Goal: Task Accomplishment & Management: Complete application form

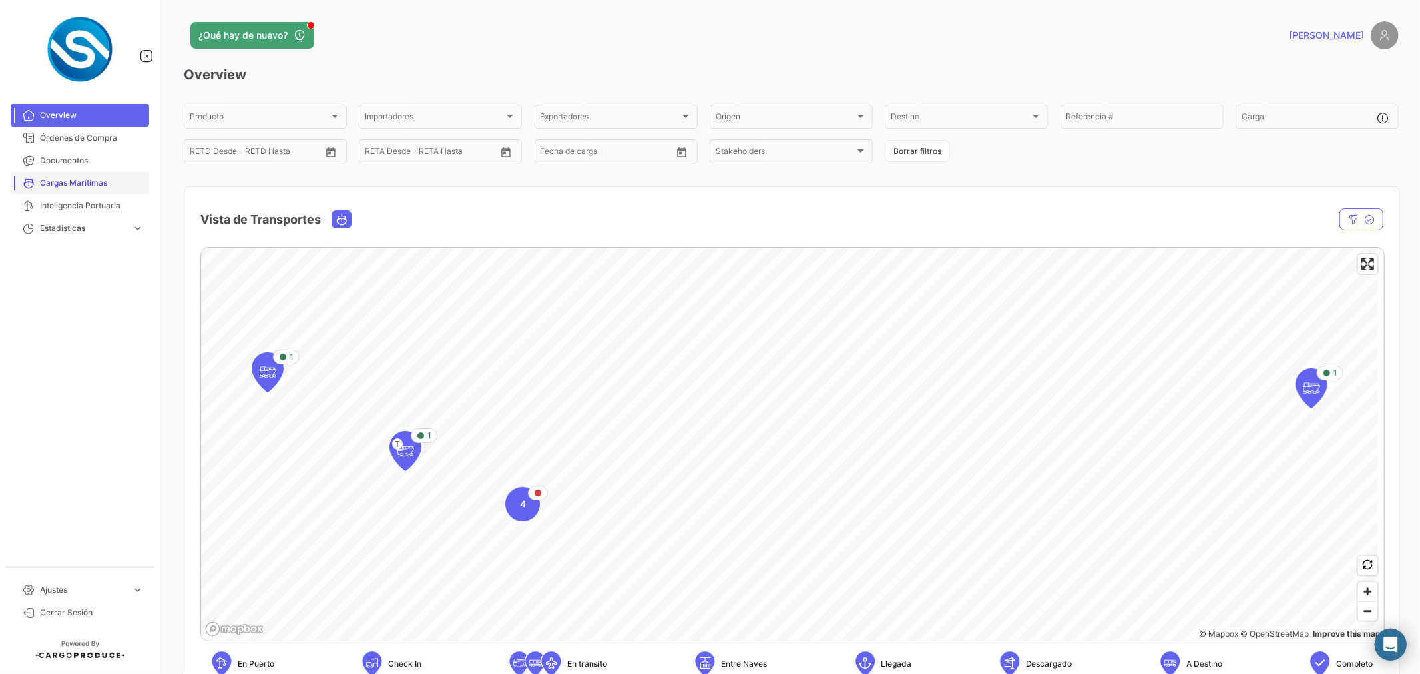
click at [69, 173] on link "Cargas Marítimas" at bounding box center [80, 183] width 138 height 23
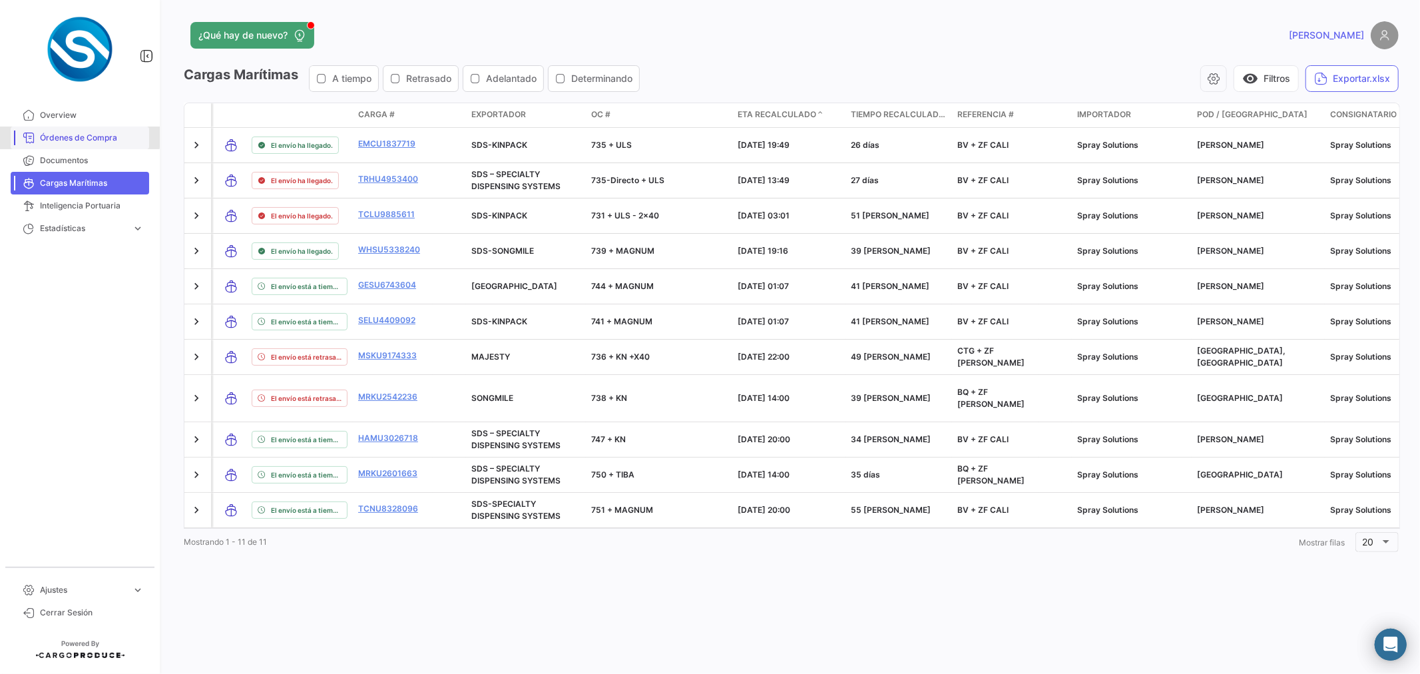
click at [61, 135] on span "Órdenes de Compra" at bounding box center [92, 138] width 104 height 12
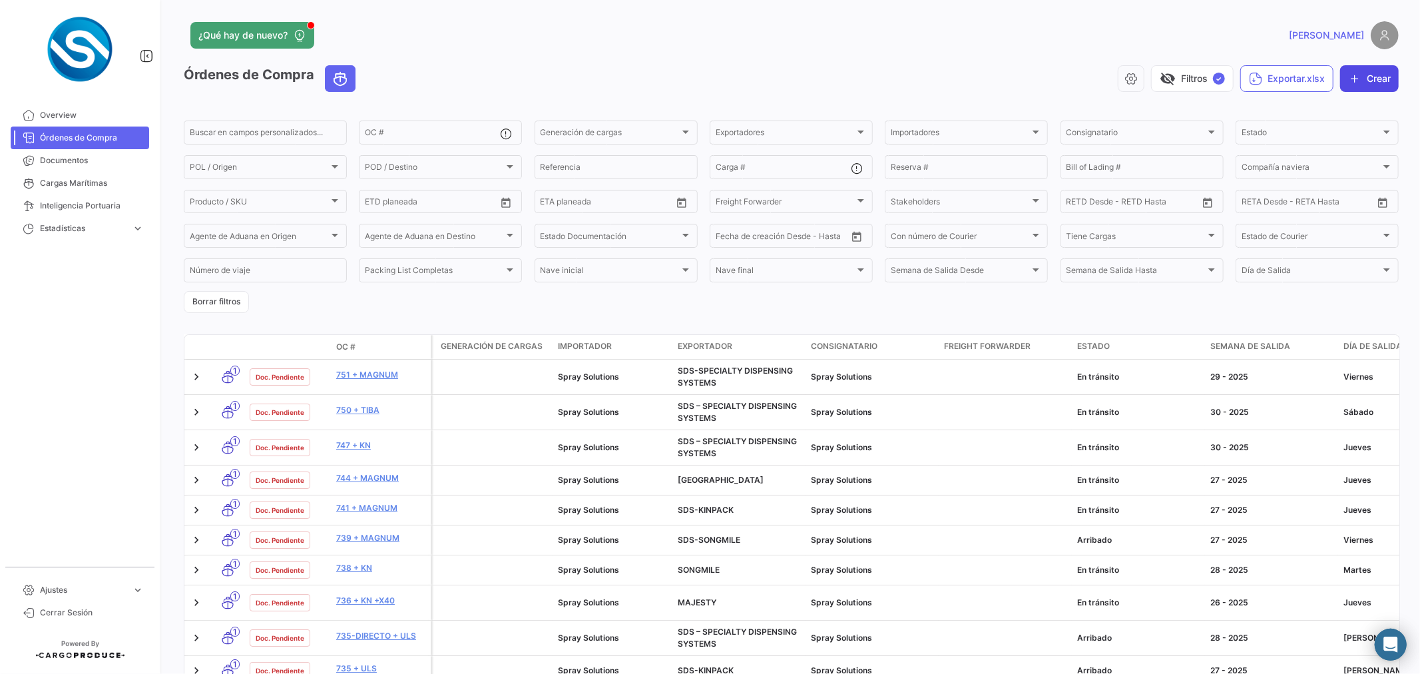
click at [1353, 83] on button "Crear" at bounding box center [1369, 78] width 59 height 27
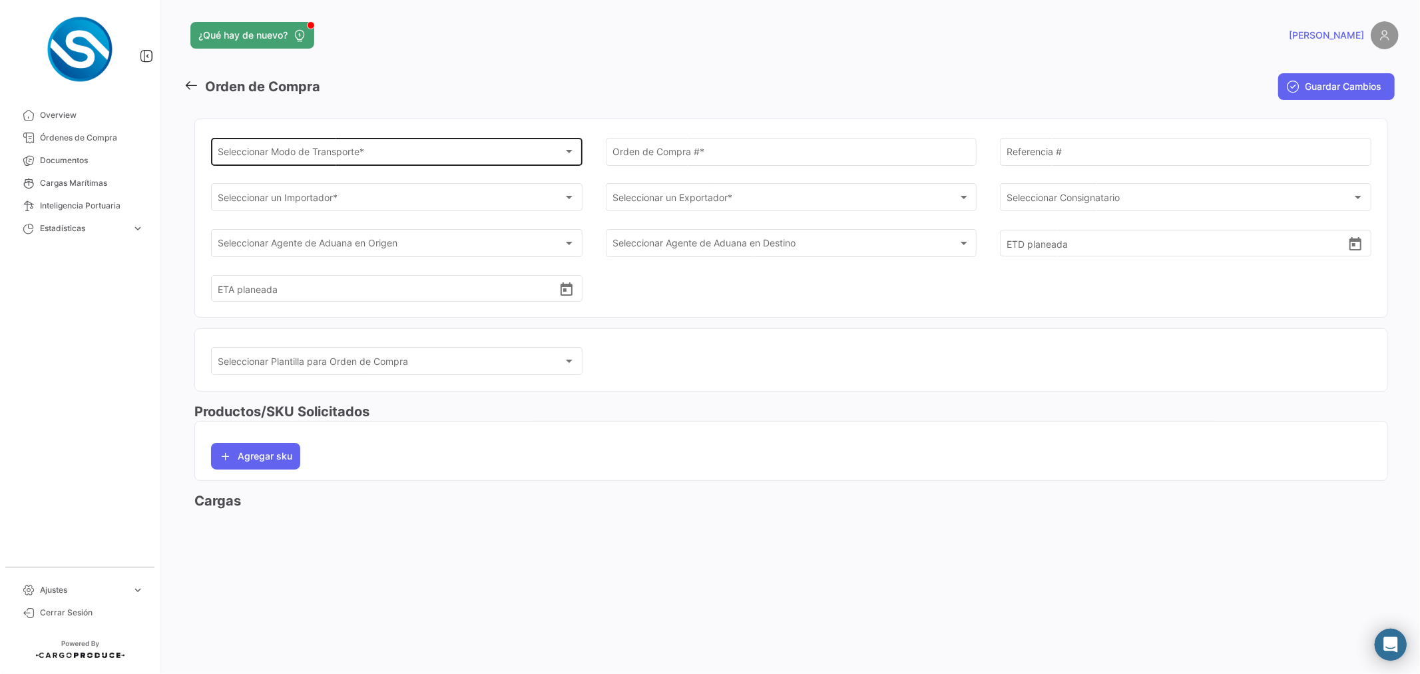
click at [564, 148] on div at bounding box center [569, 151] width 12 height 11
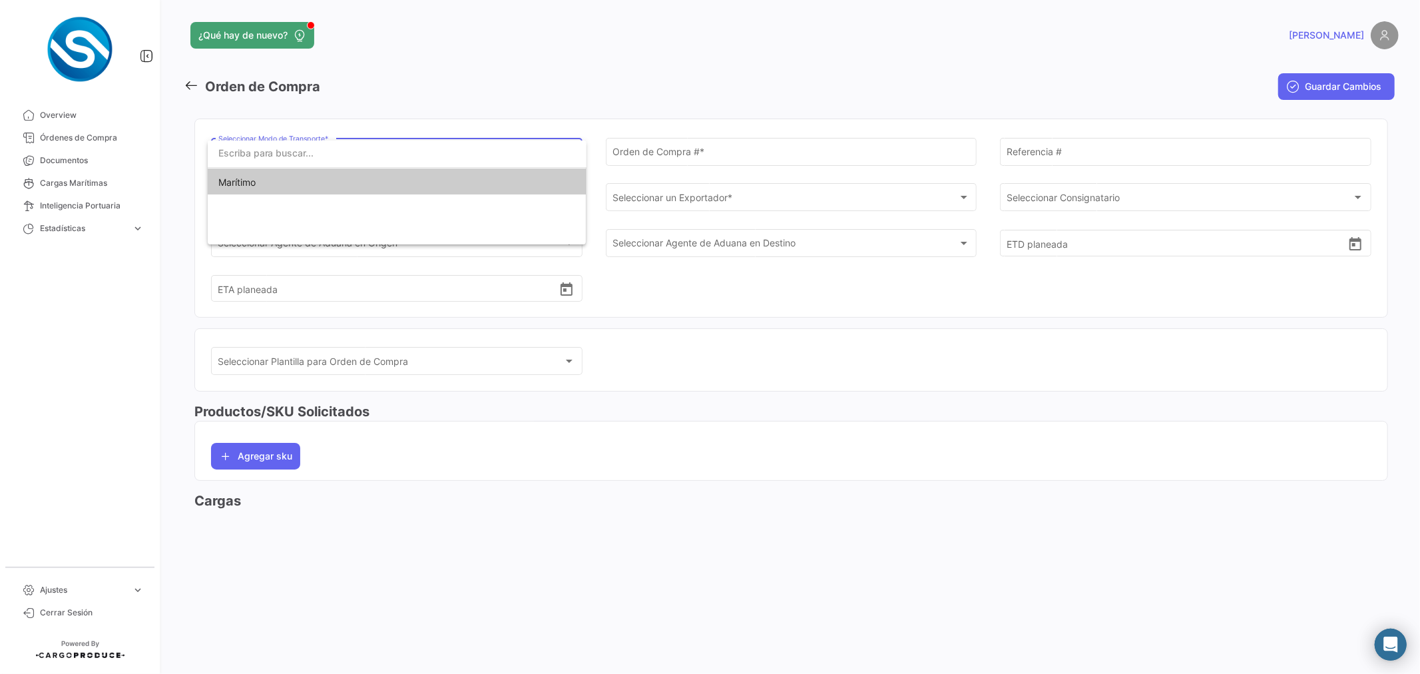
click at [375, 178] on span "Marítimo" at bounding box center [311, 182] width 186 height 28
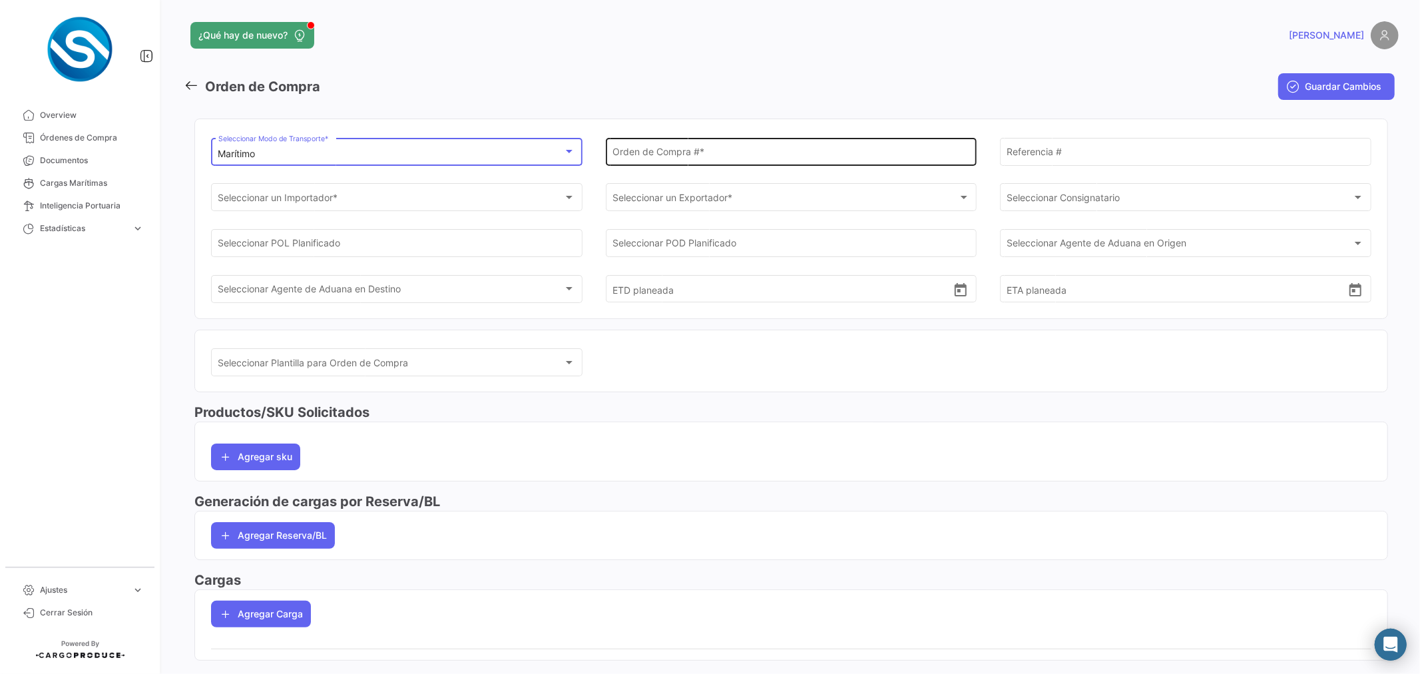
click at [622, 146] on div "Orden de Compra # *" at bounding box center [790, 150] width 357 height 31
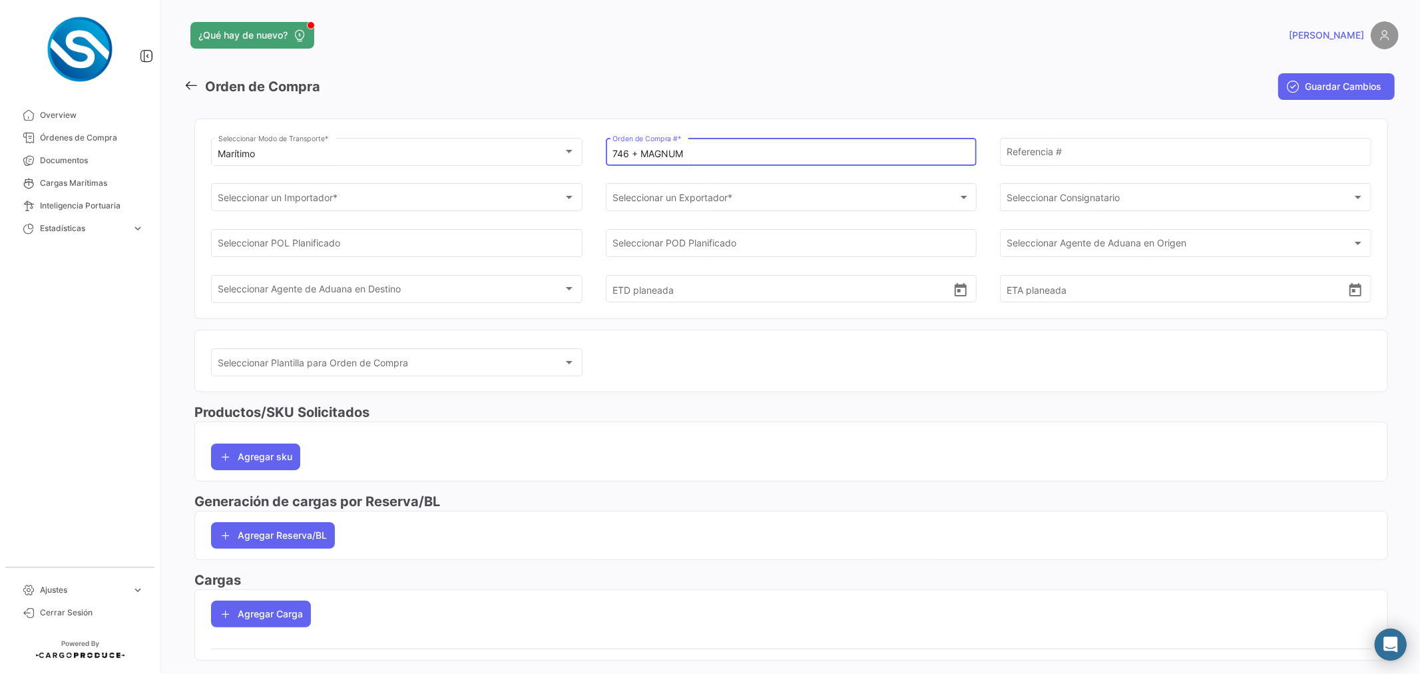
type input "746 + MAGNUM"
click at [1036, 143] on div "Referencia #" at bounding box center [1185, 150] width 357 height 31
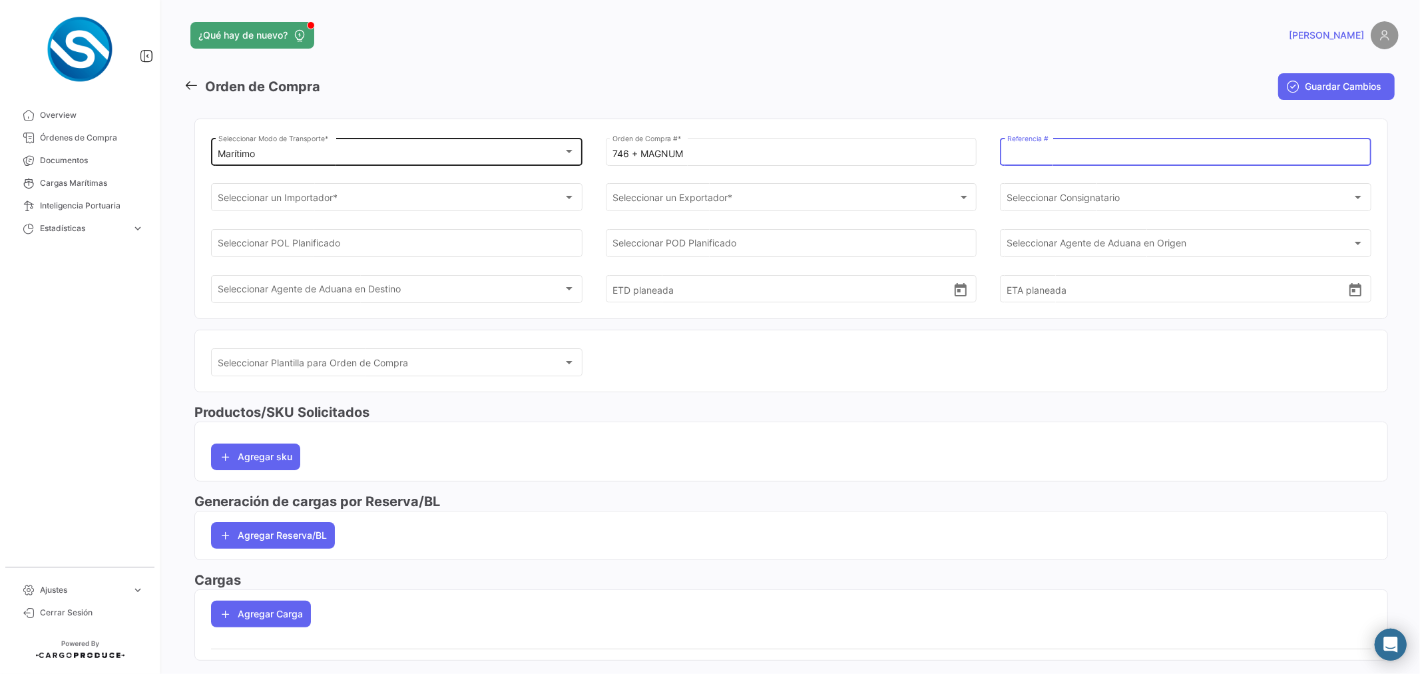
paste input "BV + ZF CALI"
type input "BV + ZF CALI"
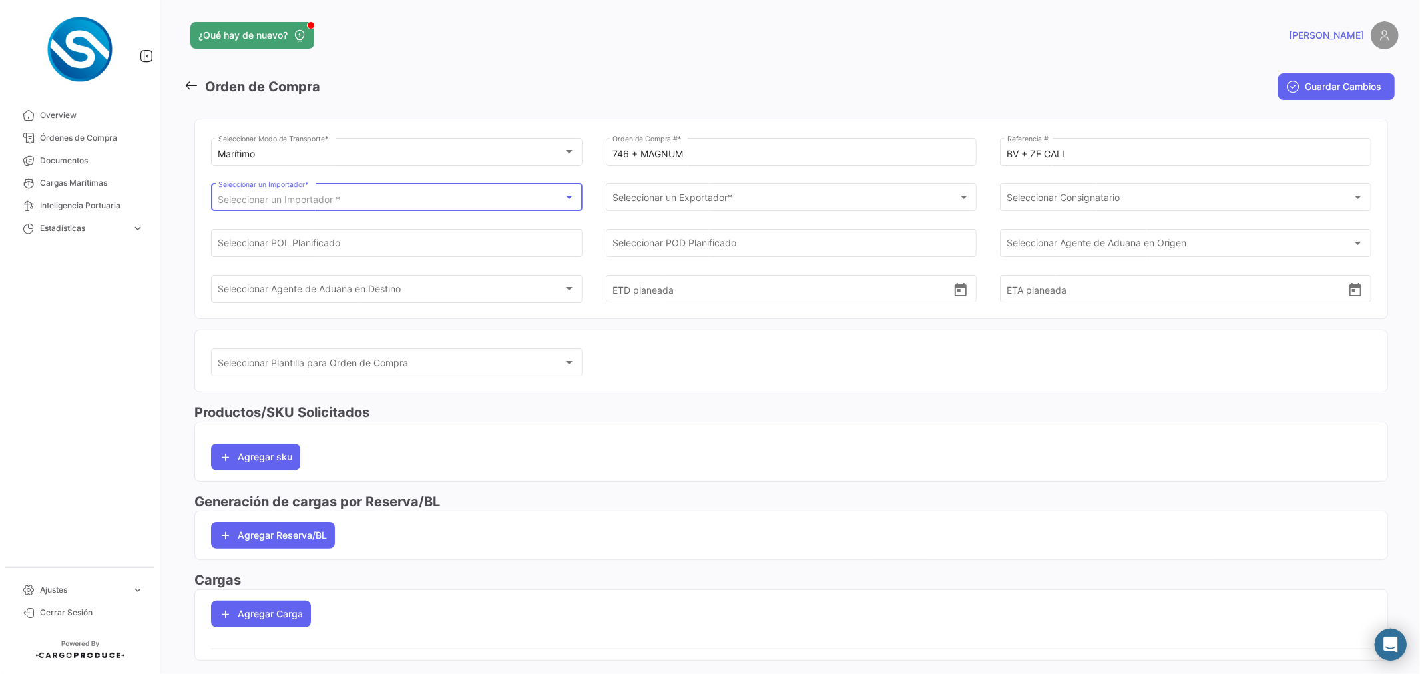
click at [413, 196] on div "Seleccionar un Importador *" at bounding box center [390, 199] width 345 height 11
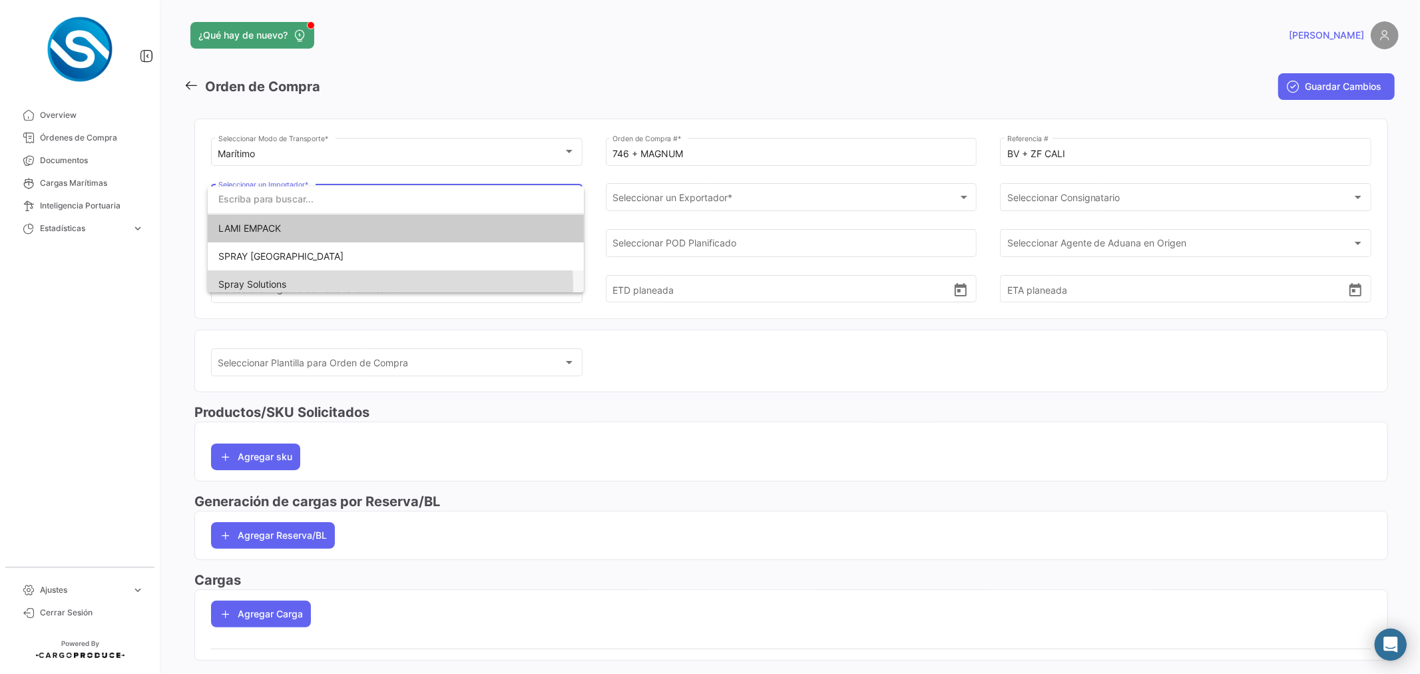
click at [287, 286] on span "Spray Solutions" at bounding box center [395, 284] width 355 height 28
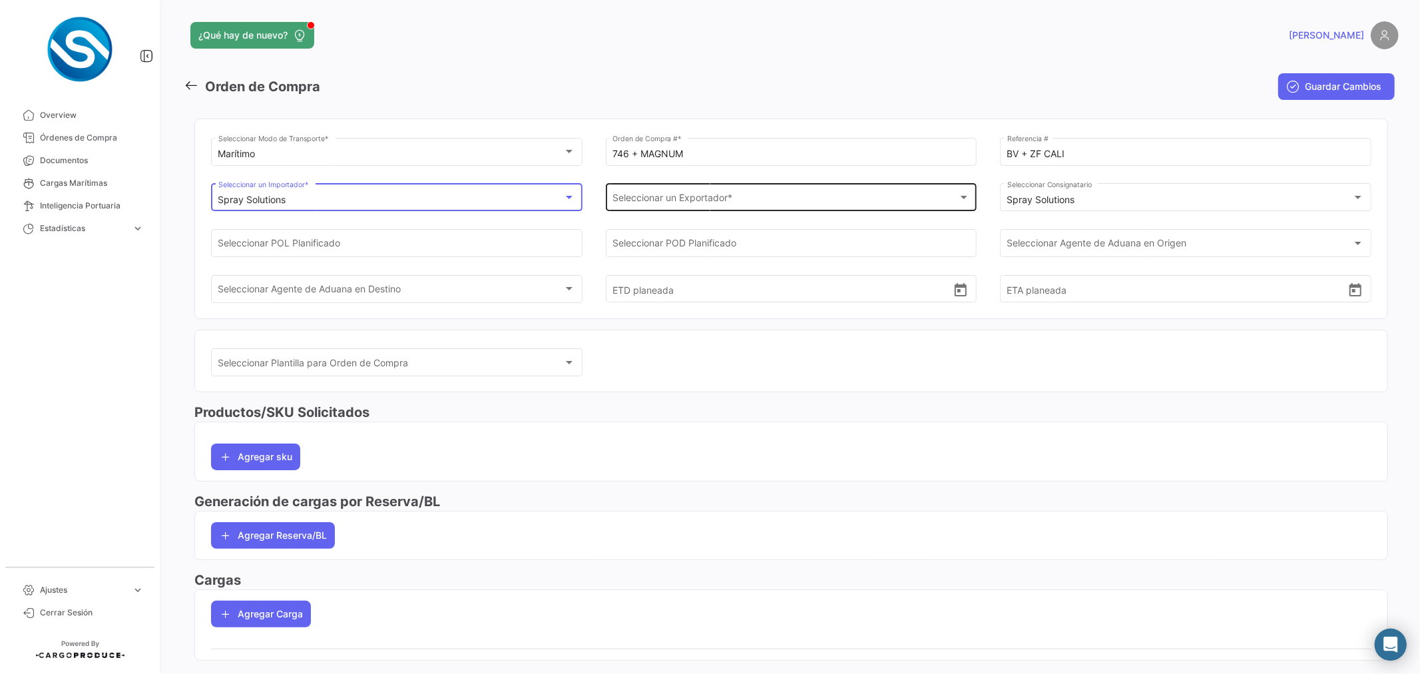
click at [620, 202] on span "Seleccionar un Exportador *" at bounding box center [784, 199] width 345 height 11
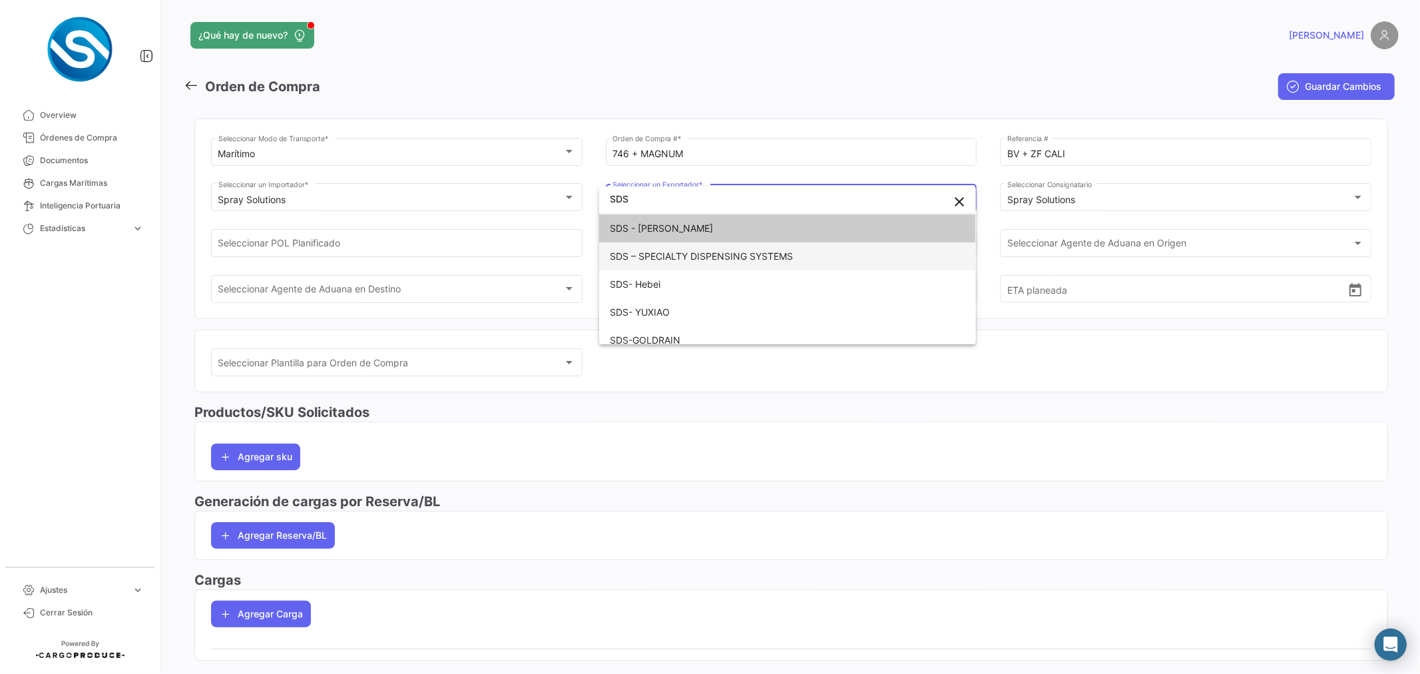
type input "SDS"
click at [649, 248] on span "SDS – SPECIALTY DISPENSING SYSTEMS" at bounding box center [787, 256] width 355 height 28
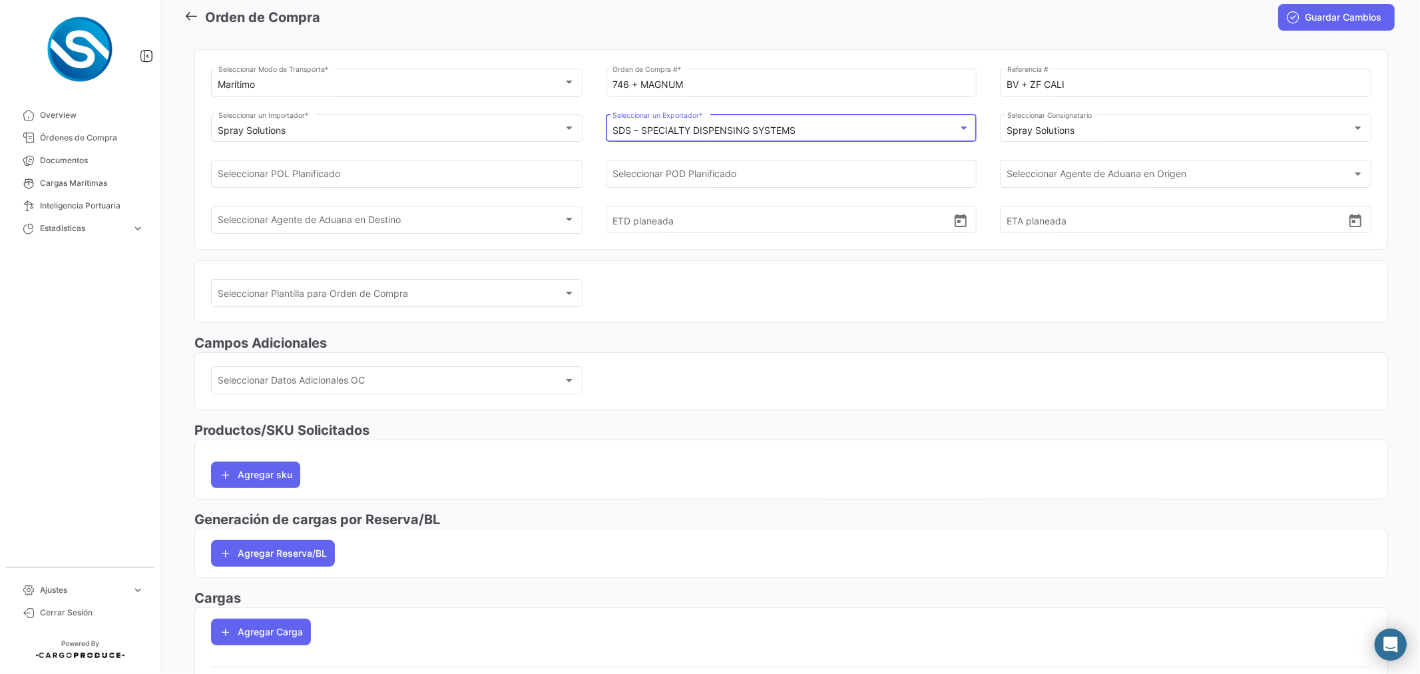
scroll to position [117, 0]
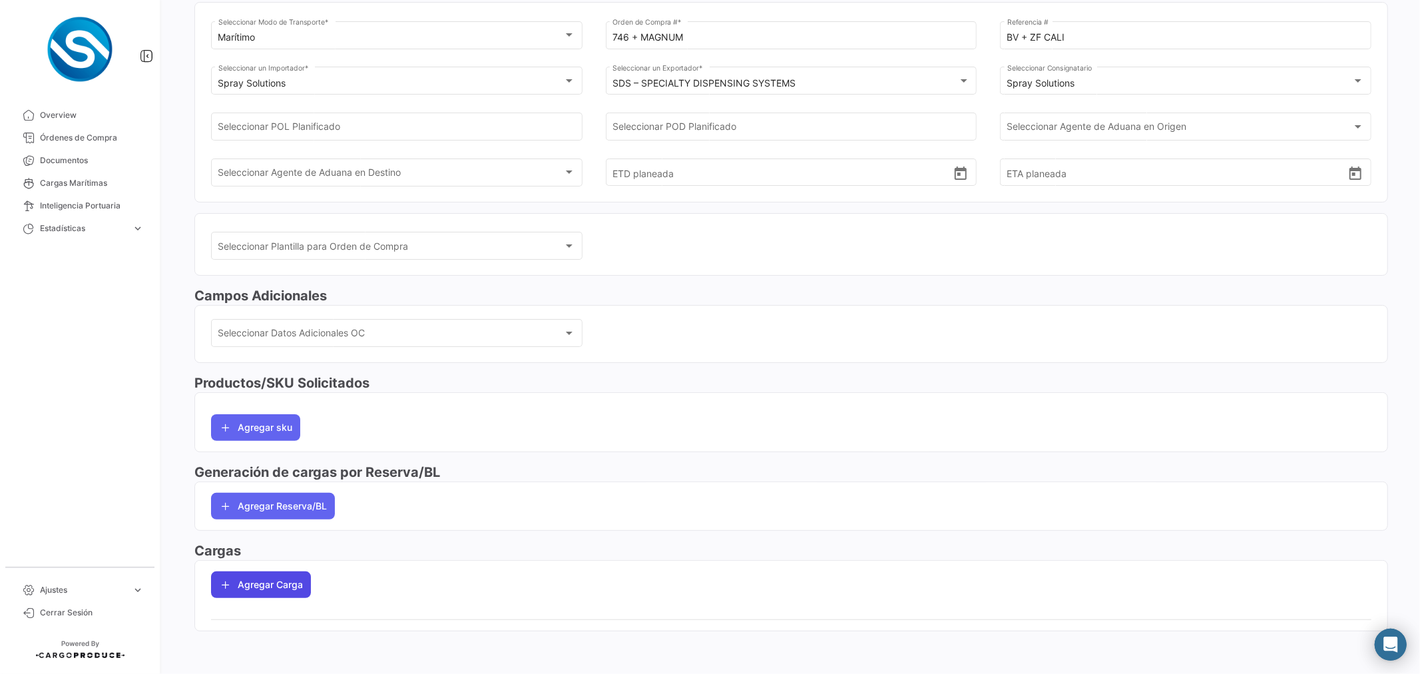
click at [268, 582] on button "Agregar Carga" at bounding box center [261, 584] width 100 height 27
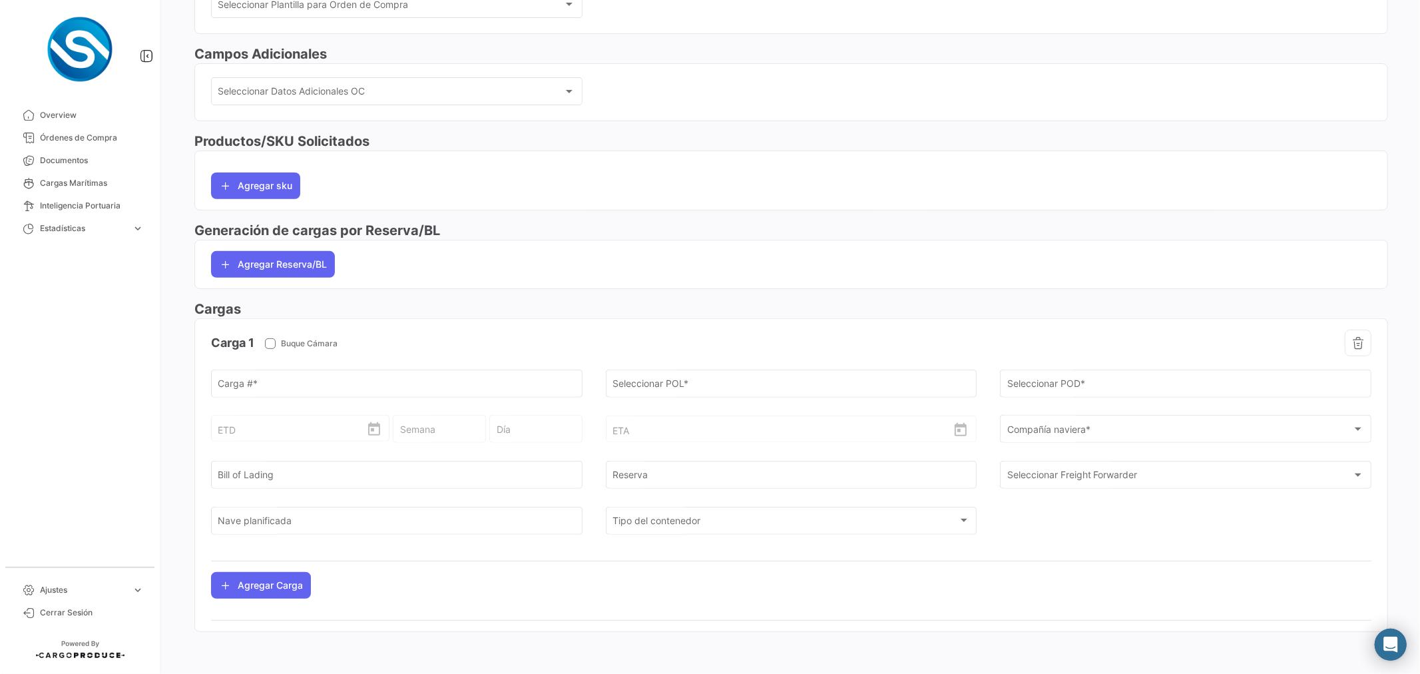
scroll to position [360, 0]
click at [682, 382] on input "Seleccionar POL *" at bounding box center [790, 384] width 357 height 11
click at [646, 383] on input "Seleccionar POL *" at bounding box center [790, 385] width 357 height 11
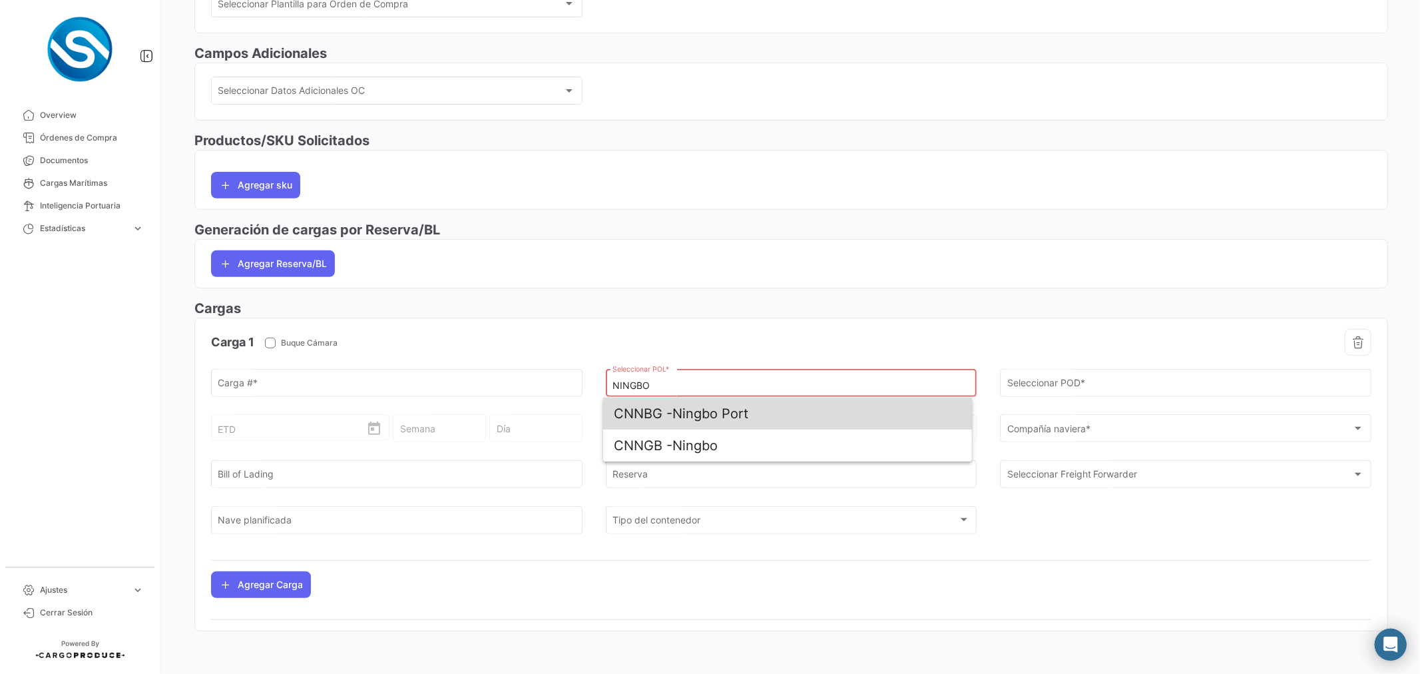
click at [696, 421] on span "CNNBG - Ningbo Port" at bounding box center [787, 413] width 347 height 32
type input "Ningbo Port"
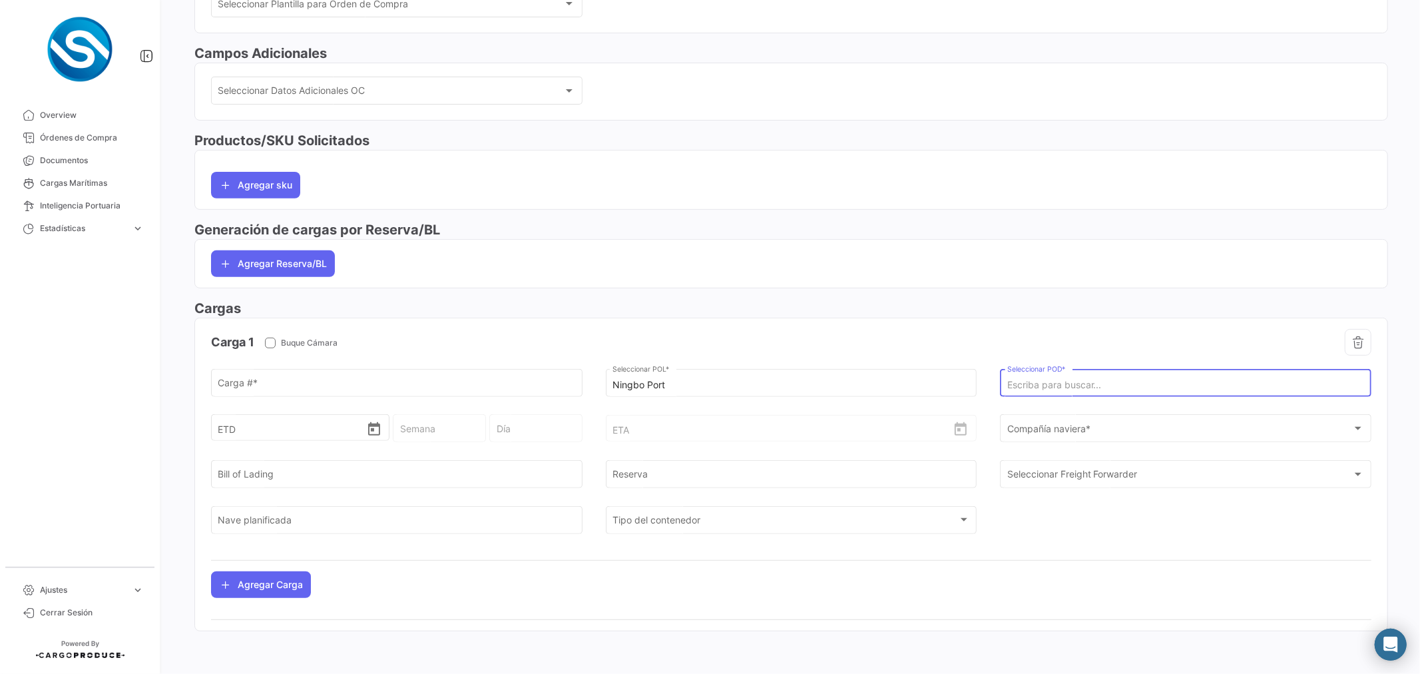
click at [1019, 383] on input "Seleccionar POD *" at bounding box center [1185, 384] width 357 height 11
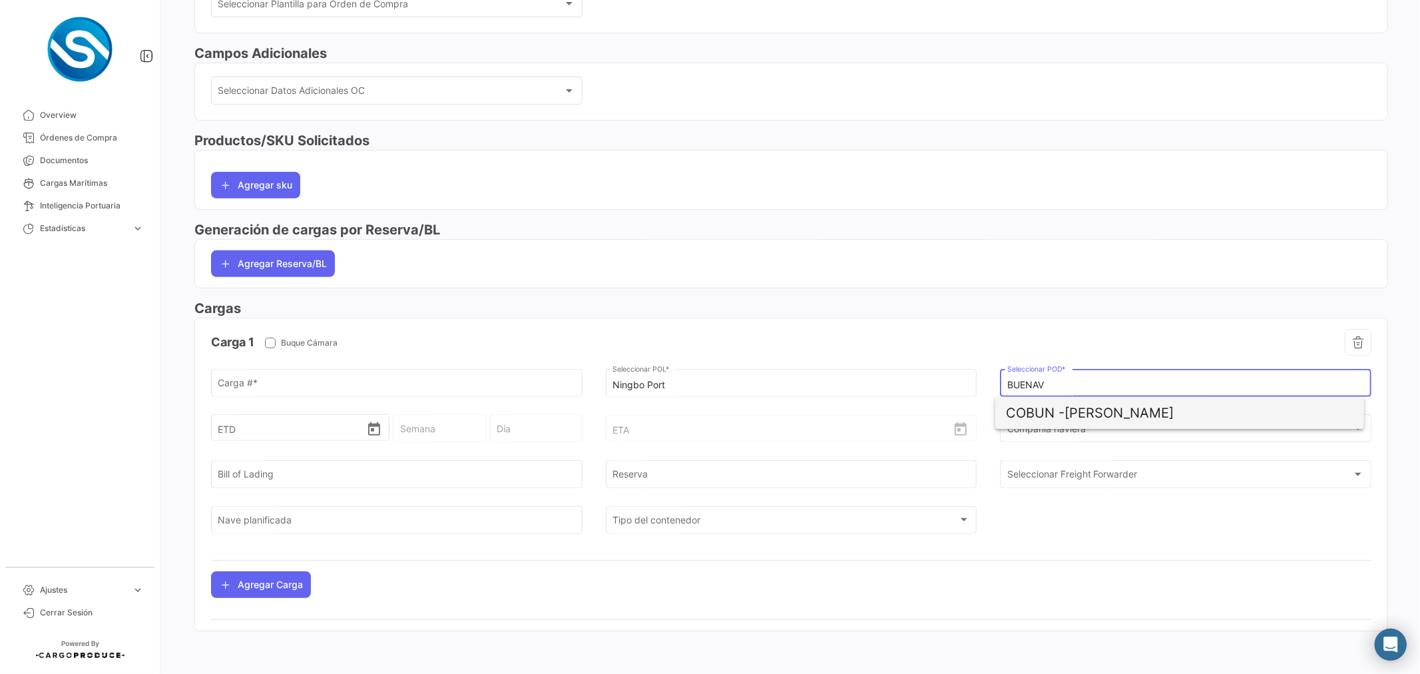
click at [1044, 413] on span "COBUN -" at bounding box center [1035, 413] width 59 height 16
type input "[PERSON_NAME]"
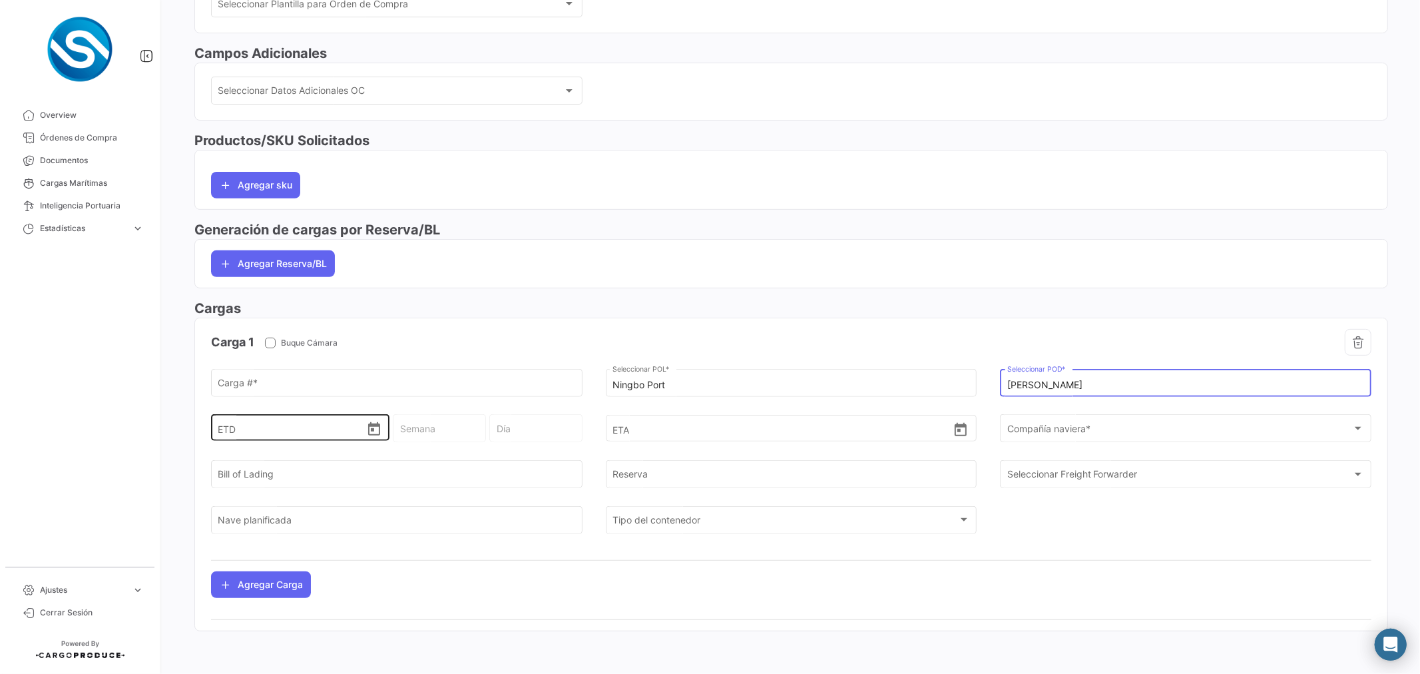
click at [373, 430] on icon "Open calendar" at bounding box center [374, 428] width 12 height 13
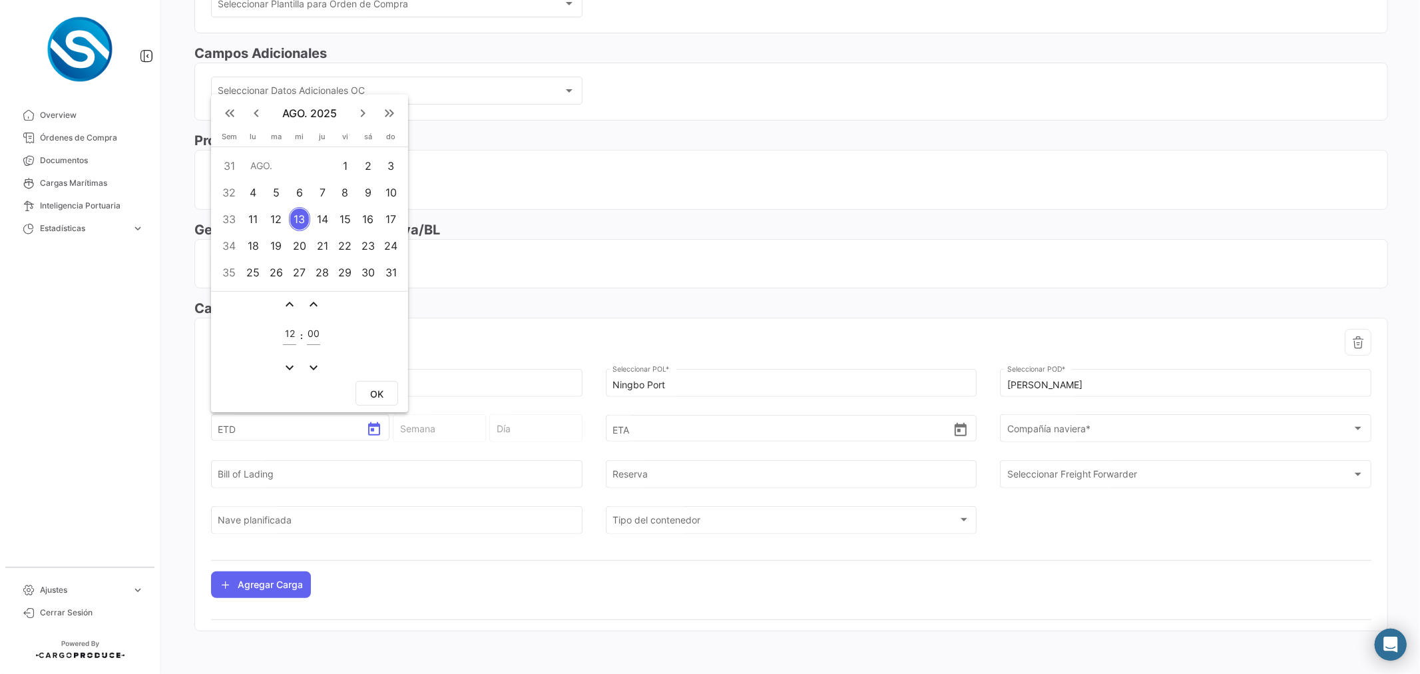
click at [258, 114] on mat-icon "keyboard_arrow_left" at bounding box center [256, 113] width 16 height 16
click at [260, 273] on div "28" at bounding box center [253, 272] width 21 height 24
click at [373, 388] on span "OK" at bounding box center [376, 393] width 13 height 11
type input "[DATE] 12:00"
type input "31 - 2025"
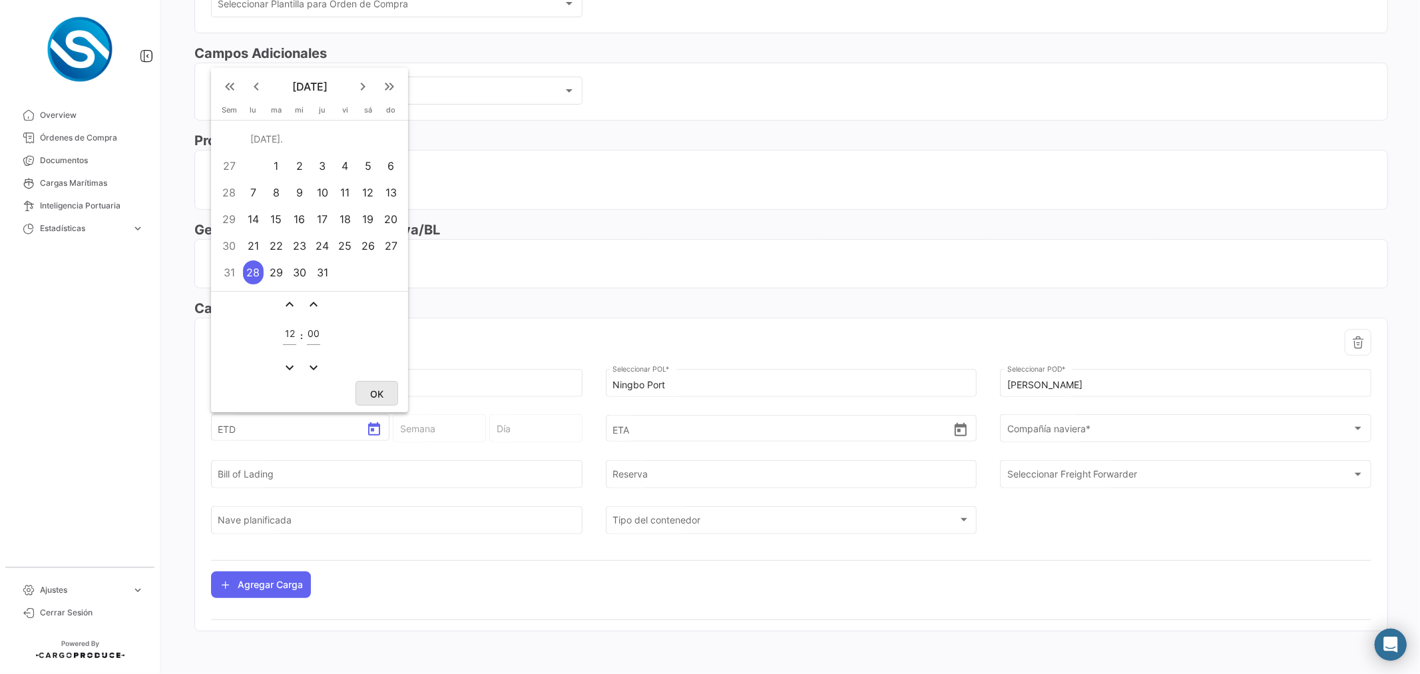
type input "Lunes"
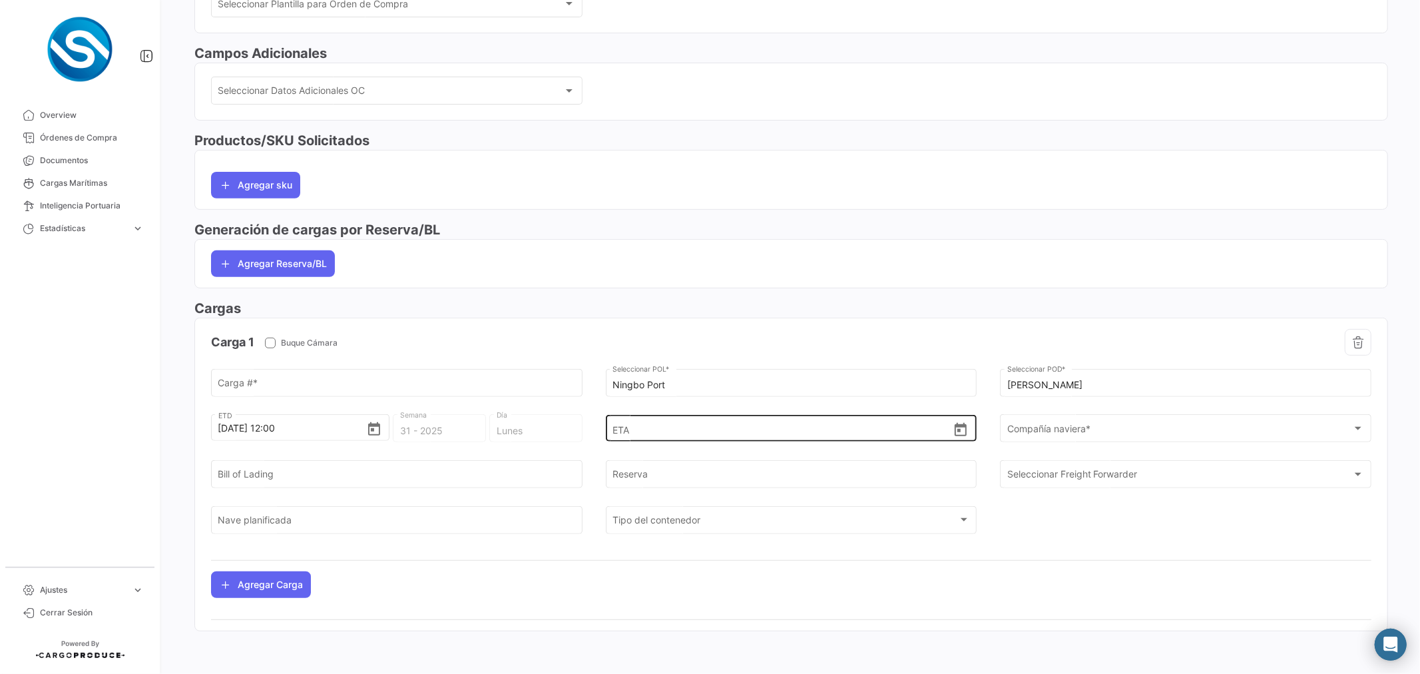
click at [968, 434] on div "ETA" at bounding box center [791, 427] width 371 height 29
click at [962, 433] on icon "Open calendar" at bounding box center [960, 430] width 16 height 16
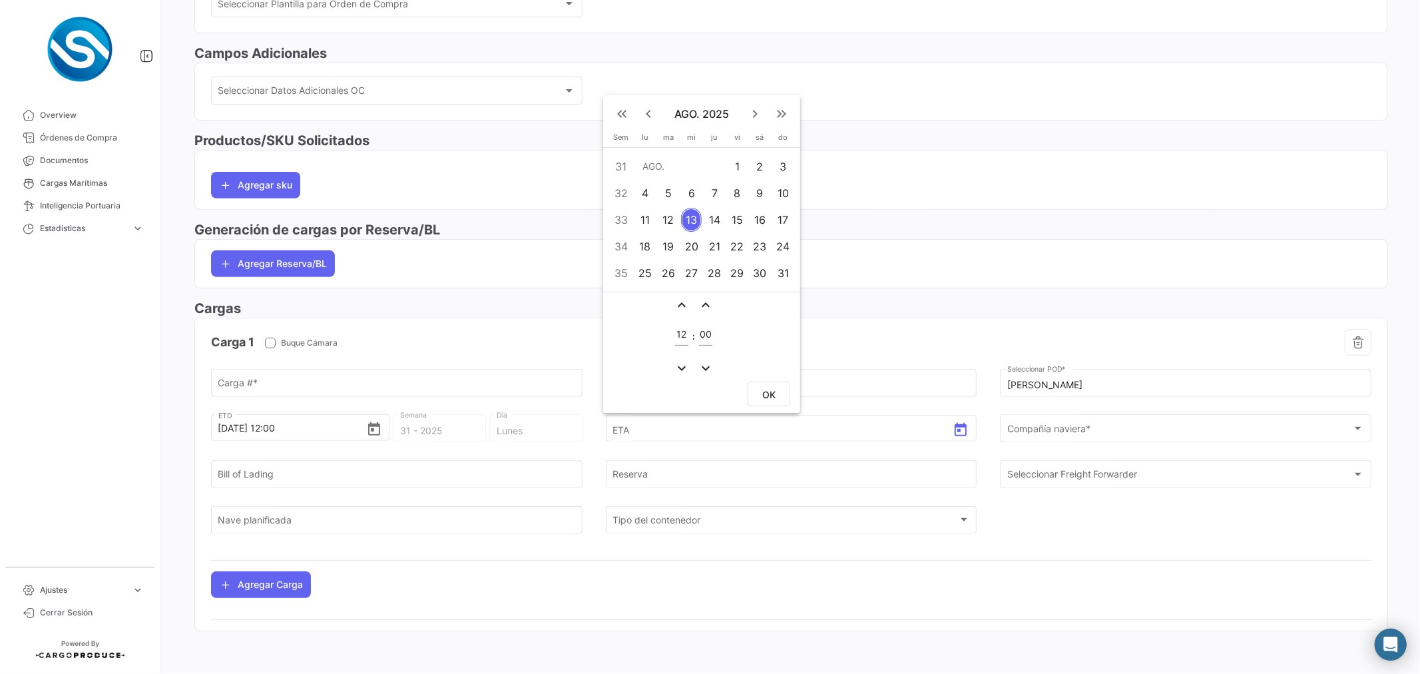
click at [756, 116] on mat-icon "keyboard_arrow_right" at bounding box center [755, 114] width 16 height 16
click at [663, 189] on div "9" at bounding box center [668, 193] width 21 height 24
click at [764, 396] on span "OK" at bounding box center [768, 394] width 13 height 11
type input "[DATE] 12:00"
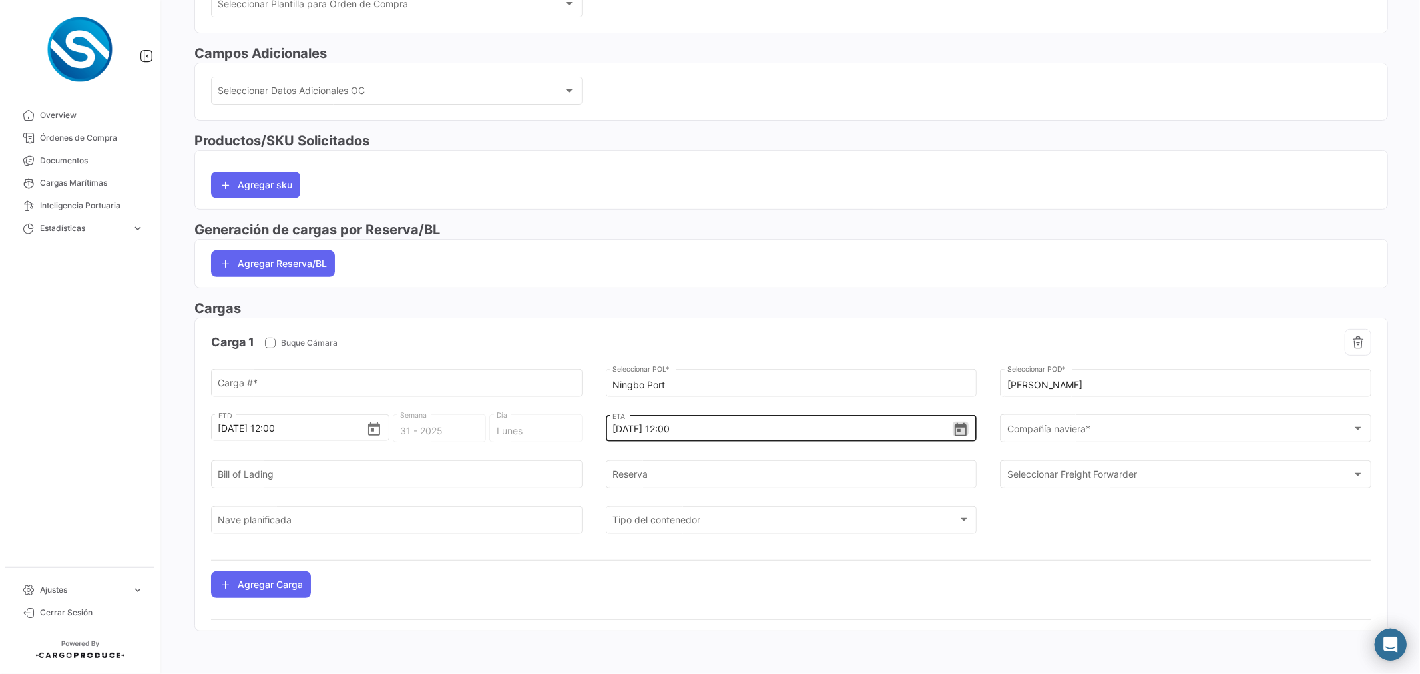
click at [953, 427] on icon "Open calendar" at bounding box center [960, 430] width 16 height 16
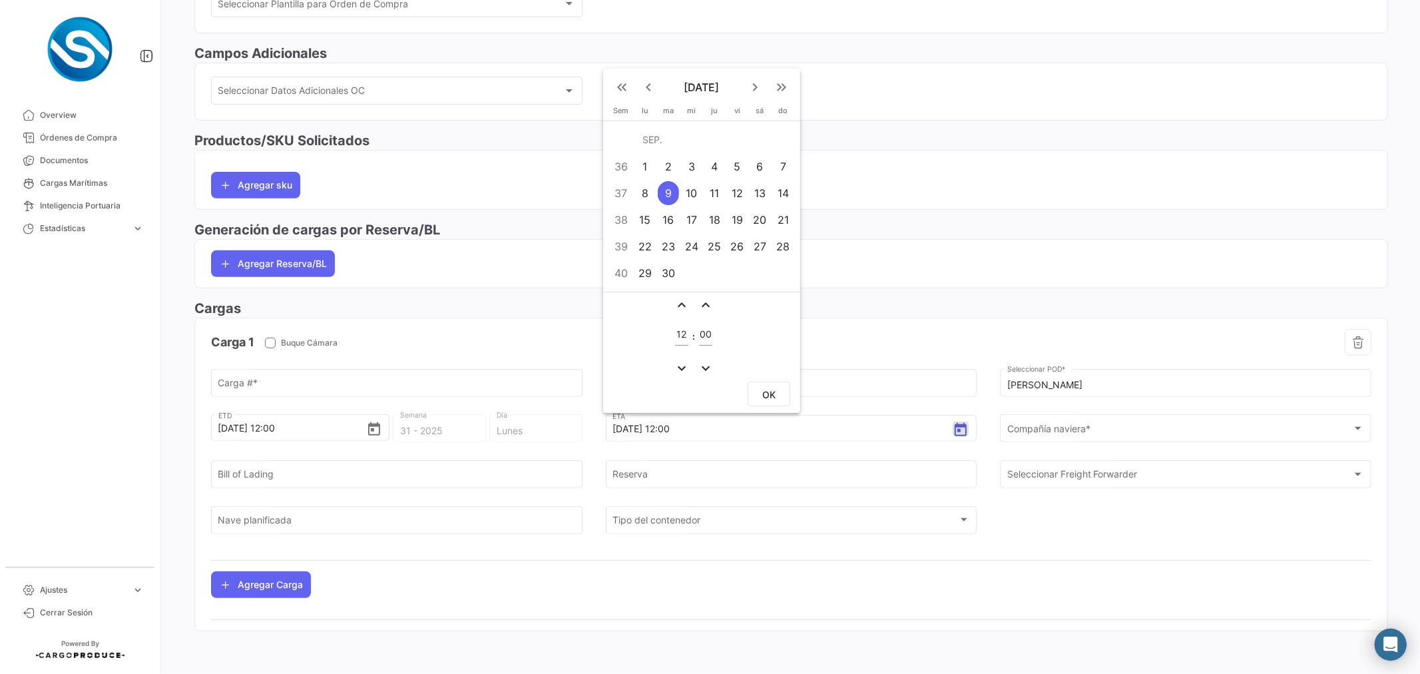
click at [672, 167] on div "2" at bounding box center [668, 166] width 21 height 24
click at [773, 389] on span "OK" at bounding box center [768, 394] width 13 height 11
type input "[DATE] 12:00"
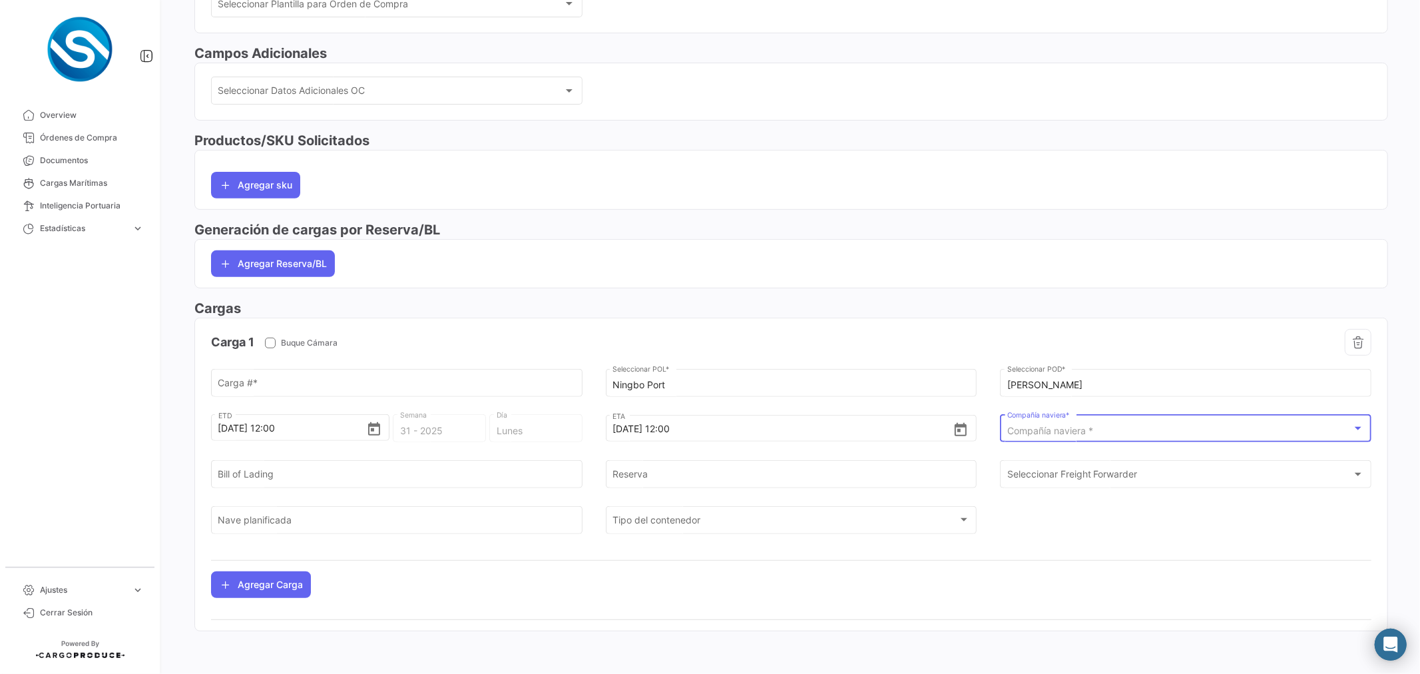
click at [1009, 429] on span "Compañía naviera *" at bounding box center [1050, 430] width 86 height 11
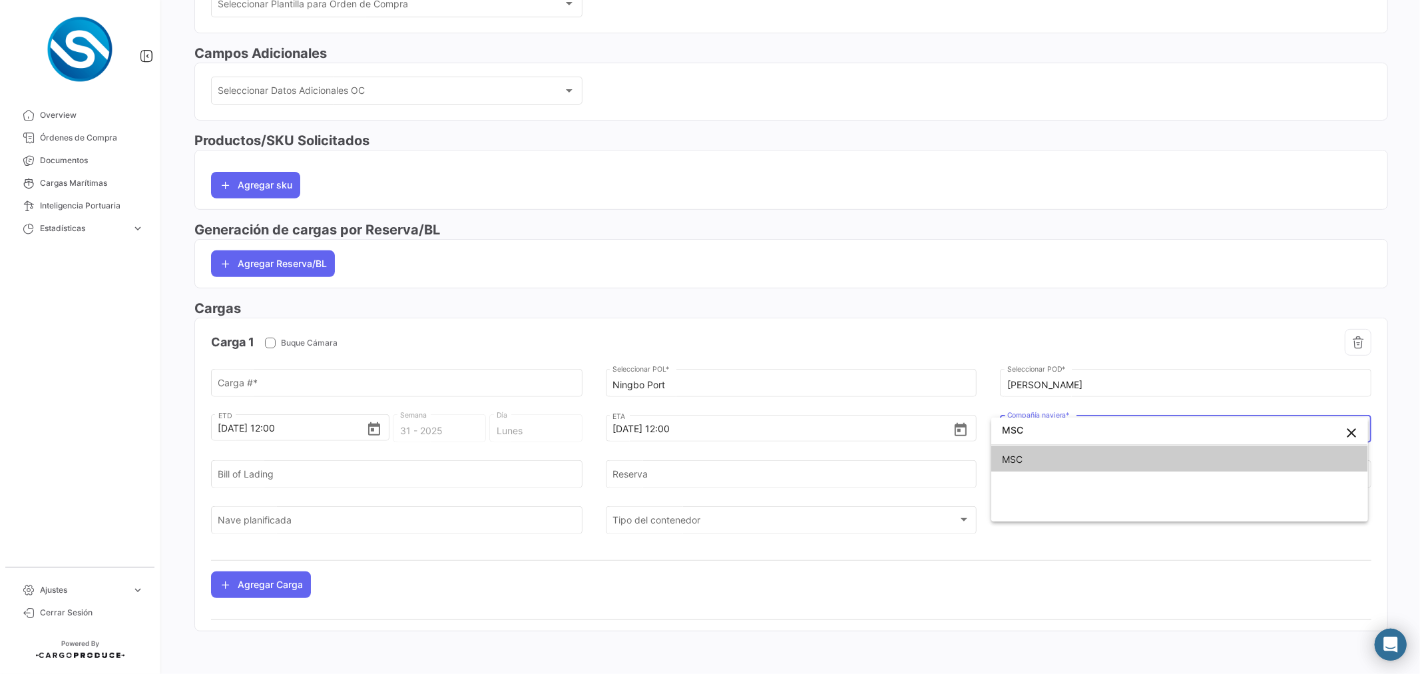
type input "MSC"
click at [1022, 451] on span "MSC" at bounding box center [1179, 459] width 355 height 28
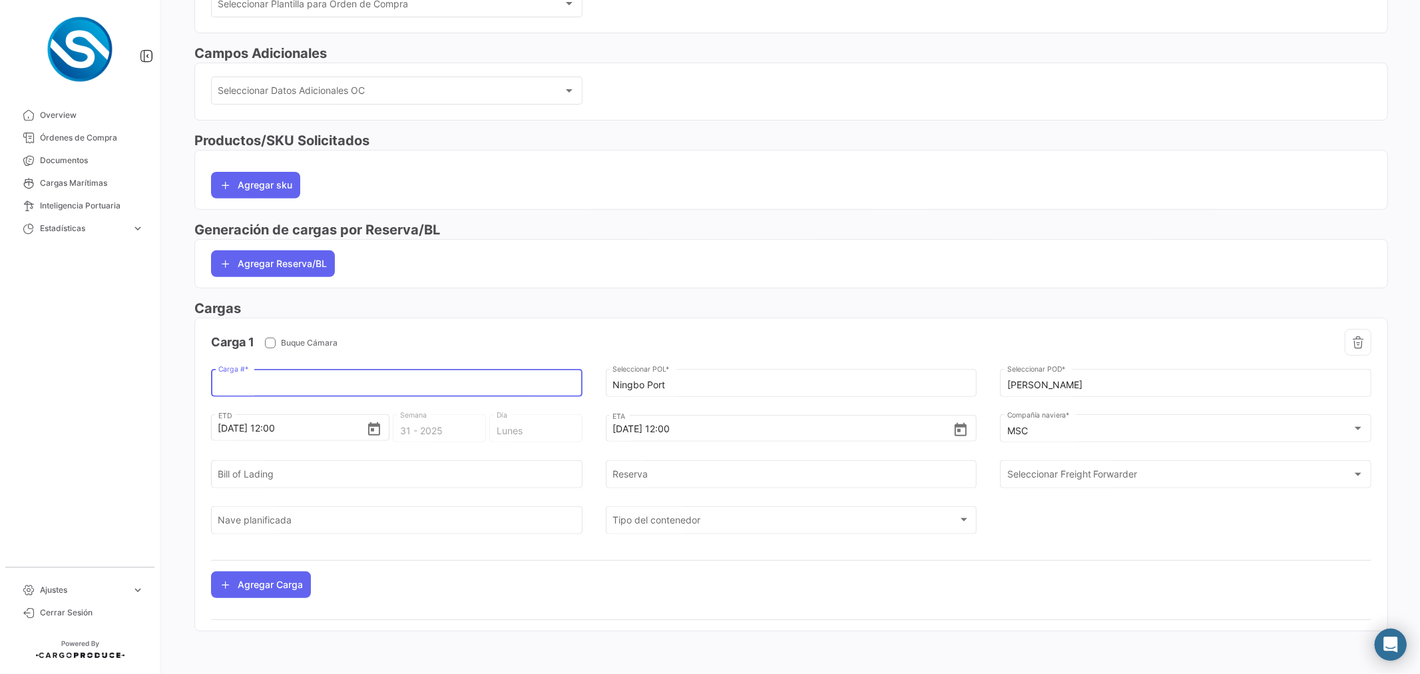
click at [428, 380] on input "Carga # *" at bounding box center [396, 384] width 357 height 11
paste input "BV + ZF CALI"
type input "BV + ZF CALI"
drag, startPoint x: 419, startPoint y: 381, endPoint x: 196, endPoint y: 391, distance: 223.2
click at [196, 391] on app-po-load-list "Carga 1 Buque Cámara BV + ZF CALI Carga # * El número de contenedor es inválido…" at bounding box center [791, 463] width 1192 height 290
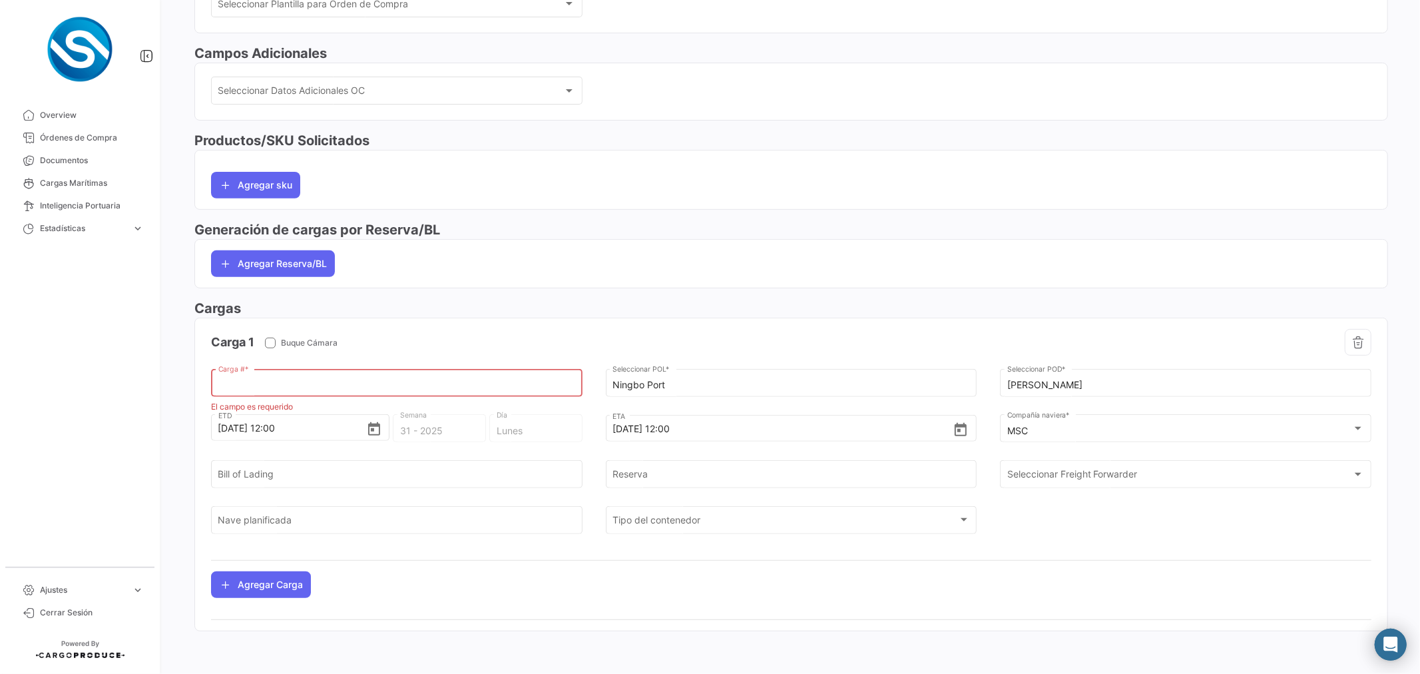
paste input "TCLU9641106"
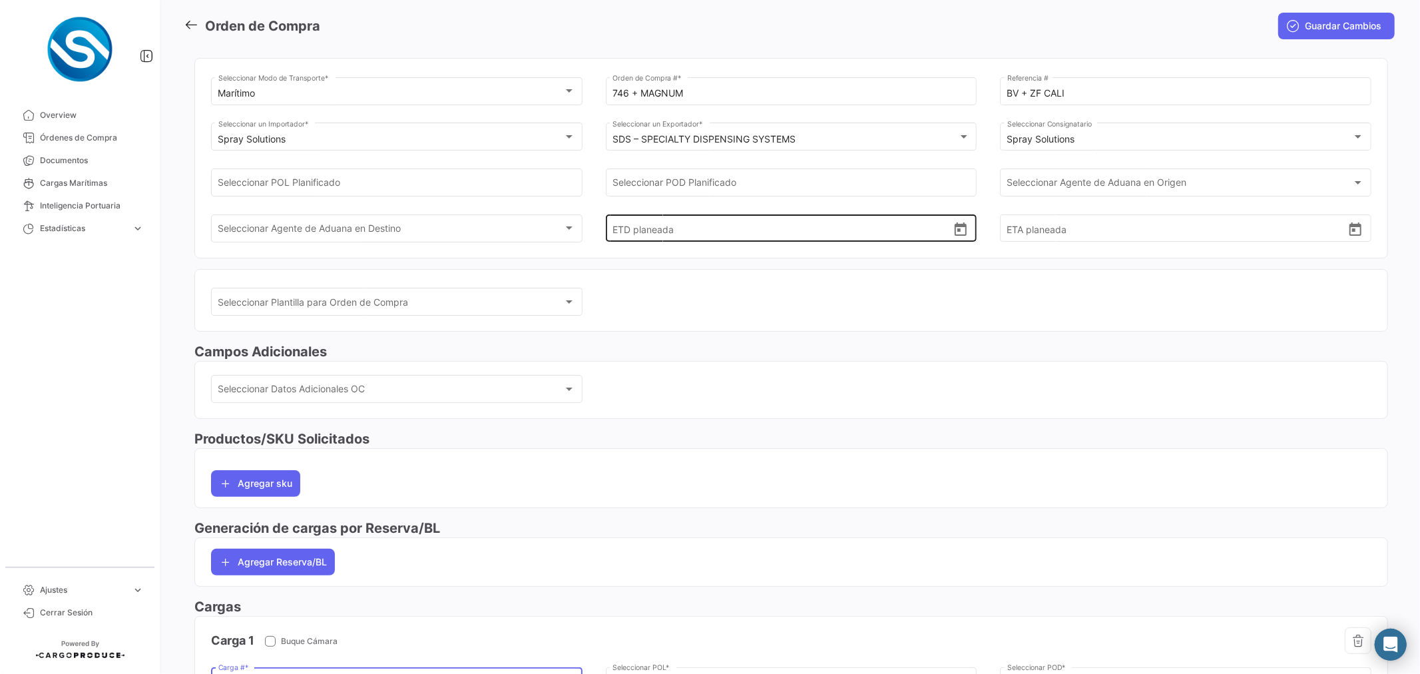
scroll to position [0, 0]
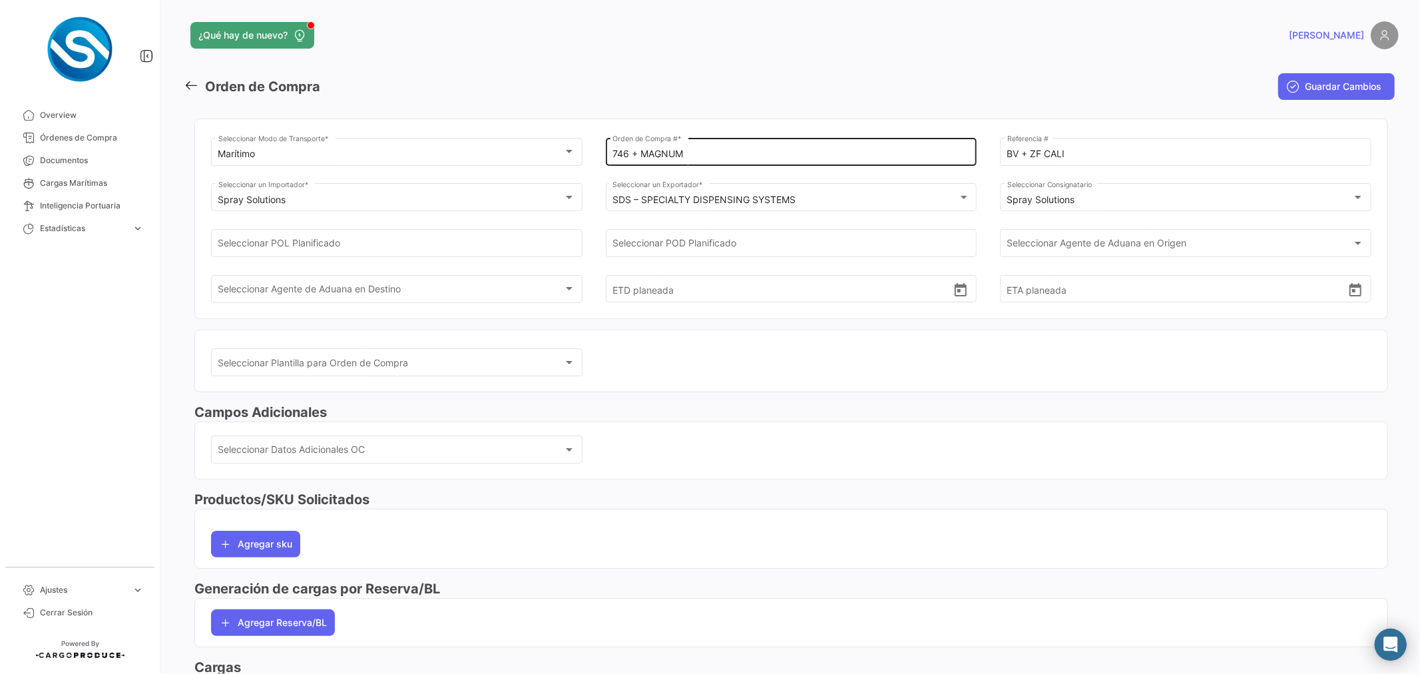
type input "TCLU9641106"
click at [757, 158] on input "746 + MAGNUM" at bounding box center [790, 153] width 357 height 11
drag, startPoint x: 705, startPoint y: 151, endPoint x: 705, endPoint y: 203, distance: 51.9
click at [705, 152] on input "746 + MAGNUM + 2X40" at bounding box center [790, 153] width 357 height 11
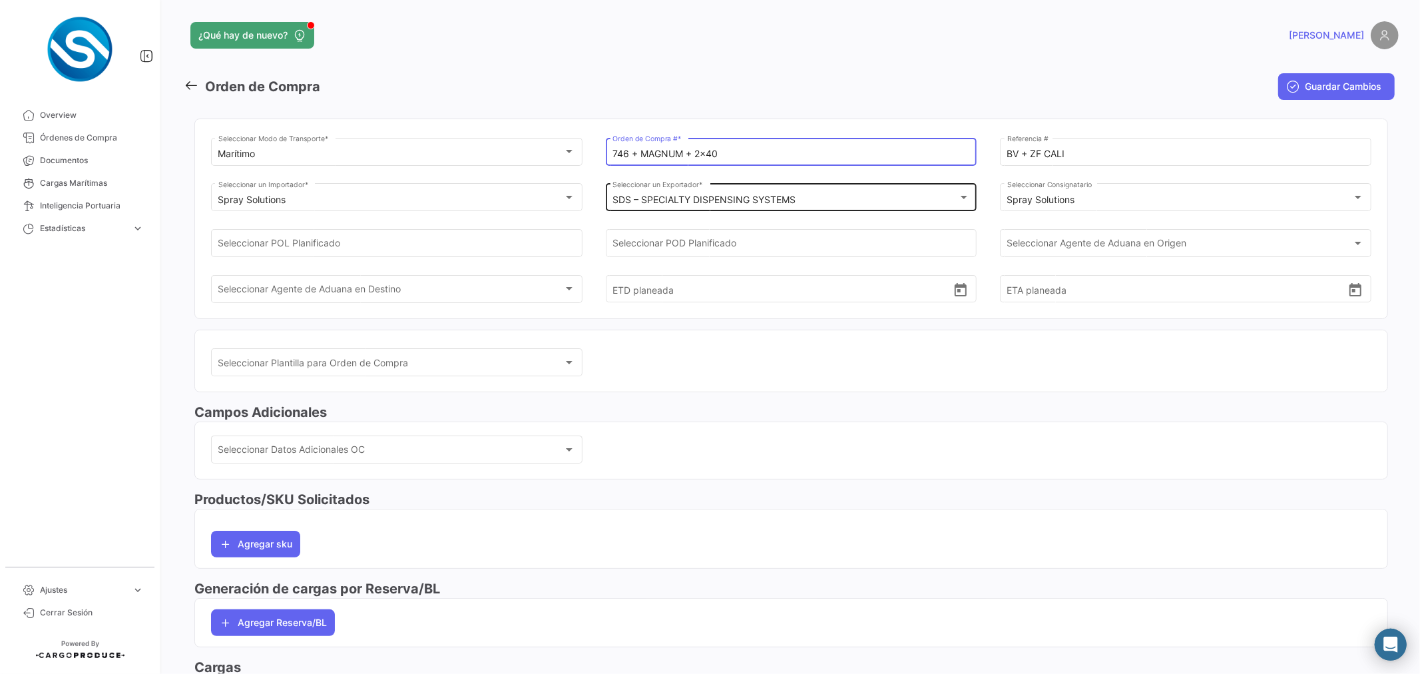
type input "746 + MAGNUM + 2x40"
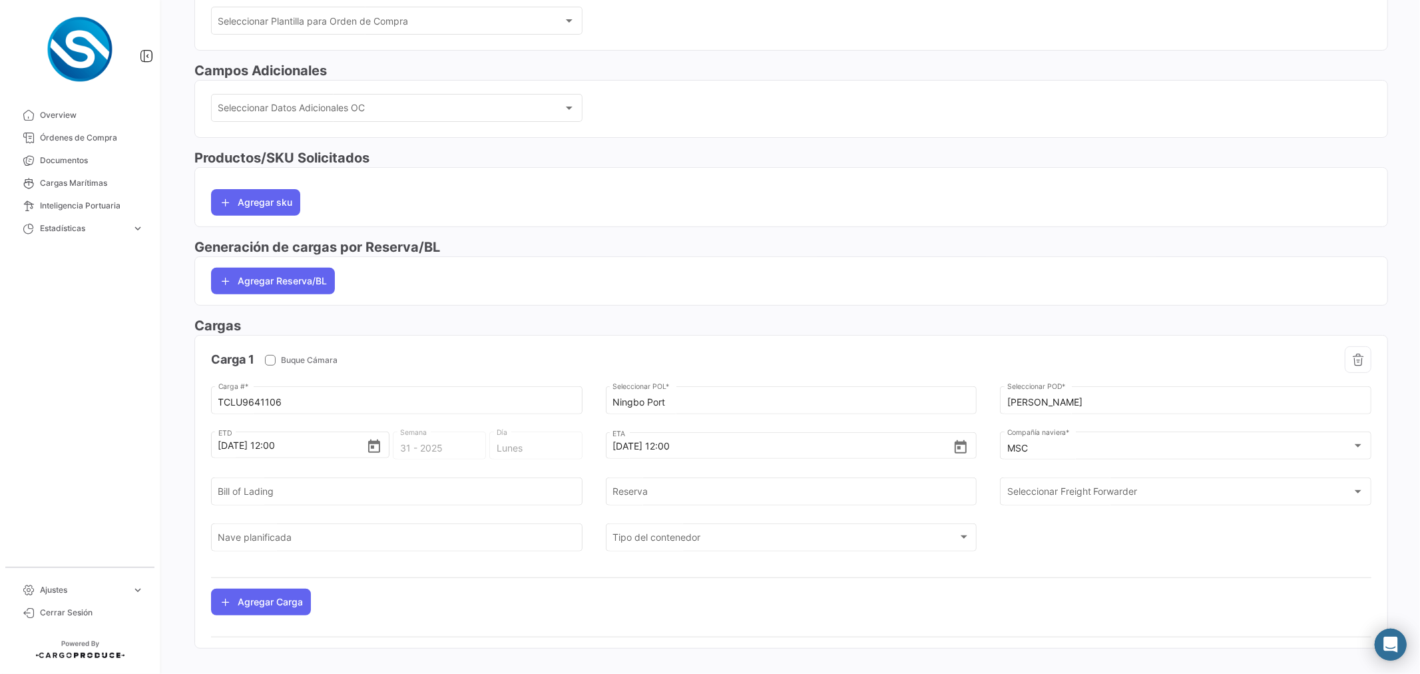
scroll to position [360, 0]
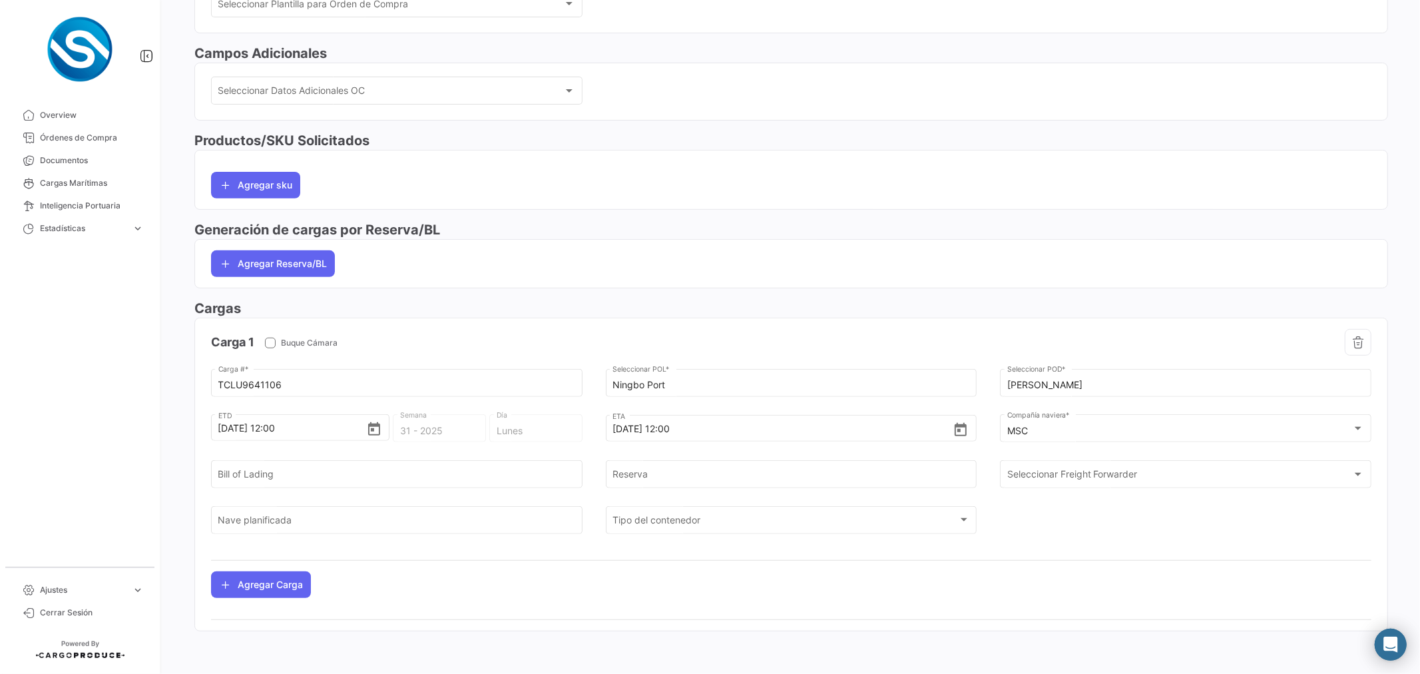
click at [664, 327] on app-po-load-list "Carga 1 Buque Cámara TCLU9641106 Carga # * Ningbo Port Seleccionar POL * Buenav…" at bounding box center [791, 463] width 1192 height 290
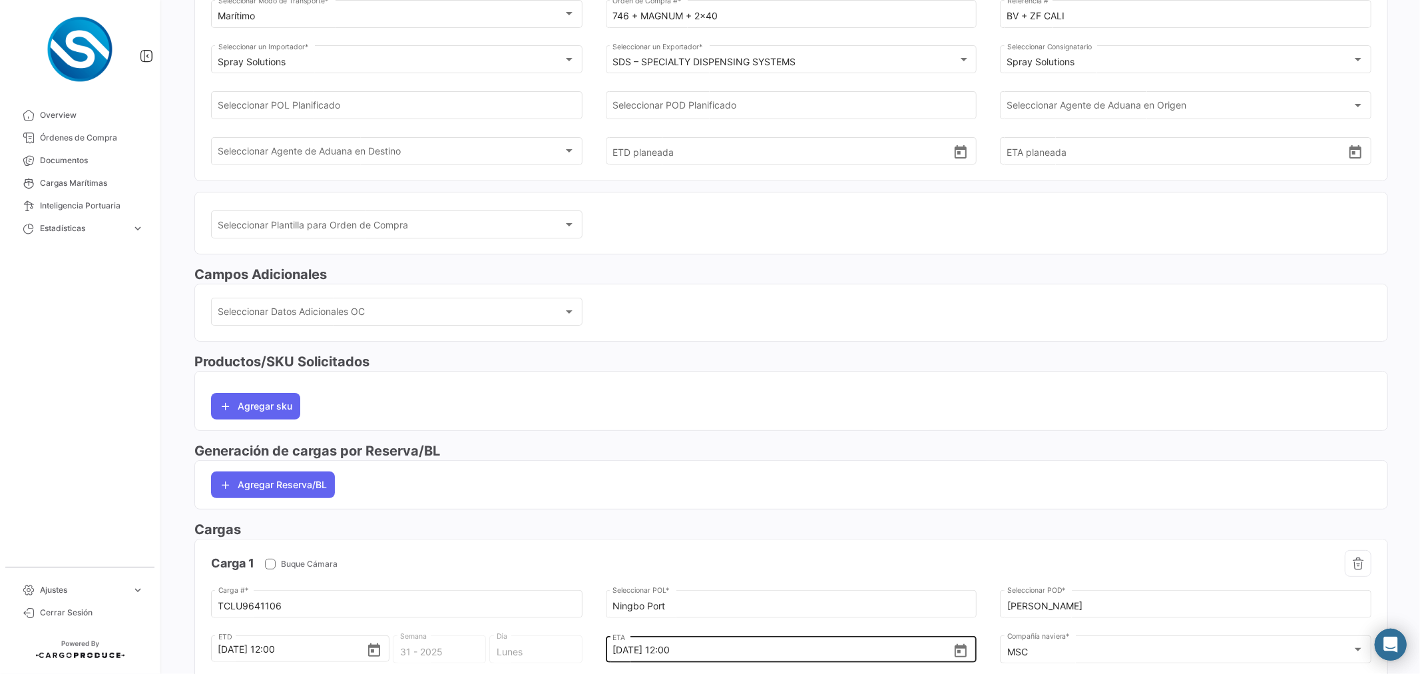
scroll to position [0, 0]
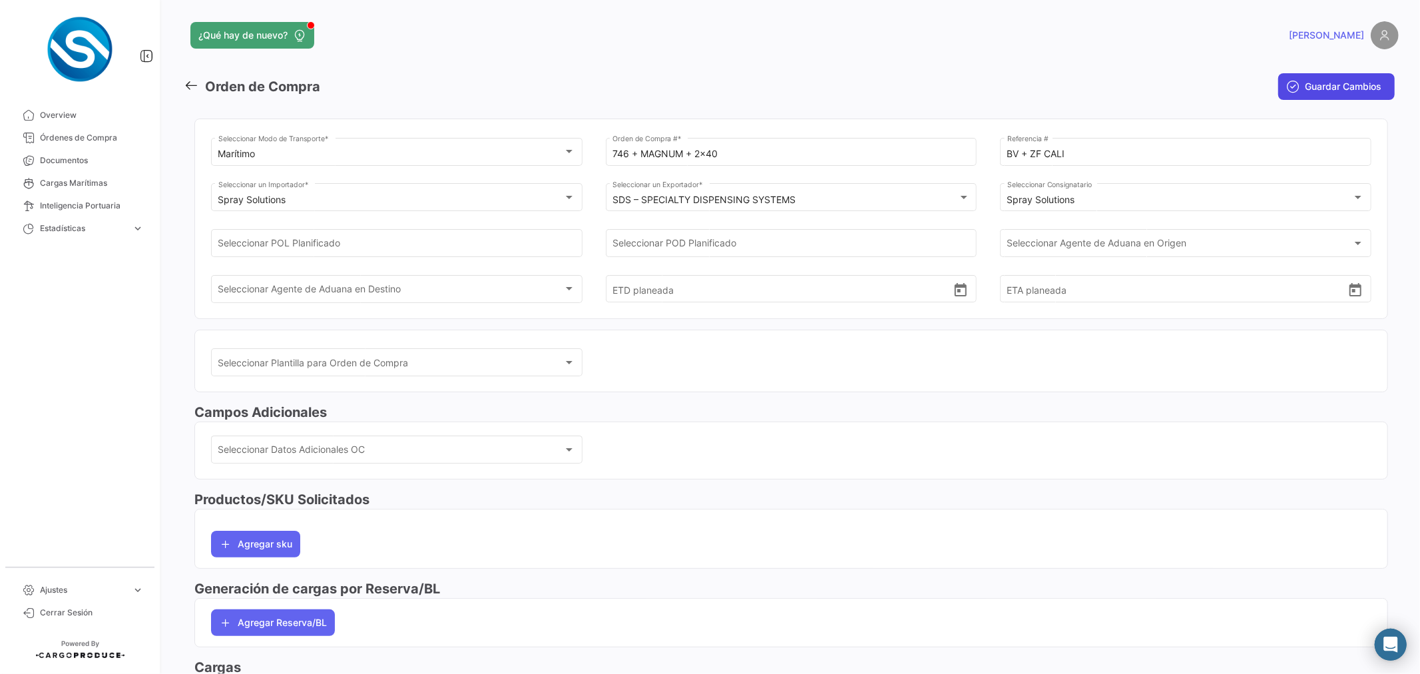
click at [1306, 89] on span "Guardar Cambios" at bounding box center [1342, 86] width 77 height 13
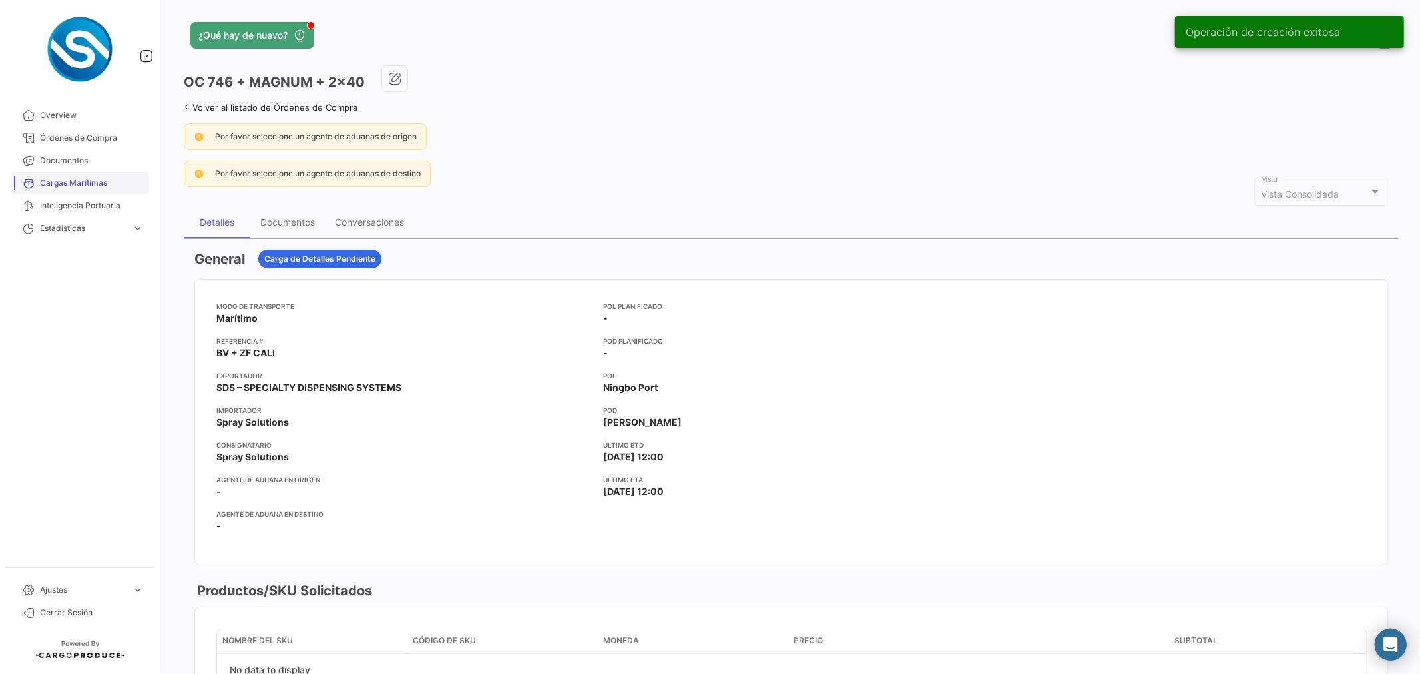
click at [95, 188] on span "Cargas Marítimas" at bounding box center [92, 183] width 104 height 12
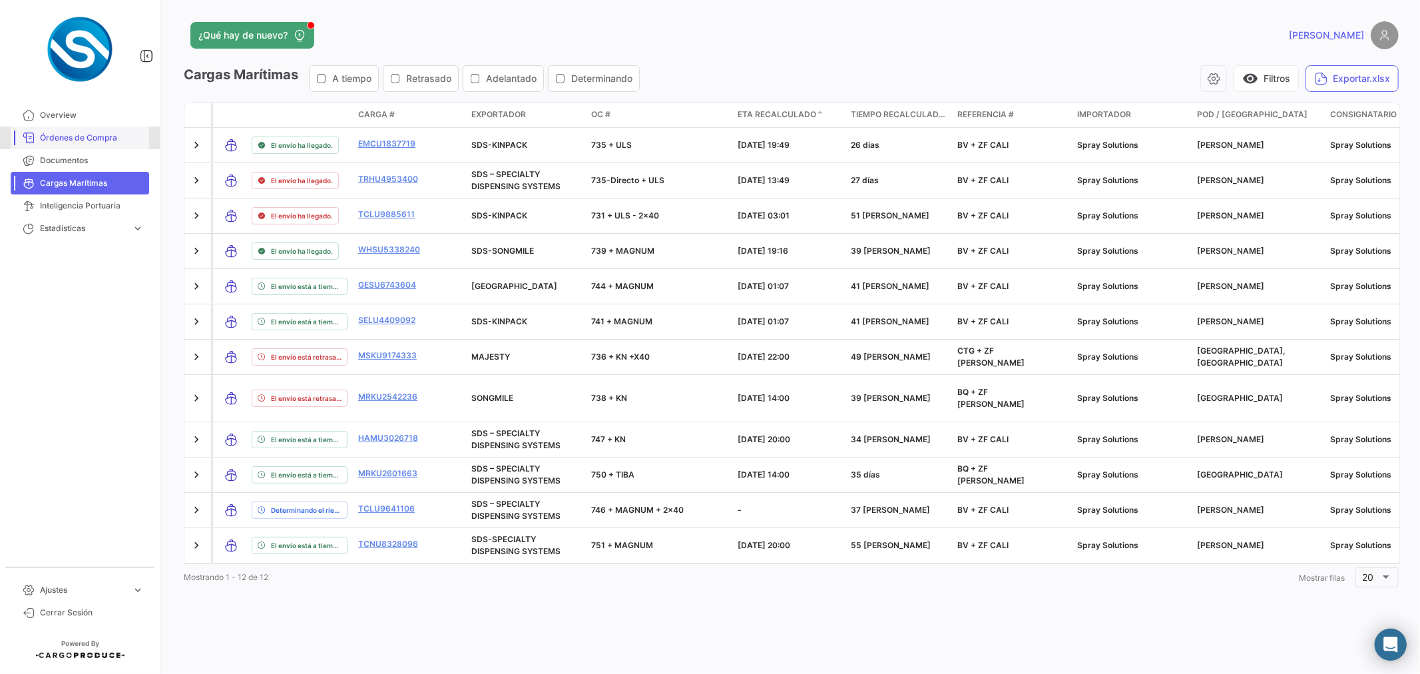
click at [87, 138] on span "Órdenes de Compra" at bounding box center [92, 138] width 104 height 12
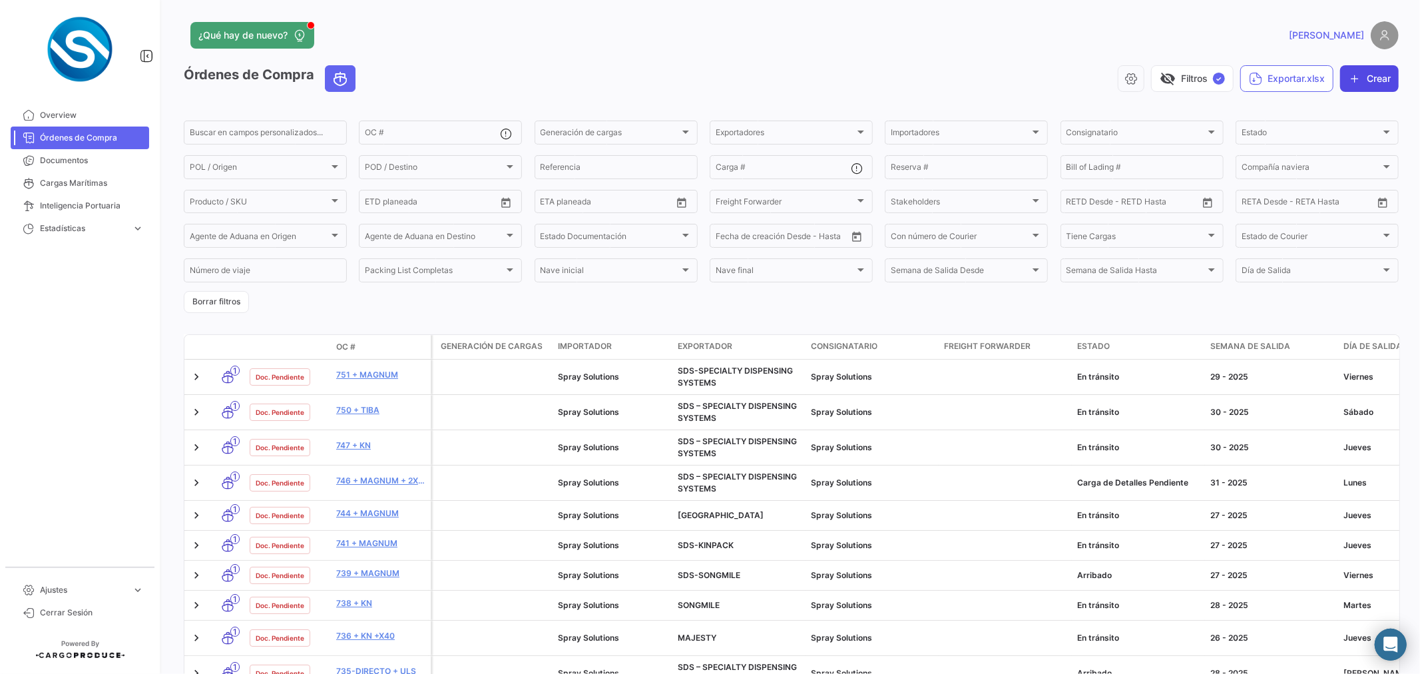
click at [1348, 78] on icon "button" at bounding box center [1354, 78] width 13 height 13
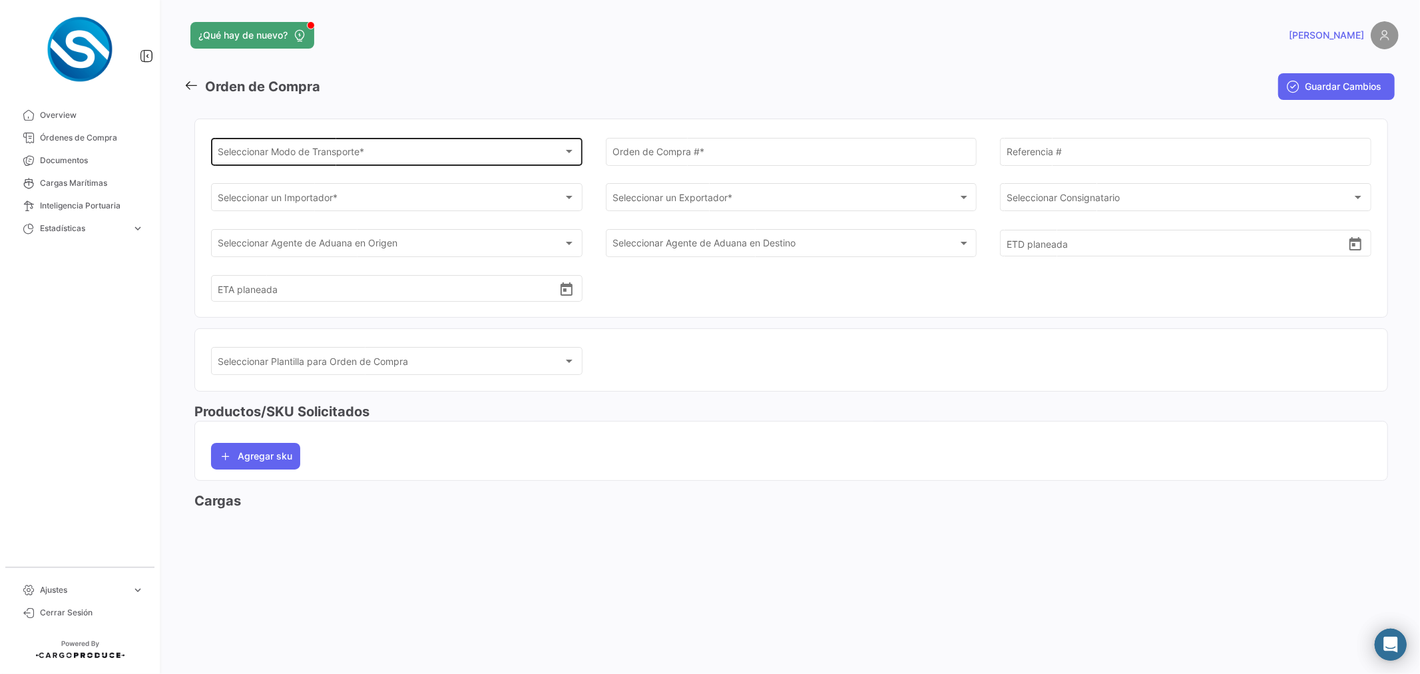
click at [430, 152] on div "Seleccionar Modo de Transporte *" at bounding box center [390, 153] width 345 height 11
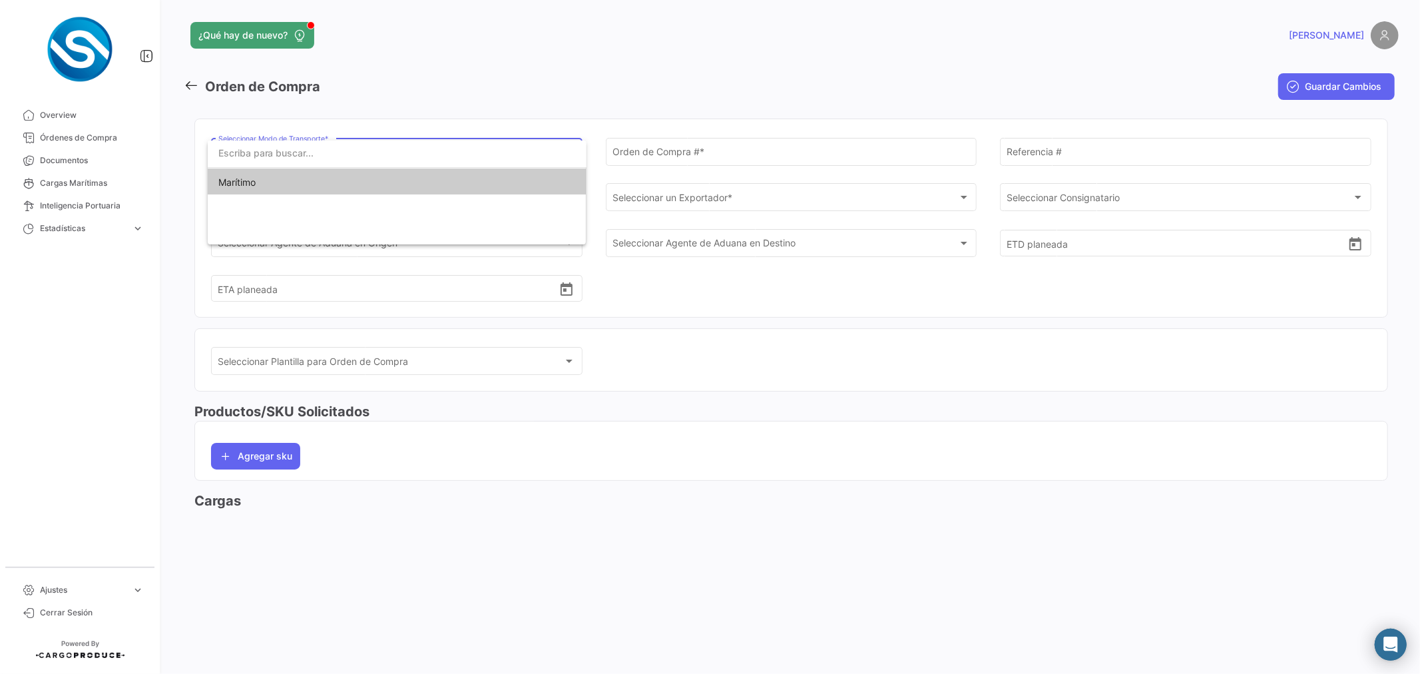
click at [301, 184] on span "Marítimo" at bounding box center [396, 182] width 357 height 28
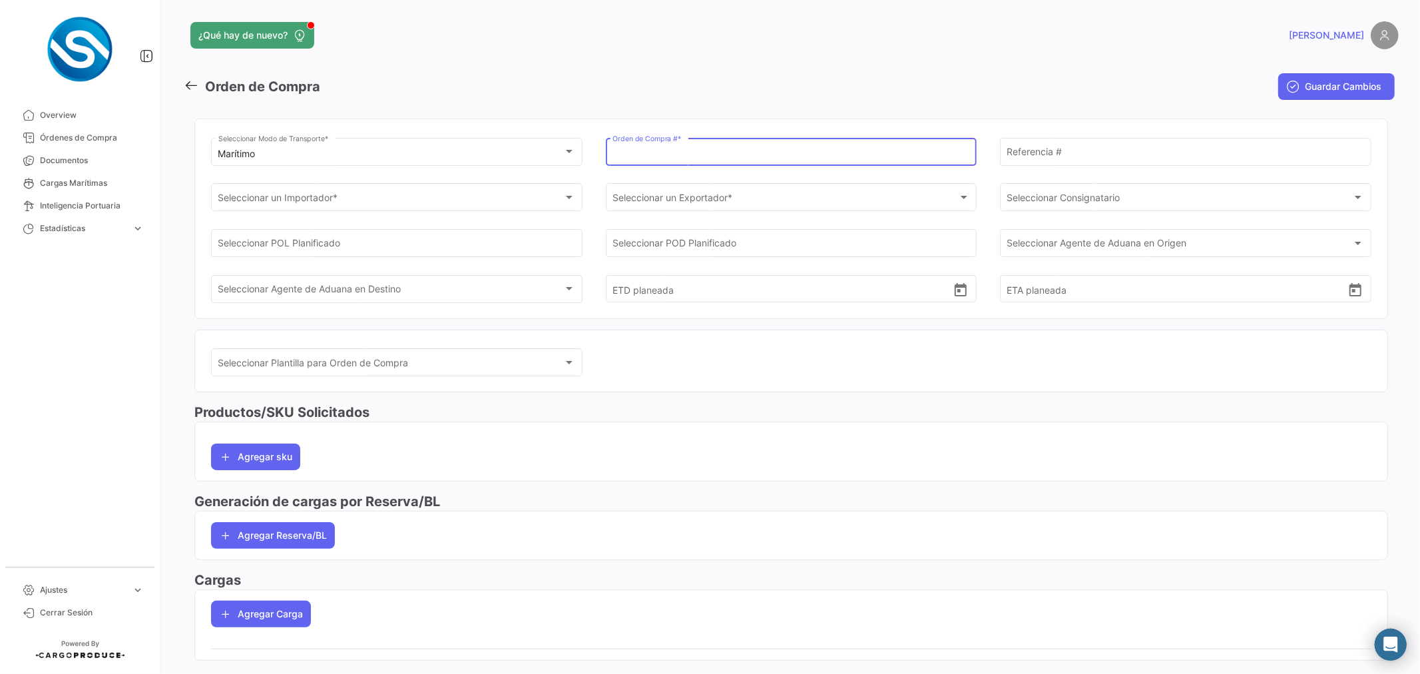
click at [643, 150] on input "Orden de Compra # *" at bounding box center [790, 153] width 357 height 11
type input "743 + KN"
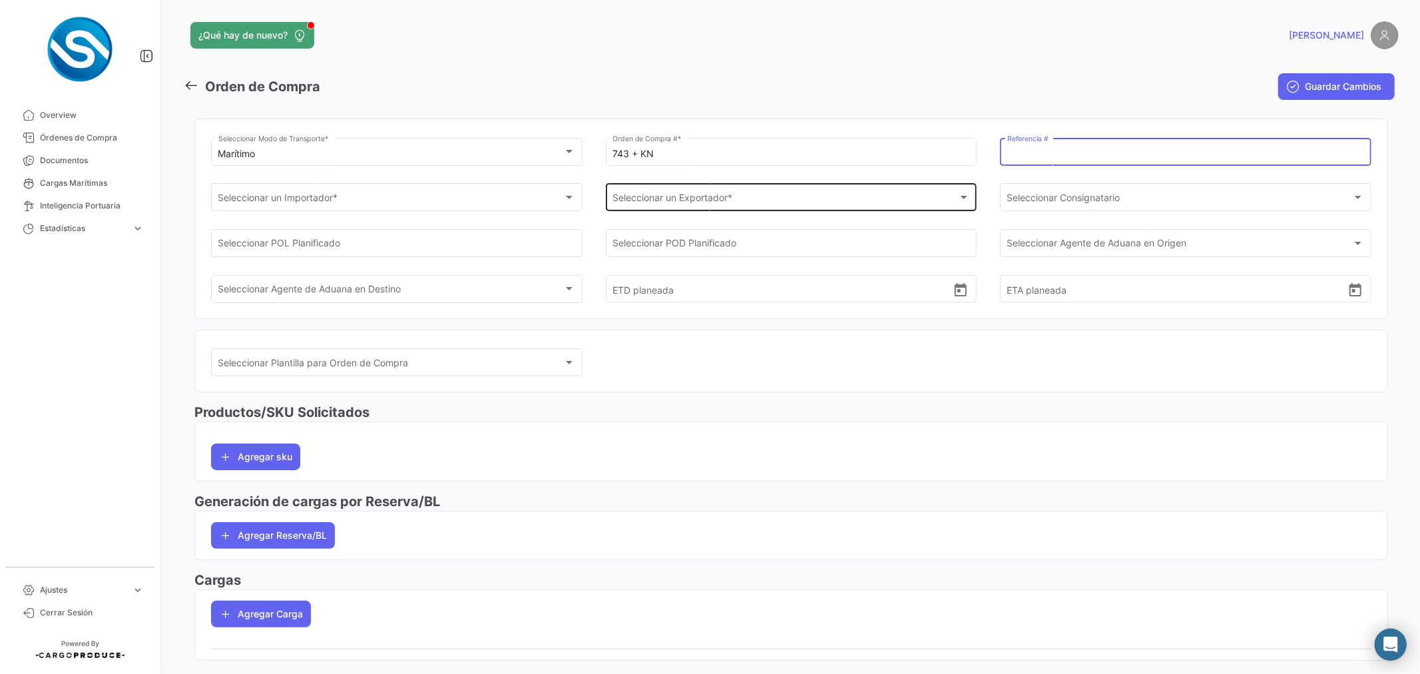
paste input "BQ + ZF [PERSON_NAME]"
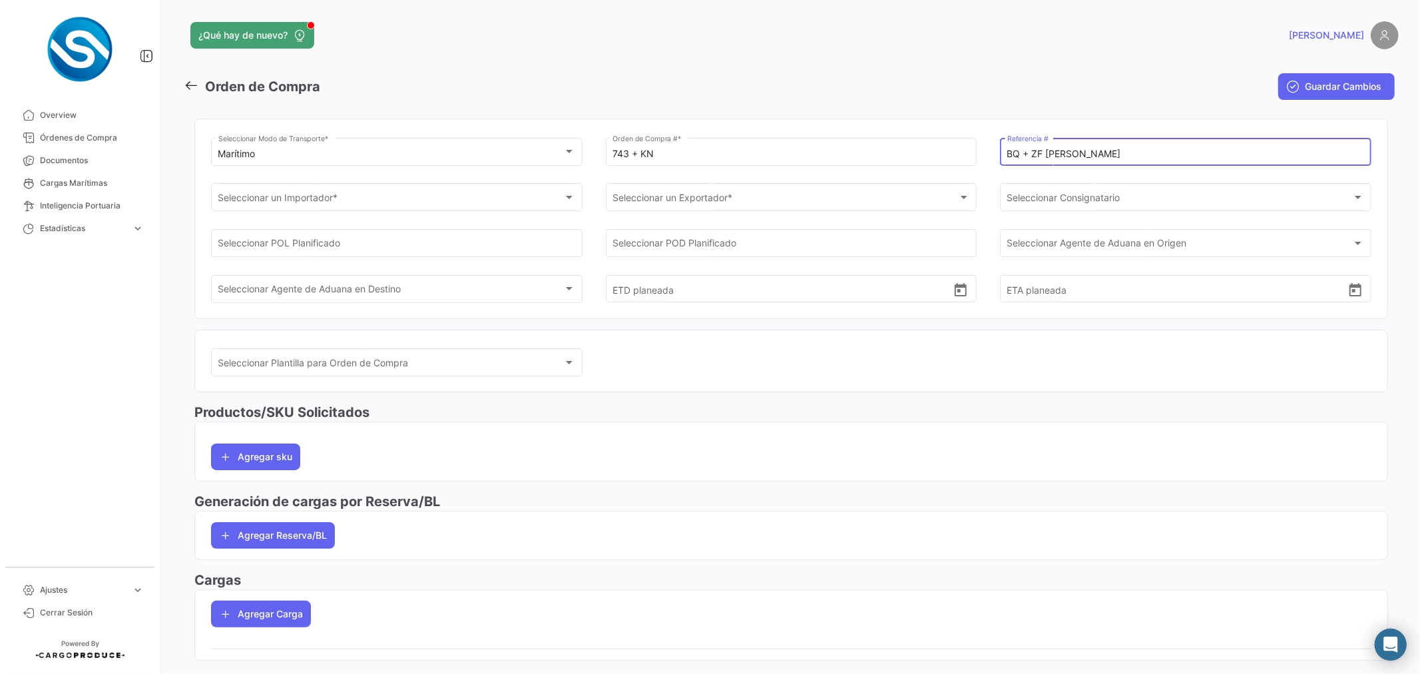
type input "BQ + ZF [PERSON_NAME]"
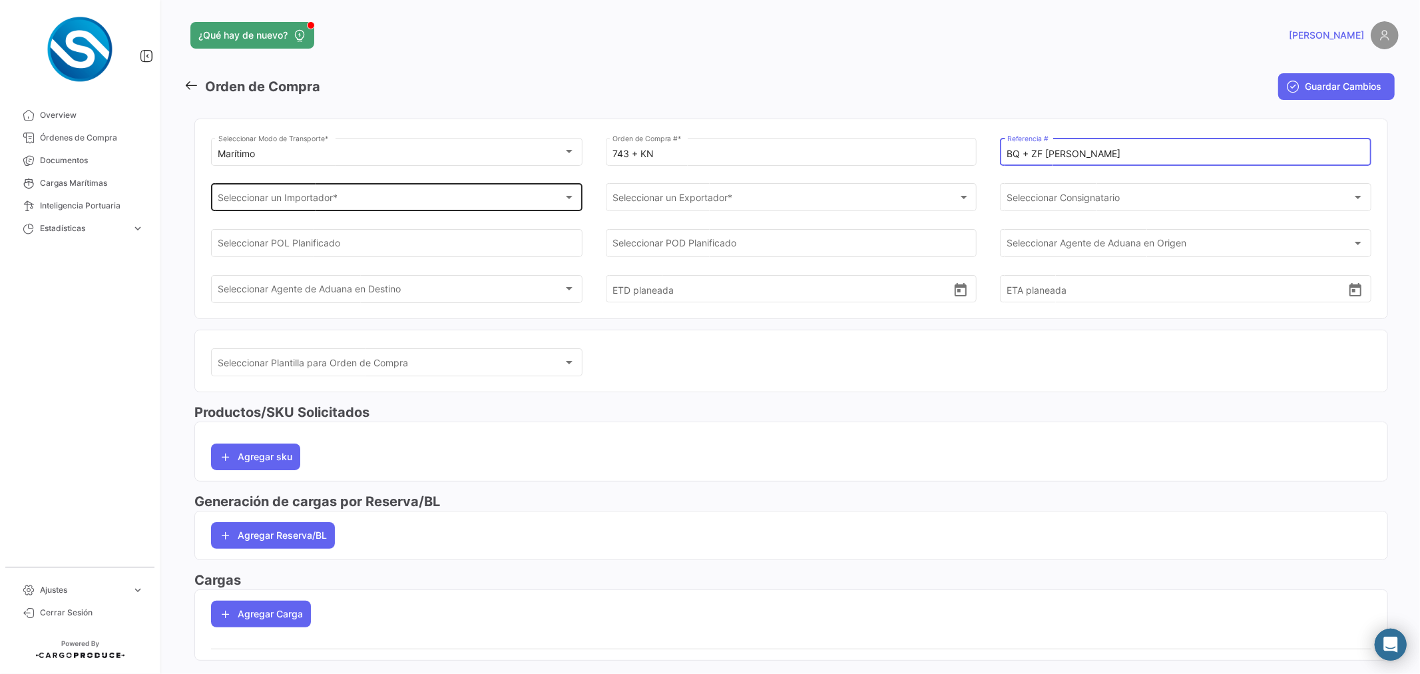
click at [458, 200] on div "Seleccionar un Importador *" at bounding box center [390, 199] width 345 height 11
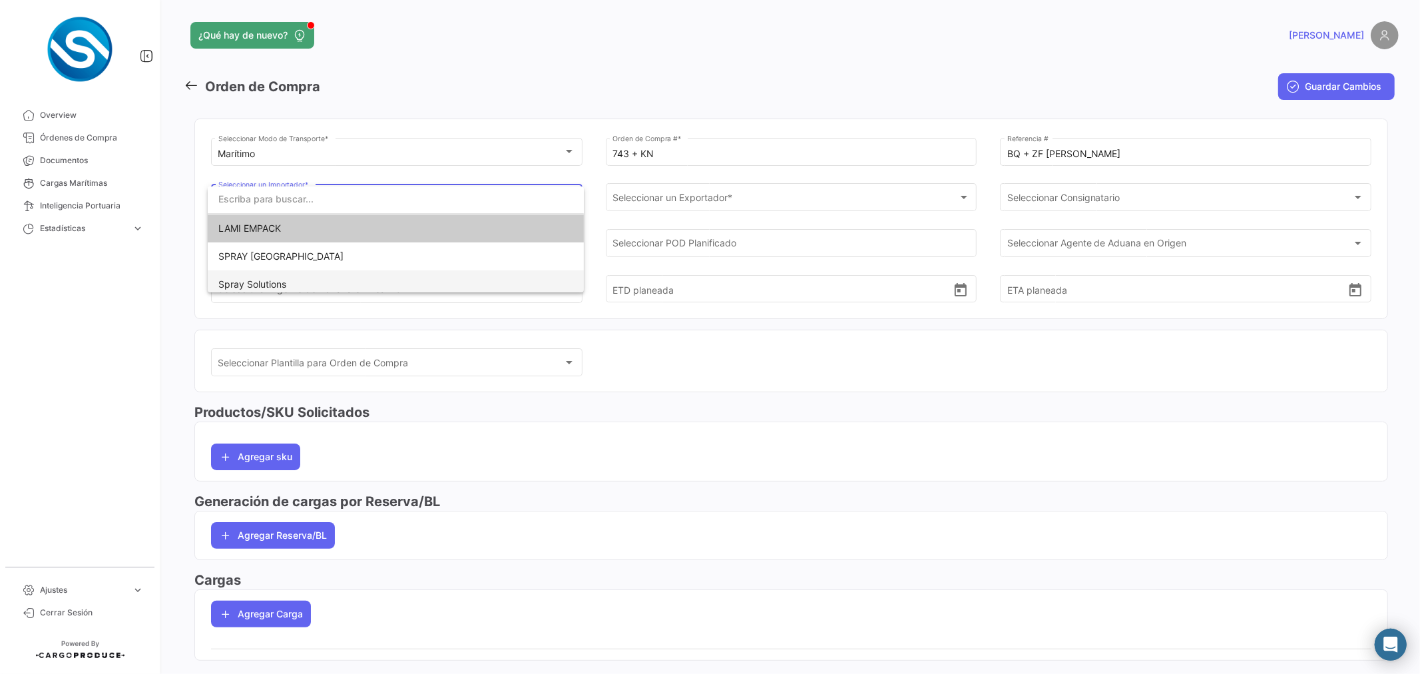
click at [274, 284] on span "Spray Solutions" at bounding box center [252, 283] width 68 height 11
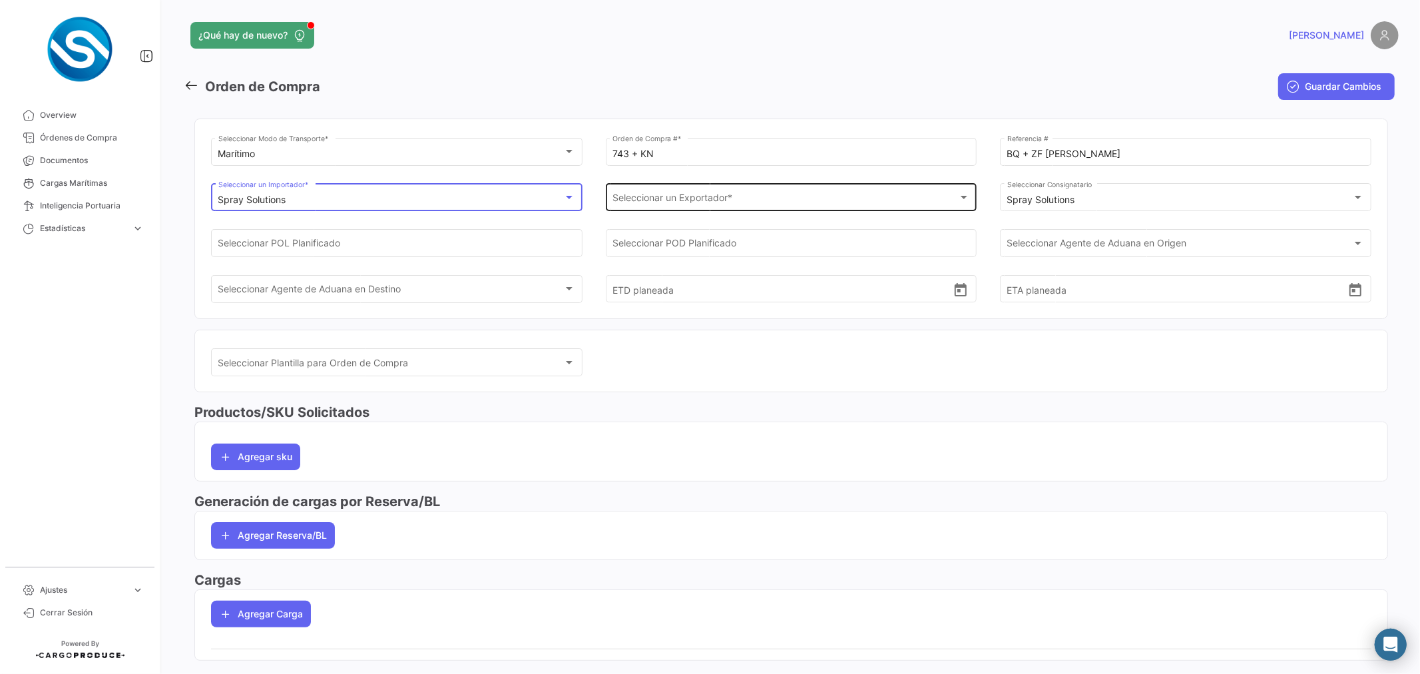
click at [682, 197] on span "Seleccionar un Exportador *" at bounding box center [784, 199] width 345 height 11
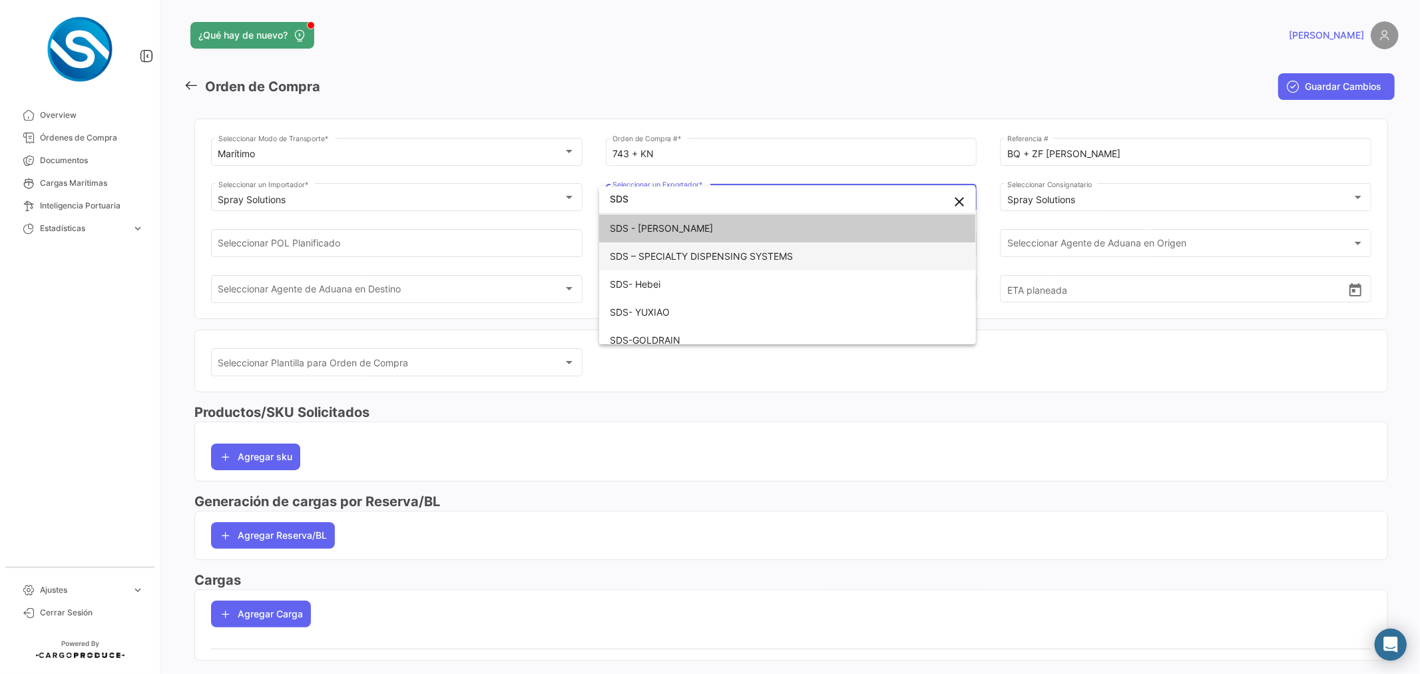
type input "SDS"
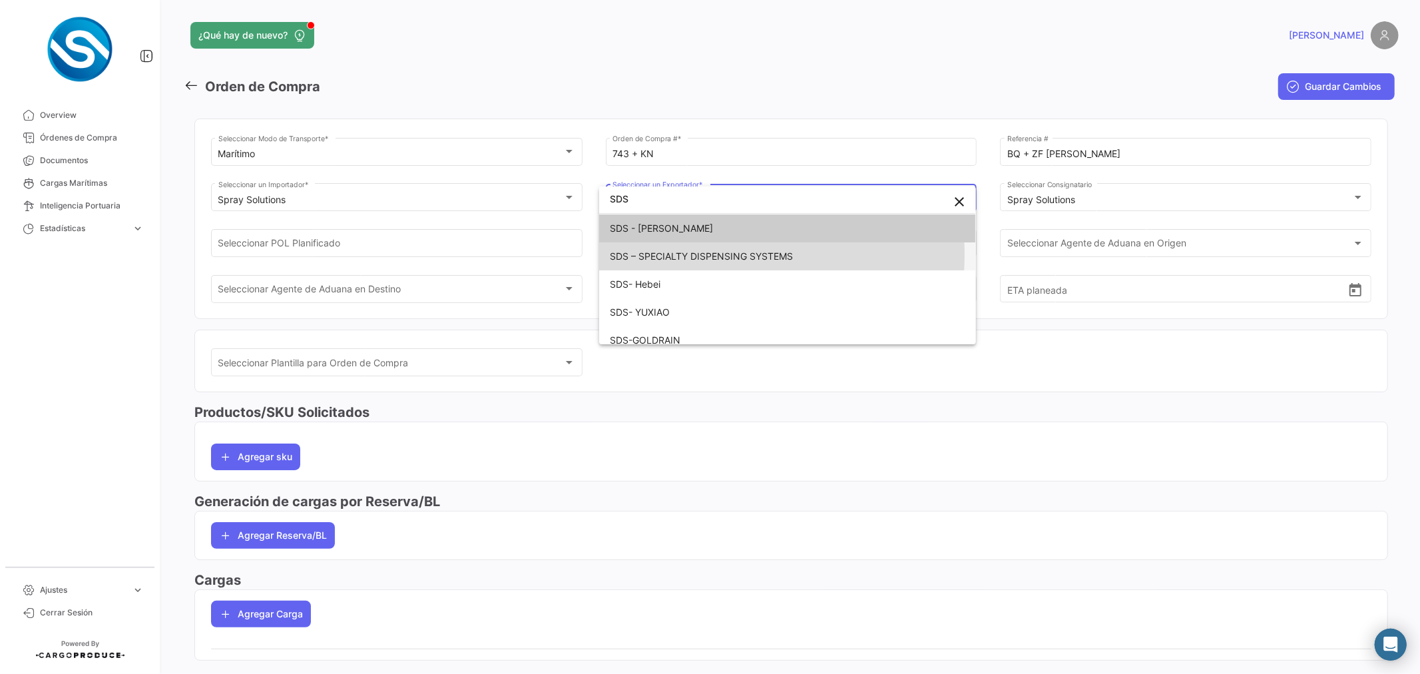
click at [713, 254] on span "SDS – SPECIALTY DISPENSING SYSTEMS" at bounding box center [701, 255] width 183 height 11
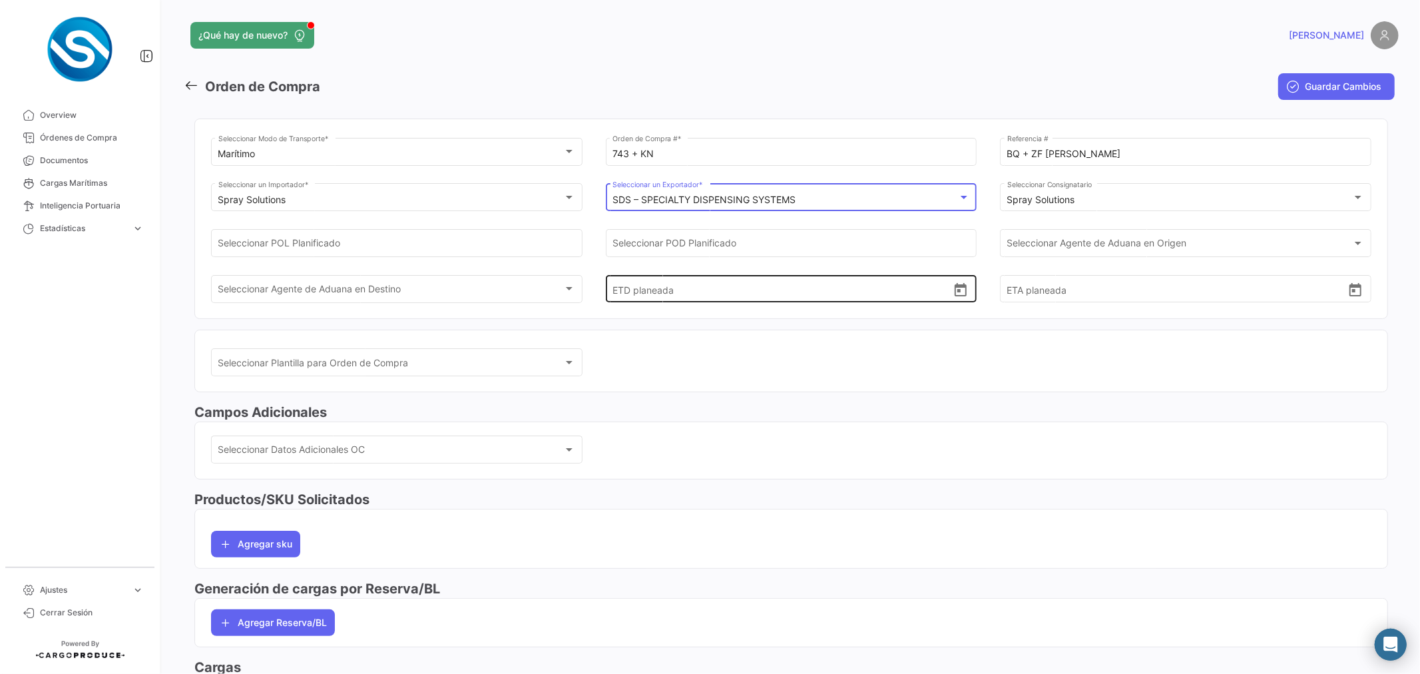
scroll to position [117, 0]
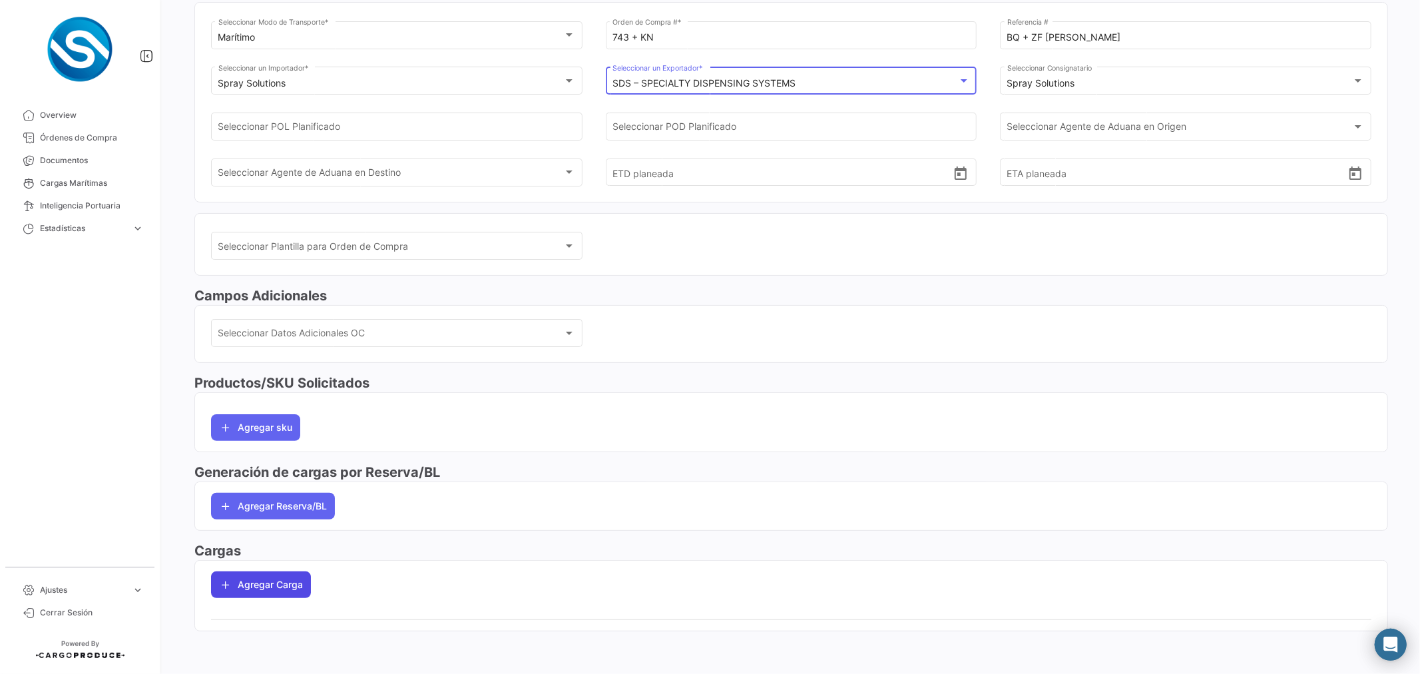
click at [280, 586] on button "Agregar Carga" at bounding box center [261, 584] width 100 height 27
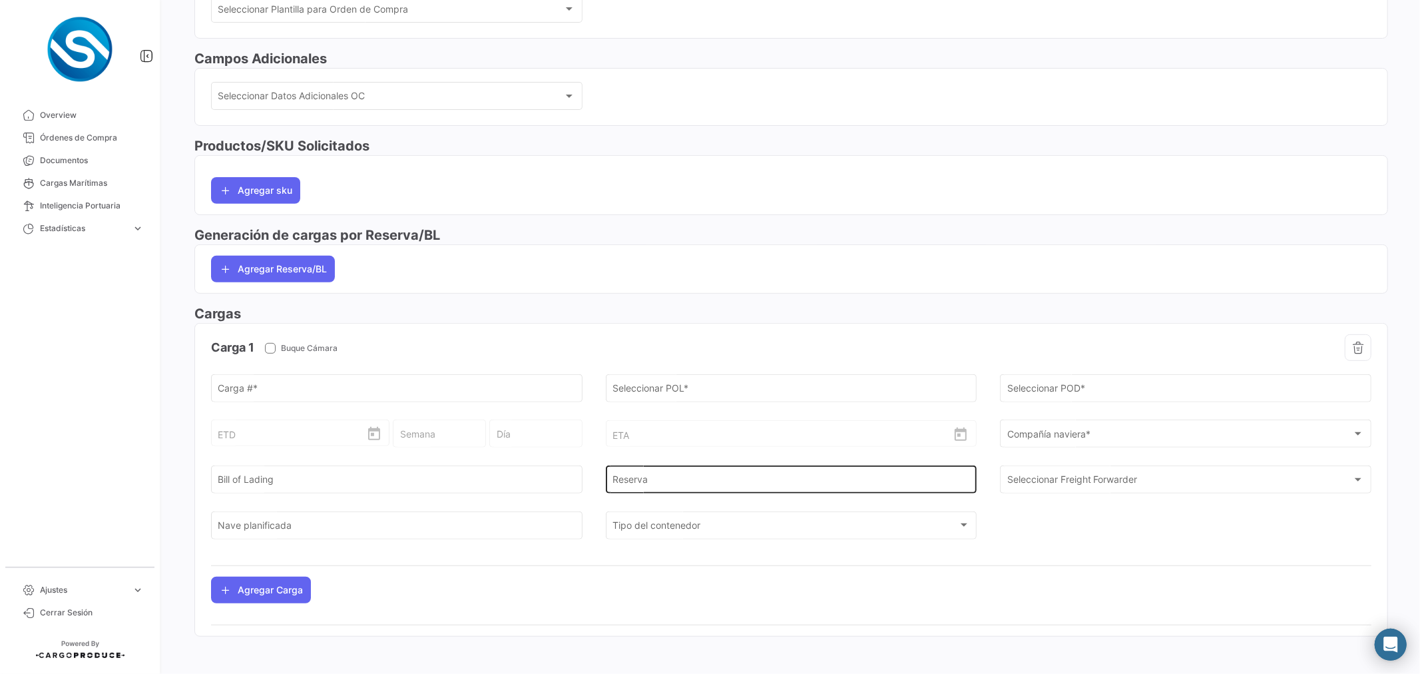
scroll to position [360, 0]
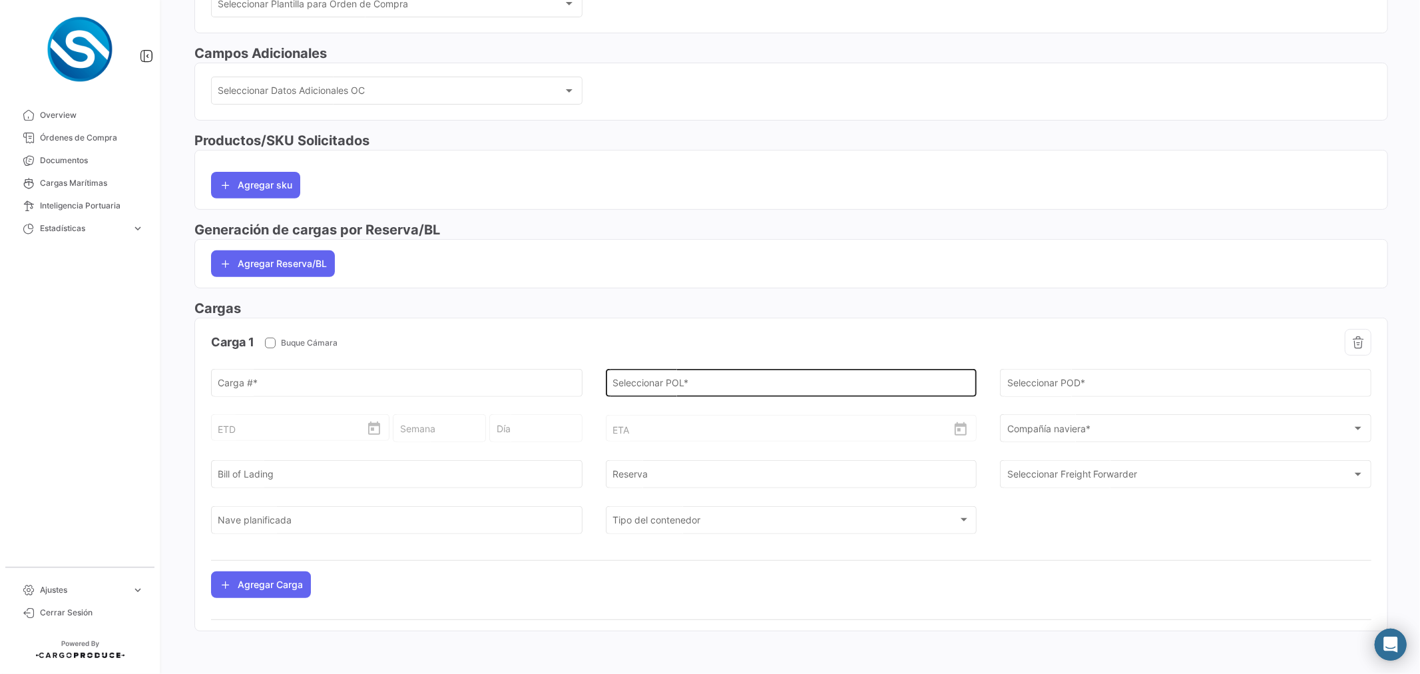
click at [705, 377] on div "Seleccionar POL *" at bounding box center [790, 381] width 357 height 31
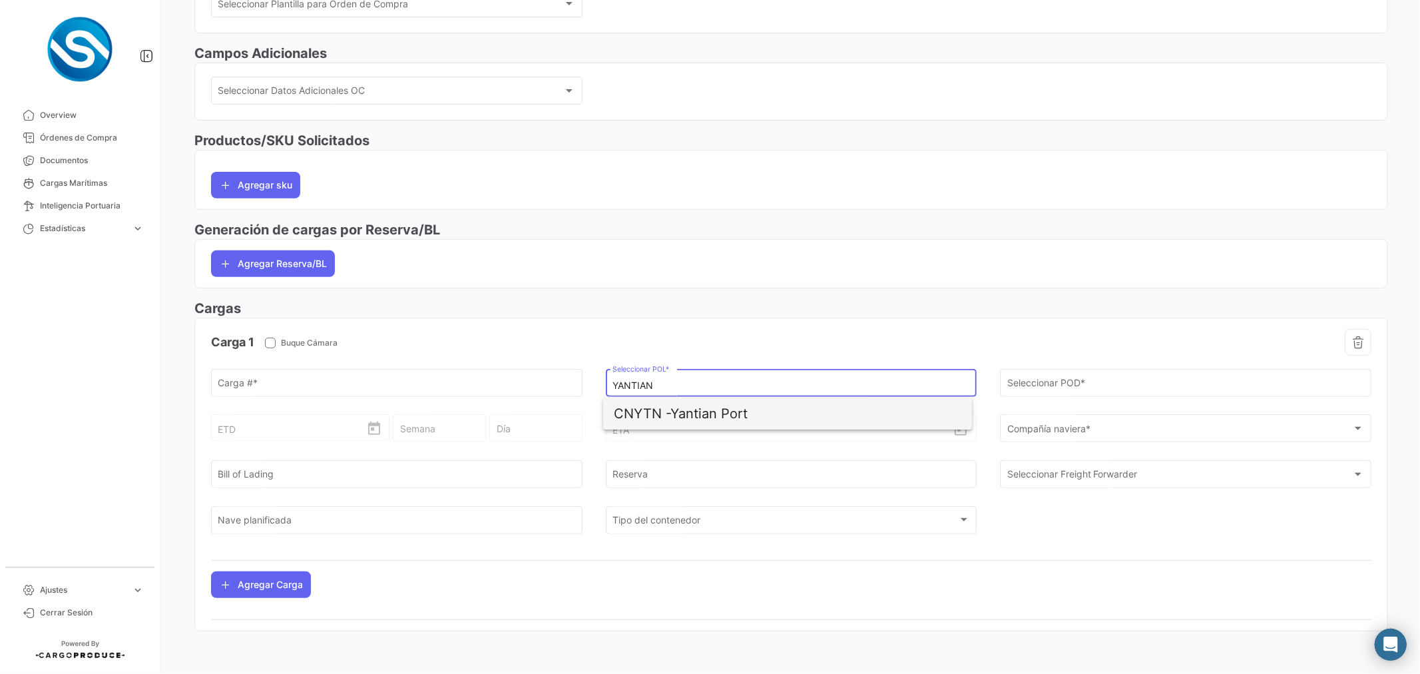
click at [690, 413] on span "CNYTN - Yantian Port" at bounding box center [787, 413] width 347 height 32
type input "Yantian Port"
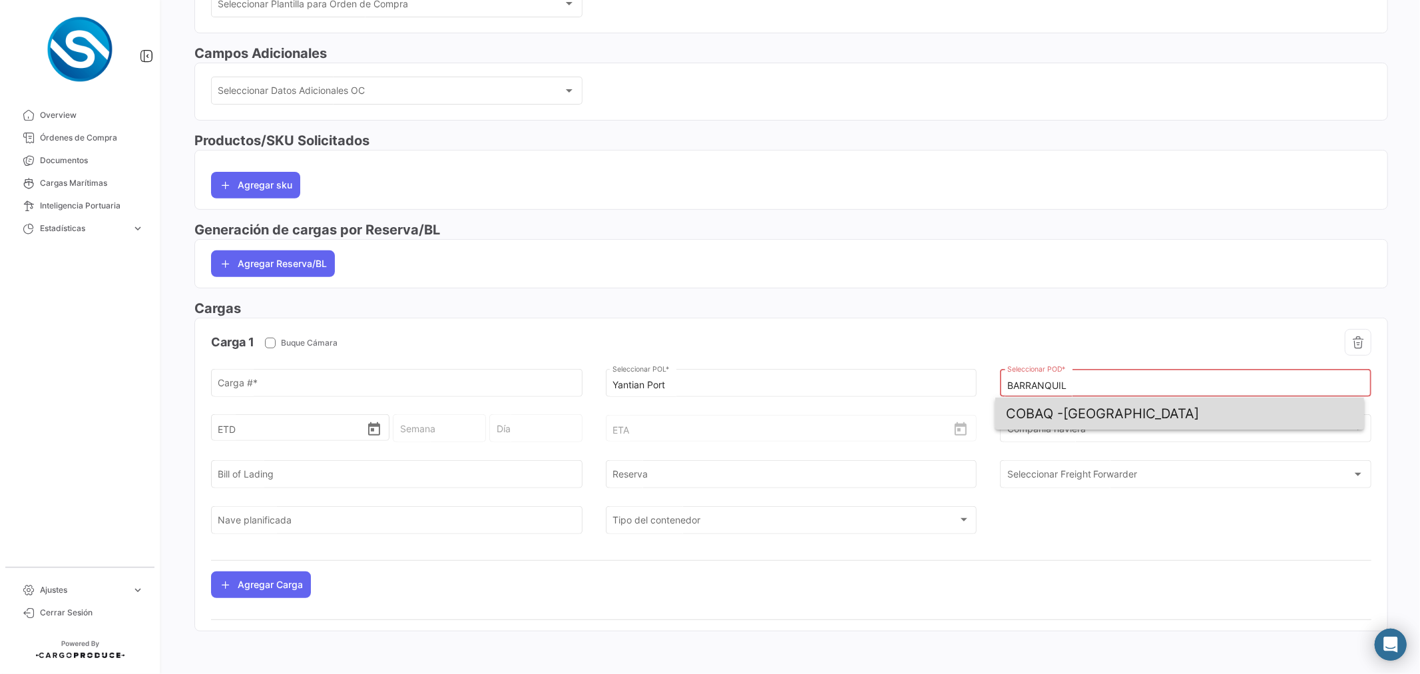
click at [1065, 403] on span "COBAQ - [GEOGRAPHIC_DATA]" at bounding box center [1179, 413] width 347 height 32
type input "[GEOGRAPHIC_DATA]"
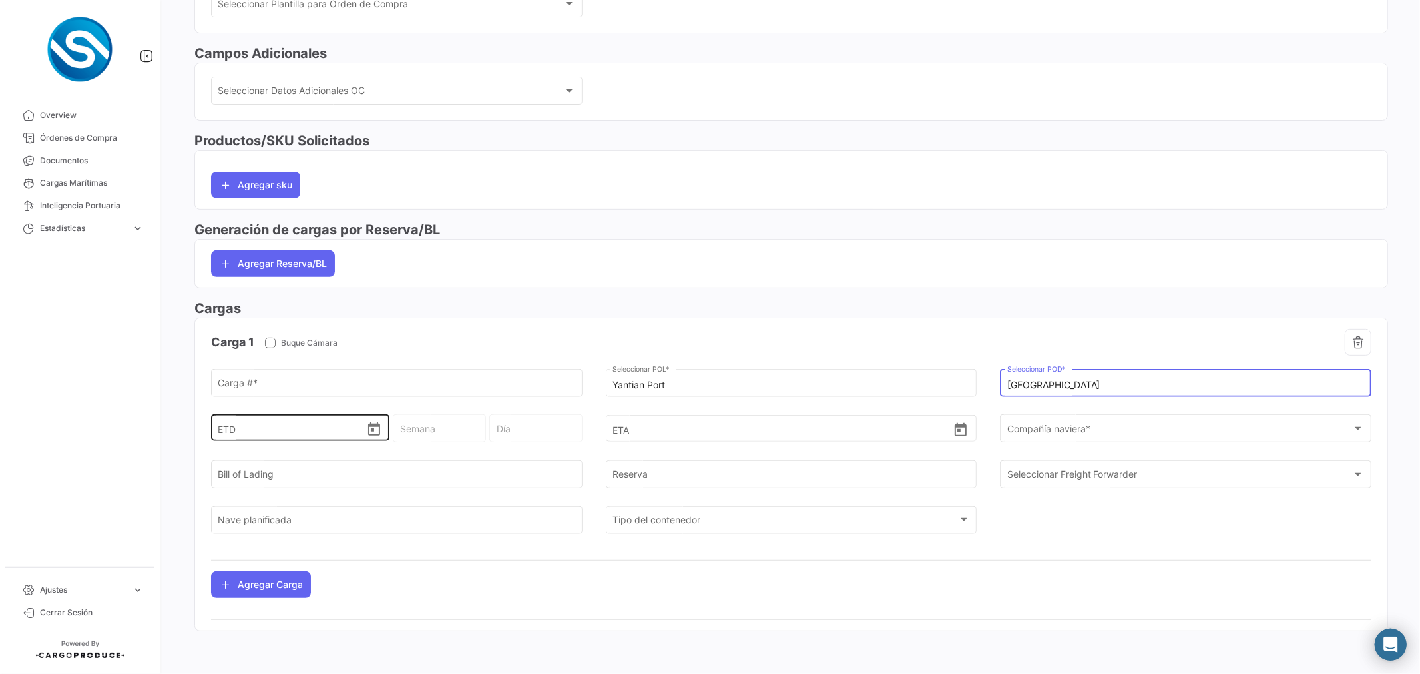
click at [377, 430] on icon "Open calendar" at bounding box center [374, 428] width 12 height 13
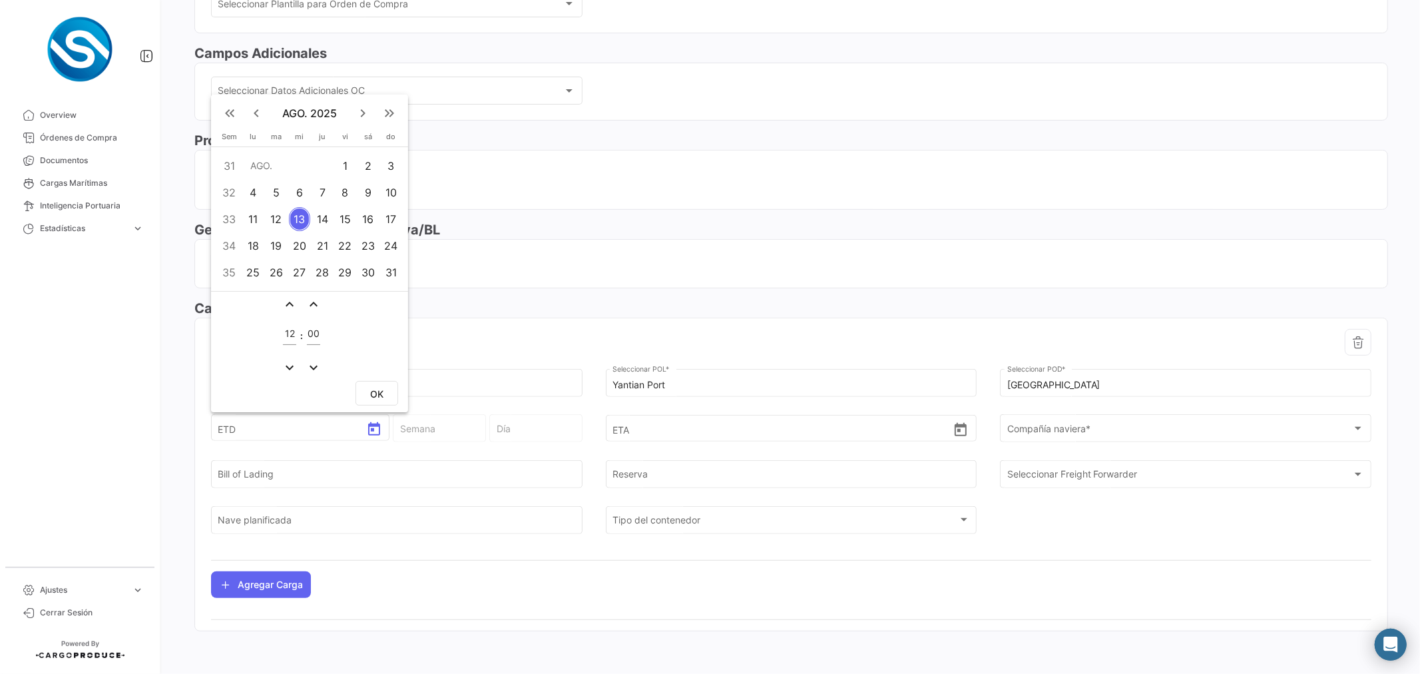
click at [256, 111] on mat-icon "keyboard_arrow_left" at bounding box center [256, 113] width 16 height 16
click at [390, 254] on div "27" at bounding box center [391, 246] width 21 height 24
click at [387, 389] on button "OK" at bounding box center [376, 393] width 43 height 25
type input "[DATE] 12:00"
type input "30 - 2025"
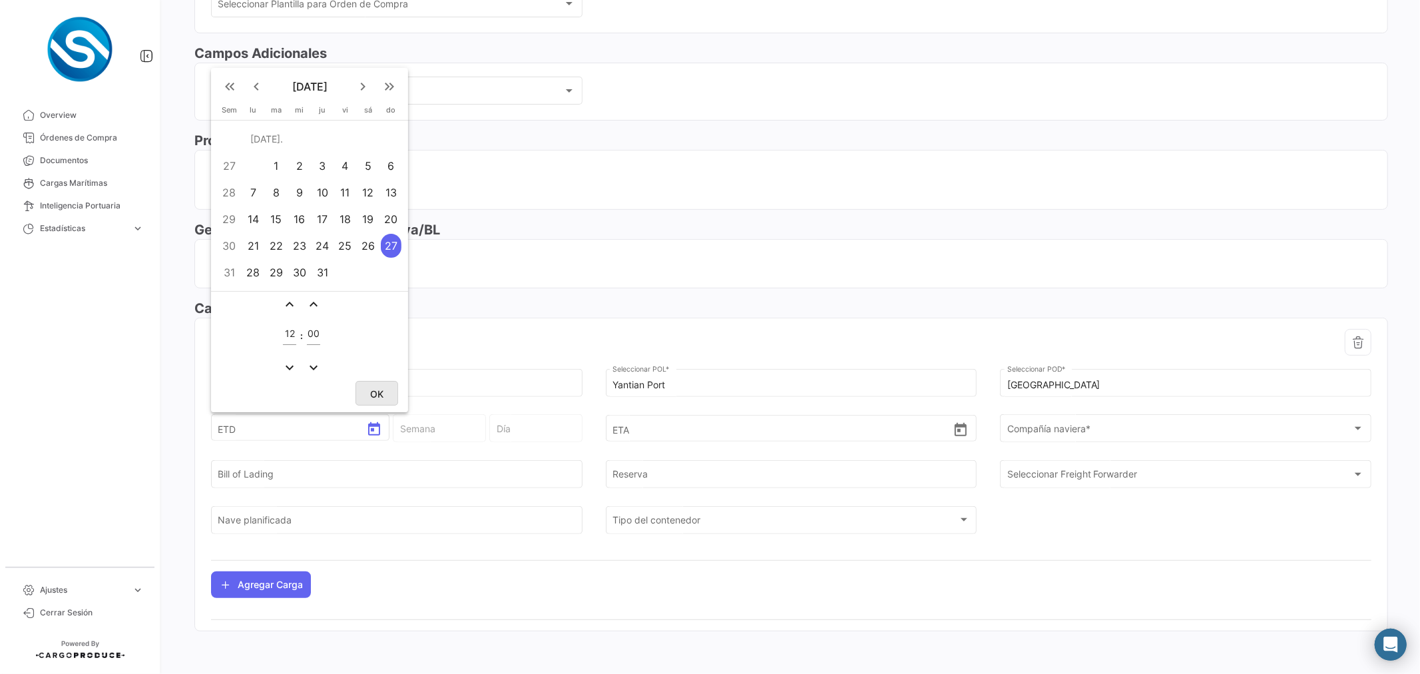
type input "[PERSON_NAME]"
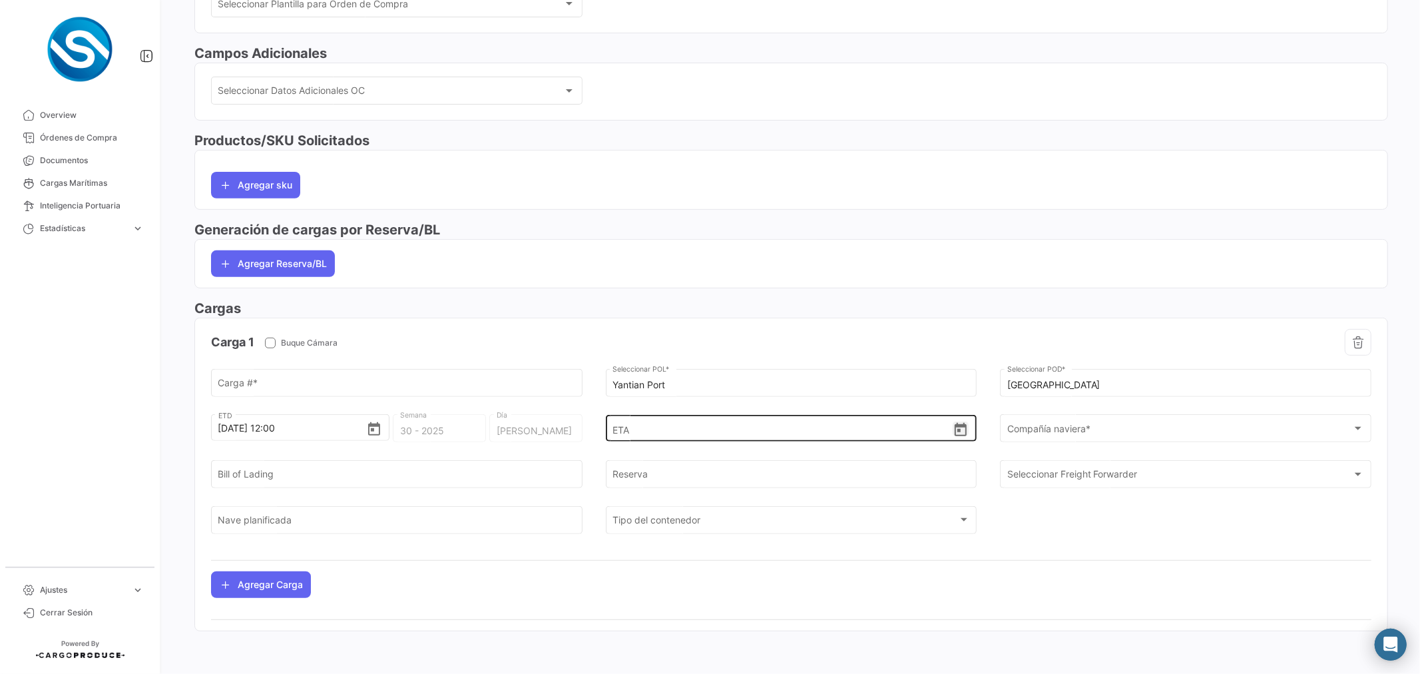
click at [956, 430] on icon "Open calendar" at bounding box center [960, 430] width 16 height 16
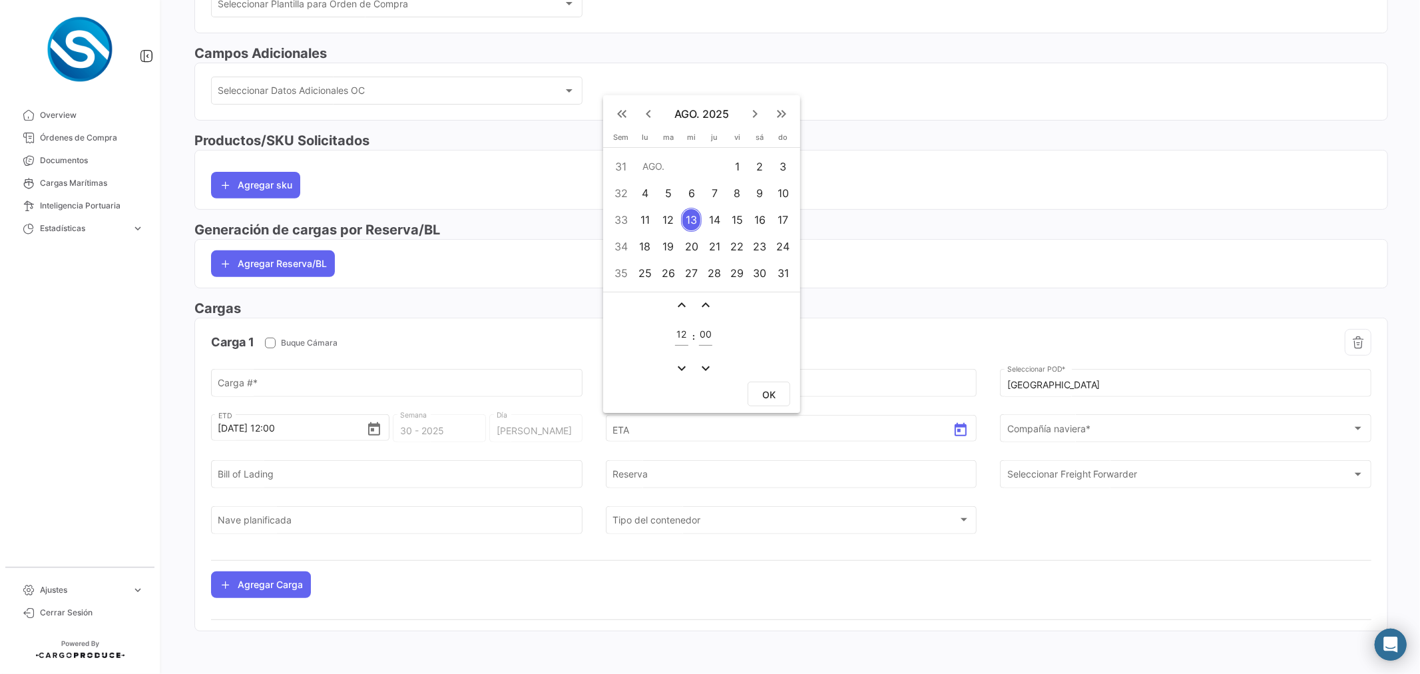
click at [752, 121] on mat-icon "keyboard_arrow_right" at bounding box center [755, 114] width 16 height 16
click at [761, 196] on div "13" at bounding box center [759, 193] width 21 height 24
click at [767, 391] on span "OK" at bounding box center [768, 394] width 13 height 11
type input "[DATE] 12:00"
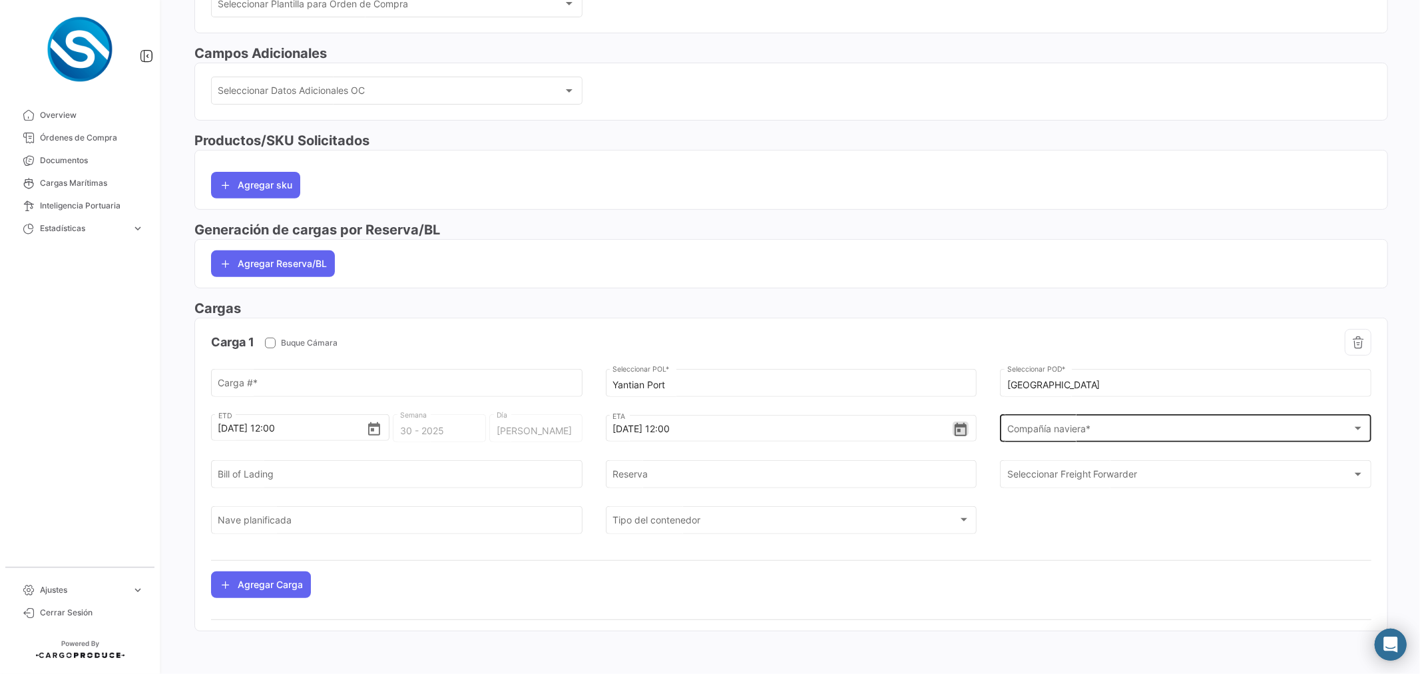
click at [1036, 427] on span "Compañía naviera *" at bounding box center [1179, 430] width 345 height 11
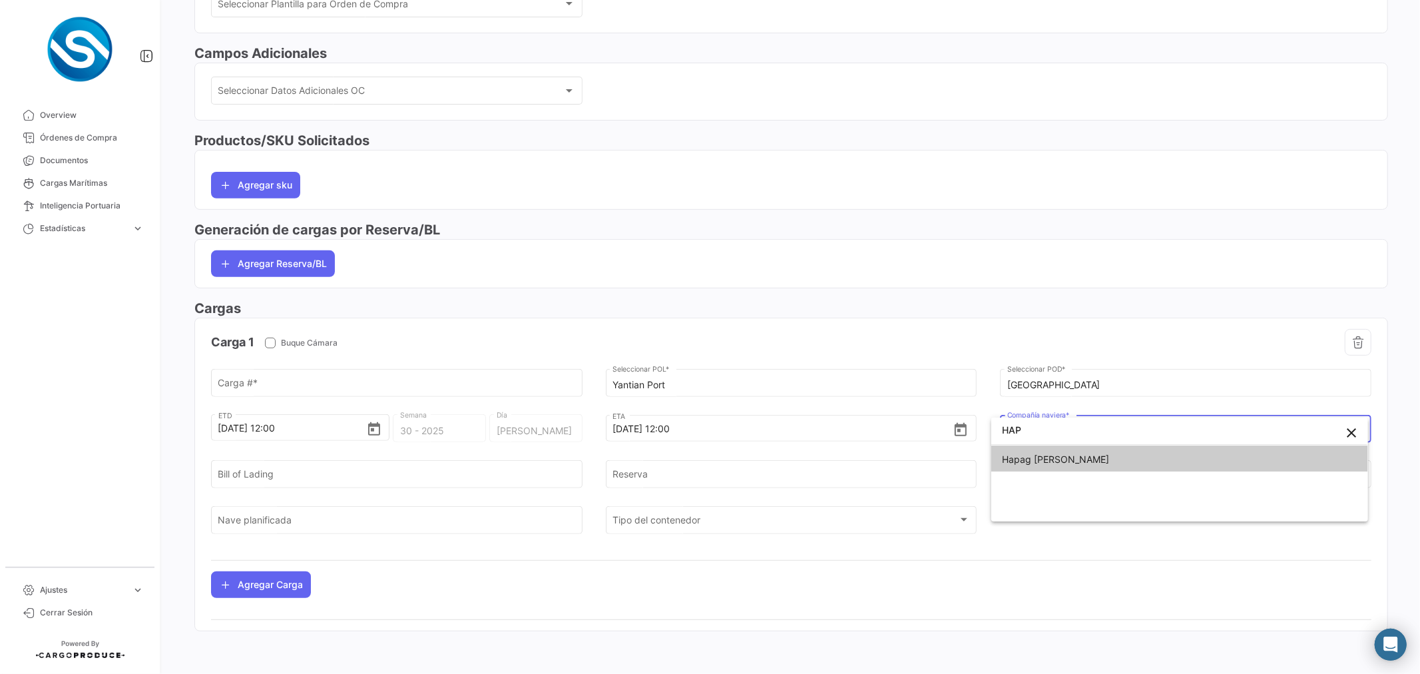
type input "HAP"
click at [1066, 464] on span "Hapag [PERSON_NAME]" at bounding box center [1179, 459] width 355 height 28
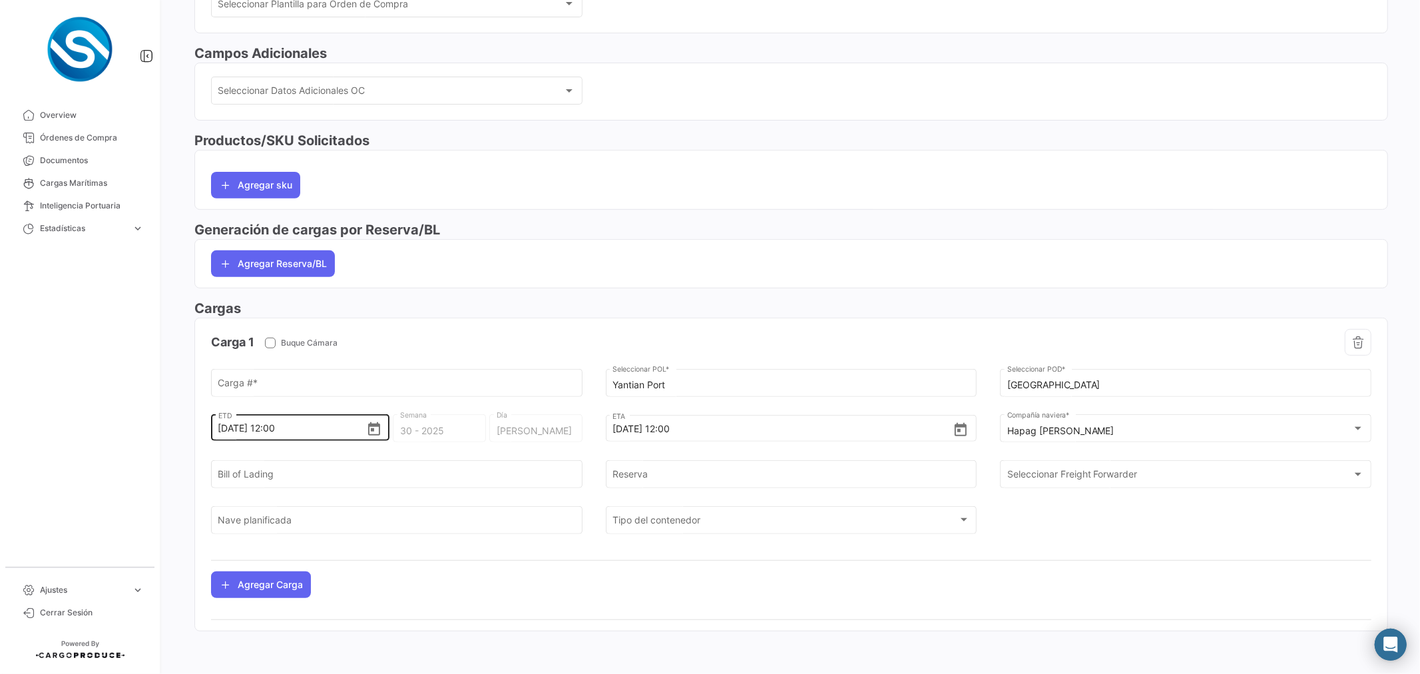
click at [325, 392] on div "[DATE] 12:00 ETD" at bounding box center [300, 416] width 164 height 49
click at [328, 380] on input "Carga # *" at bounding box center [396, 384] width 357 height 11
paste input "HLBU 2864531"
type input "HLBU2864531"
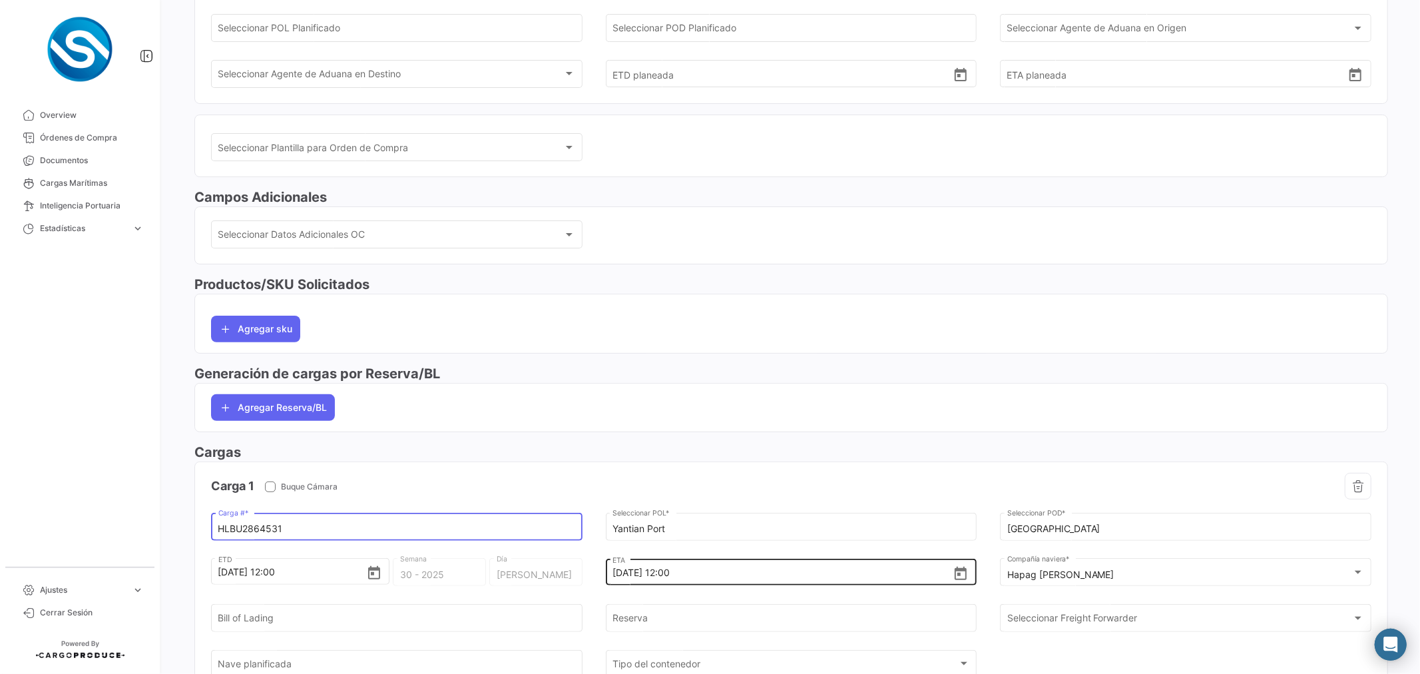
scroll to position [0, 0]
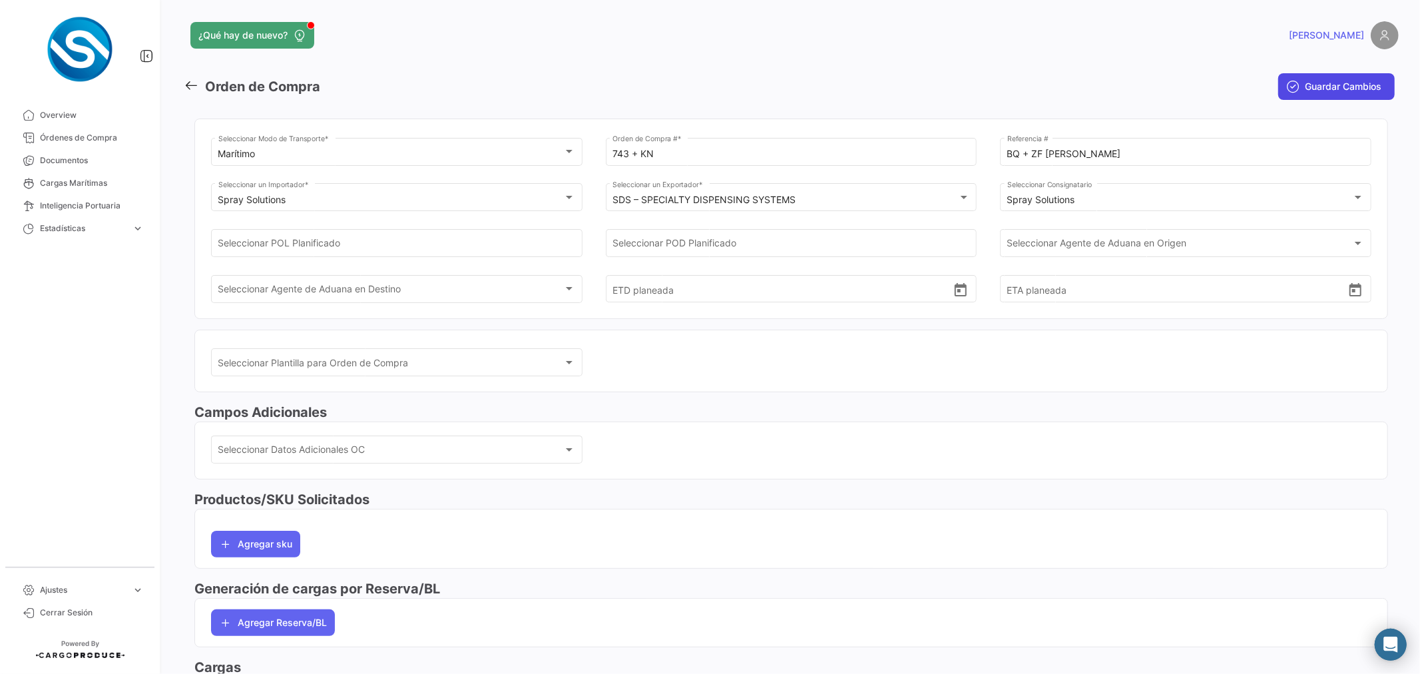
click at [1320, 87] on span "Guardar Cambios" at bounding box center [1342, 86] width 77 height 13
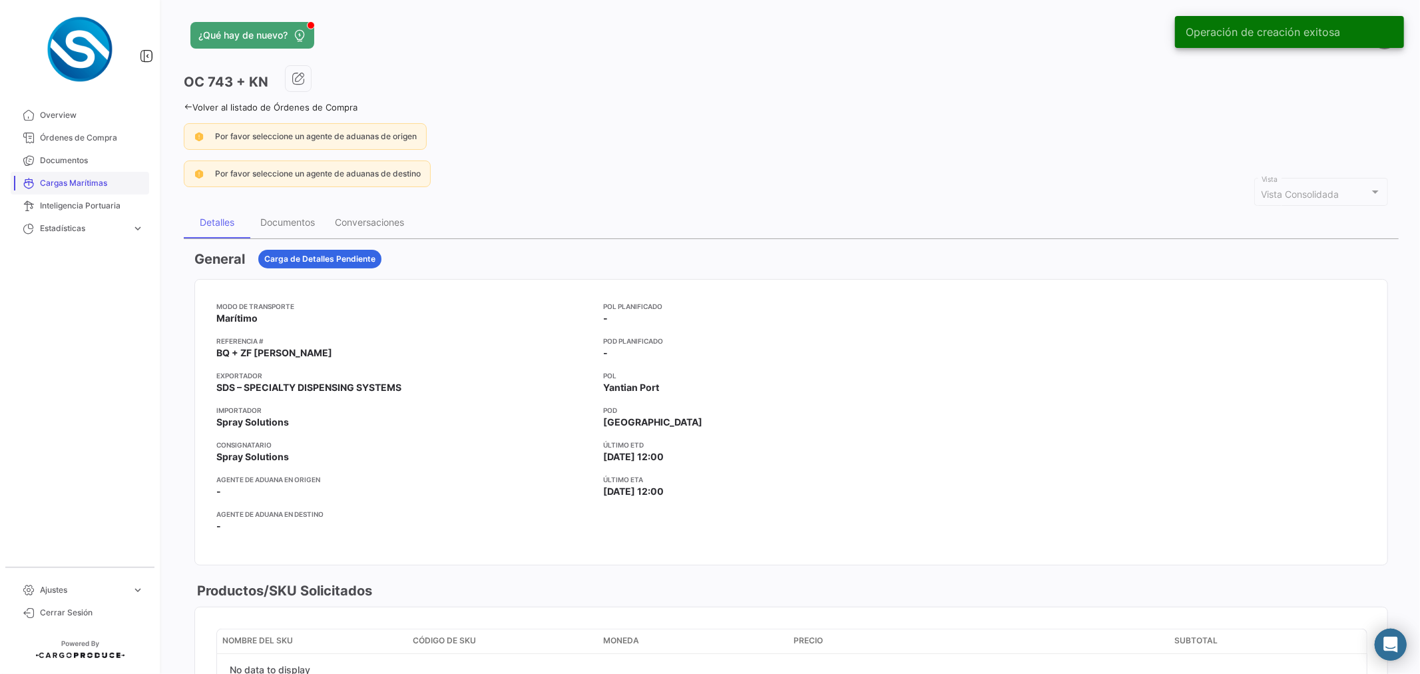
click at [81, 174] on link "Cargas Marítimas" at bounding box center [80, 183] width 138 height 23
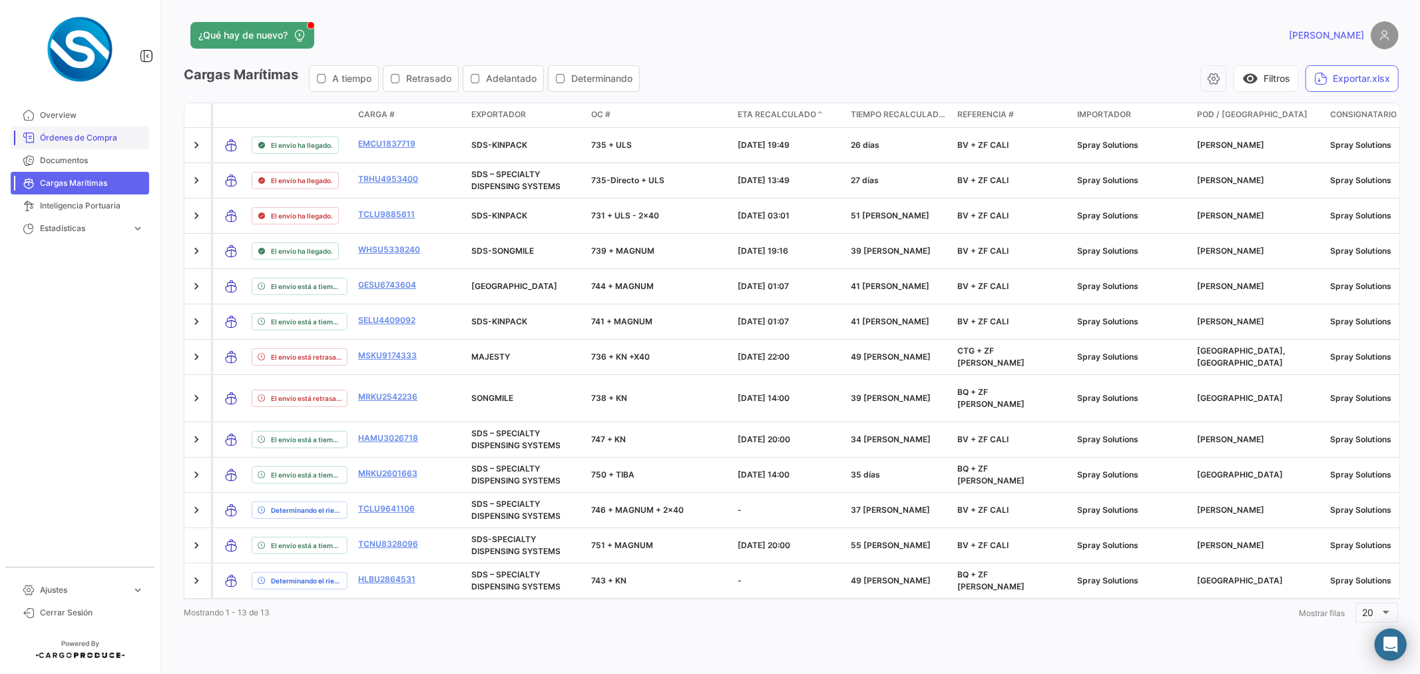
click at [87, 134] on span "Órdenes de Compra" at bounding box center [92, 138] width 104 height 12
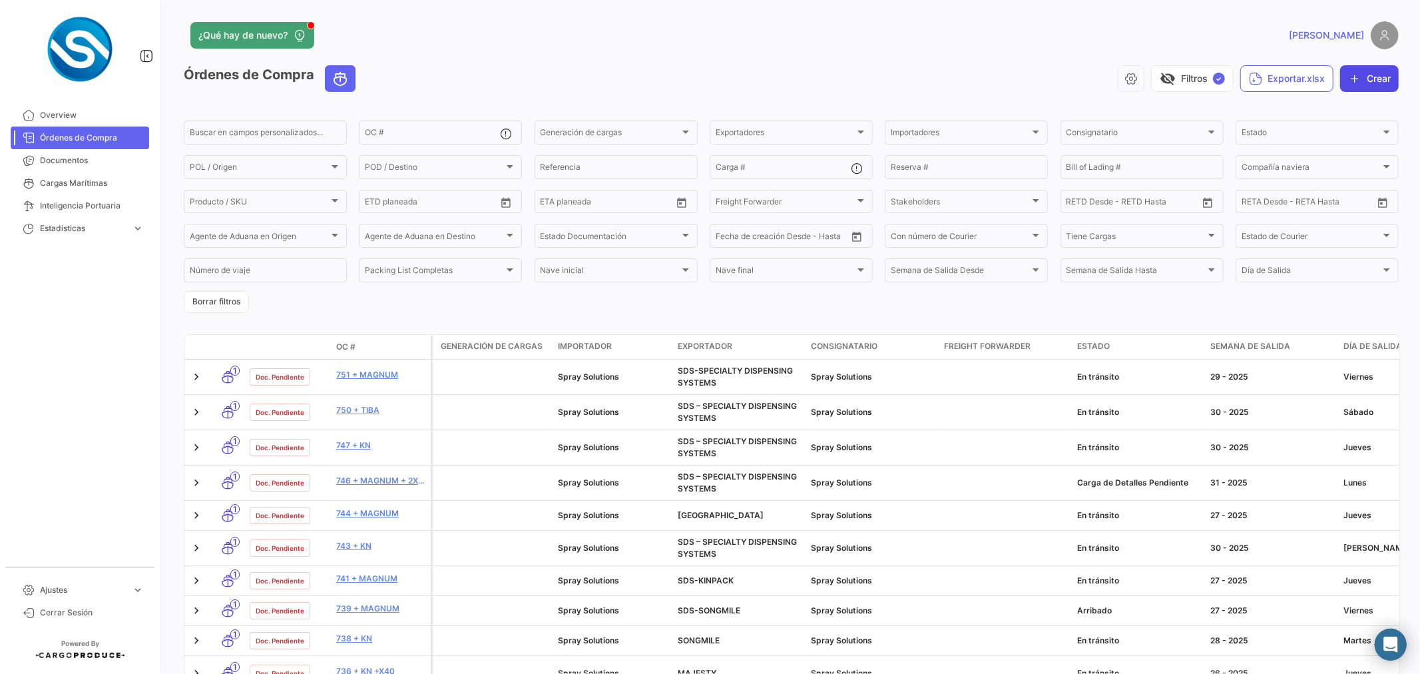
click at [1374, 72] on button "Crear" at bounding box center [1369, 78] width 59 height 27
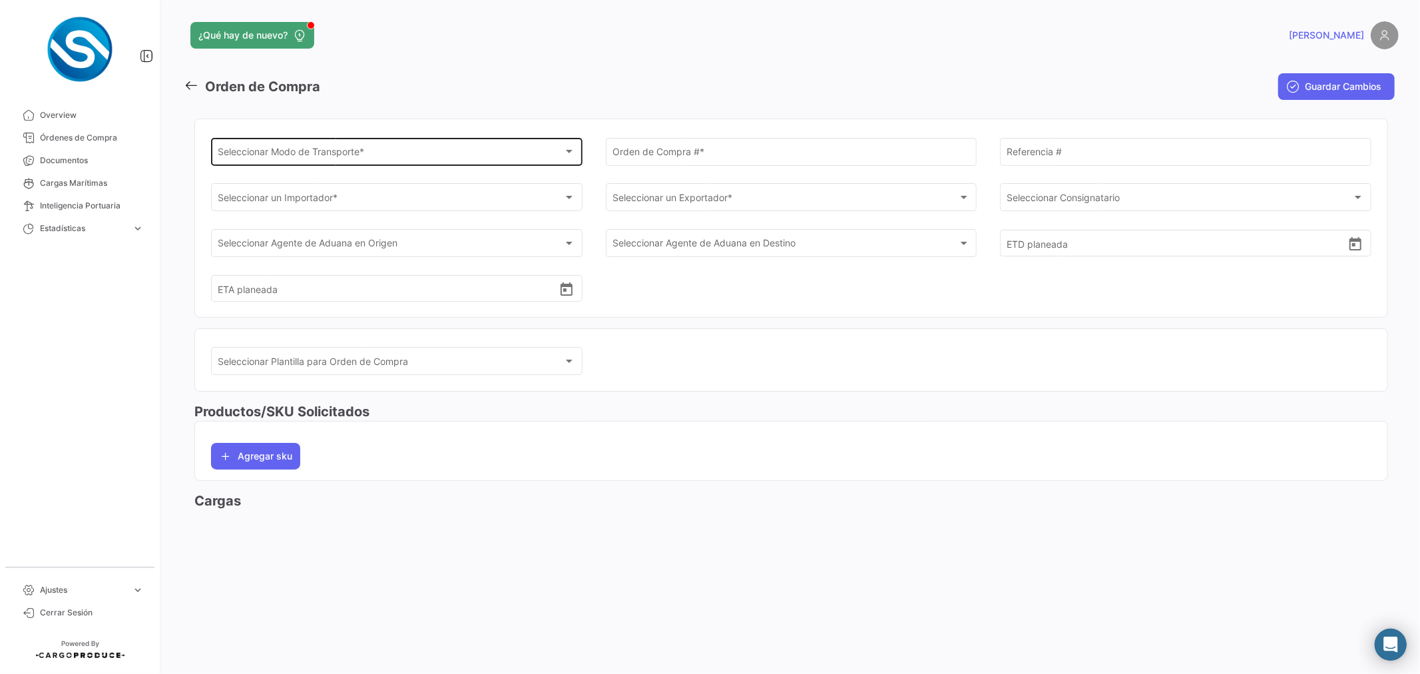
click at [481, 154] on div "Seleccionar Modo de Transporte *" at bounding box center [390, 153] width 345 height 11
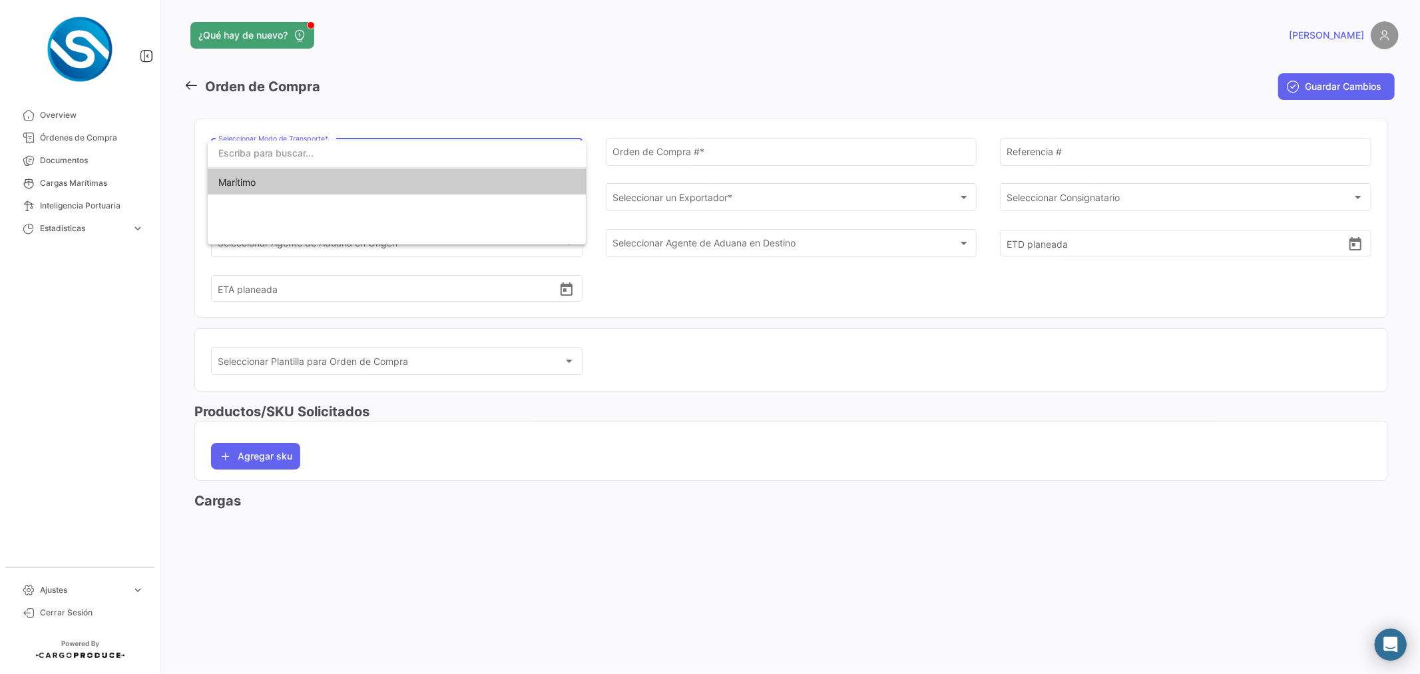
click at [290, 180] on span "Marítimo" at bounding box center [396, 182] width 357 height 28
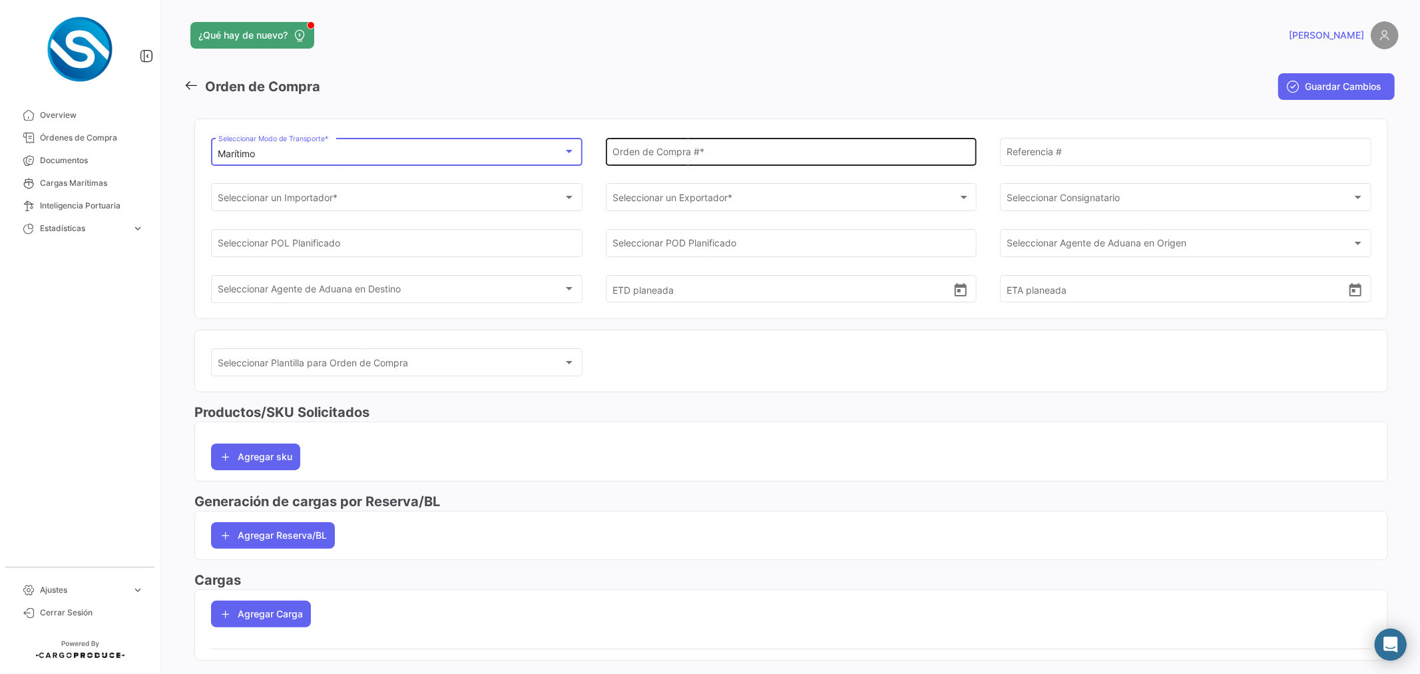
click at [652, 152] on input "Orden de Compra # *" at bounding box center [790, 153] width 357 height 11
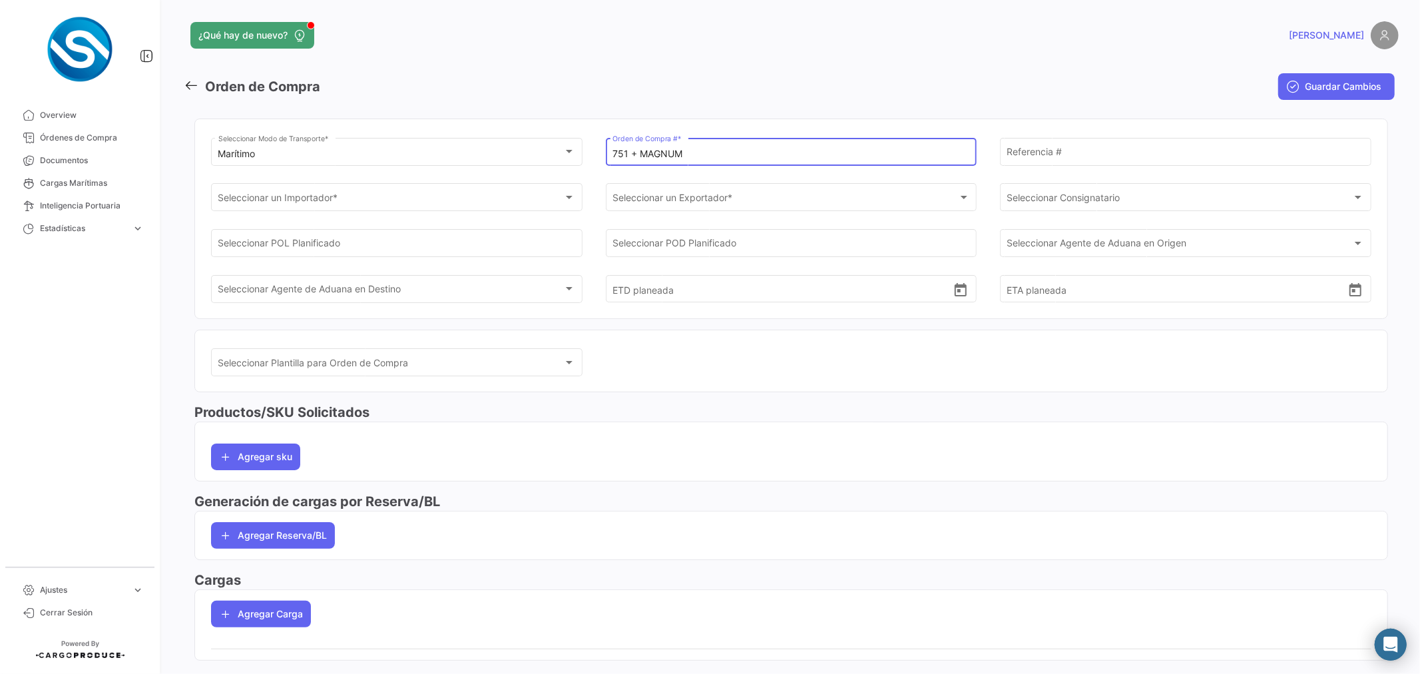
type input "751 + MAGNUM"
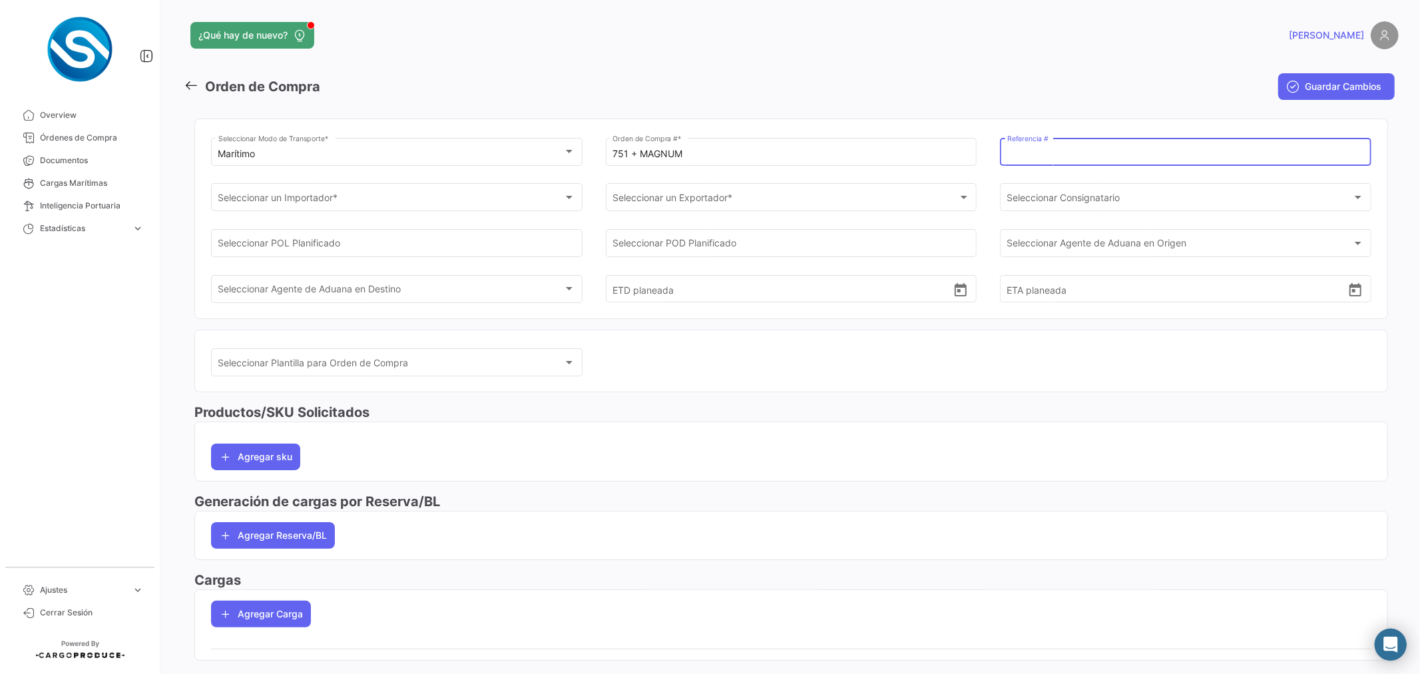
paste input "BV + ZF CALI"
type input "BV + ZF CALI"
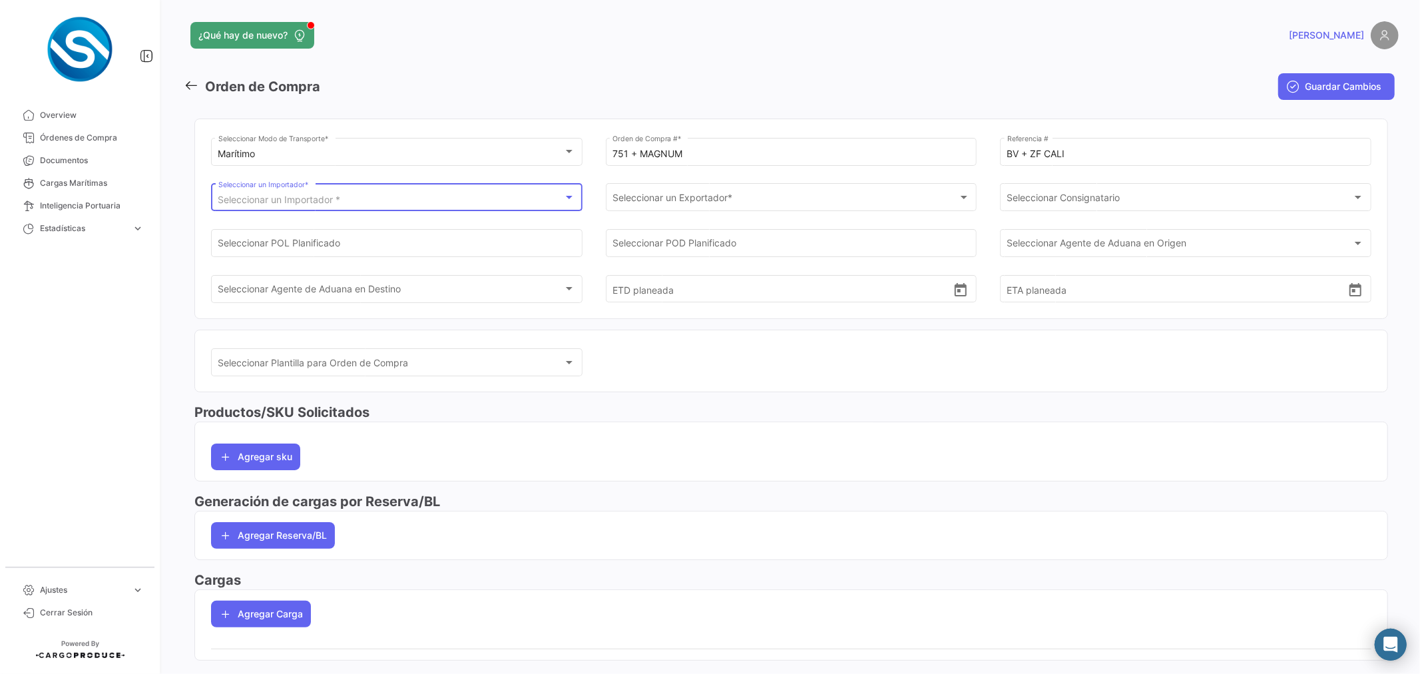
click at [389, 196] on div "Seleccionar un Importador *" at bounding box center [390, 199] width 345 height 11
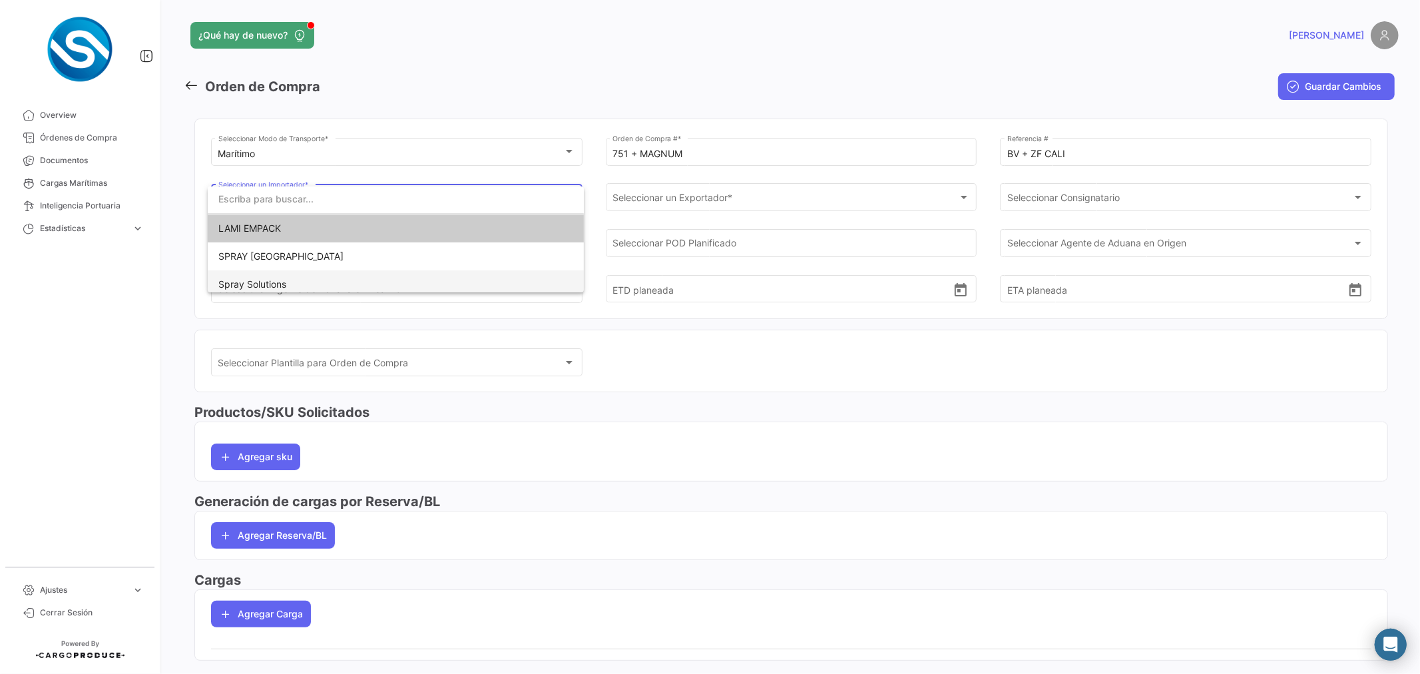
click at [280, 281] on span "Spray Solutions" at bounding box center [252, 283] width 68 height 11
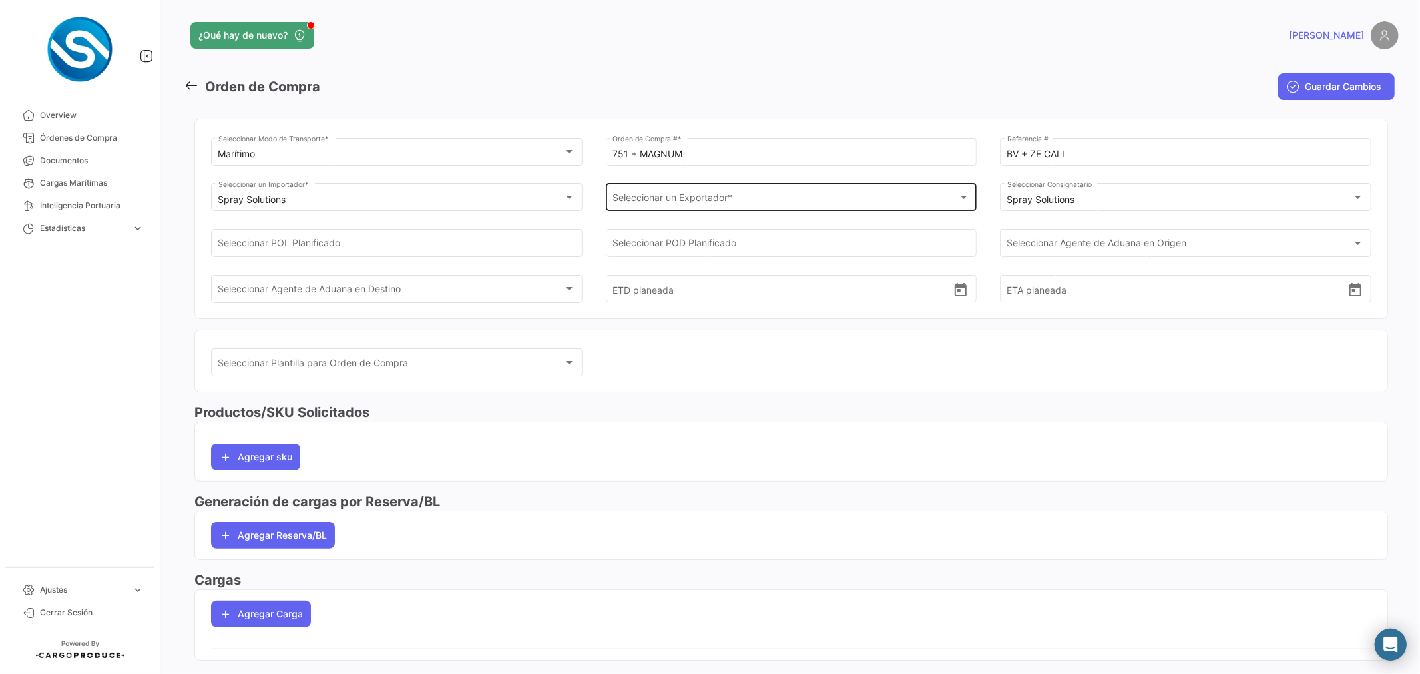
click at [660, 188] on div "Seleccionar un Exportador * Seleccionar un Exportador *" at bounding box center [790, 196] width 357 height 31
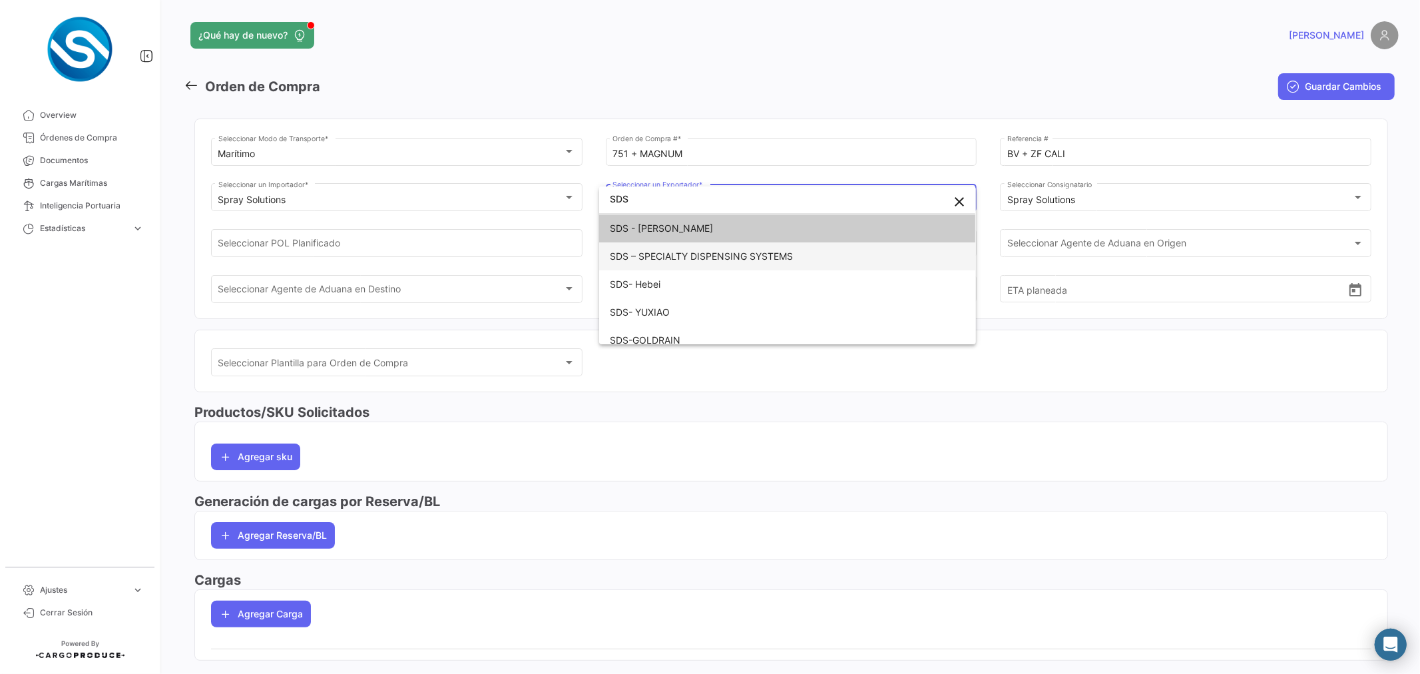
type input "SDS"
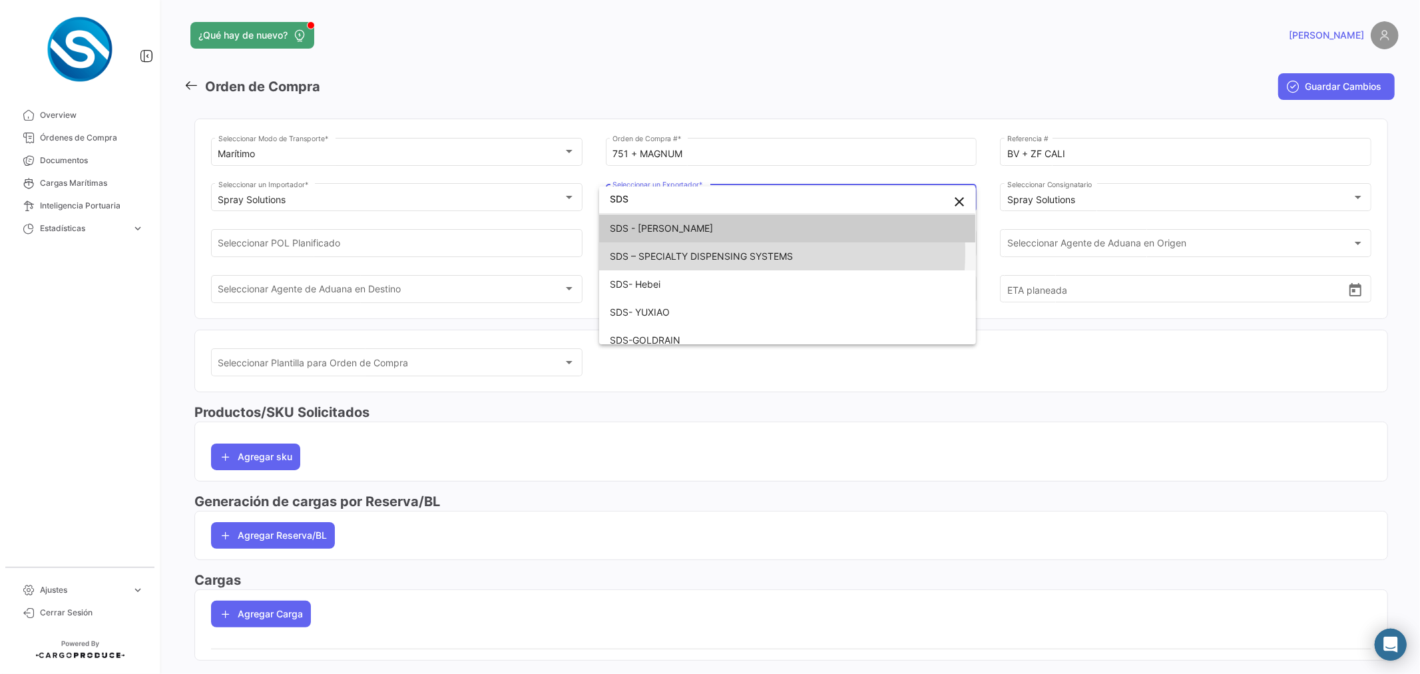
click at [705, 252] on span "SDS – SPECIALTY DISPENSING SYSTEMS" at bounding box center [701, 255] width 183 height 11
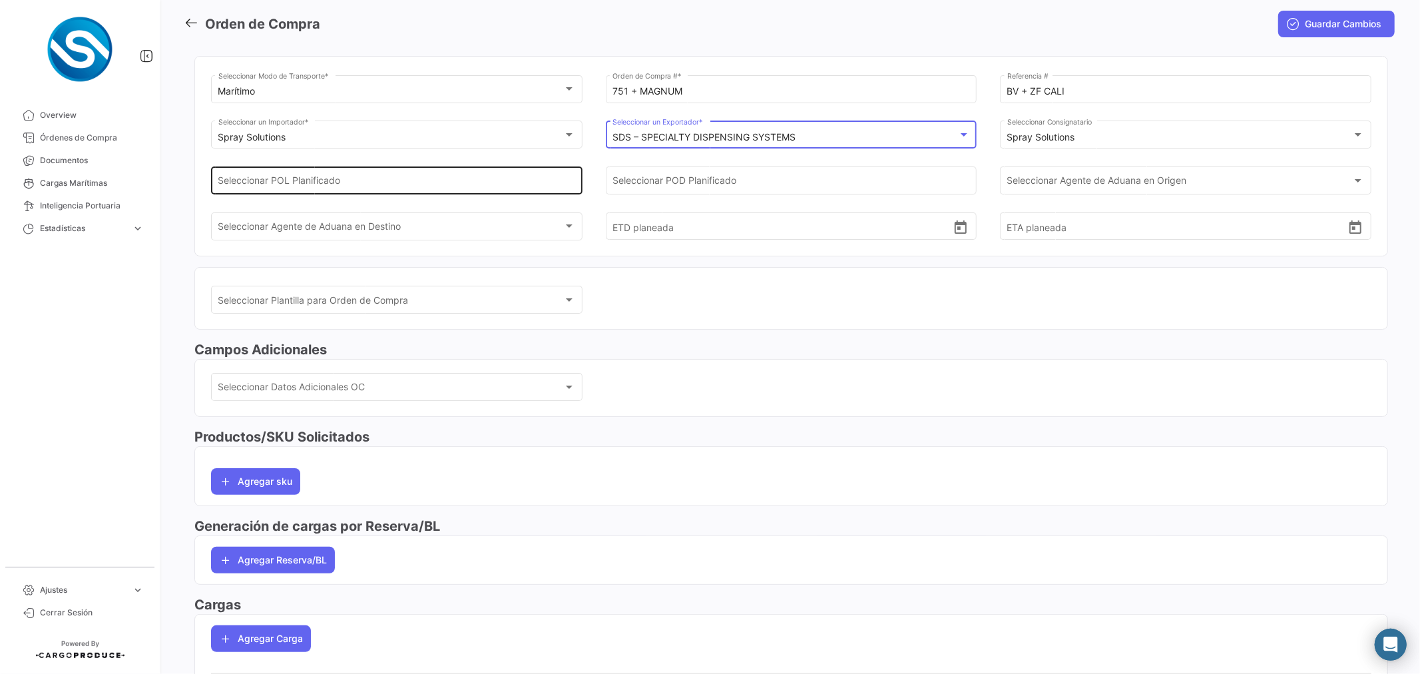
scroll to position [117, 0]
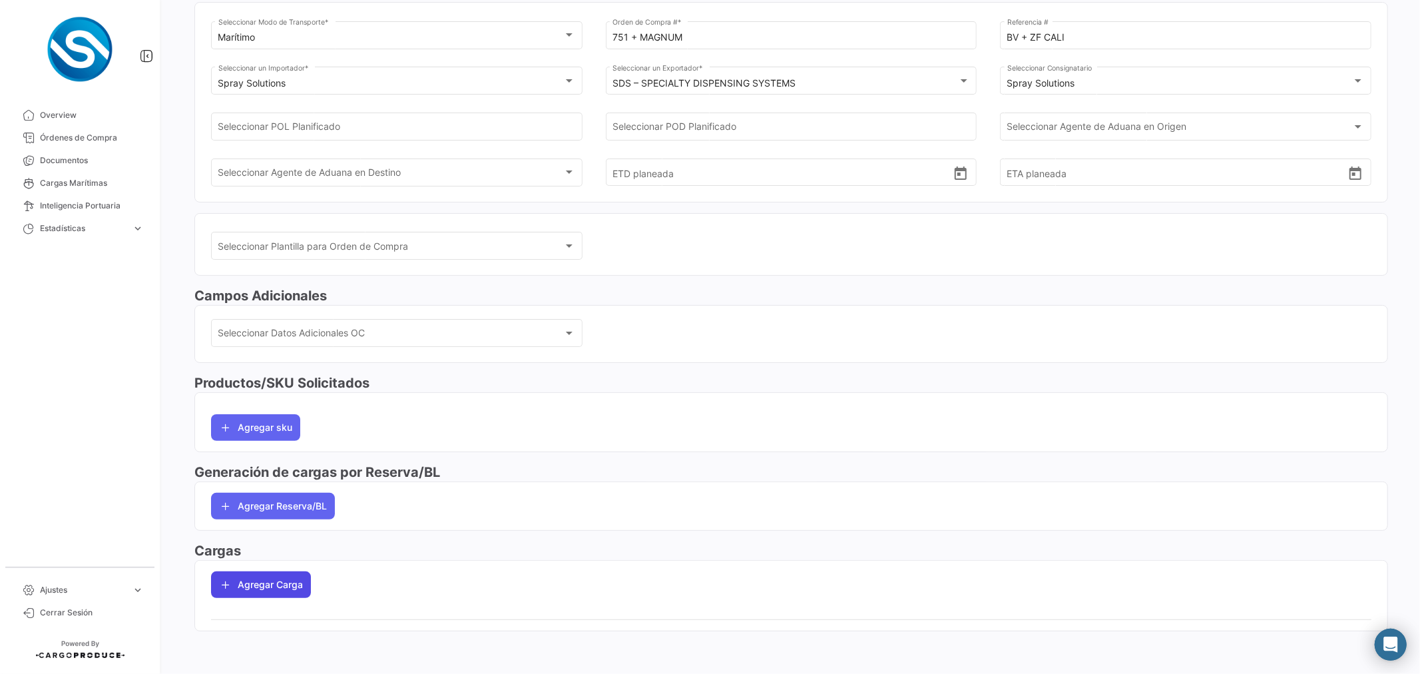
click at [282, 581] on button "Agregar Carga" at bounding box center [261, 584] width 100 height 27
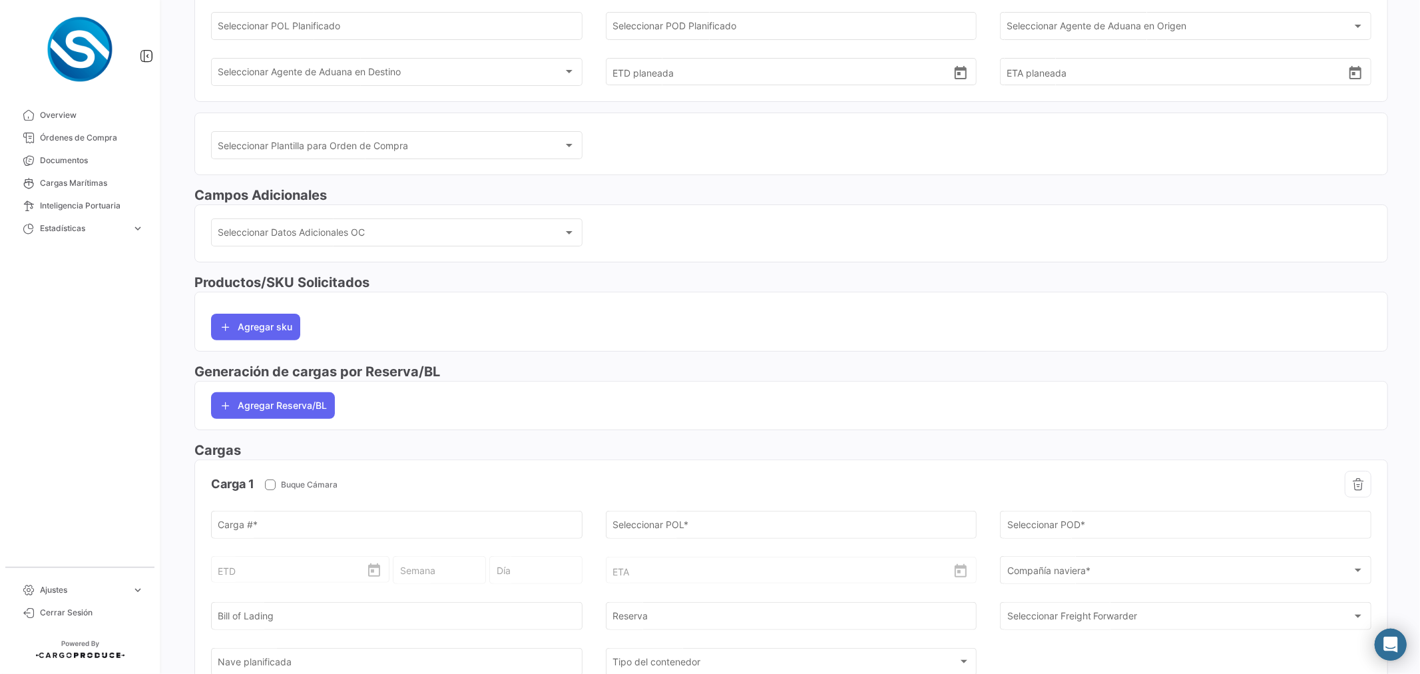
scroll to position [339, 0]
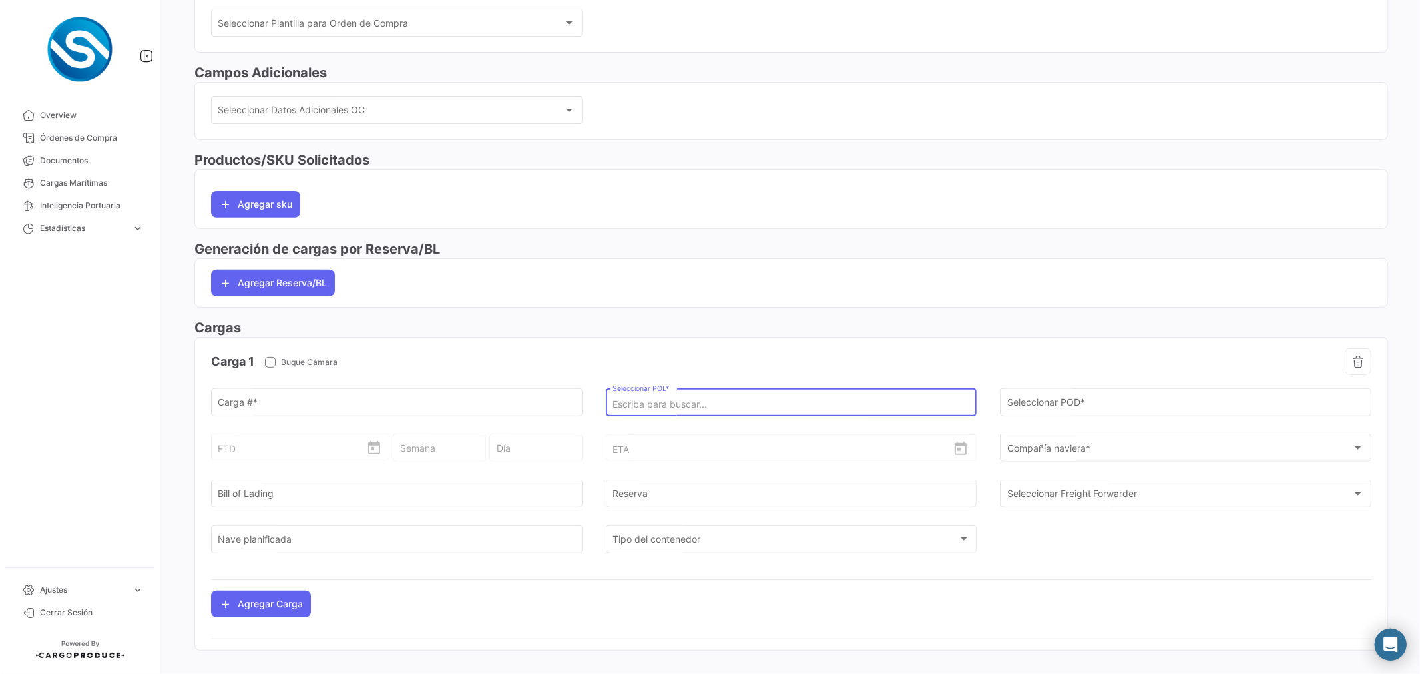
click at [683, 400] on input "Seleccionar POL *" at bounding box center [790, 404] width 357 height 11
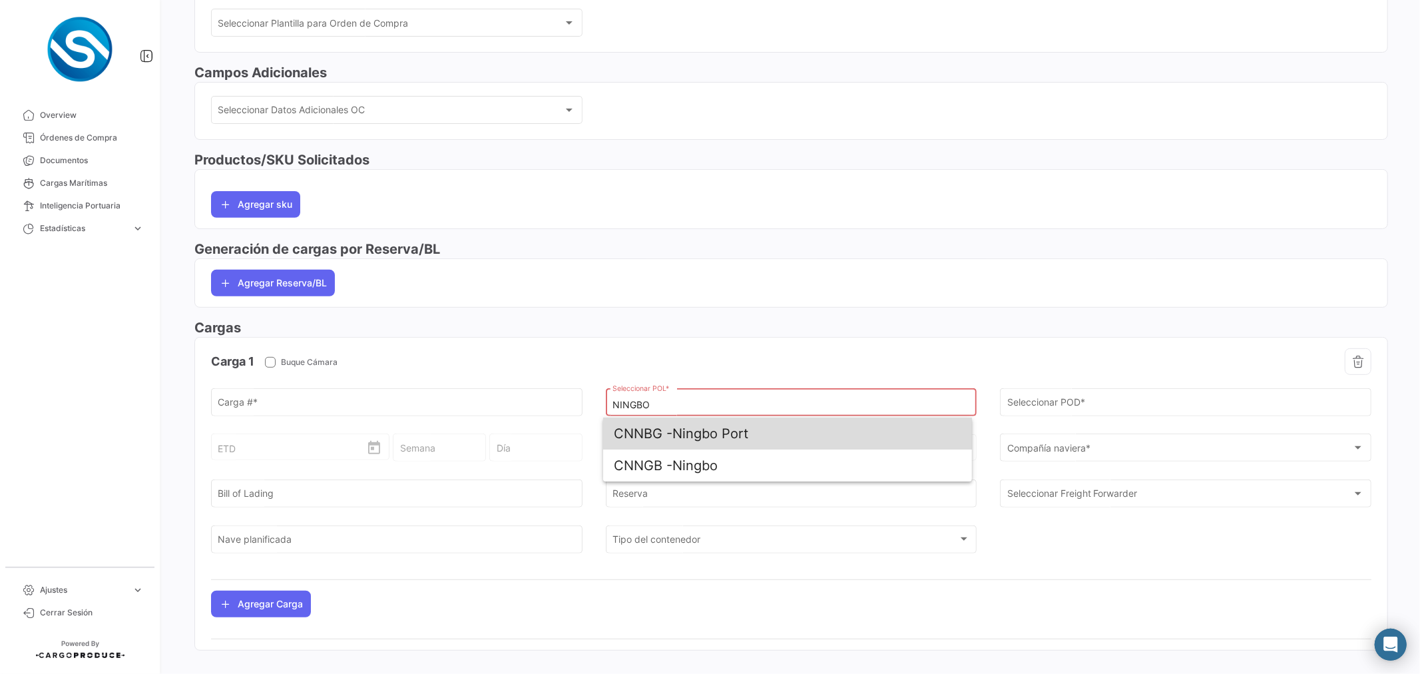
click at [682, 431] on span "CNNBG - Ningbo Port" at bounding box center [787, 433] width 347 height 32
type input "Ningbo Port"
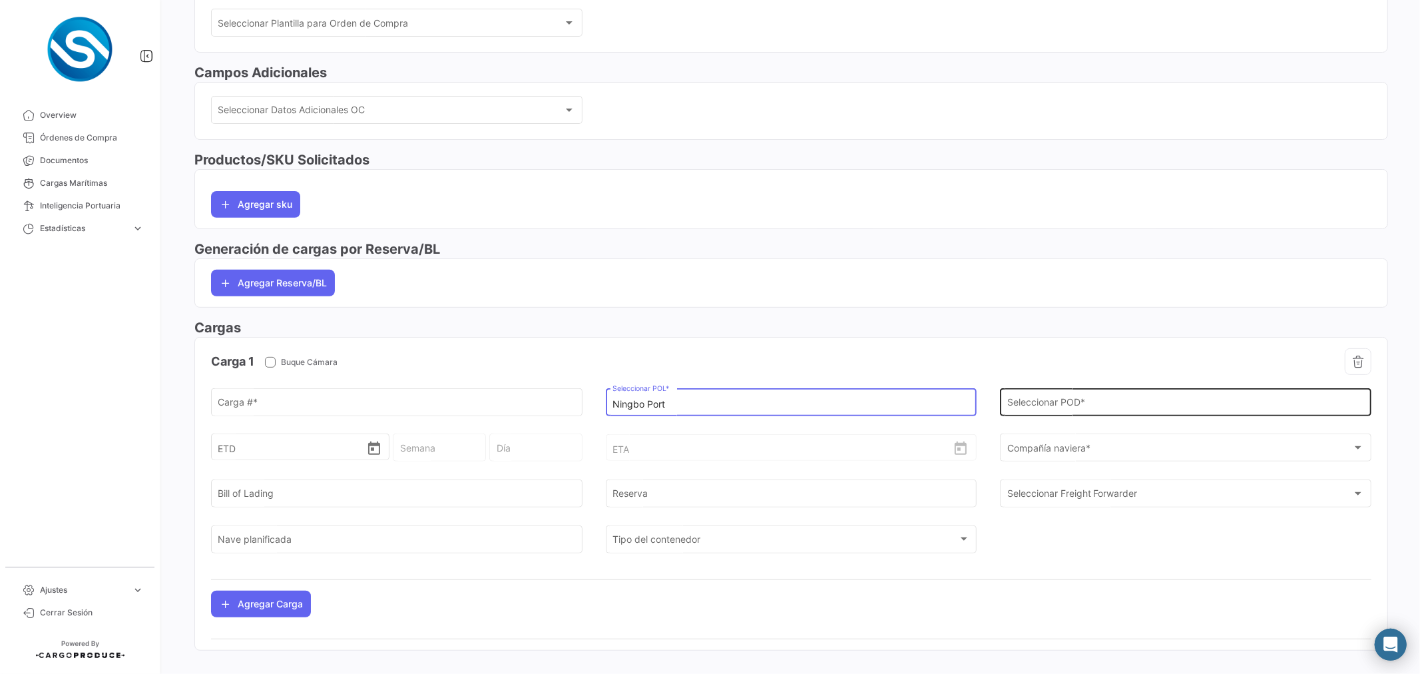
click at [1016, 402] on input "Seleccionar POD *" at bounding box center [1185, 404] width 357 height 11
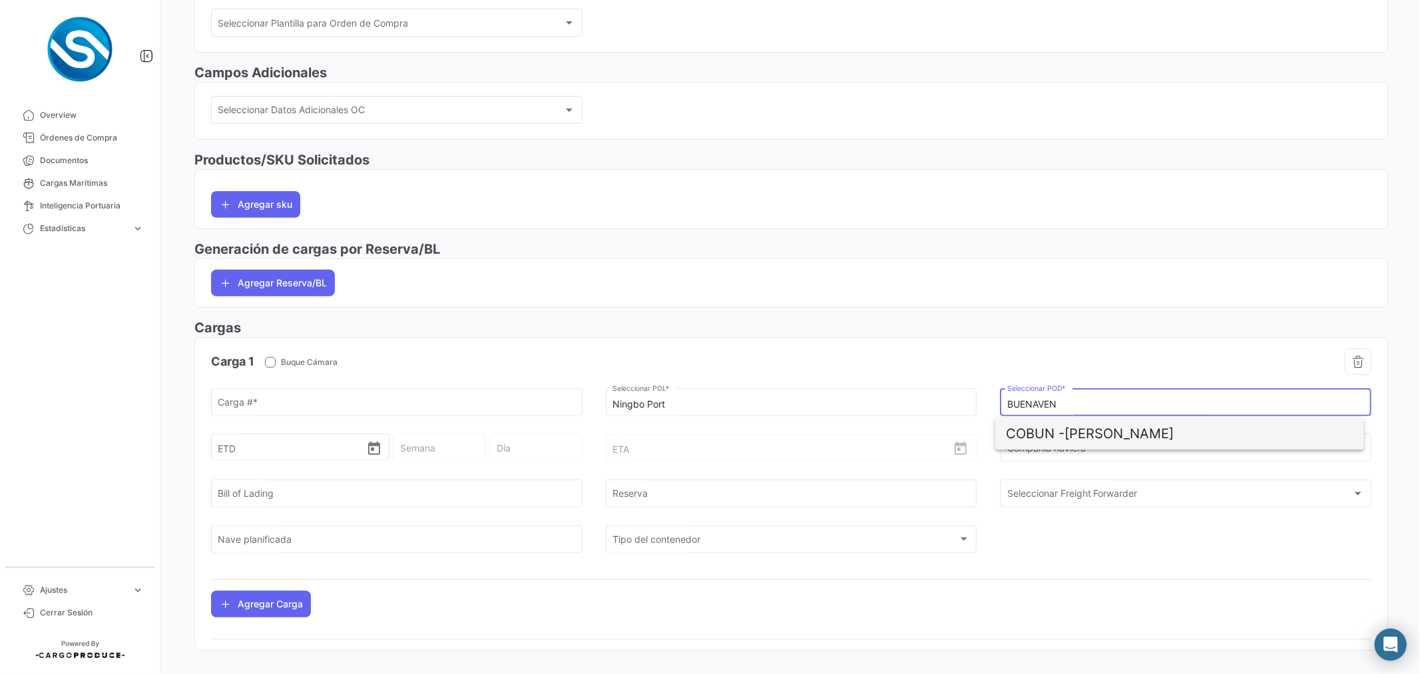
click at [1052, 435] on span "COBUN -" at bounding box center [1035, 433] width 59 height 16
type input "[PERSON_NAME]"
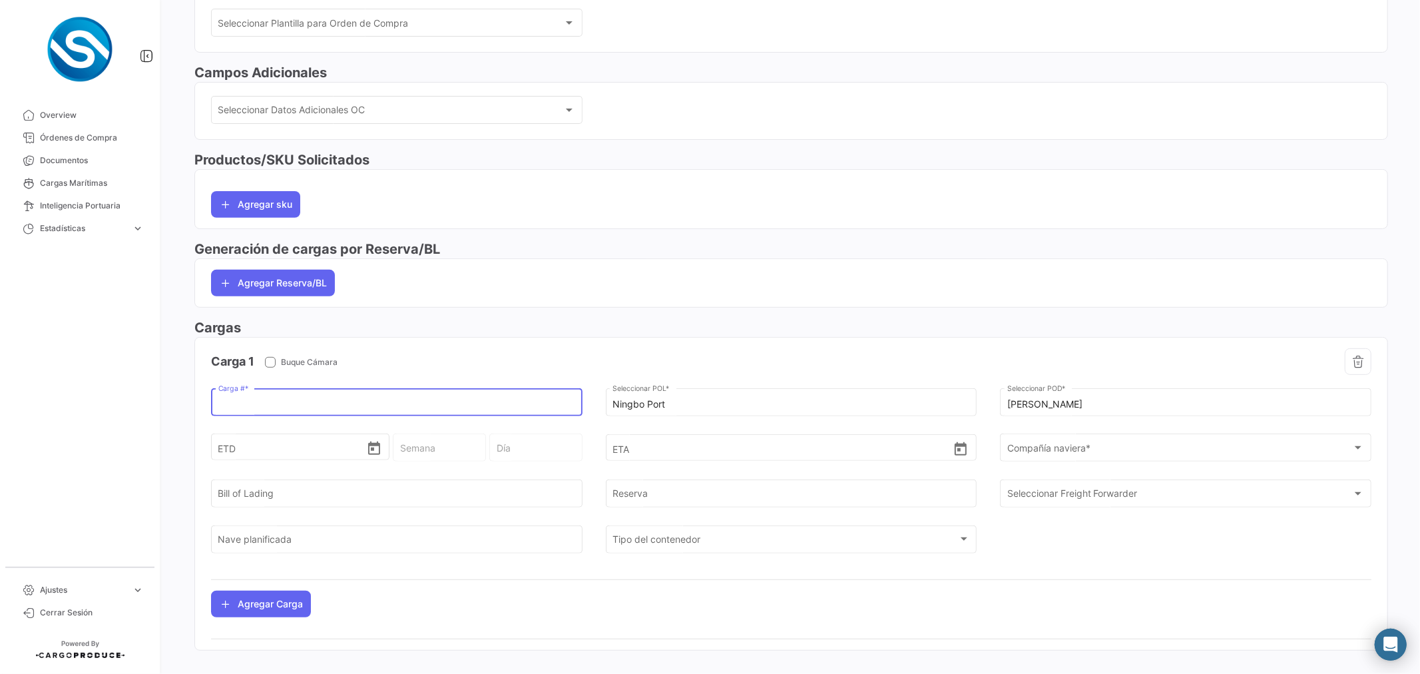
click at [387, 406] on input "Carga # *" at bounding box center [396, 404] width 357 height 11
paste input "TCNU8328096"
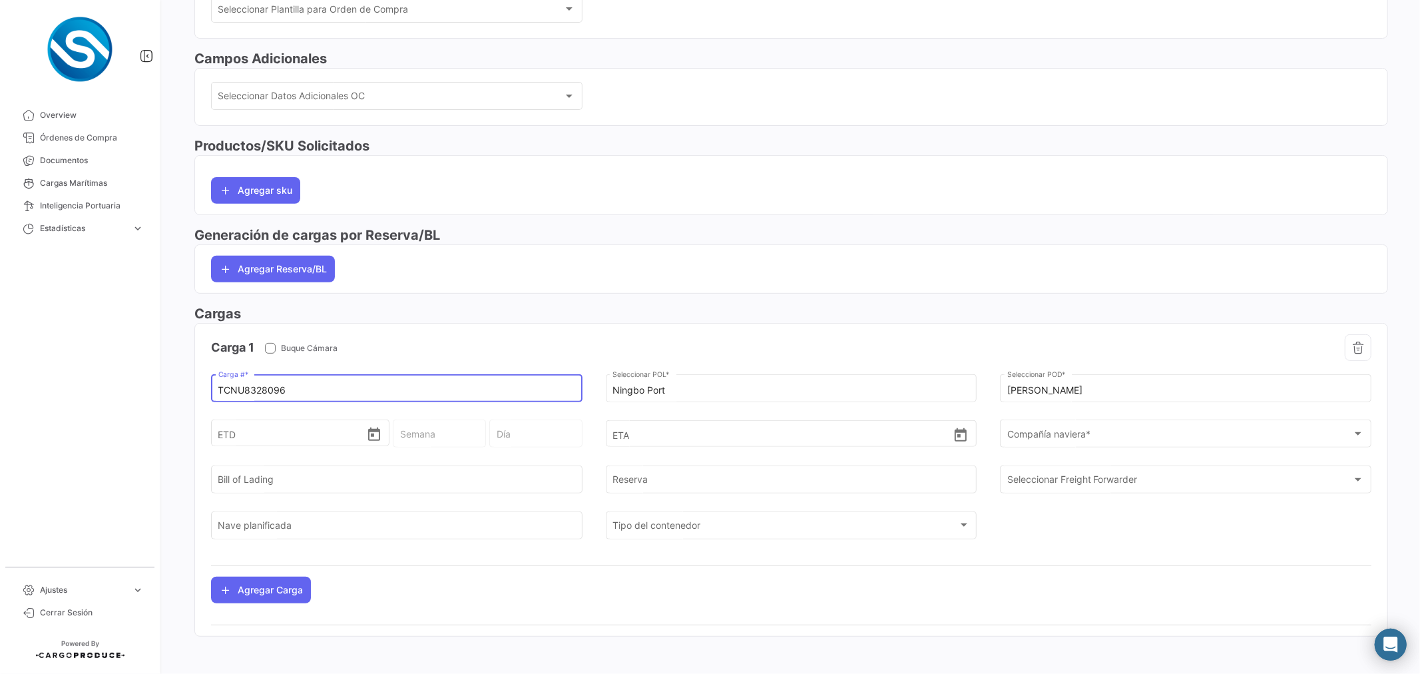
scroll to position [360, 0]
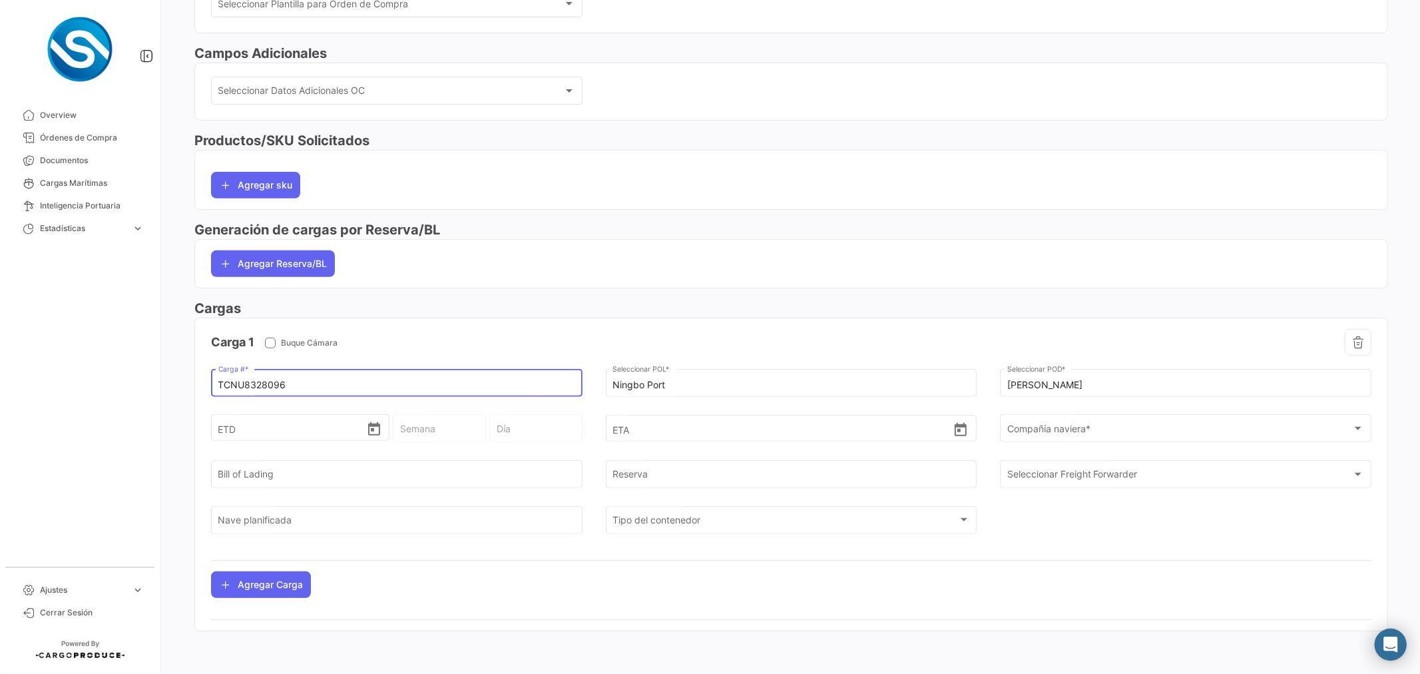
type input "TCNU8328096"
click at [374, 425] on icon "Open calendar" at bounding box center [374, 428] width 12 height 13
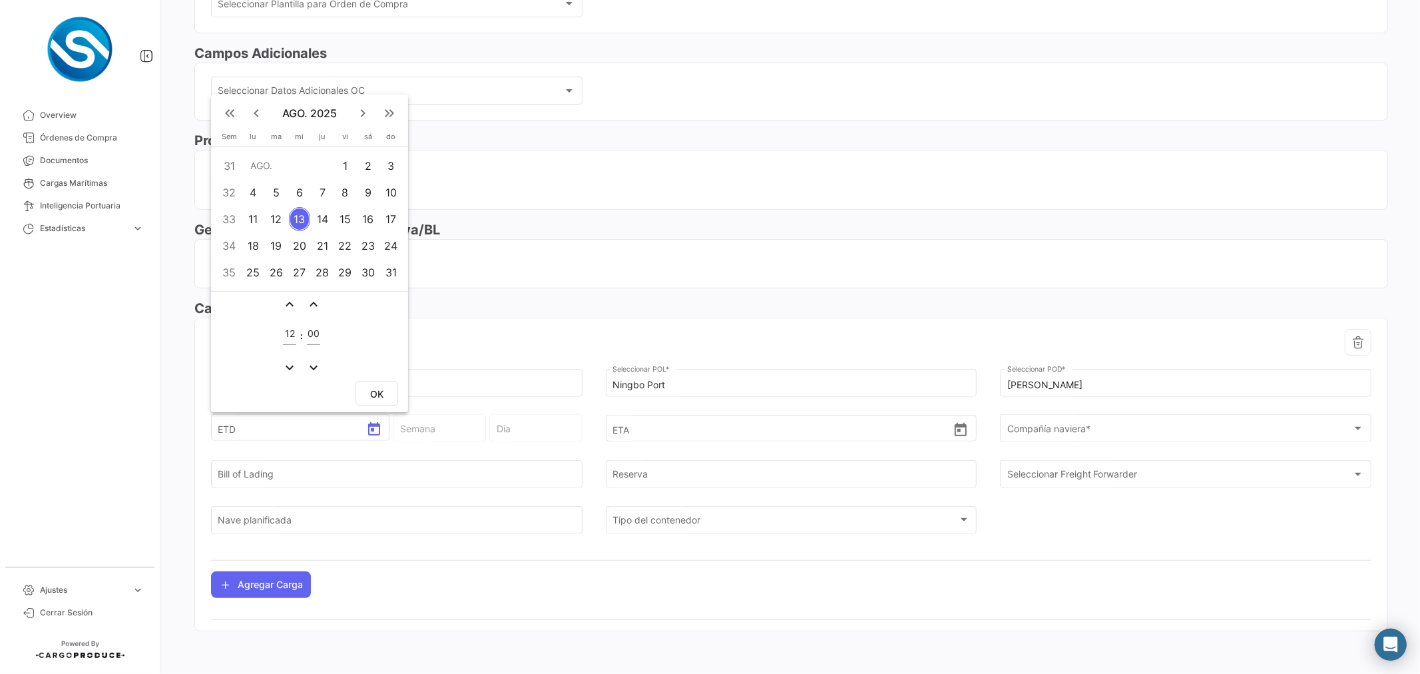
click at [261, 114] on mat-icon "keyboard_arrow_left" at bounding box center [256, 113] width 16 height 16
click at [344, 223] on div "18" at bounding box center [345, 219] width 21 height 24
click at [389, 393] on button "OK" at bounding box center [376, 393] width 43 height 25
type input "[DATE] 12:00"
type input "29 - 2025"
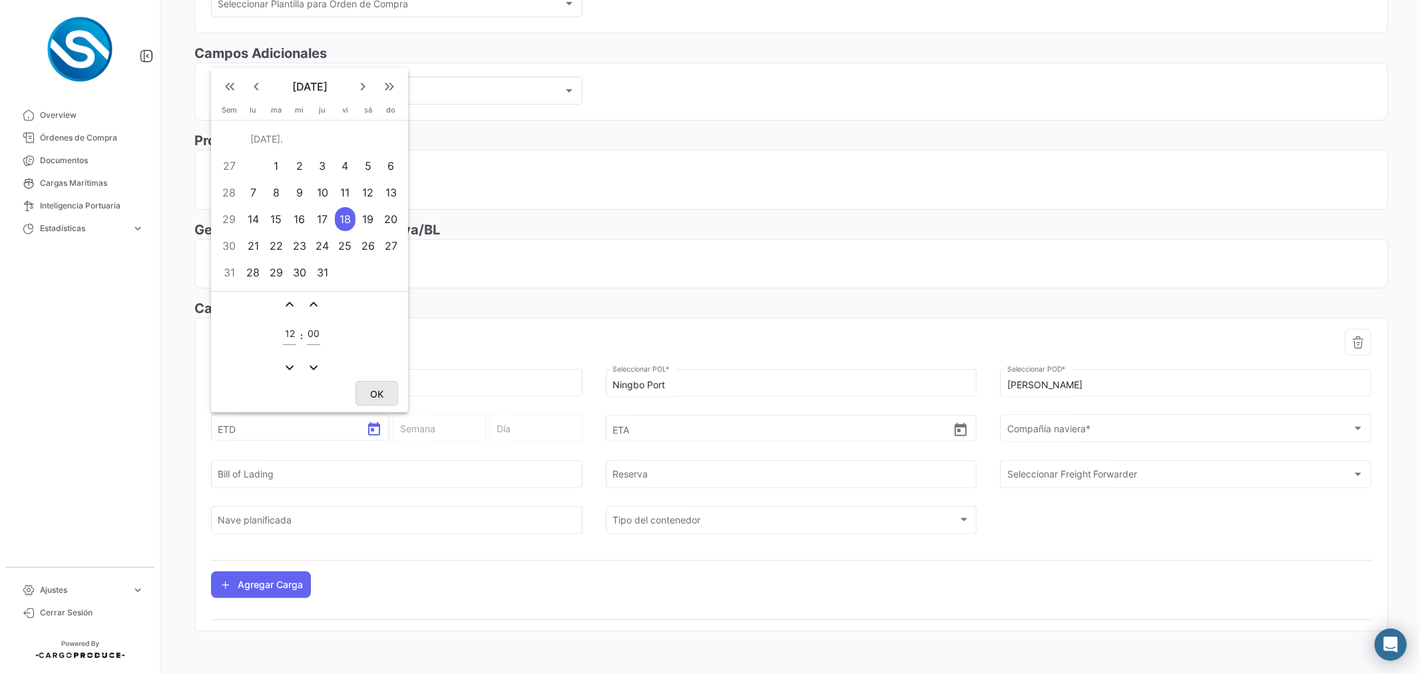
type input "Viernes"
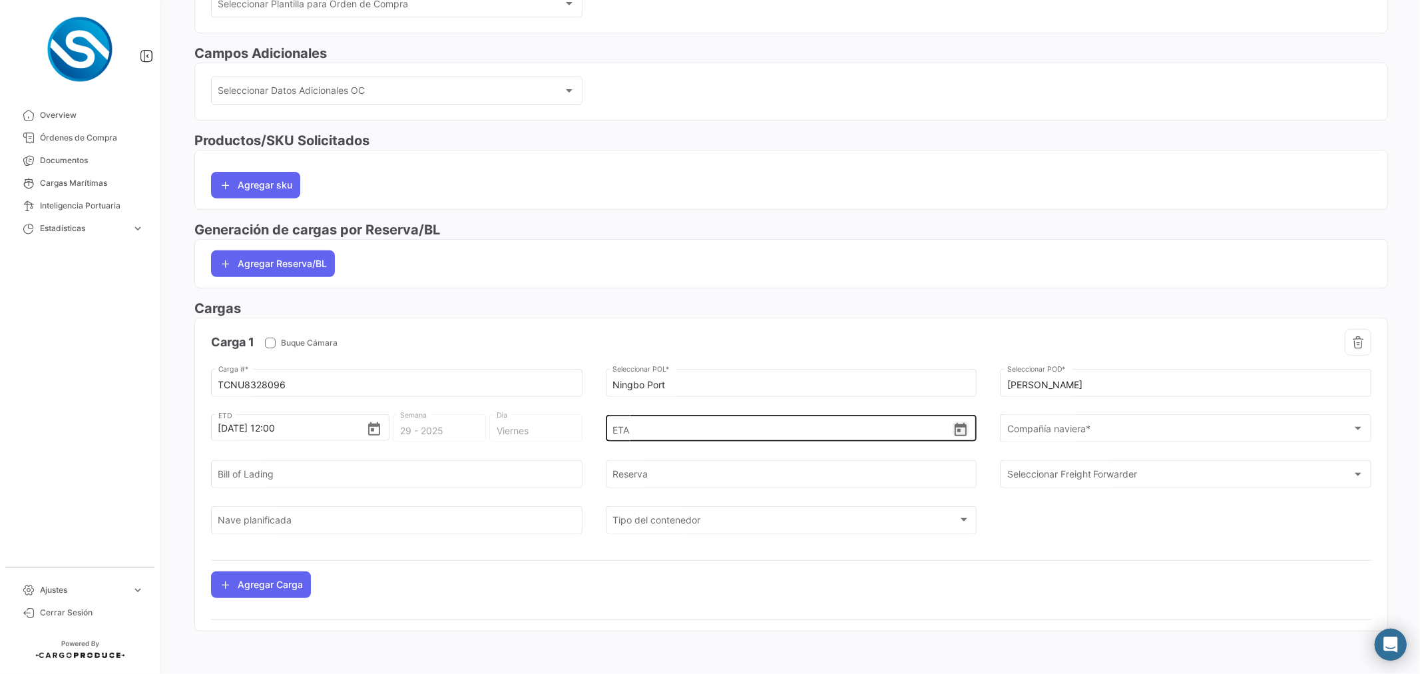
click at [954, 426] on icon "Open calendar" at bounding box center [960, 429] width 12 height 13
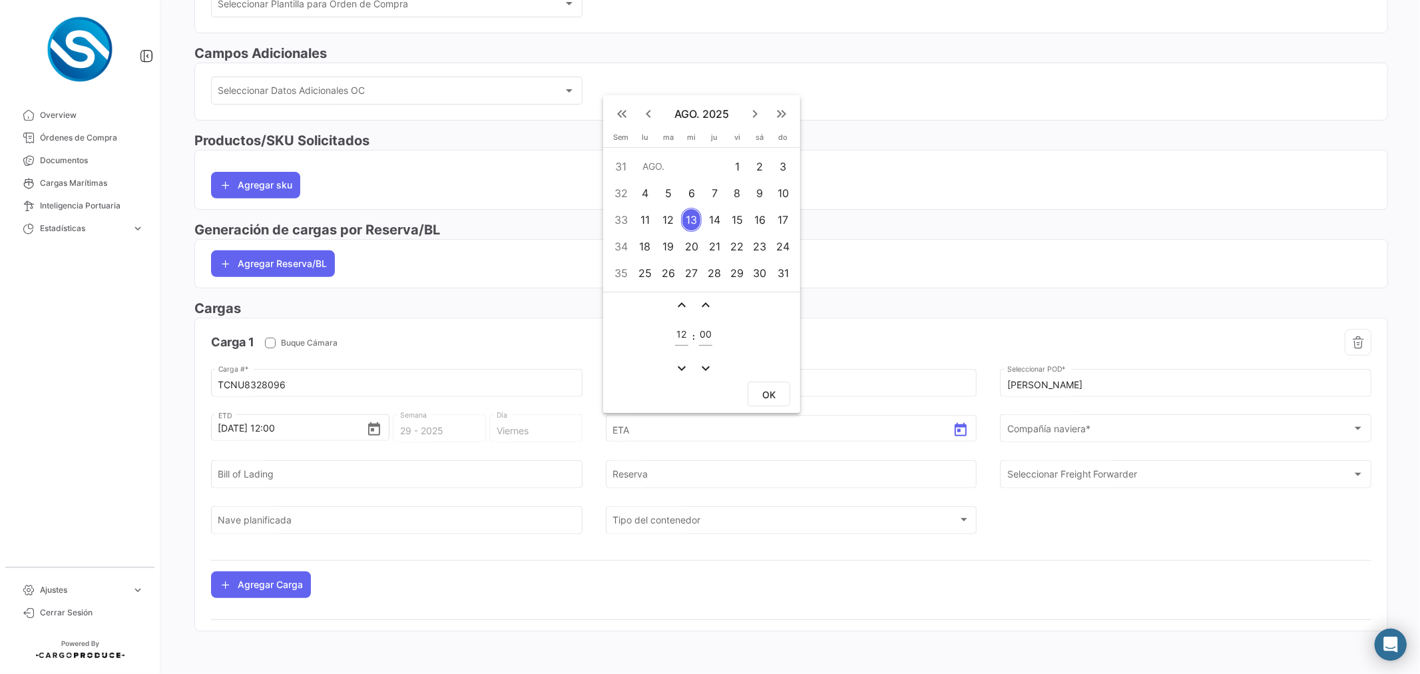
click at [752, 116] on mat-icon "keyboard_arrow_right" at bounding box center [755, 114] width 16 height 16
click at [688, 194] on div "10" at bounding box center [691, 193] width 21 height 24
click at [769, 391] on span "OK" at bounding box center [768, 394] width 13 height 11
type input "[DATE] 12:00"
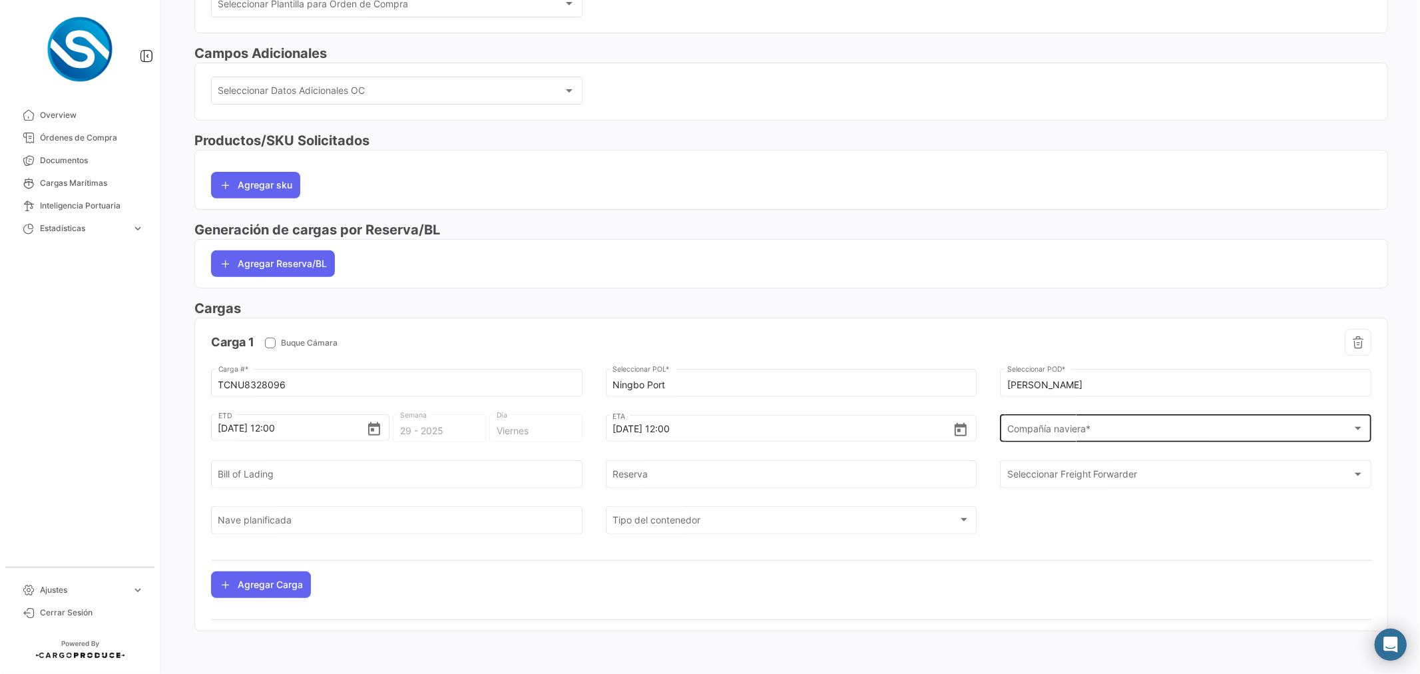
click at [1129, 418] on div "Compañía naviera * Compañía naviera *" at bounding box center [1185, 427] width 357 height 31
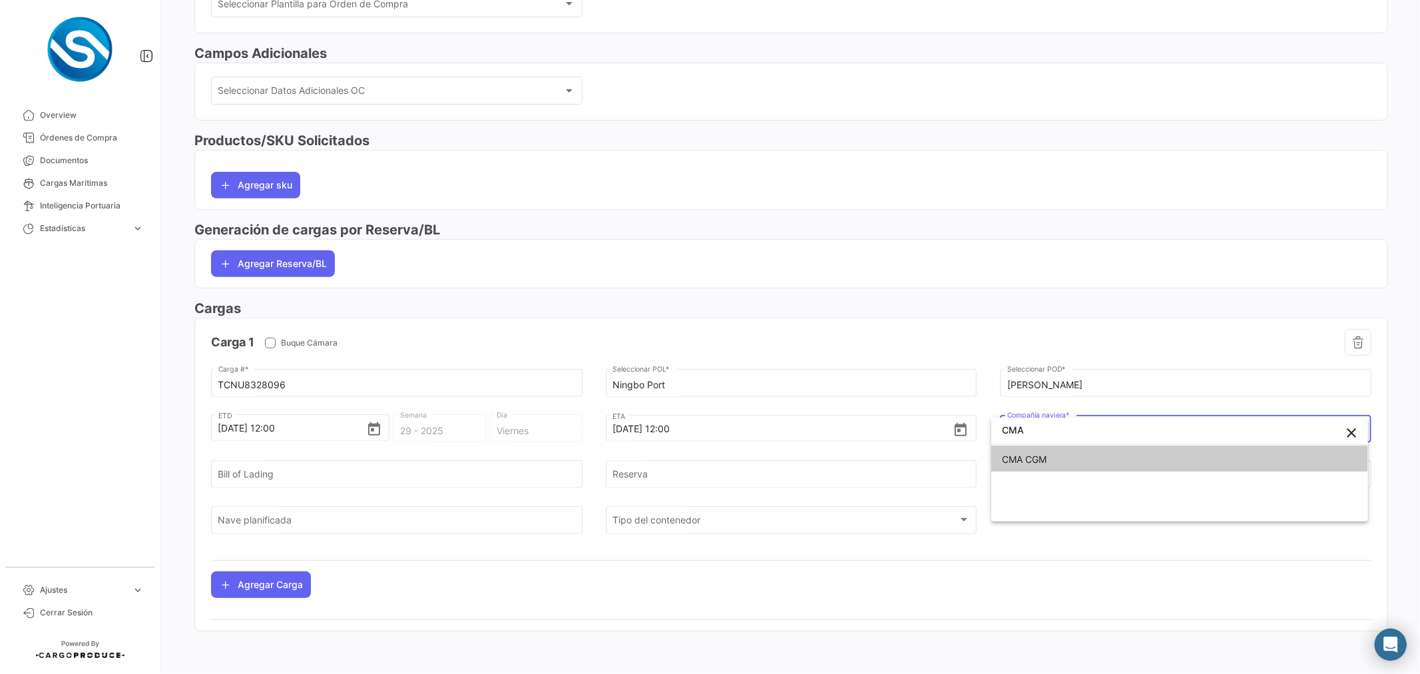
type input "CMA"
click at [1086, 457] on span "CMA CGM" at bounding box center [1179, 459] width 355 height 28
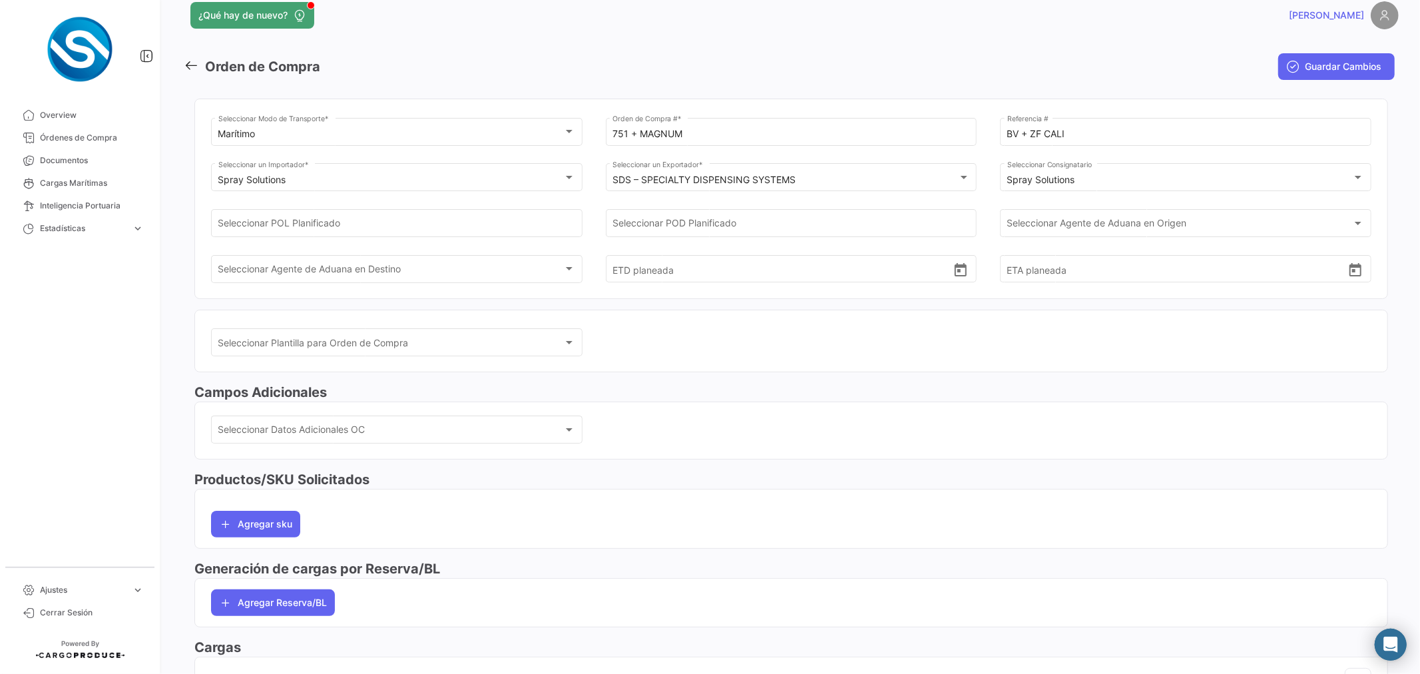
scroll to position [0, 0]
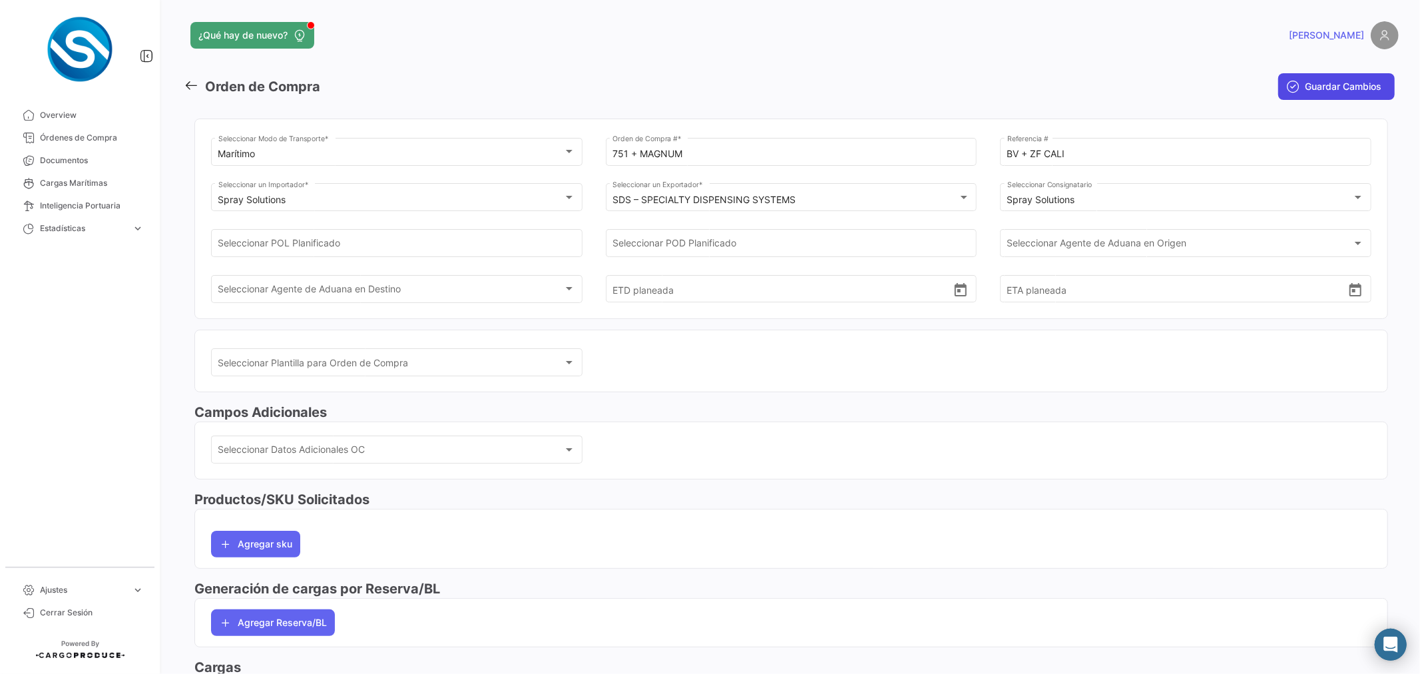
click at [1304, 81] on span "Guardar Cambios" at bounding box center [1342, 86] width 77 height 13
click at [1312, 84] on span "Guardar Cambios" at bounding box center [1342, 86] width 77 height 13
click at [628, 154] on input "751 + MAGNUM" at bounding box center [790, 153] width 357 height 11
click at [108, 184] on span "Cargas Marítimas" at bounding box center [92, 183] width 104 height 12
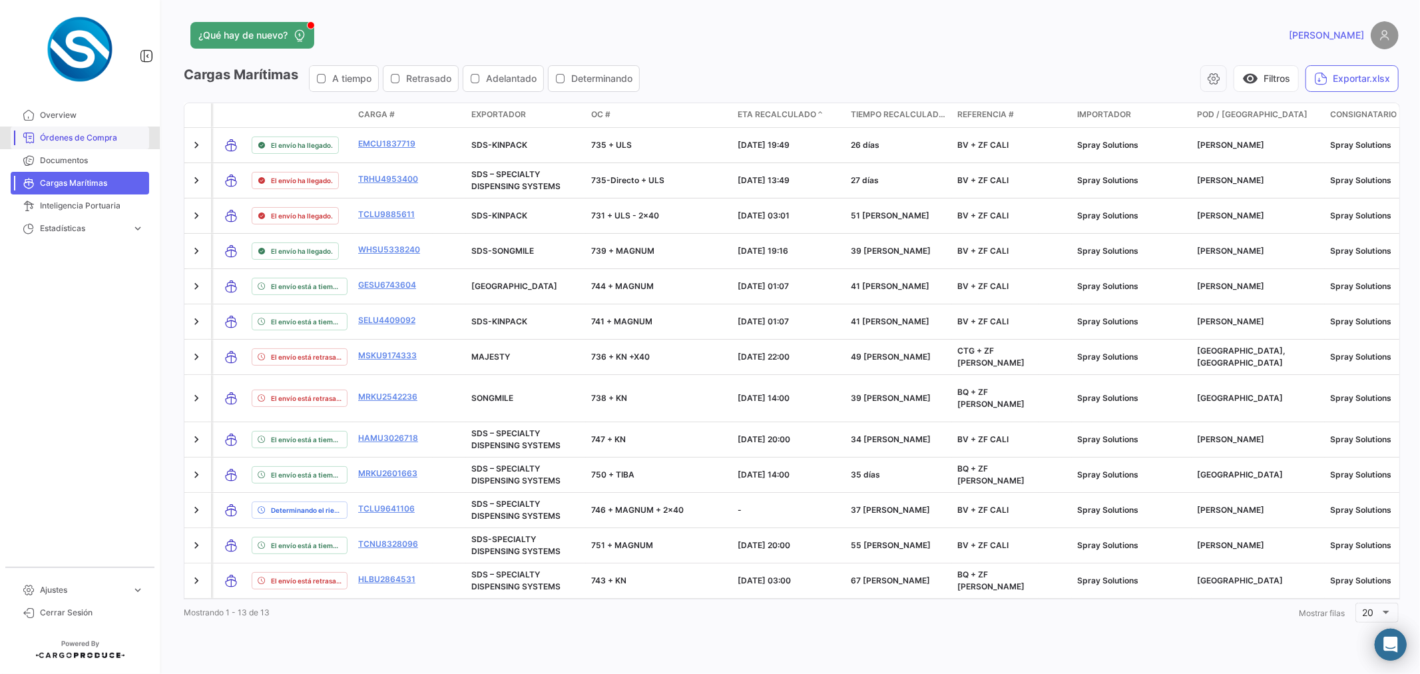
click at [103, 142] on span "Órdenes de Compra" at bounding box center [92, 138] width 104 height 12
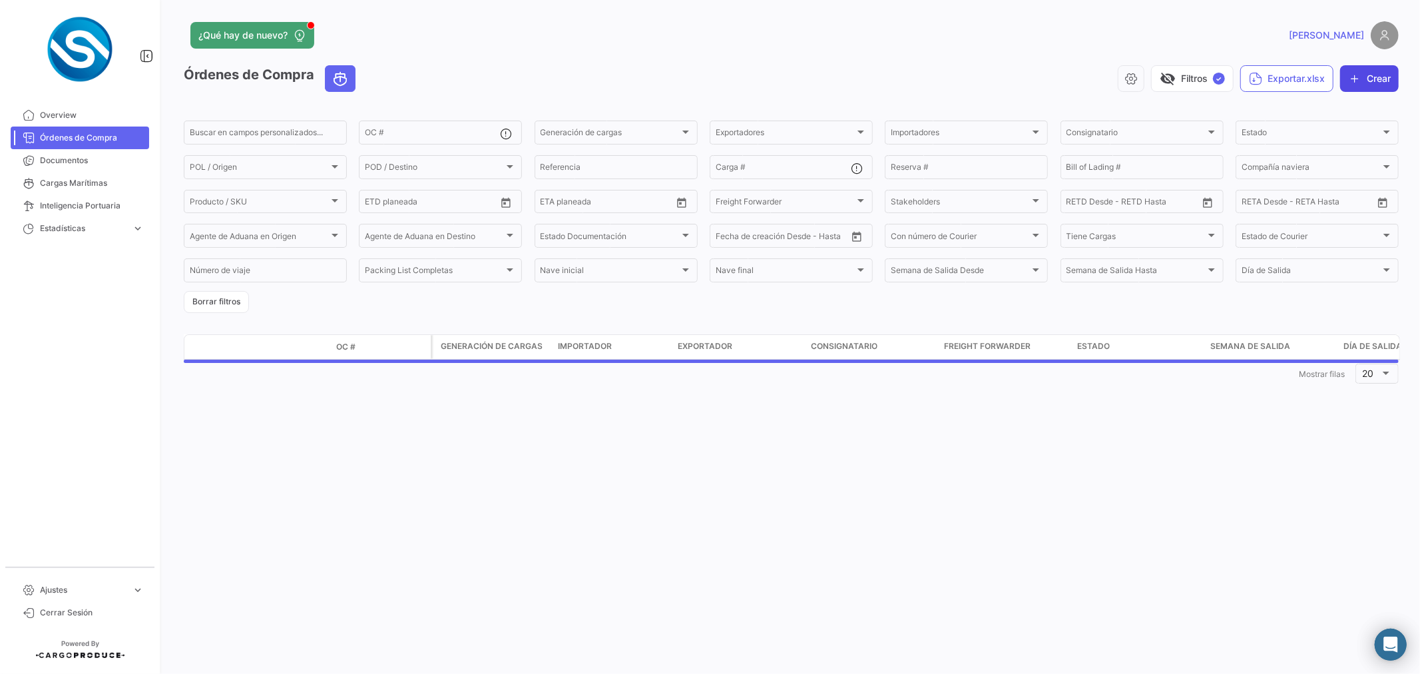
click at [1361, 76] on button "Crear" at bounding box center [1369, 78] width 59 height 27
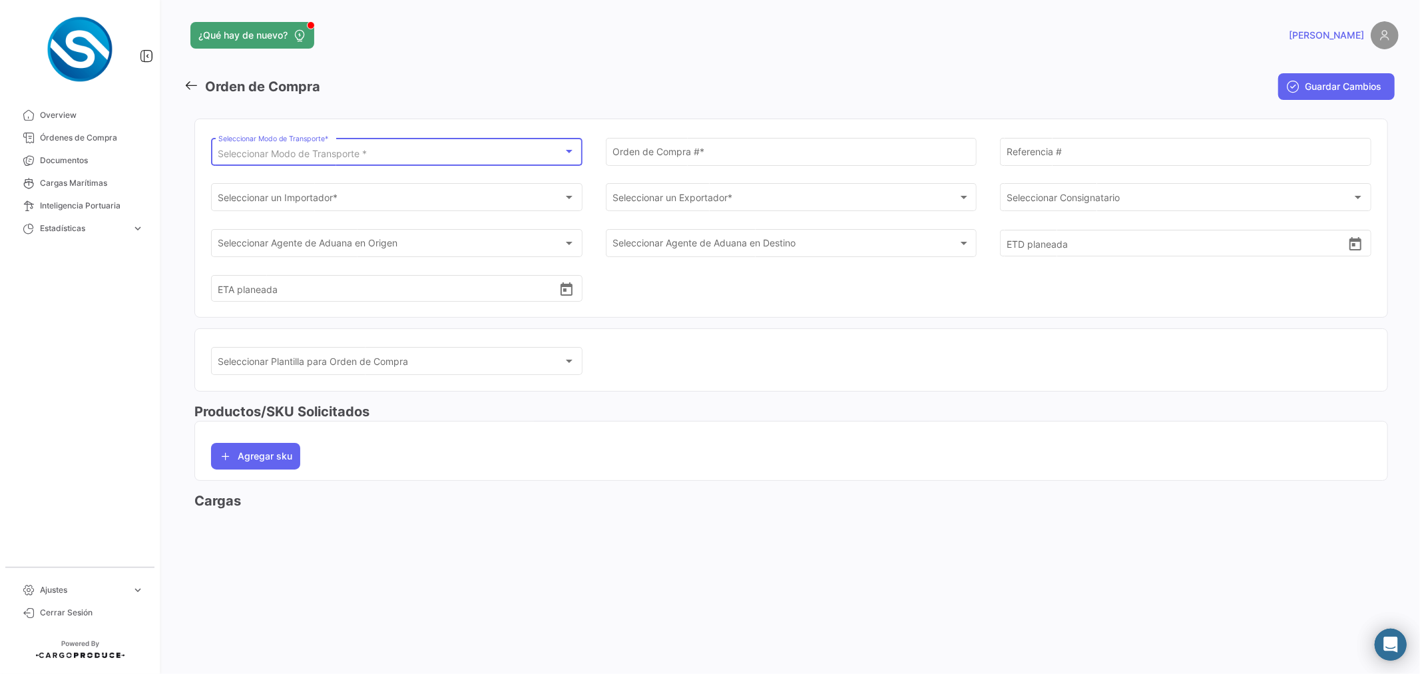
click at [396, 152] on div "Seleccionar Modo de Transporte *" at bounding box center [390, 153] width 345 height 11
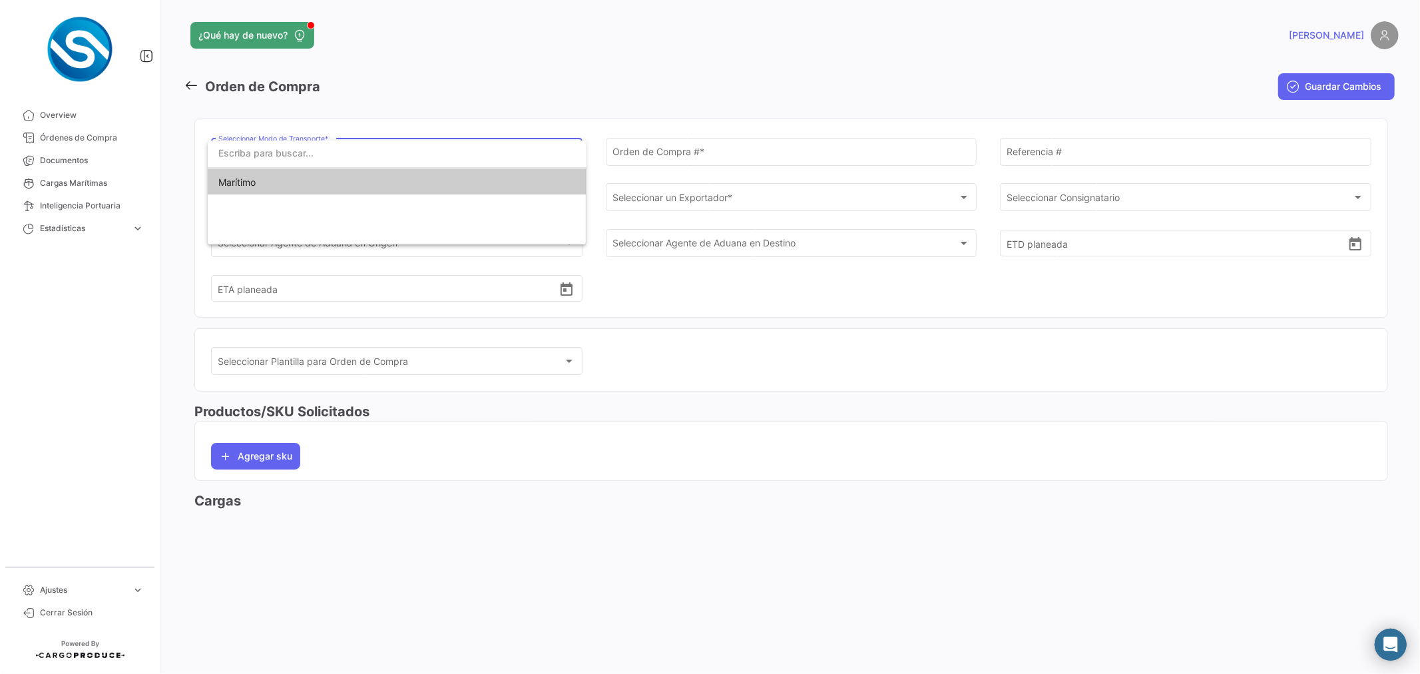
click at [307, 182] on span "Marítimo" at bounding box center [396, 182] width 357 height 28
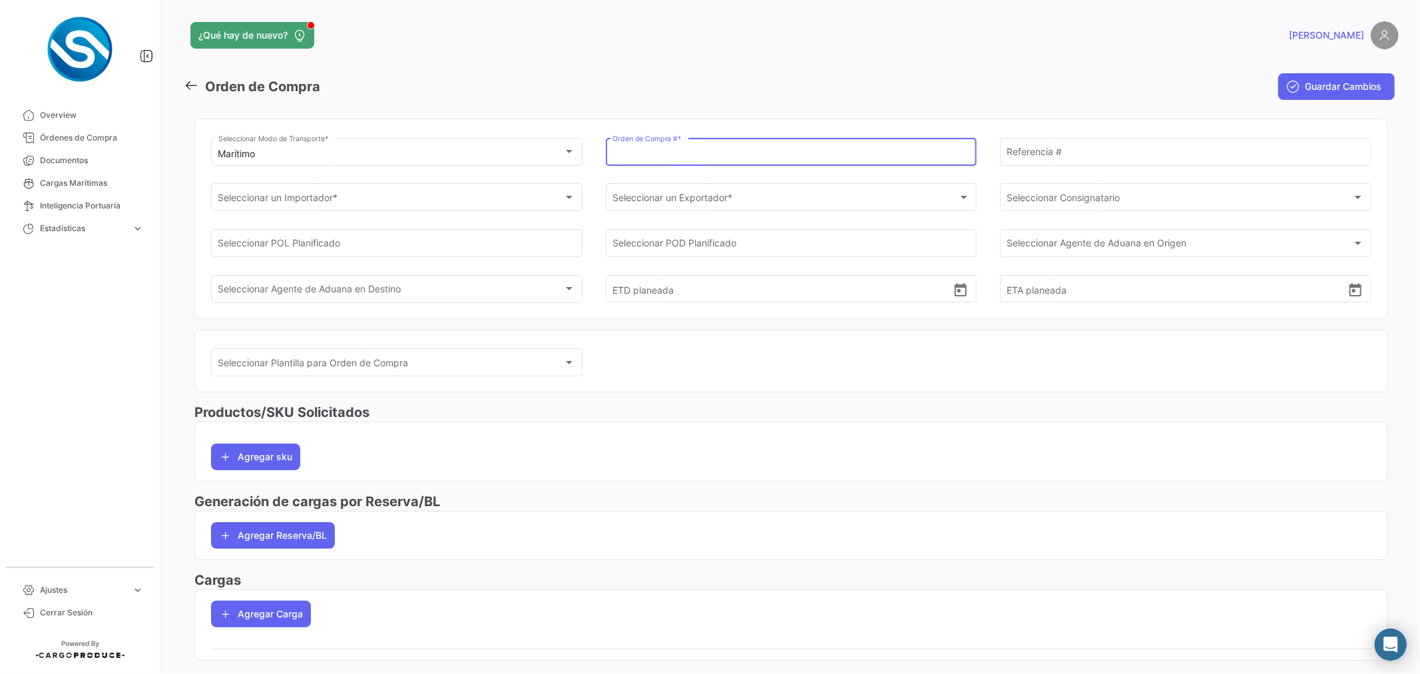
click at [630, 158] on input "Orden de Compra # *" at bounding box center [790, 153] width 357 height 11
type input "742+KN"
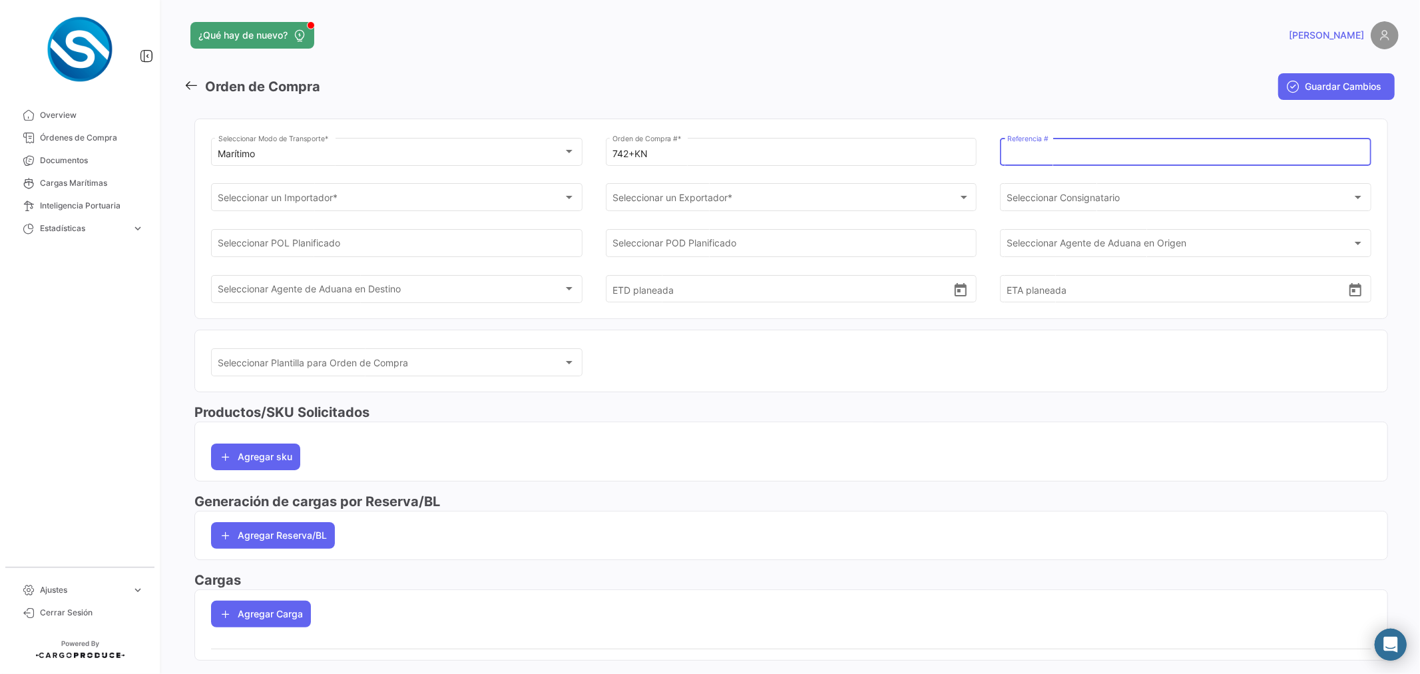
paste input "BV + ZF CALI"
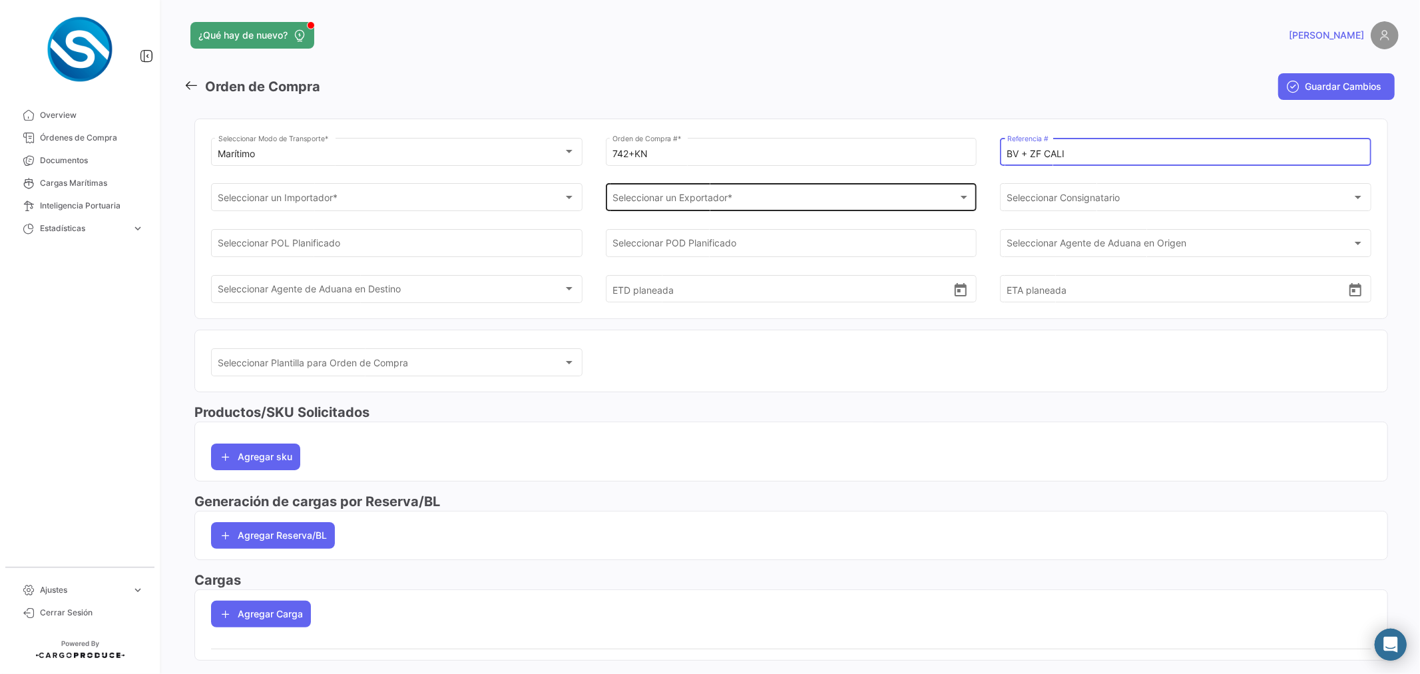
type input "BV + ZF CALI"
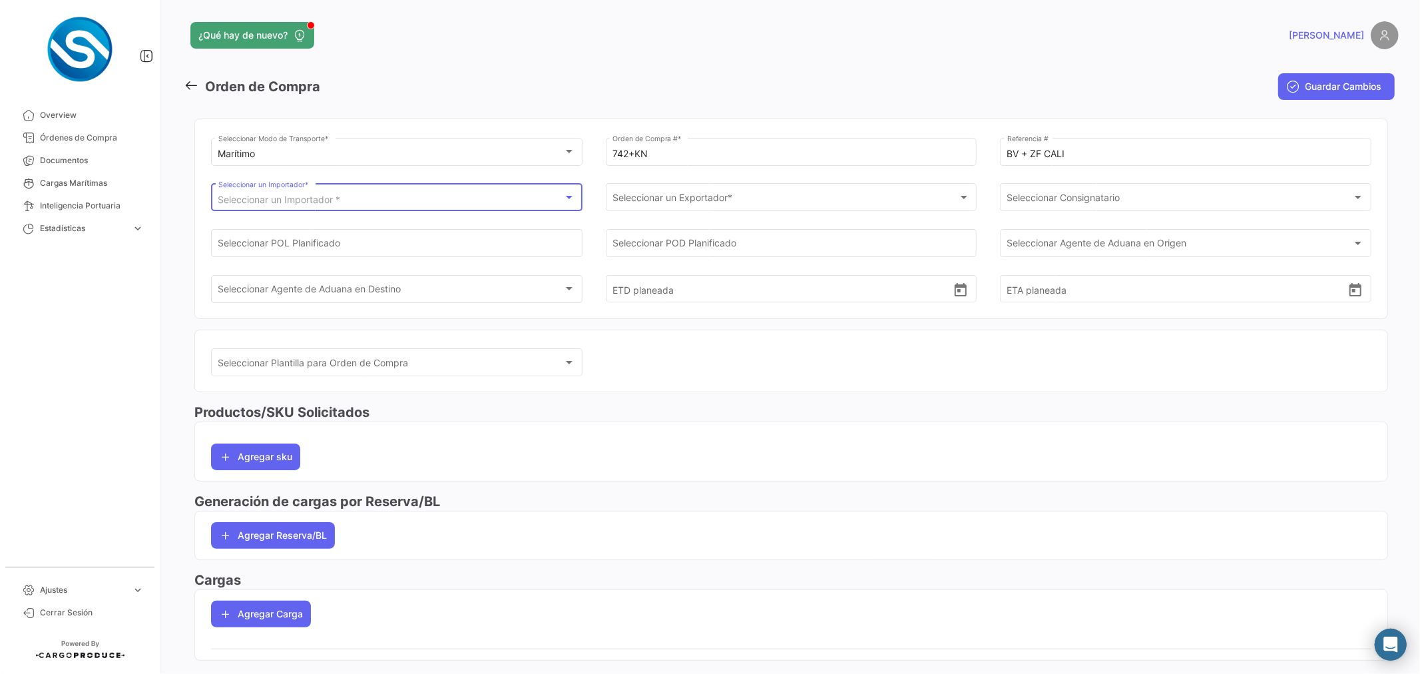
click at [520, 194] on div "Seleccionar un Importador *" at bounding box center [390, 199] width 345 height 11
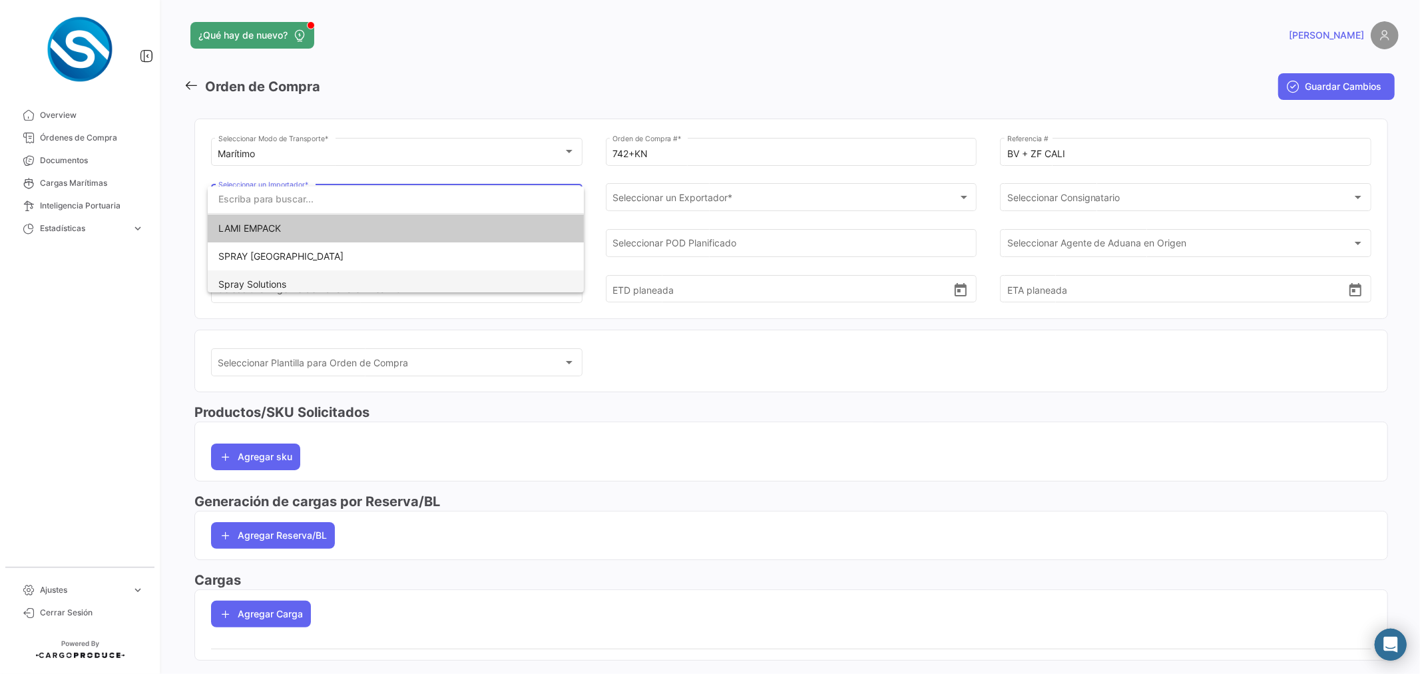
click at [296, 278] on span "Spray Solutions" at bounding box center [395, 284] width 355 height 28
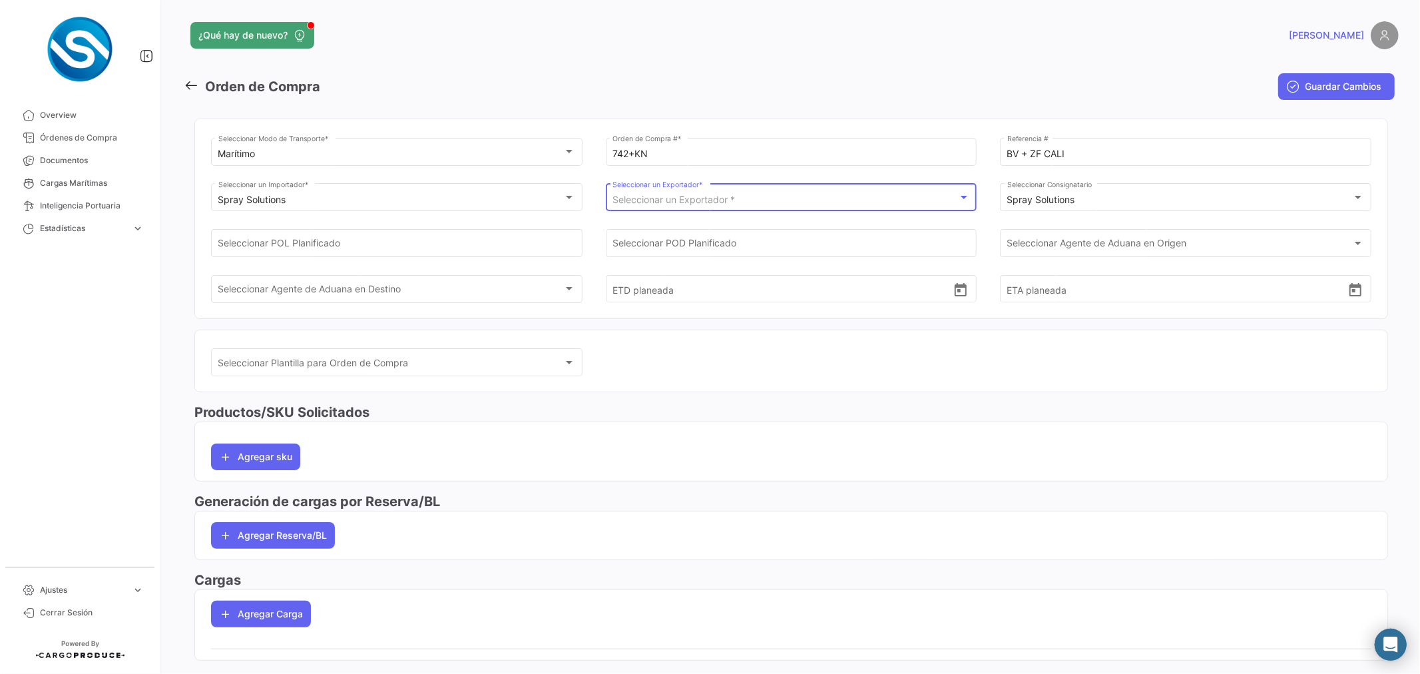
click at [670, 200] on span "Seleccionar un Exportador *" at bounding box center [673, 199] width 122 height 11
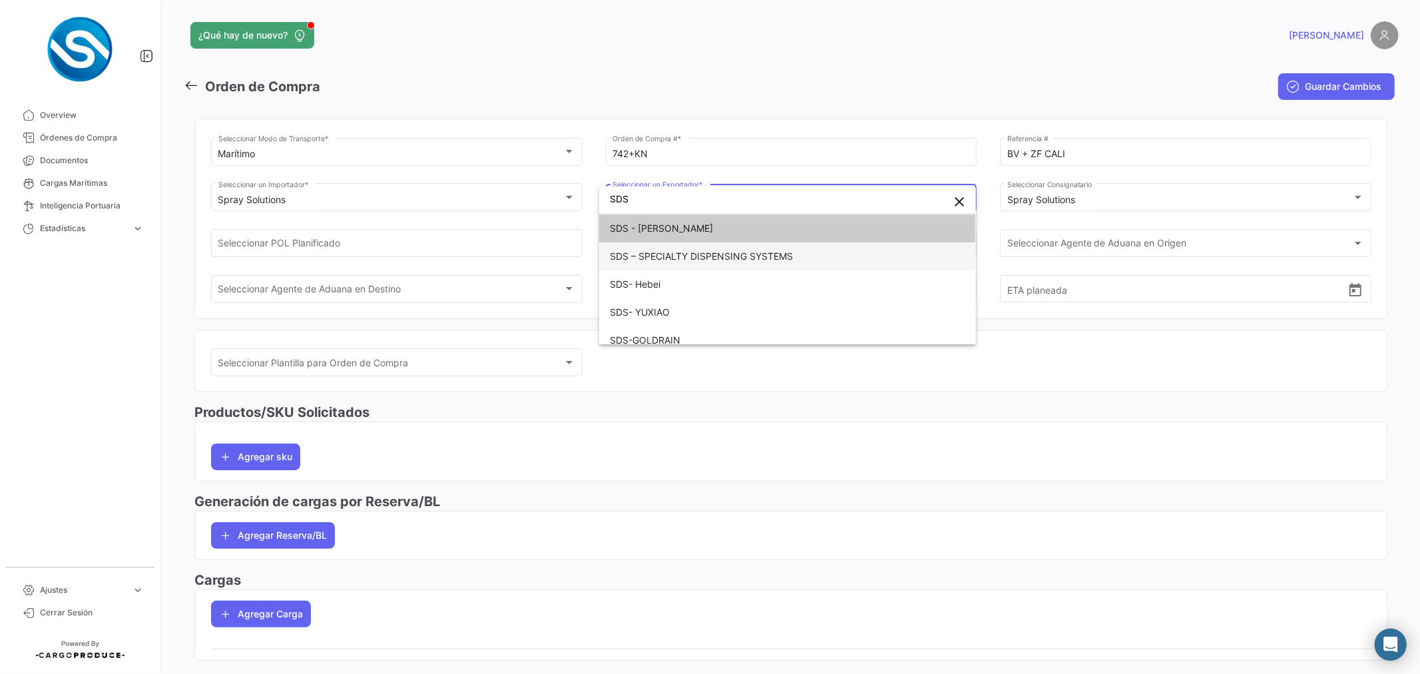
type input "SDS"
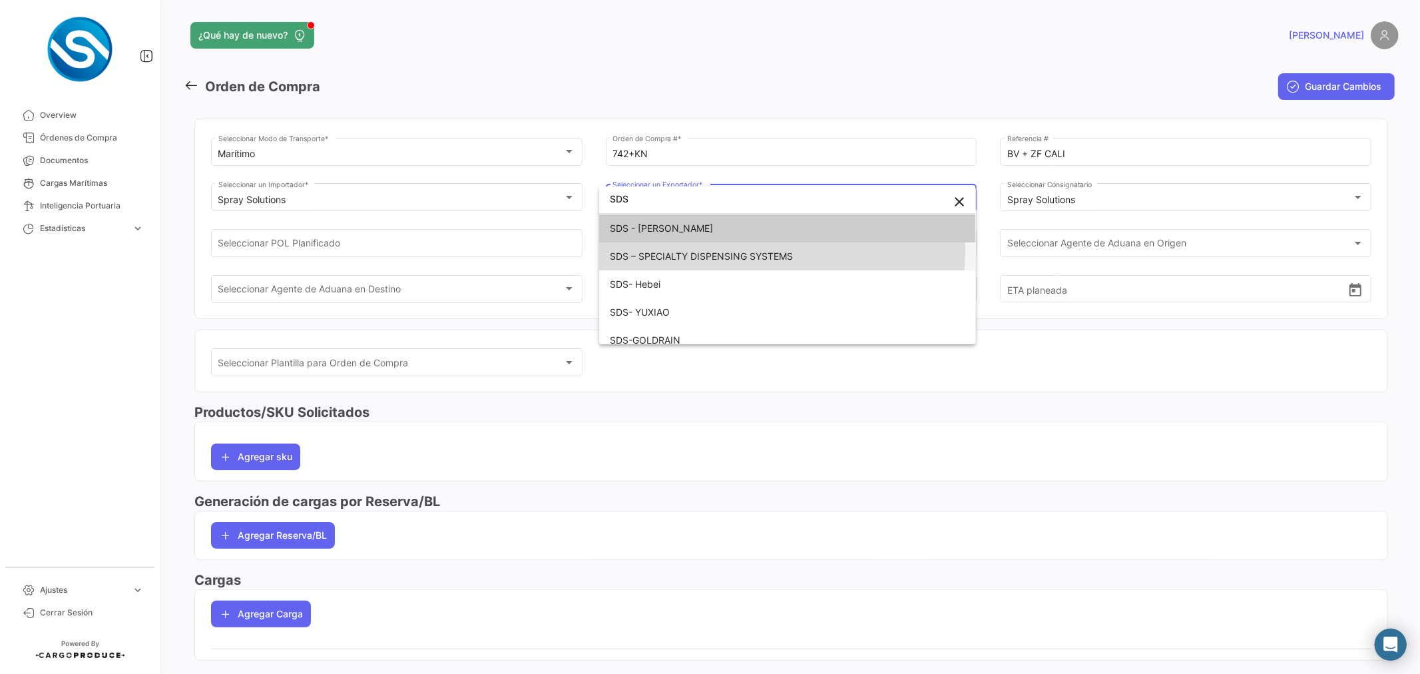
click at [690, 249] on span "SDS – SPECIALTY DISPENSING SYSTEMS" at bounding box center [787, 256] width 355 height 28
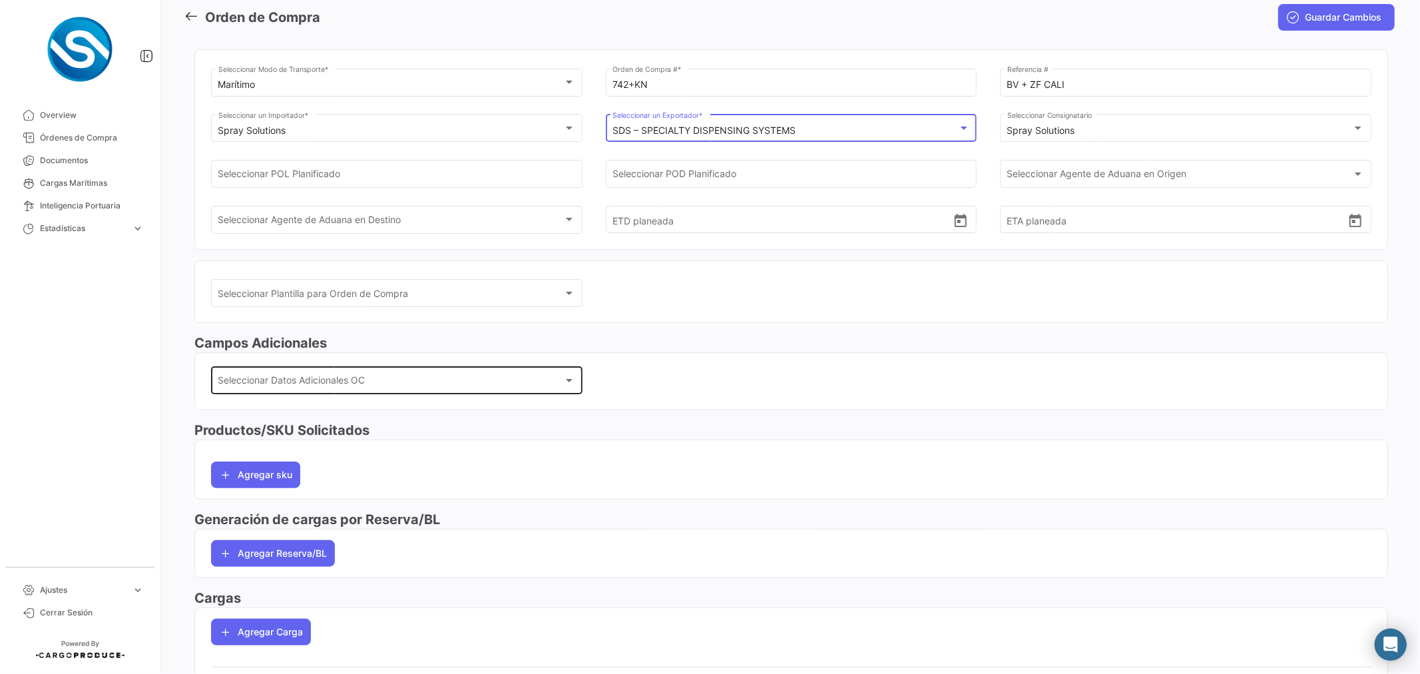
scroll to position [117, 0]
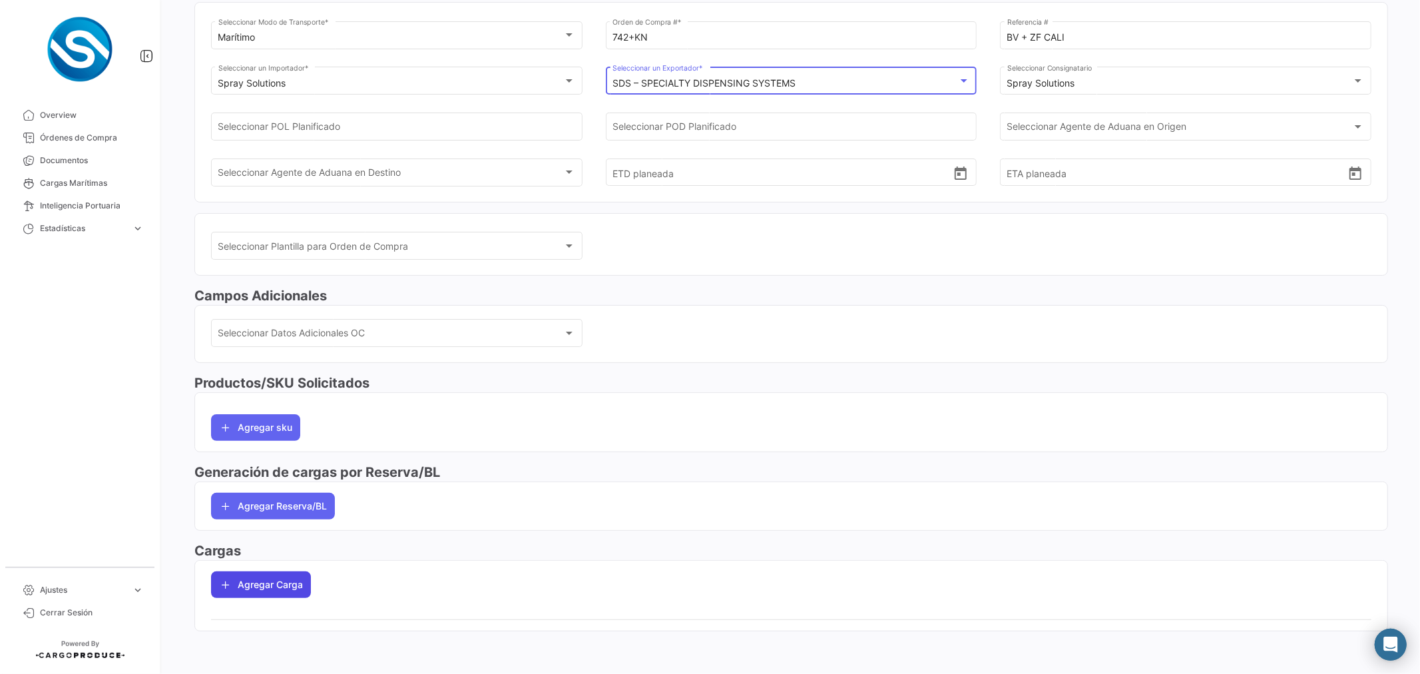
click at [290, 582] on button "Agregar Carga" at bounding box center [261, 584] width 100 height 27
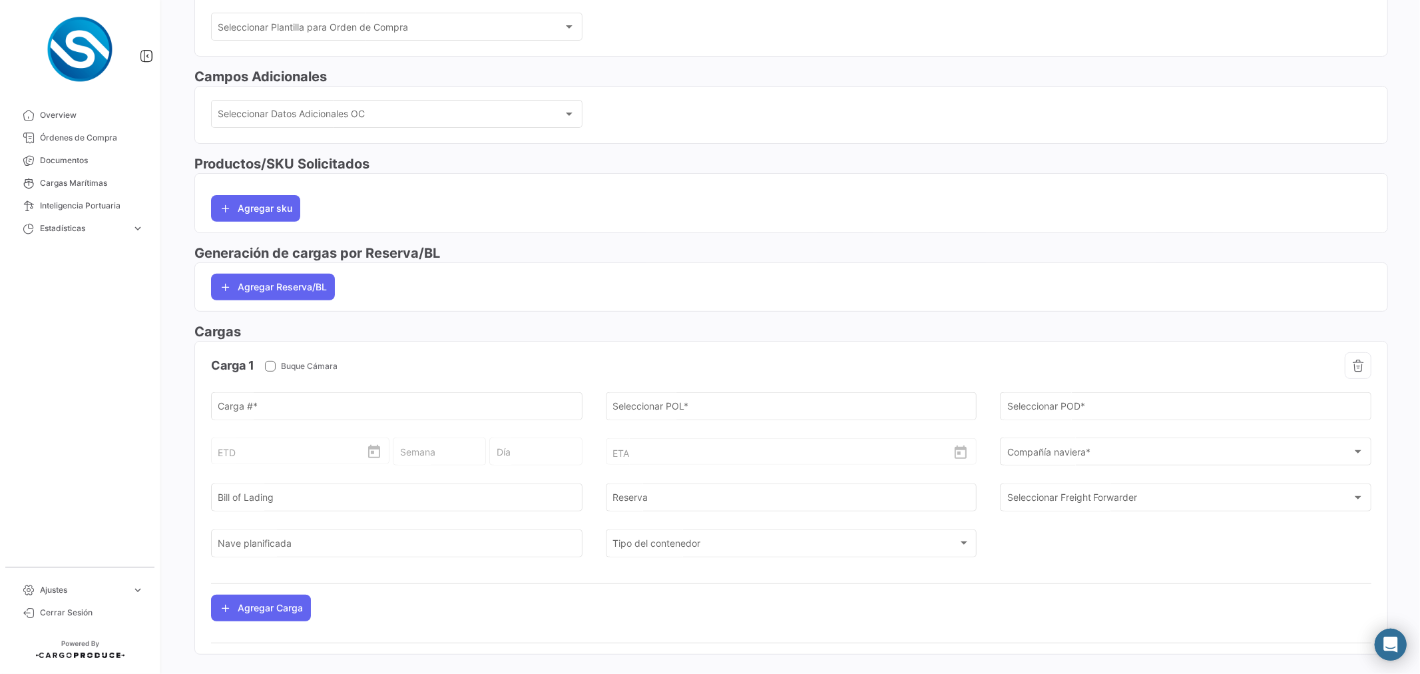
scroll to position [339, 0]
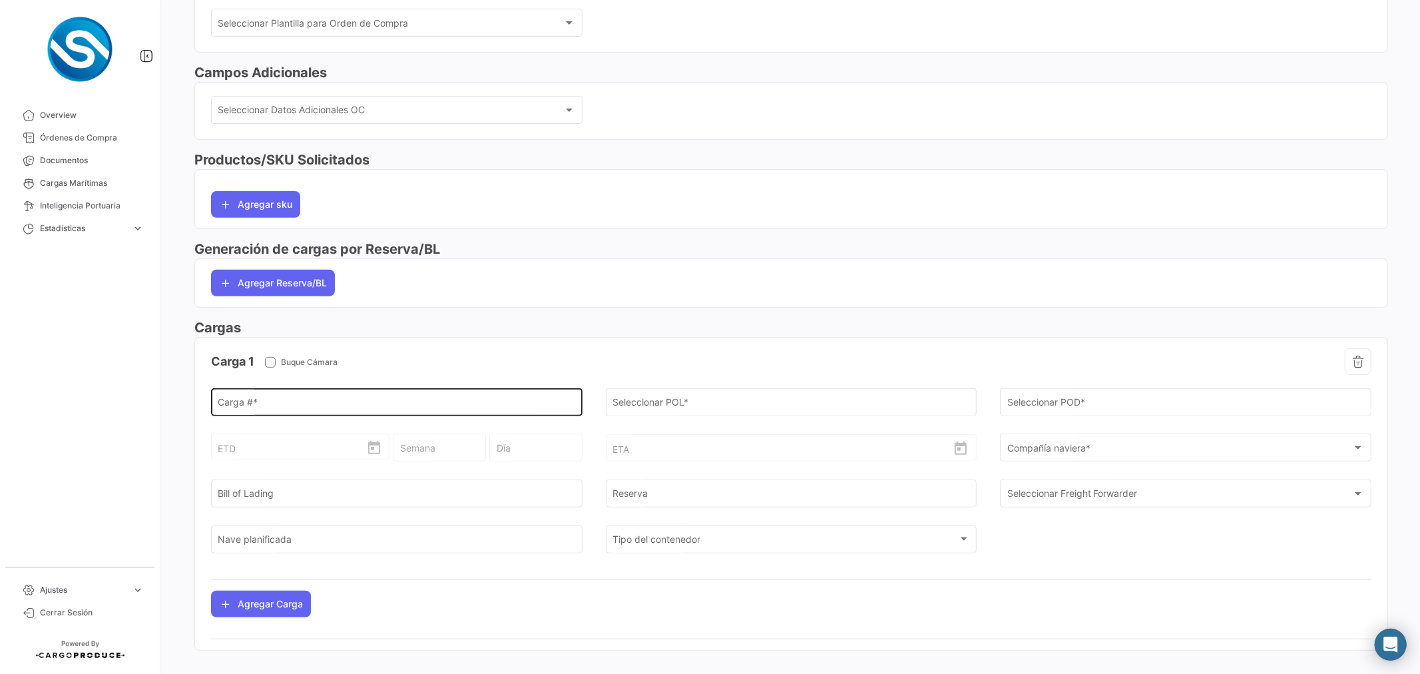
click at [296, 394] on div "Carga # *" at bounding box center [396, 400] width 357 height 31
paste input "BV + ZF CALI"
drag, startPoint x: 342, startPoint y: 401, endPoint x: 27, endPoint y: 397, distance: 315.5
click at [27, 397] on mat-sidenav-container "Overview Órdenes de Compra Documentos Cargas Marítimas Inteligencia Portuaria E…" at bounding box center [710, 337] width 1420 height 674
drag, startPoint x: 275, startPoint y: 405, endPoint x: 4, endPoint y: 389, distance: 271.3
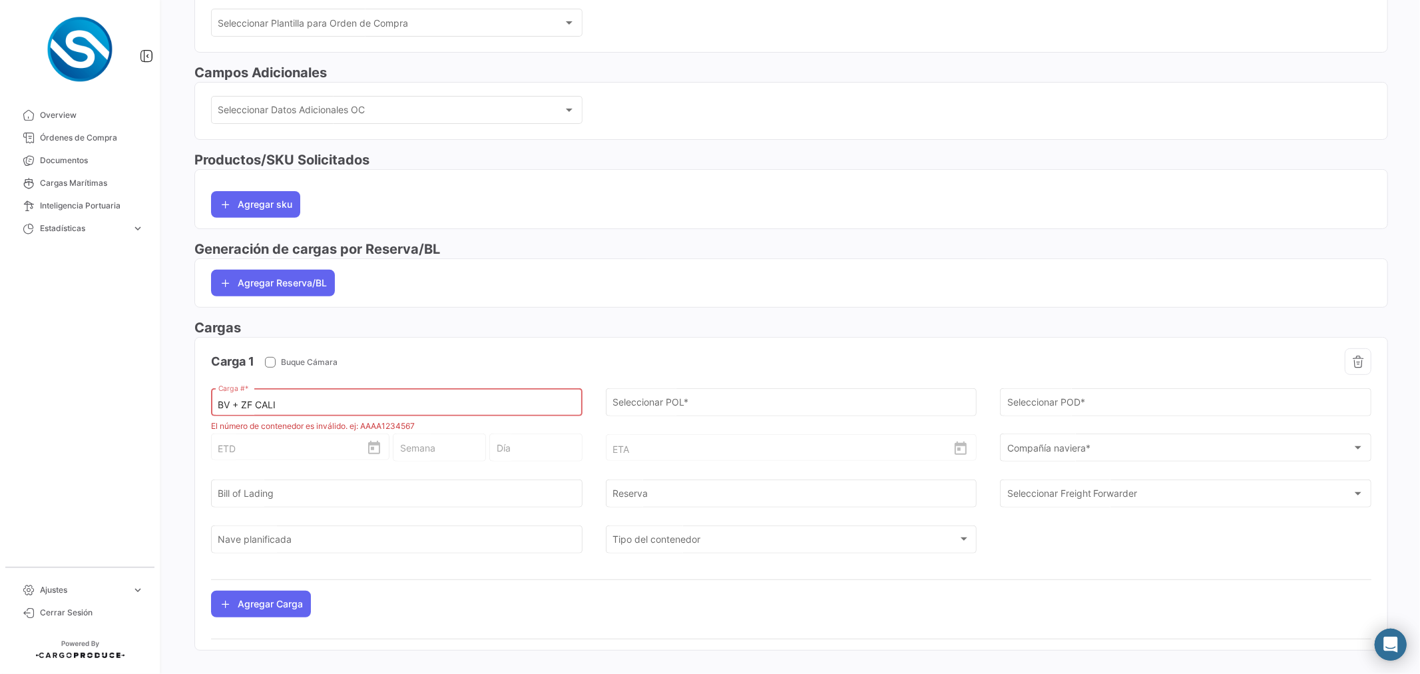
click at [7, 390] on mat-sidenav-container "Overview Órdenes de Compra Documentos Cargas Marítimas Inteligencia Portuaria E…" at bounding box center [710, 337] width 1420 height 674
type input "SELU4132027"
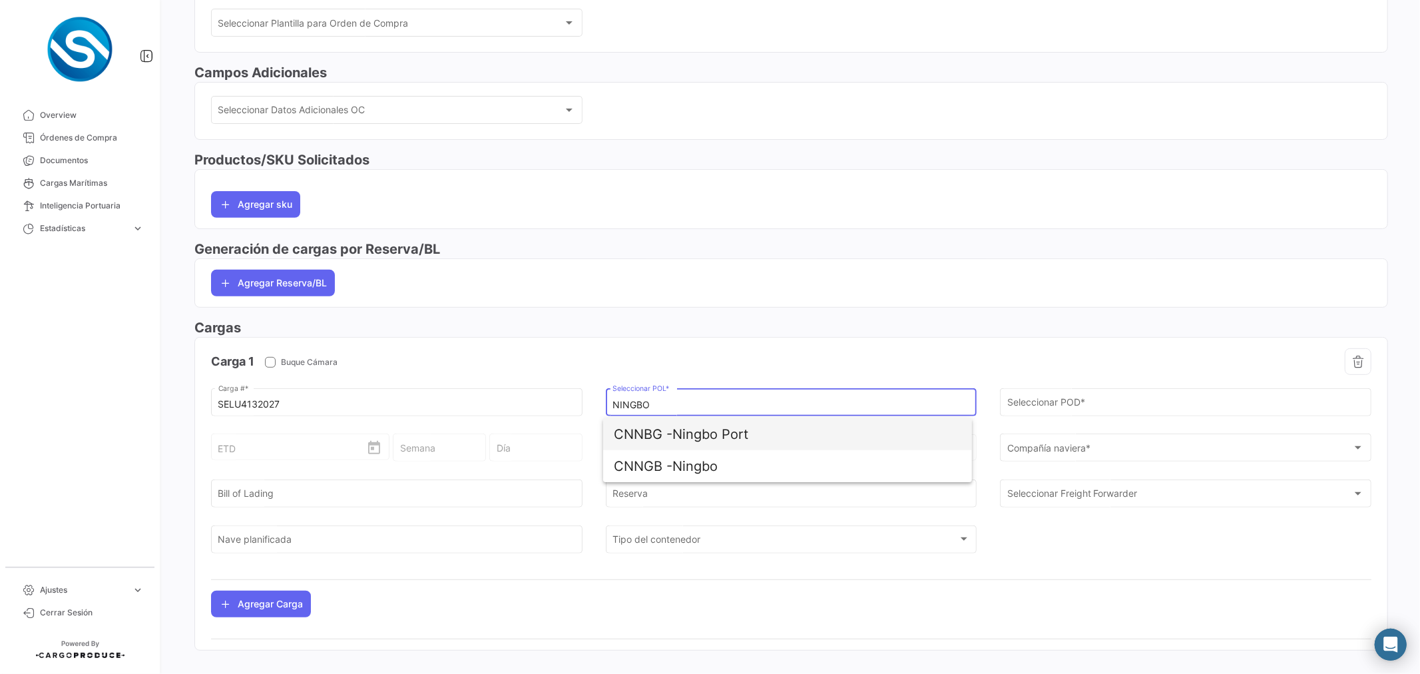
click at [740, 433] on span "CNNBG - Ningbo Port" at bounding box center [787, 434] width 347 height 32
type input "Ningbo Port"
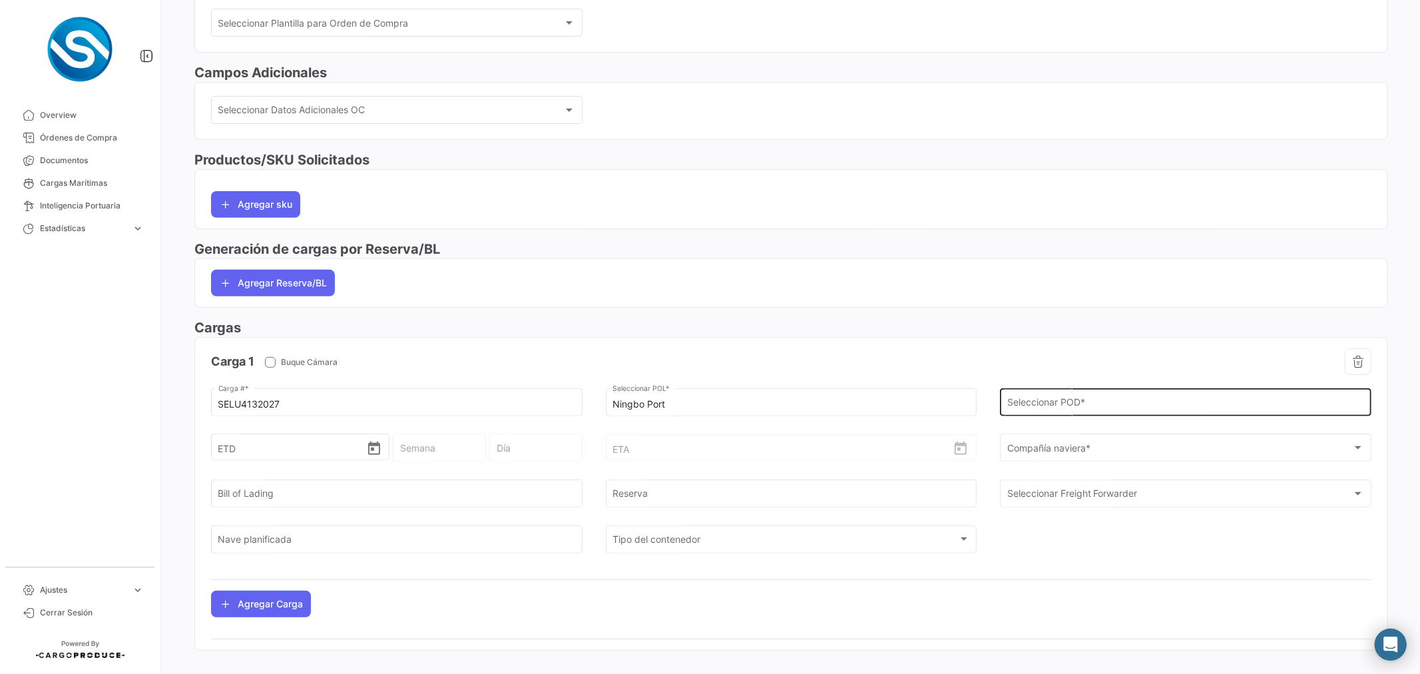
click at [1063, 393] on div "Seleccionar POD *" at bounding box center [1185, 400] width 357 height 31
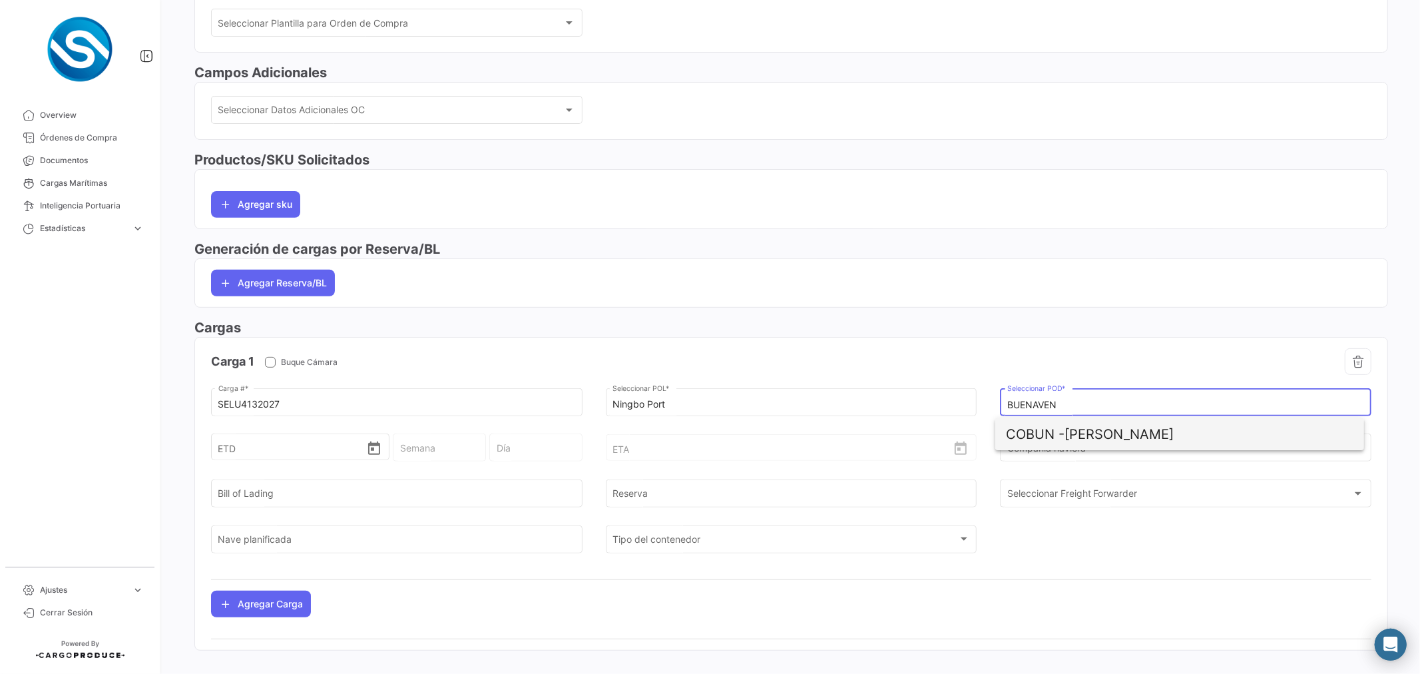
click at [1072, 429] on span "[PERSON_NAME]" at bounding box center [1179, 434] width 347 height 32
type input "[PERSON_NAME]"
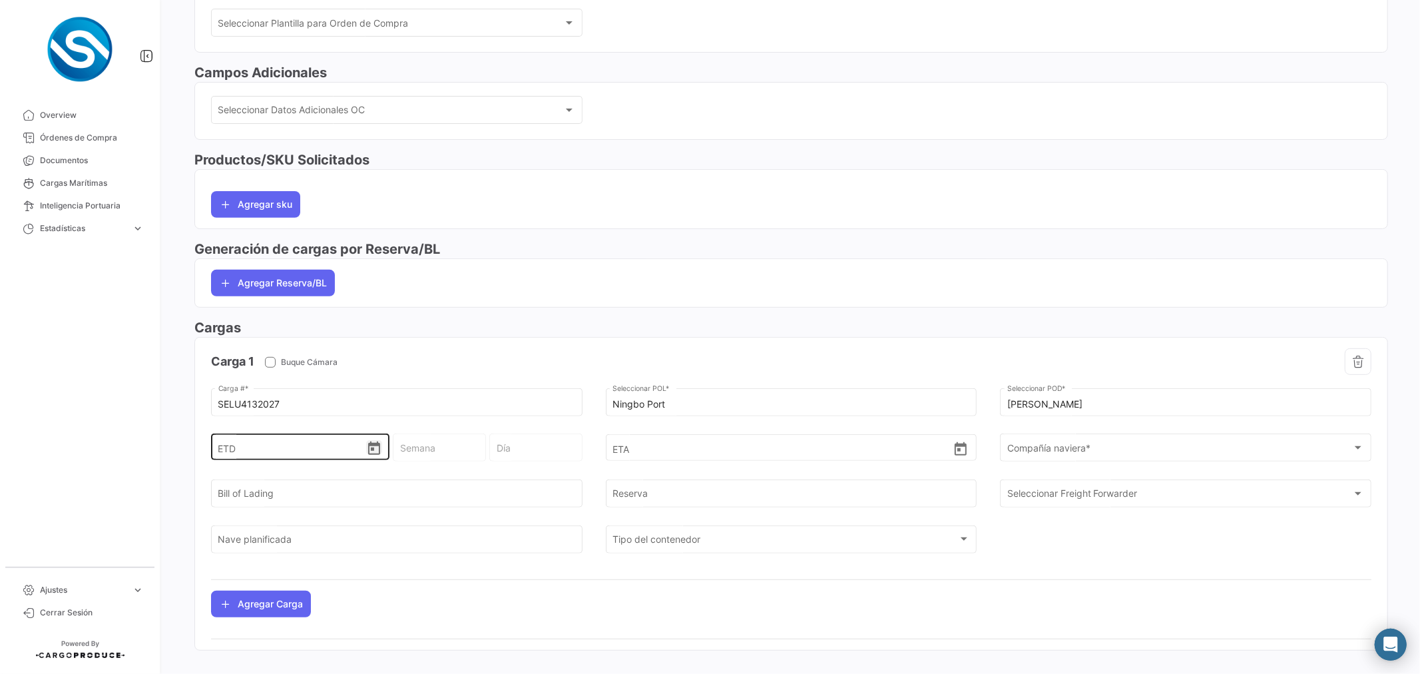
click at [368, 448] on icon "Open calendar" at bounding box center [374, 447] width 12 height 13
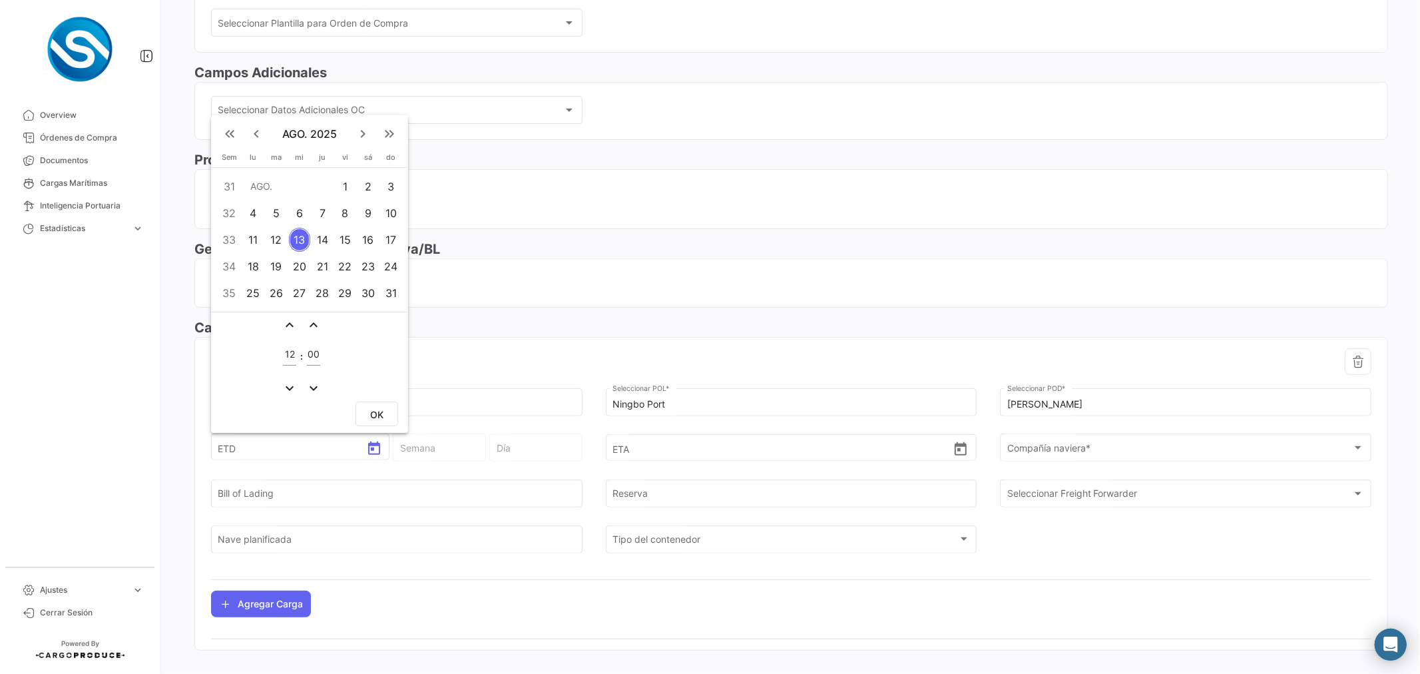
click at [253, 214] on div "4" at bounding box center [253, 213] width 21 height 24
click at [381, 415] on span "OK" at bounding box center [376, 414] width 13 height 11
type input "[DATE] 12:00"
type input "32 - 2025"
type input "Lunes"
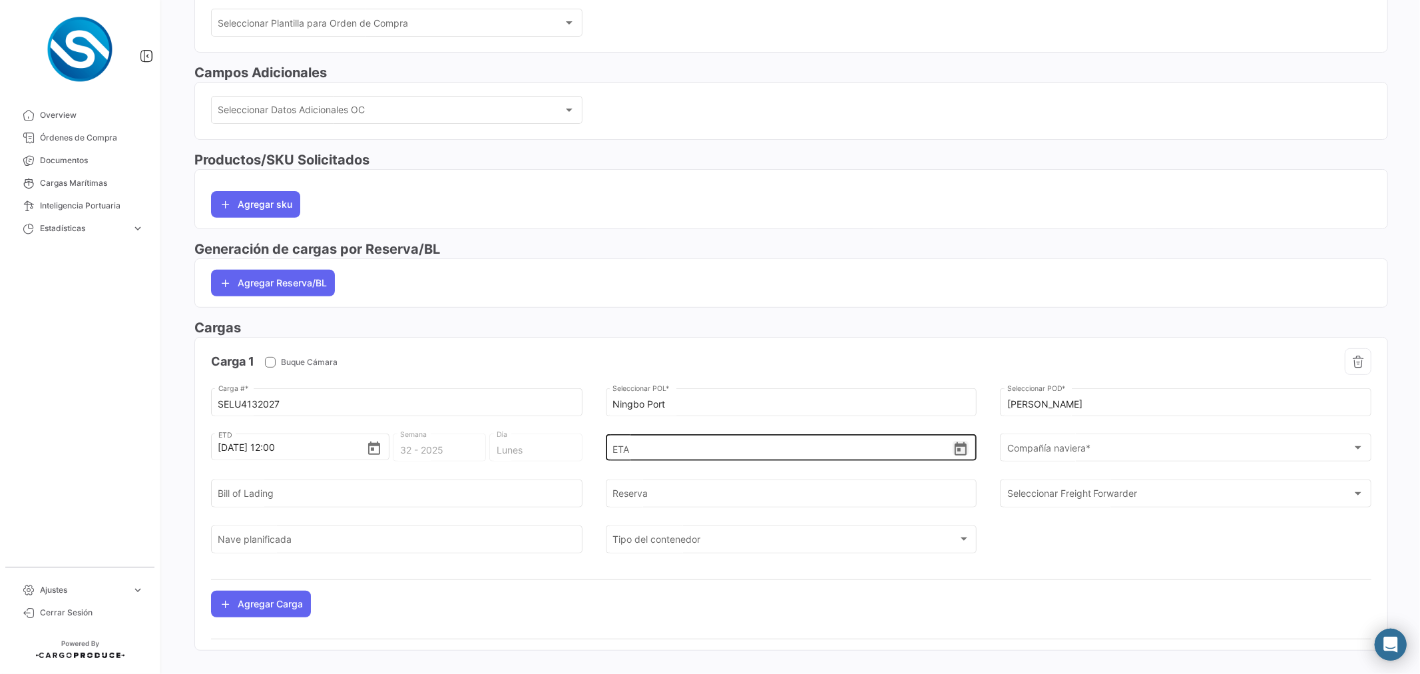
click at [956, 451] on icon "Open calendar" at bounding box center [960, 449] width 16 height 16
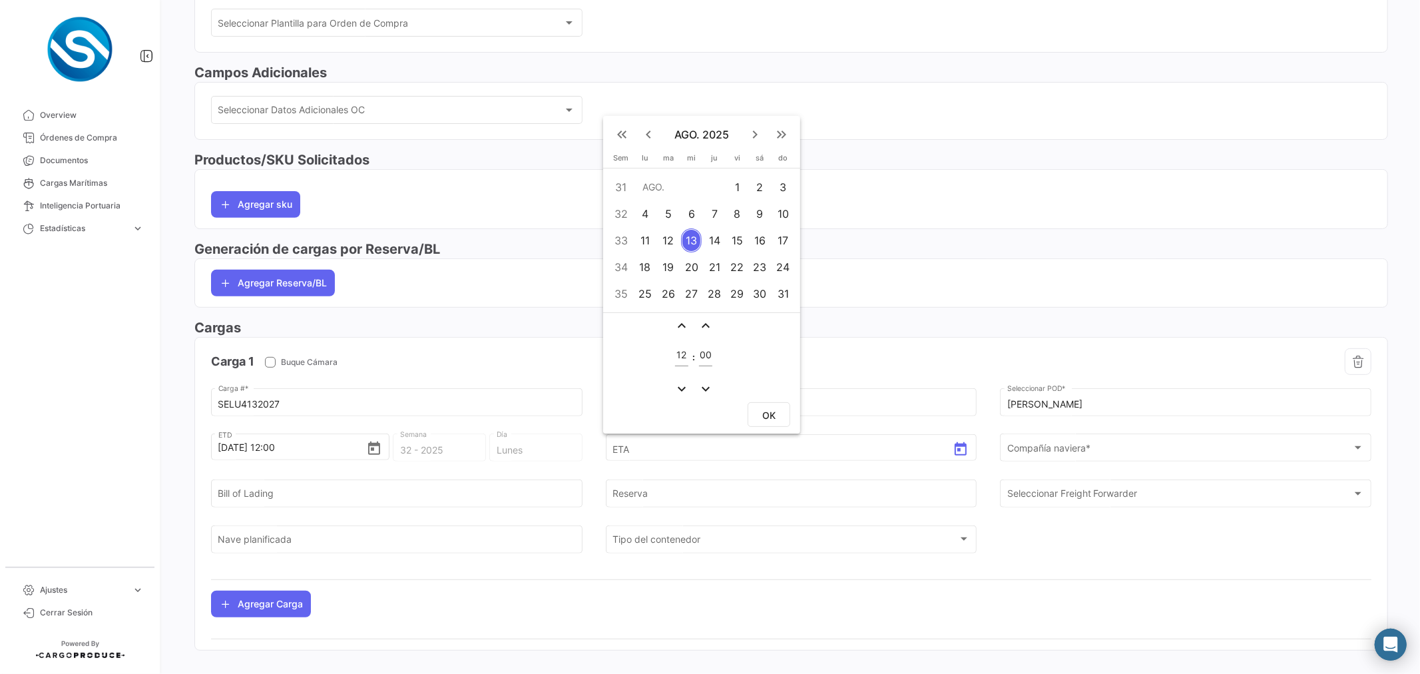
click at [753, 140] on mat-icon "keyboard_arrow_right" at bounding box center [755, 134] width 16 height 16
click at [697, 244] on div "17" at bounding box center [691, 240] width 21 height 24
click at [770, 413] on span "OK" at bounding box center [768, 414] width 13 height 11
type input "[DATE] 12:00"
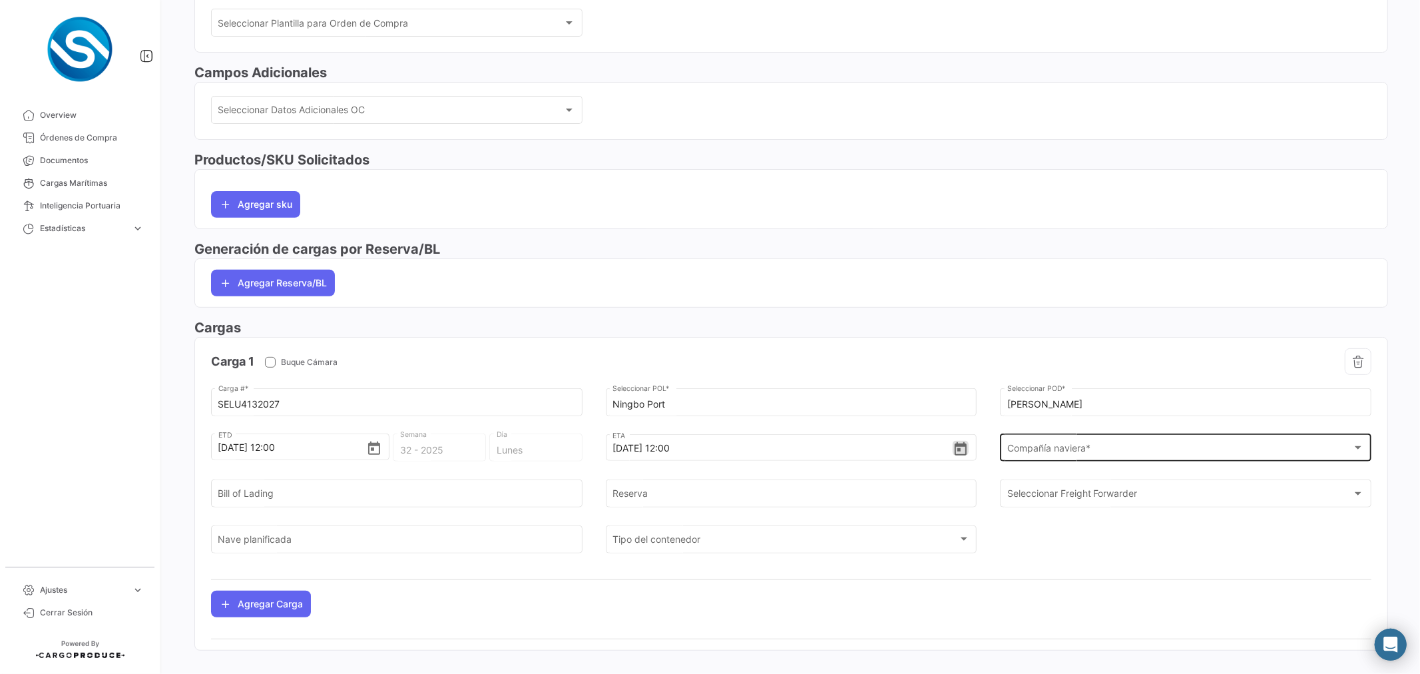
click at [1016, 453] on span "Compañía naviera *" at bounding box center [1179, 450] width 345 height 11
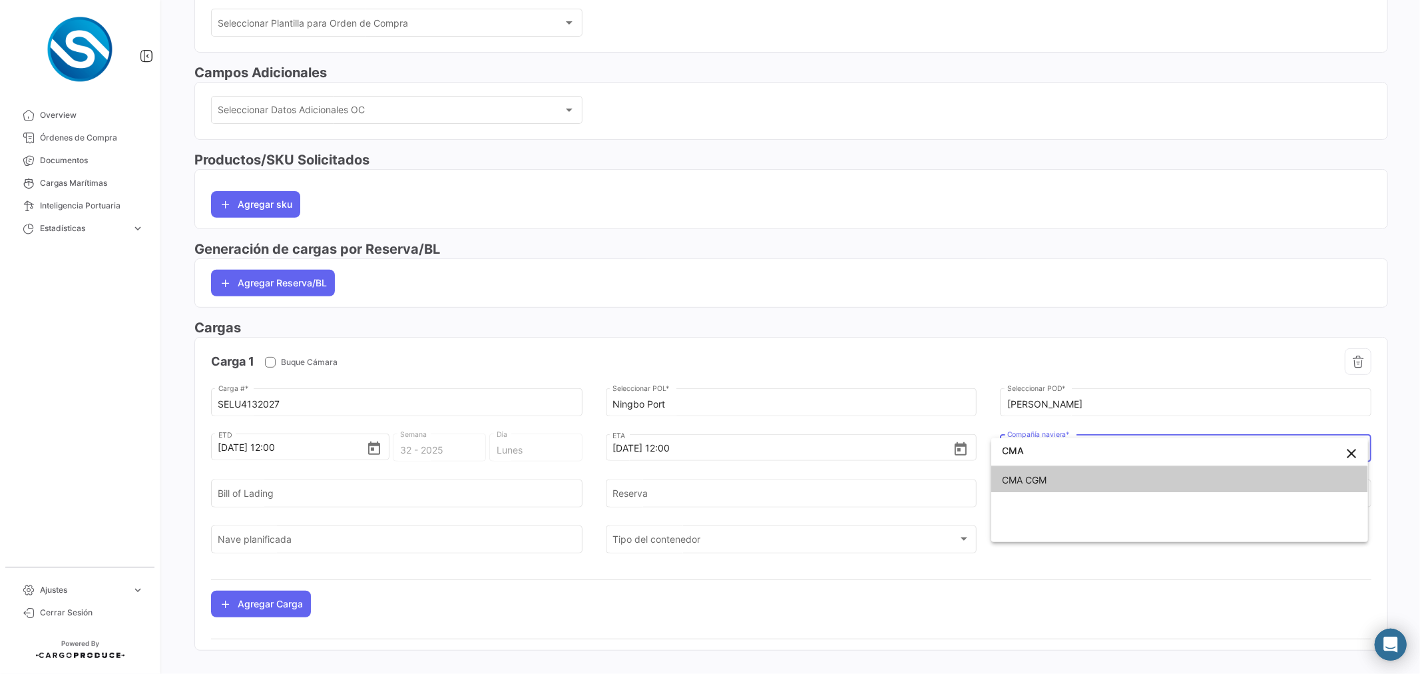
type input "CMA"
click at [1052, 483] on span "CMA CGM" at bounding box center [1179, 480] width 355 height 28
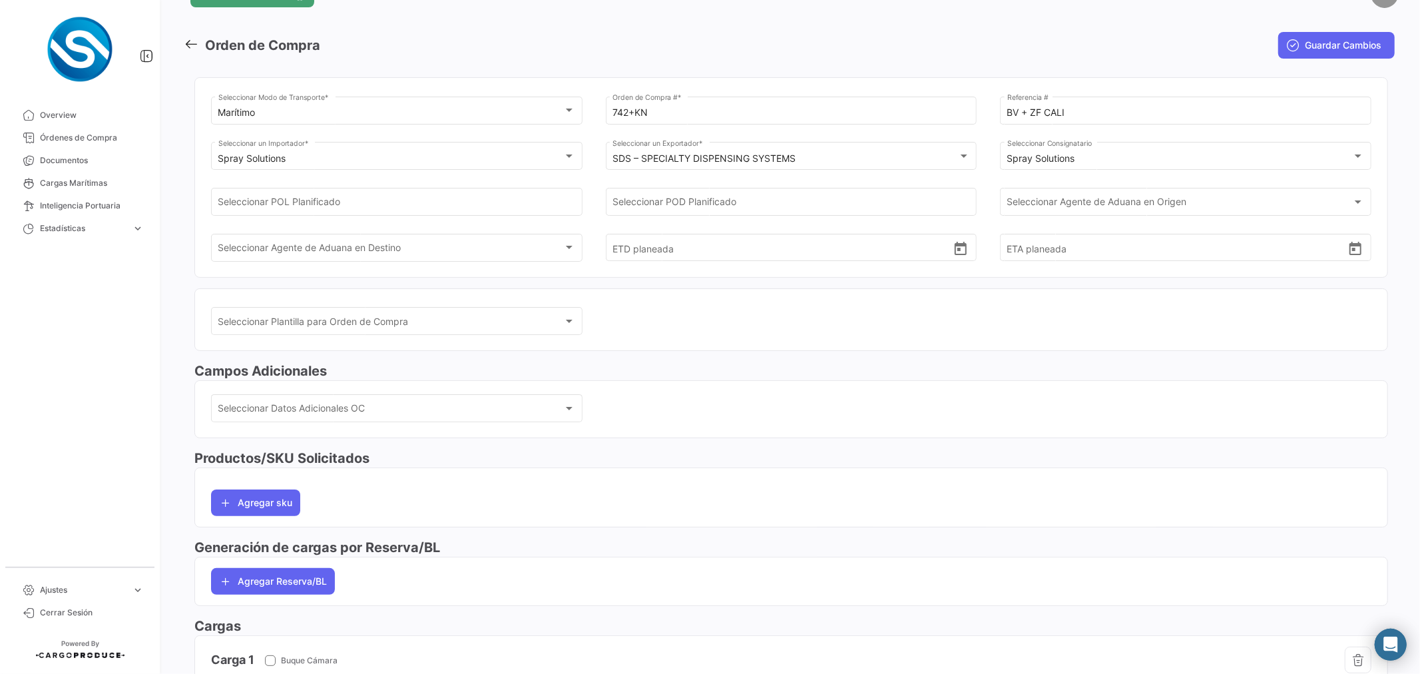
scroll to position [0, 0]
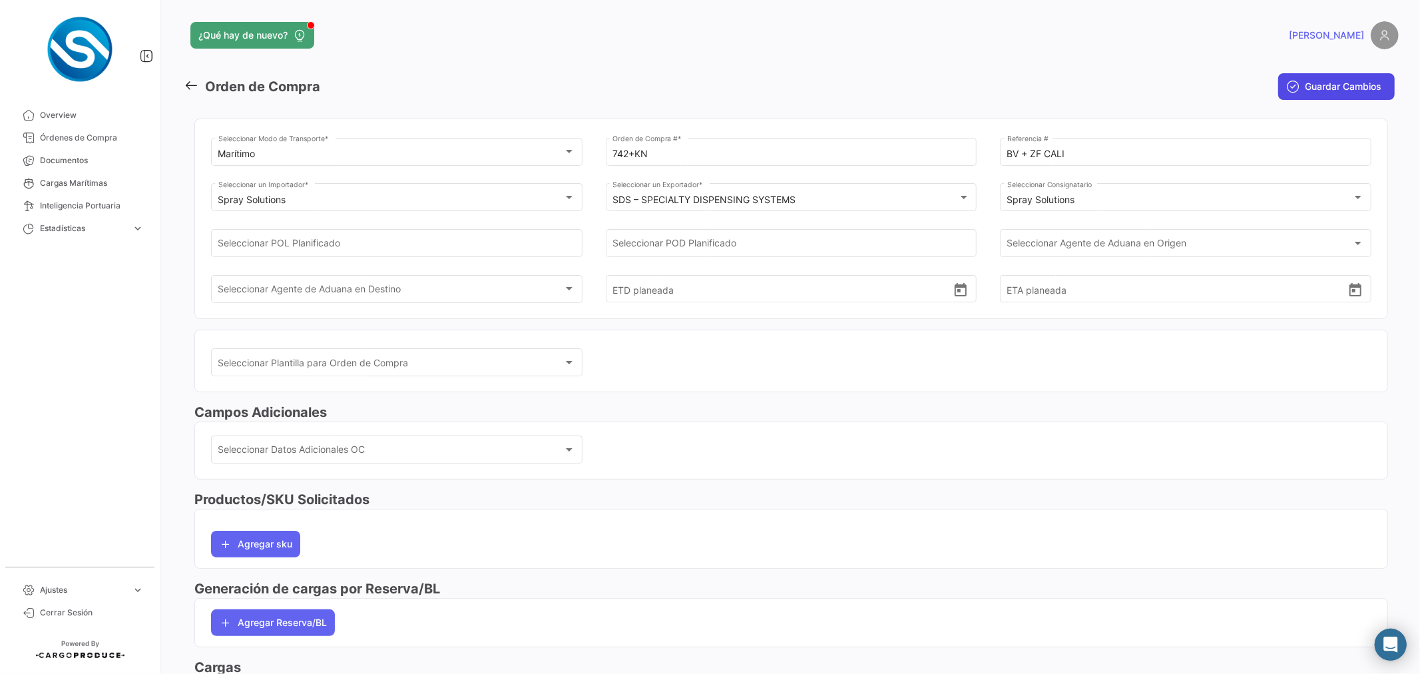
click at [1314, 85] on span "Guardar Cambios" at bounding box center [1342, 86] width 77 height 13
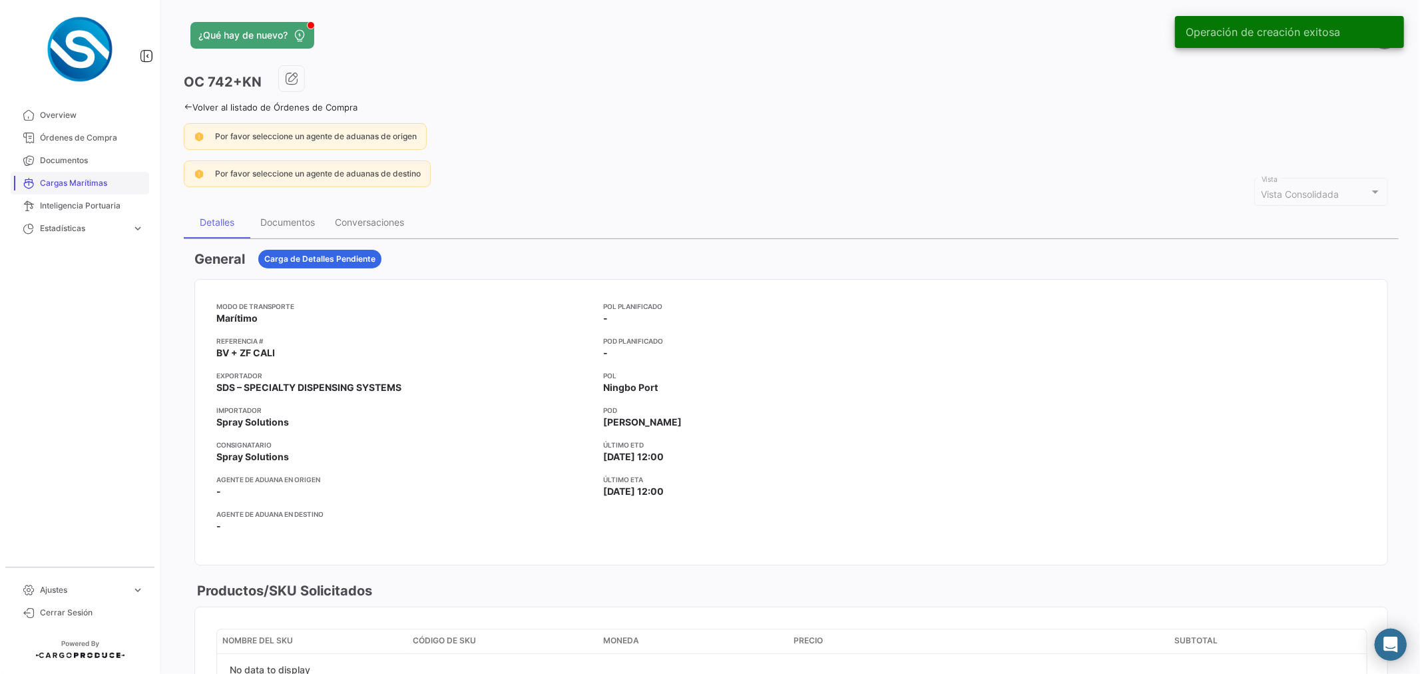
click at [62, 184] on span "Cargas Marítimas" at bounding box center [92, 183] width 104 height 12
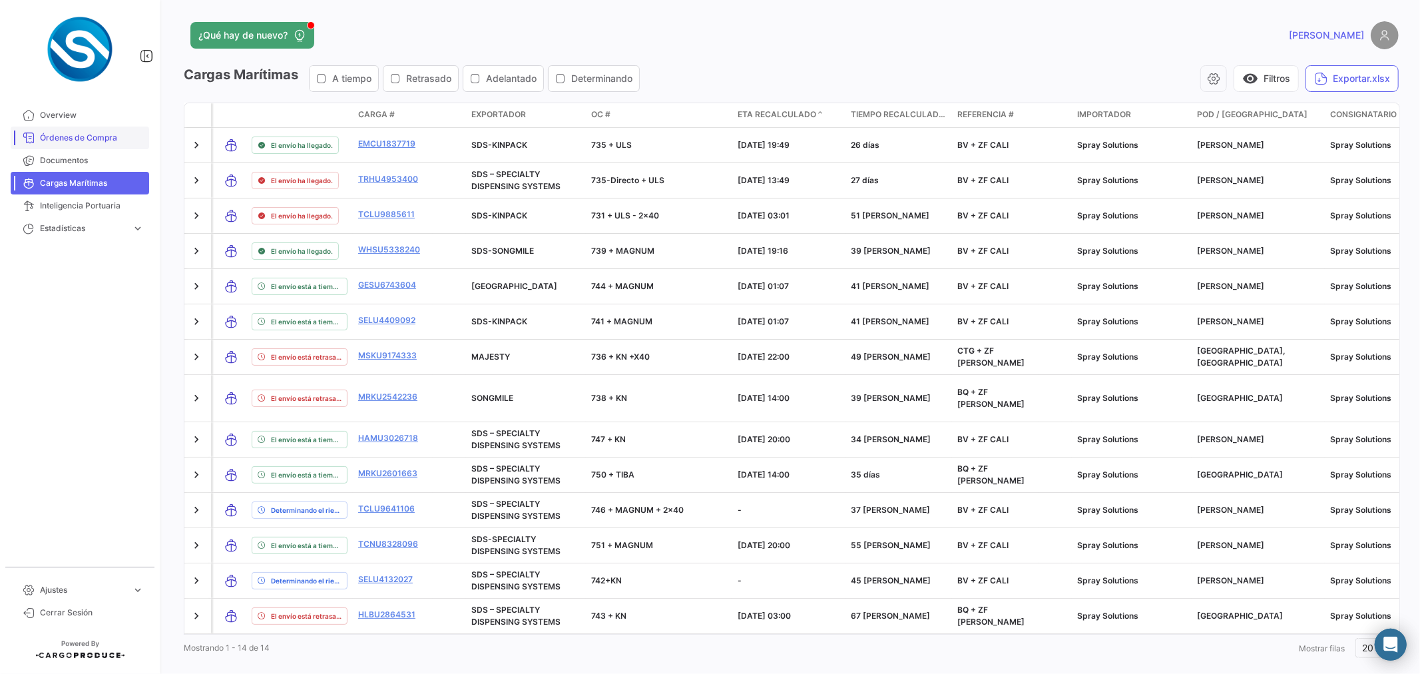
click at [60, 136] on span "Órdenes de Compra" at bounding box center [92, 138] width 104 height 12
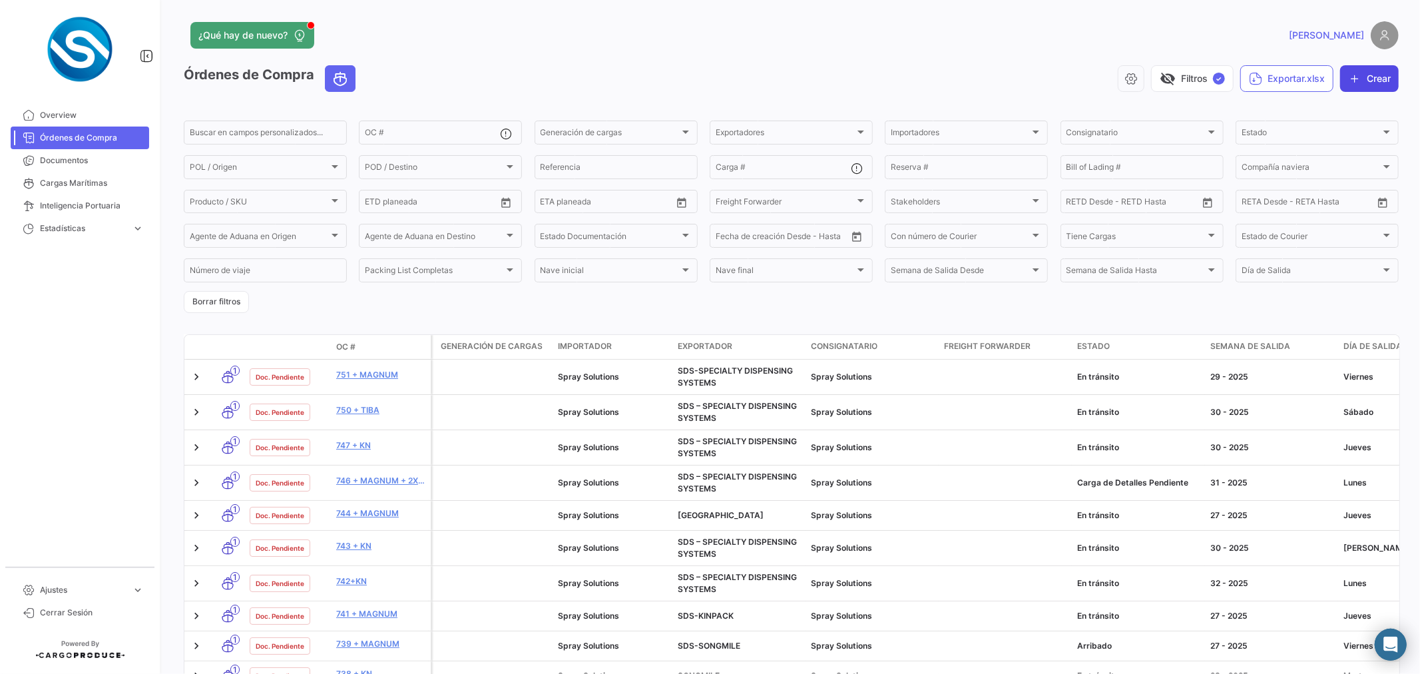
click at [1352, 85] on icon "button" at bounding box center [1354, 78] width 13 height 13
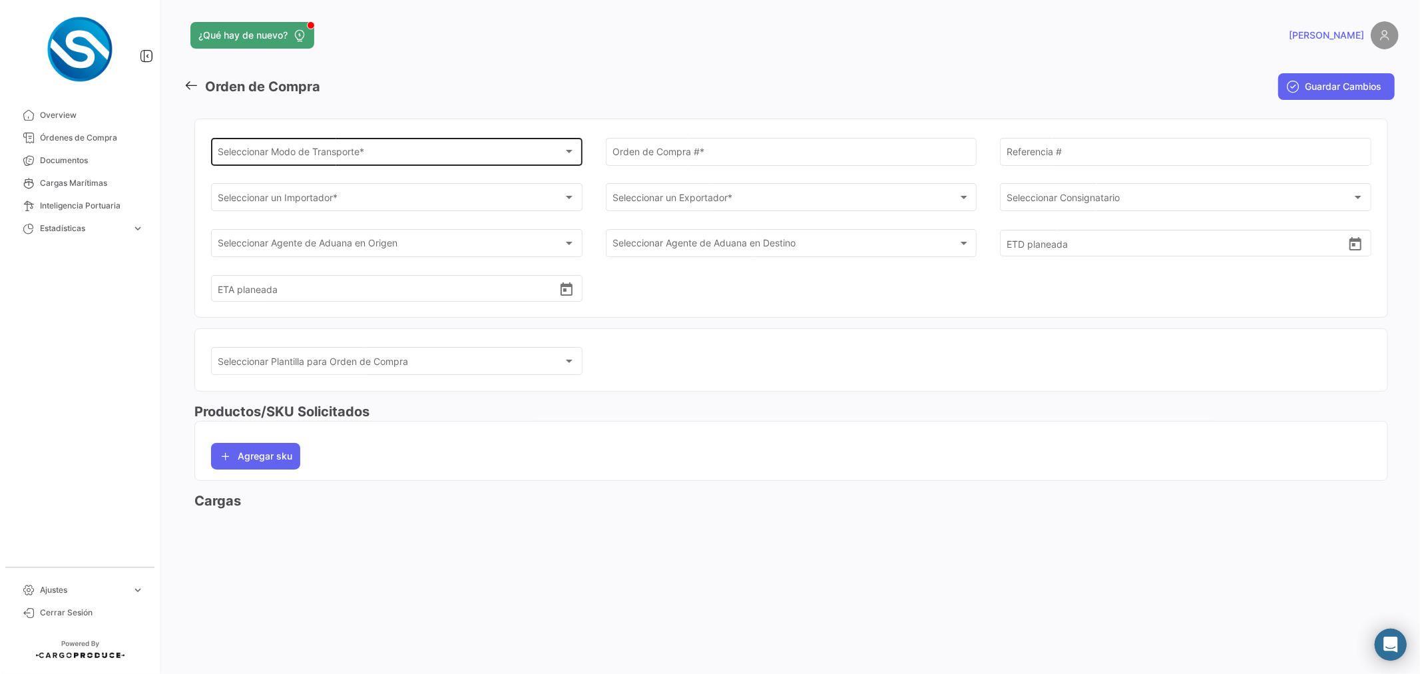
click at [351, 162] on div "Seleccionar Modo de Transporte * Seleccionar Modo de Transporte *" at bounding box center [396, 150] width 357 height 31
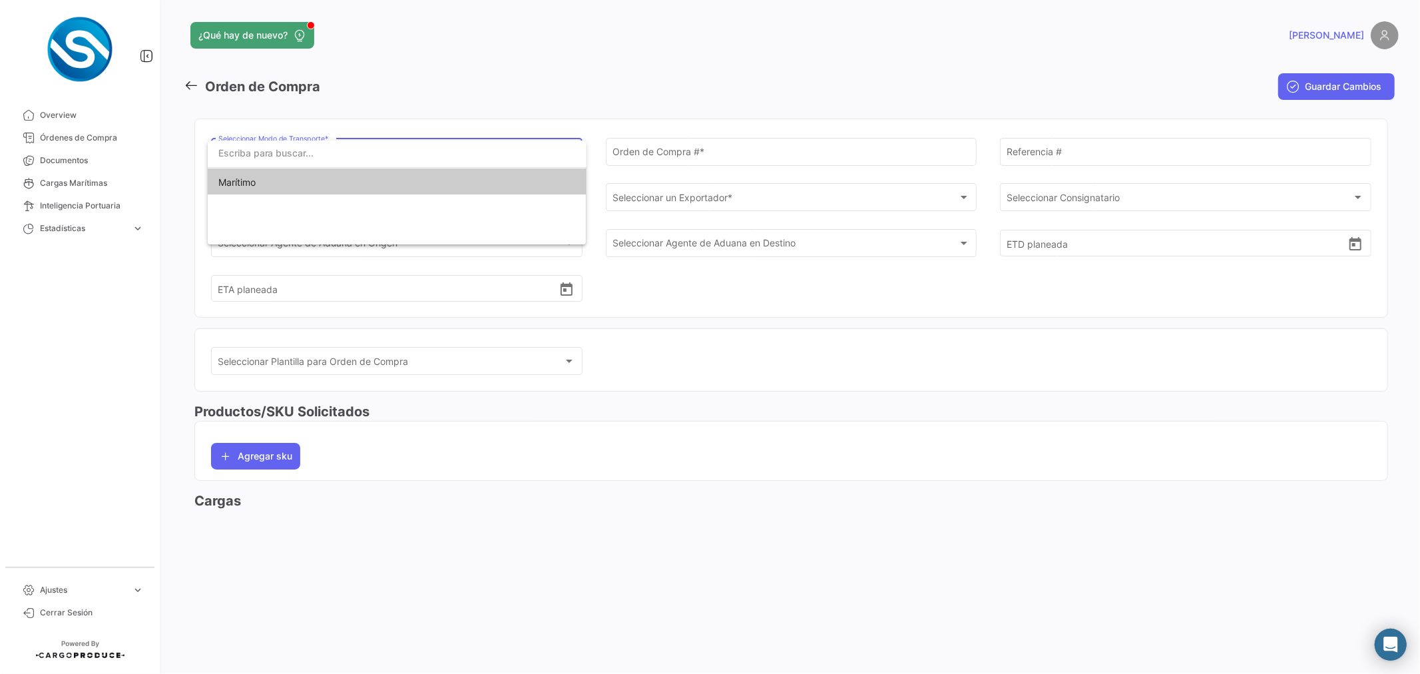
drag, startPoint x: 317, startPoint y: 182, endPoint x: 376, endPoint y: 184, distance: 58.6
click at [318, 182] on span "Marítimo" at bounding box center [396, 182] width 357 height 28
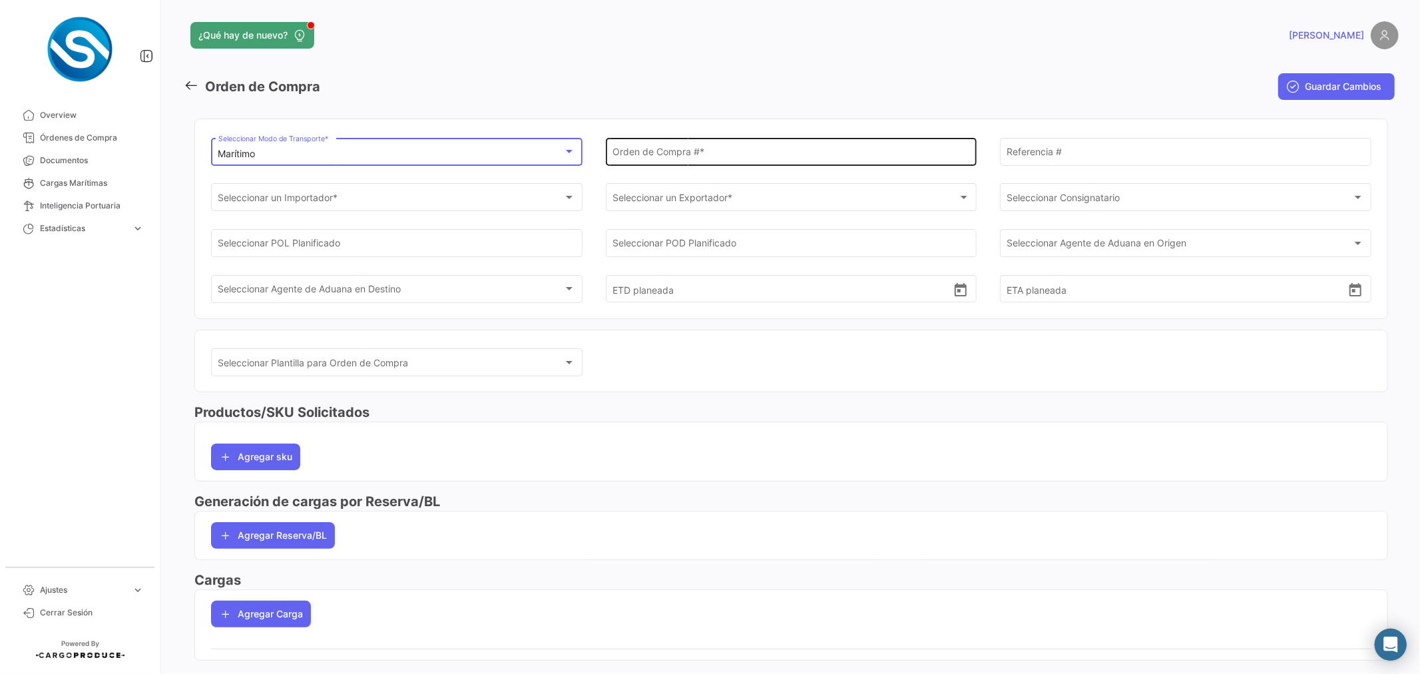
click at [700, 150] on input "Orden de Compra # *" at bounding box center [790, 153] width 357 height 11
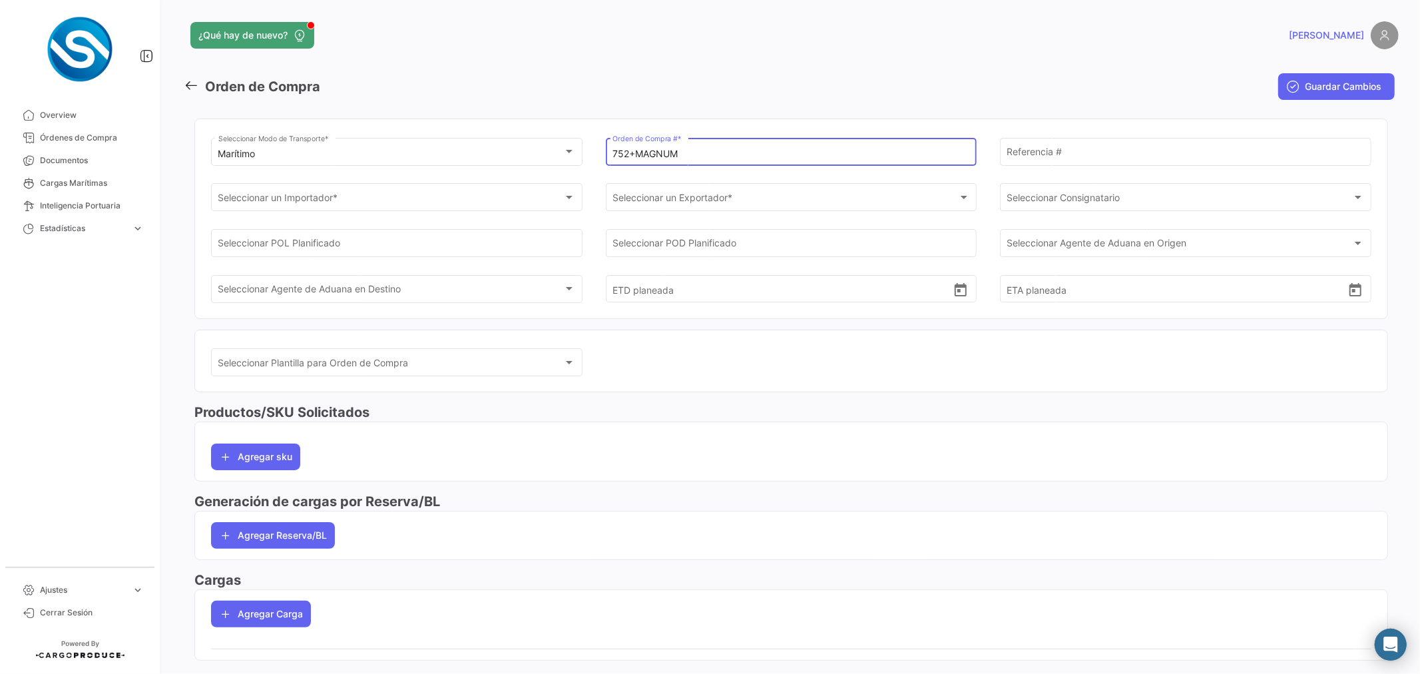
type input "752+MAGNUM"
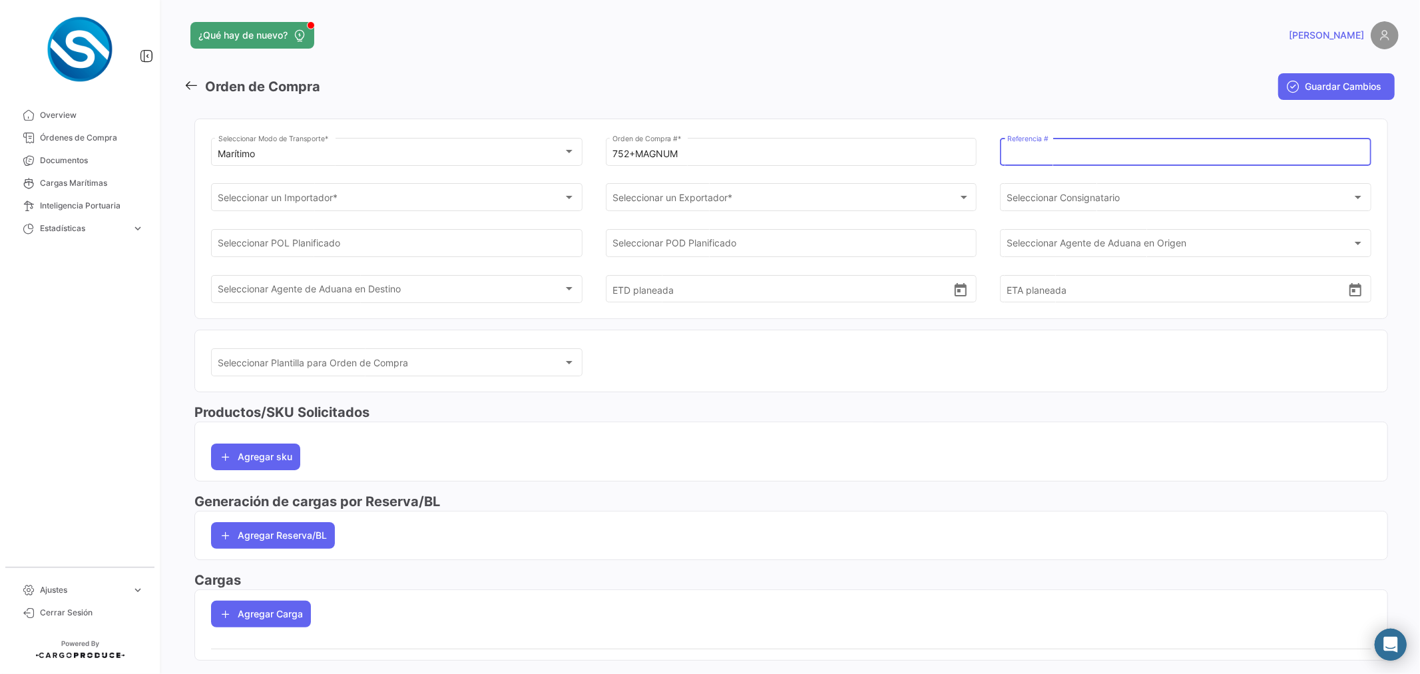
paste input "BQ + ZF [PERSON_NAME]"
type input "BQ + ZF [PERSON_NAME]"
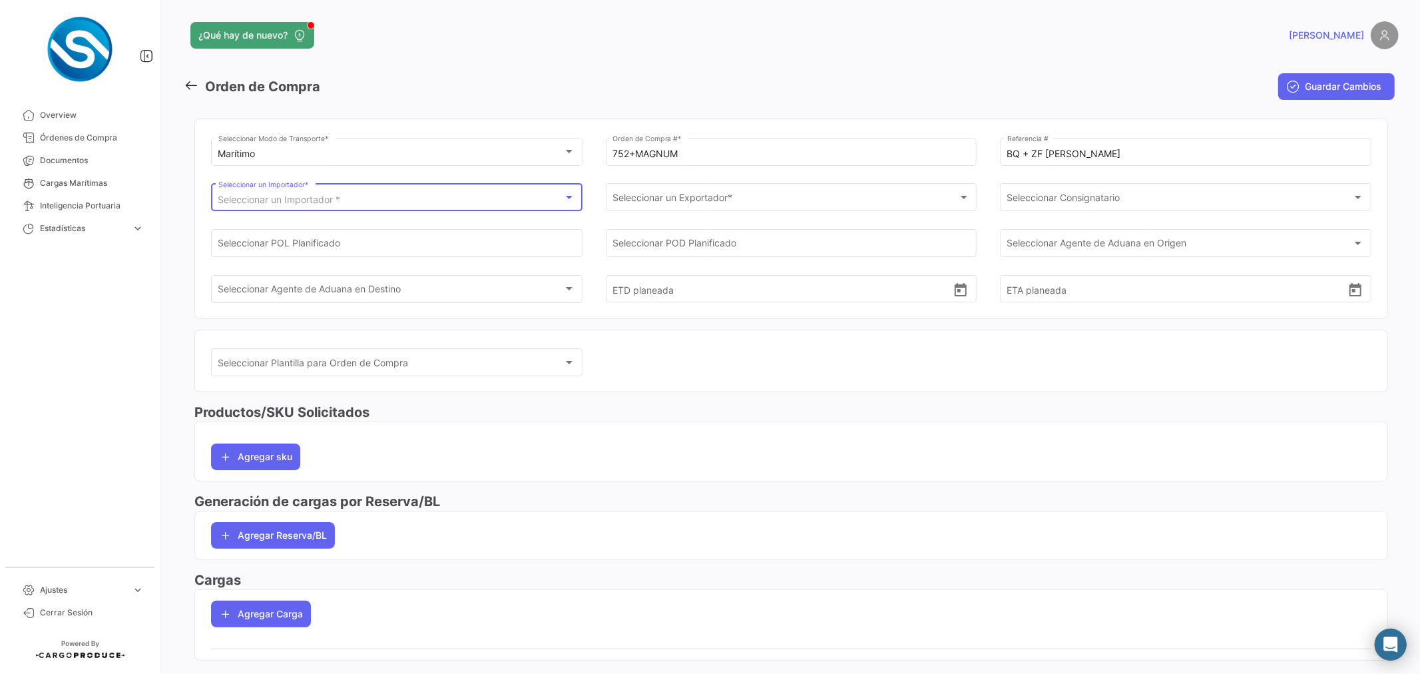
click at [329, 196] on span "Seleccionar un Importador *" at bounding box center [279, 199] width 122 height 11
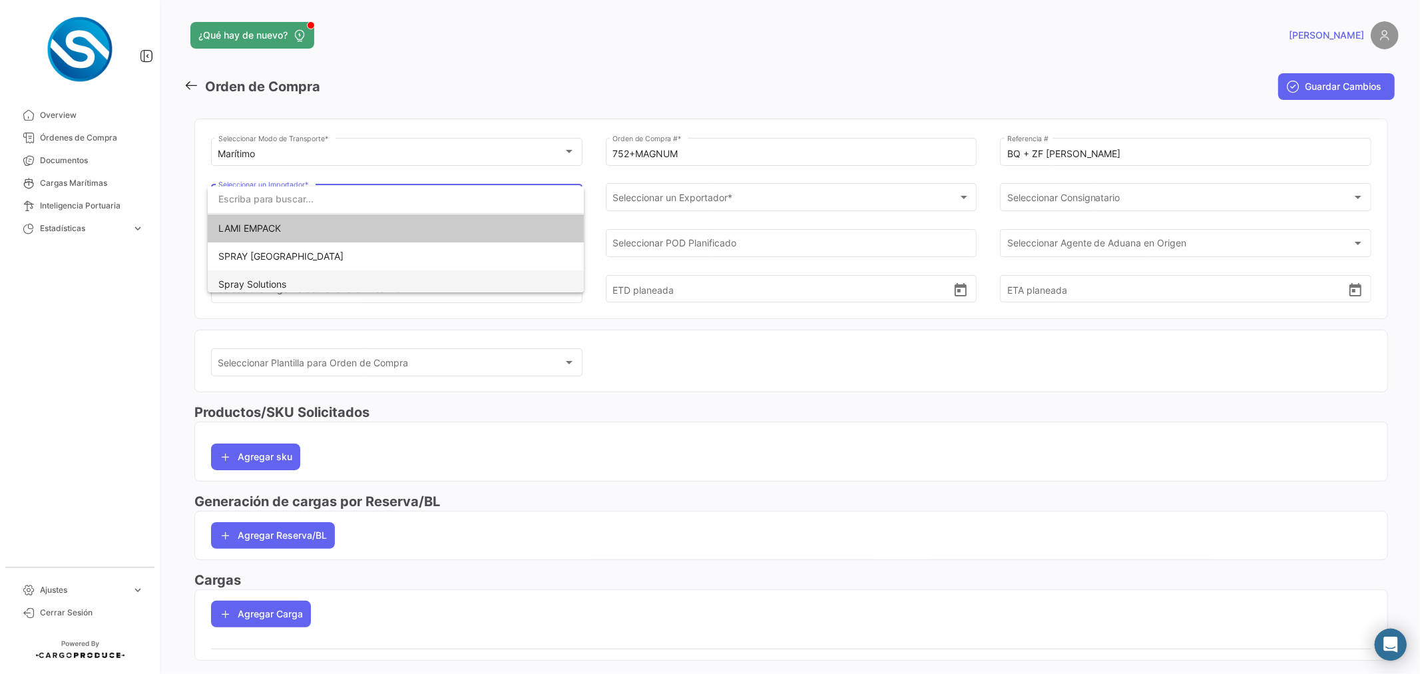
click at [290, 282] on span "Spray Solutions" at bounding box center [395, 284] width 355 height 28
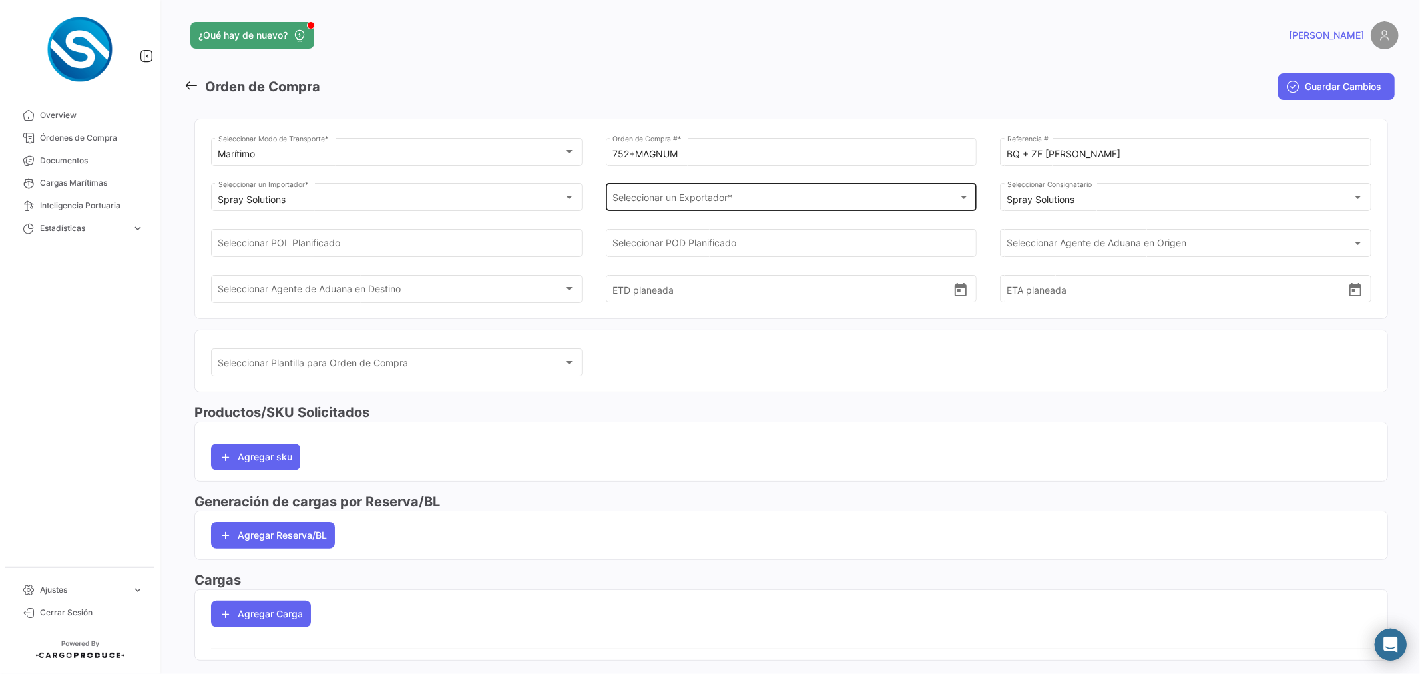
click at [669, 194] on div "Seleccionar un Exportador * Seleccionar un Exportador *" at bounding box center [790, 196] width 357 height 31
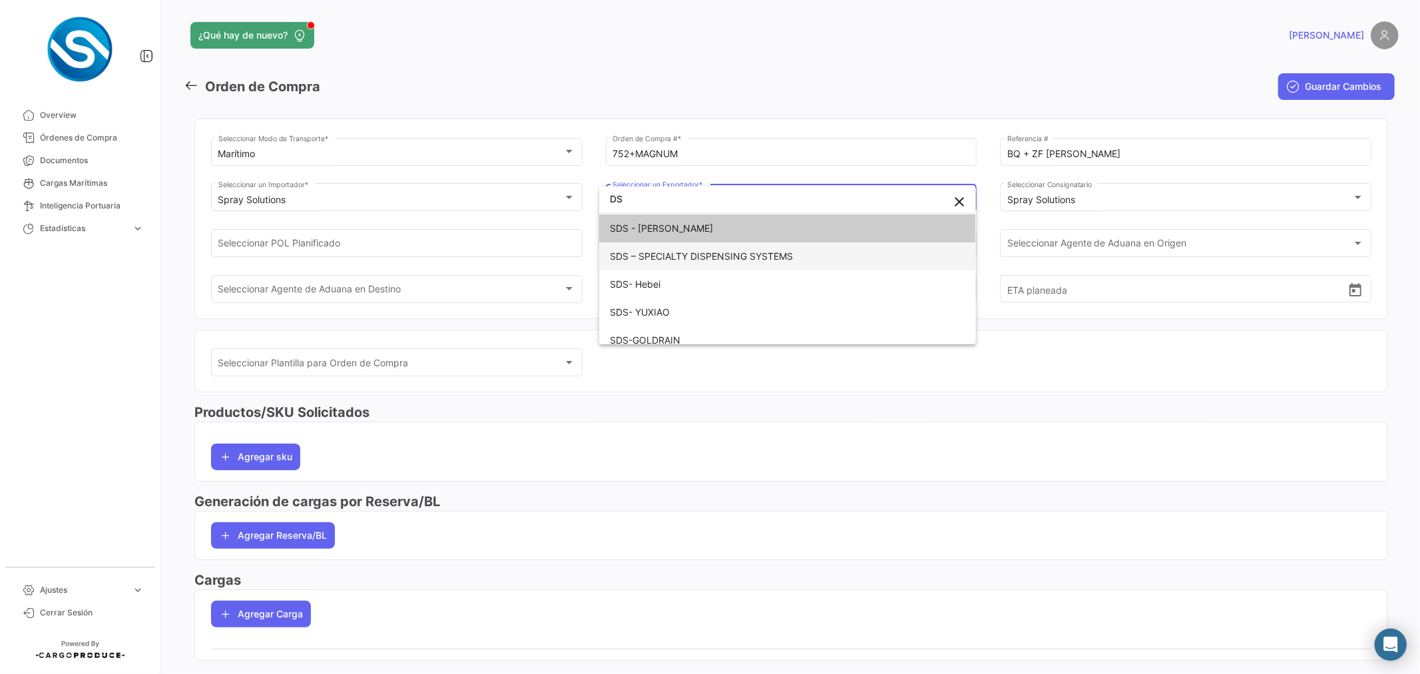
type input "DS"
click at [668, 250] on span "SDS – SPECIALTY DISPENSING SYSTEMS" at bounding box center [701, 255] width 183 height 11
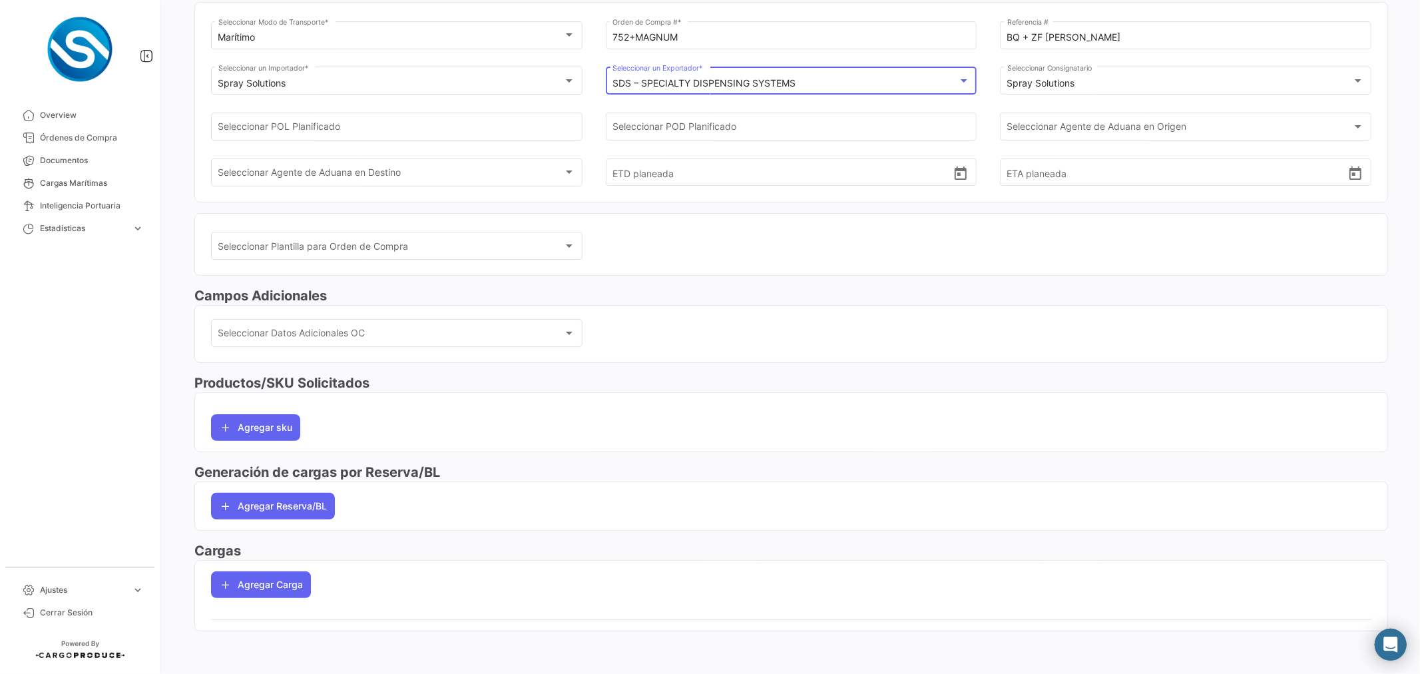
scroll to position [117, 0]
click at [271, 582] on button "Agregar Carga" at bounding box center [261, 584] width 100 height 27
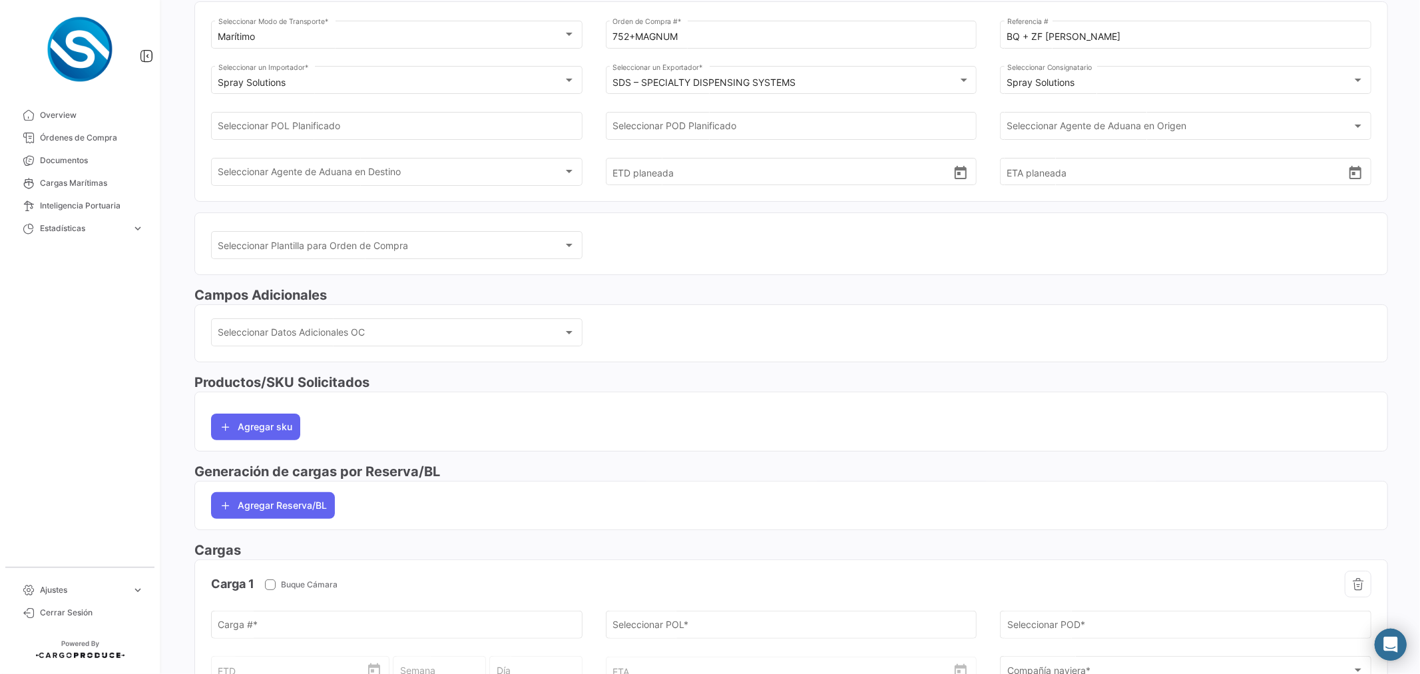
scroll to position [339, 0]
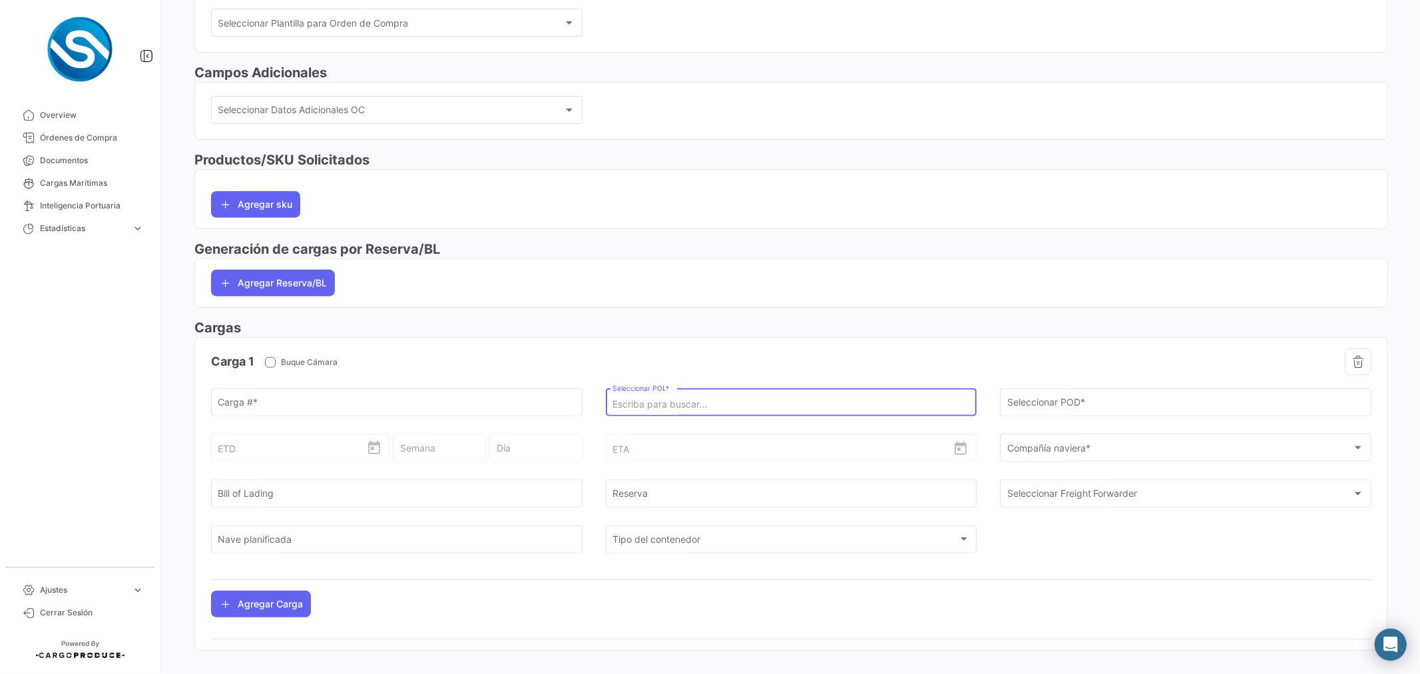
click at [653, 407] on input "Seleccionar POL *" at bounding box center [790, 404] width 357 height 11
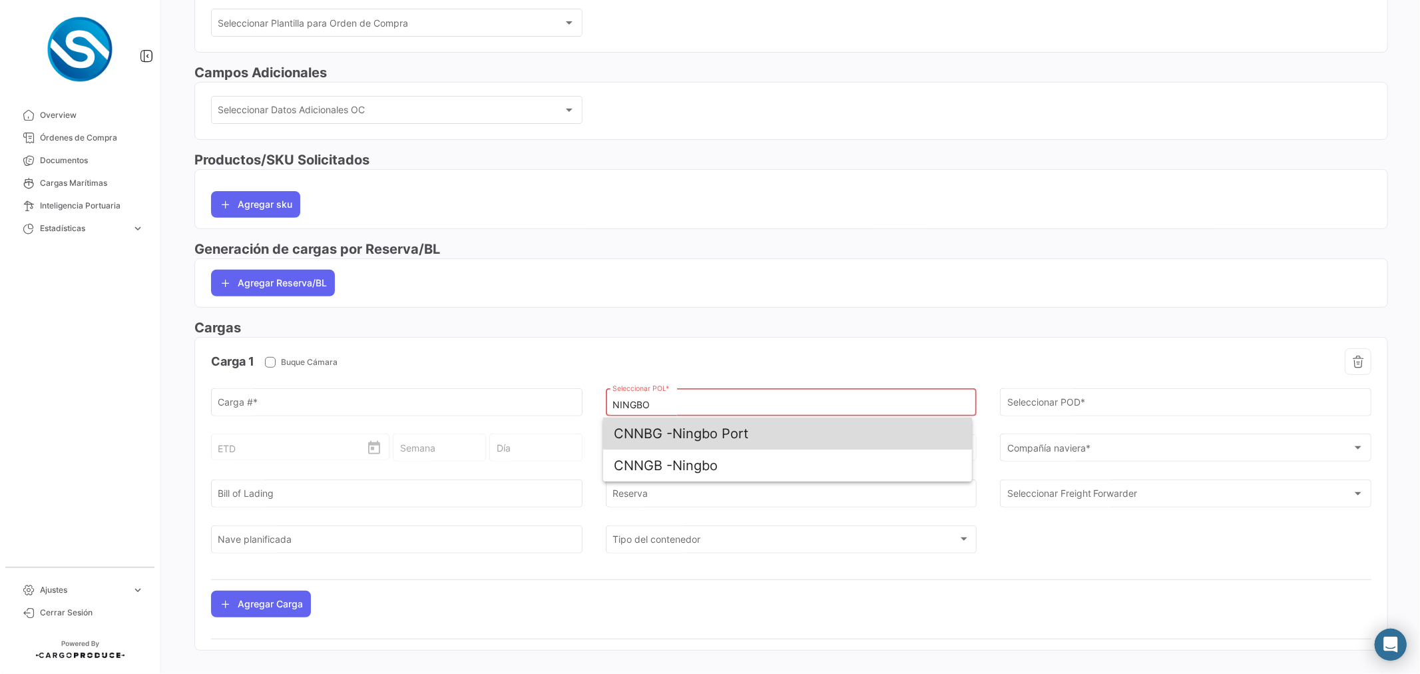
click at [661, 428] on span "CNNBG -" at bounding box center [643, 433] width 59 height 16
type input "Ningbo Port"
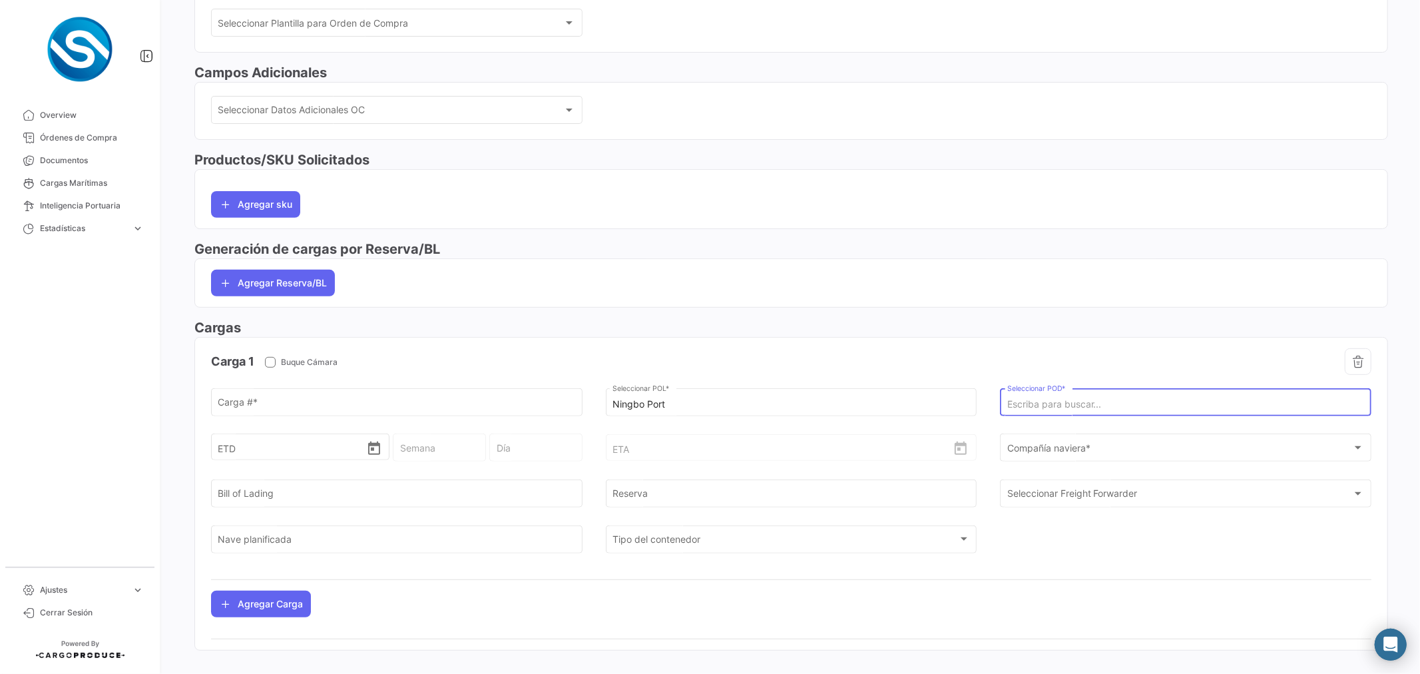
click at [1029, 403] on input "Seleccionar POD *" at bounding box center [1185, 404] width 357 height 11
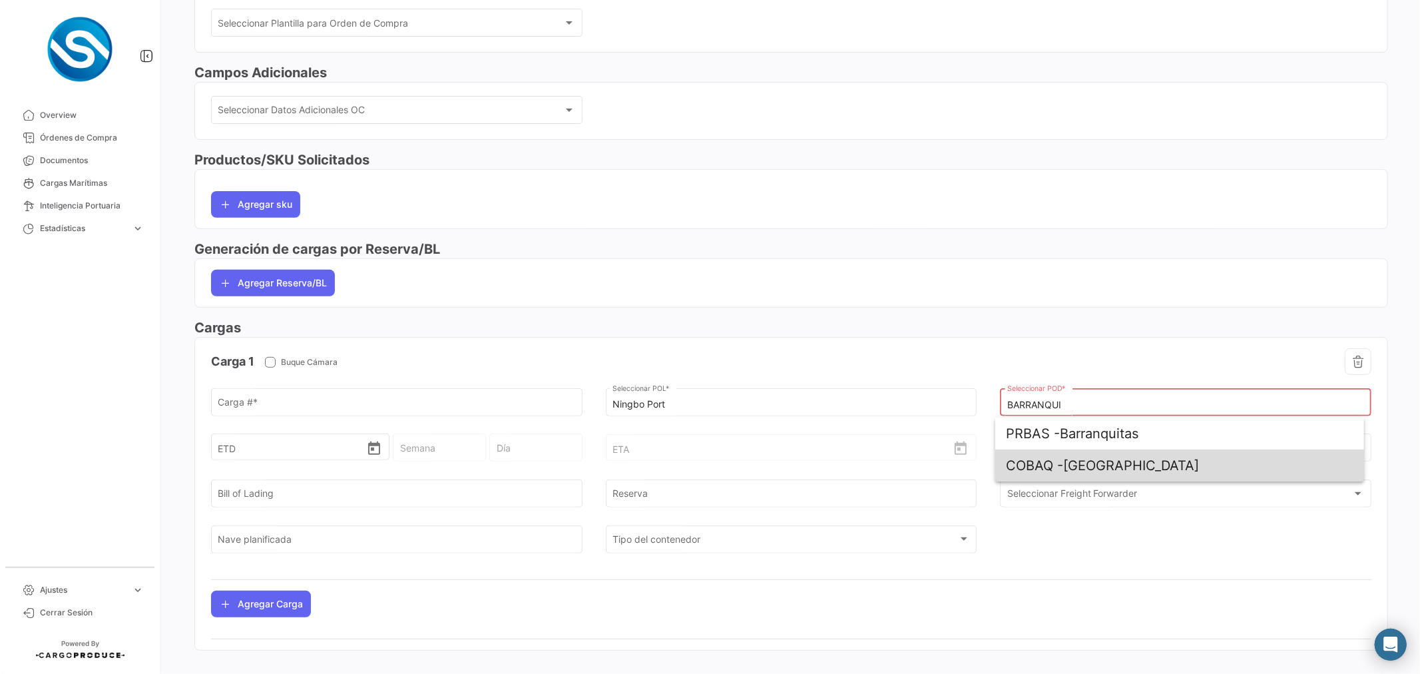
click at [1066, 462] on span "COBAQ - [GEOGRAPHIC_DATA]" at bounding box center [1179, 465] width 347 height 32
type input "[GEOGRAPHIC_DATA]"
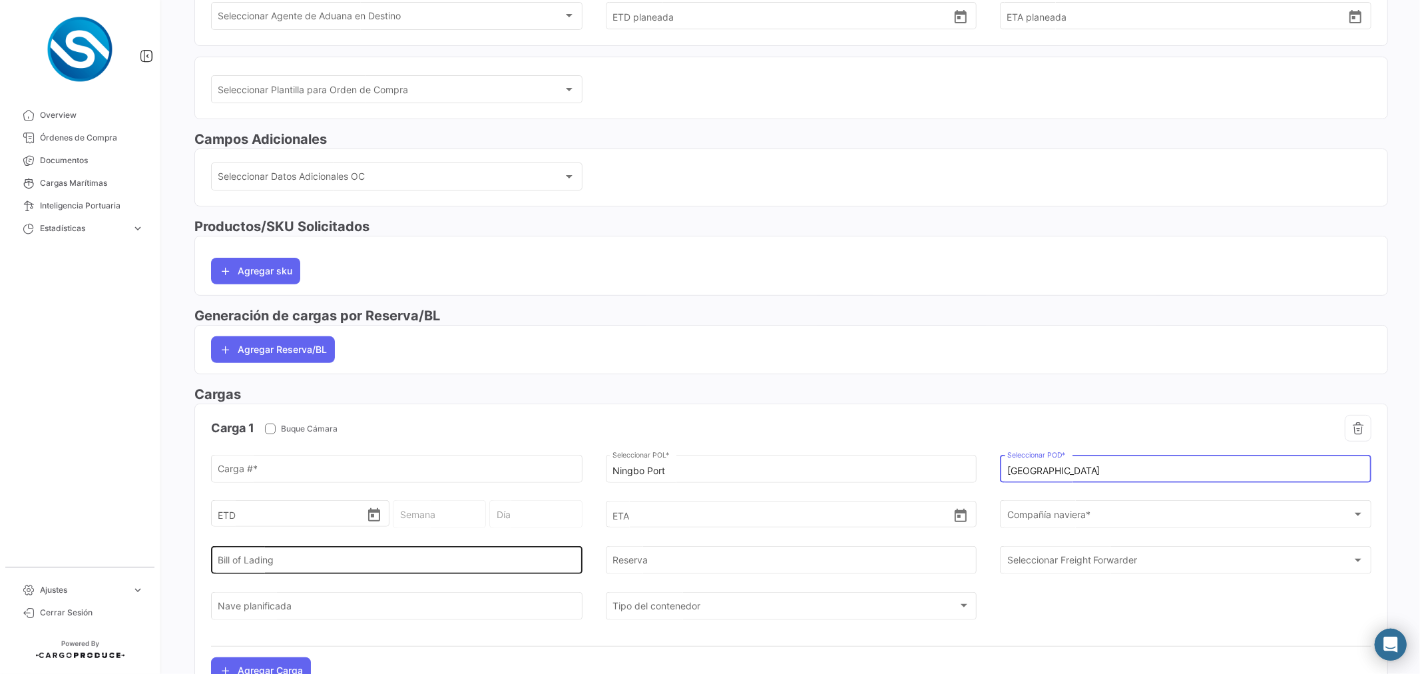
scroll to position [296, 0]
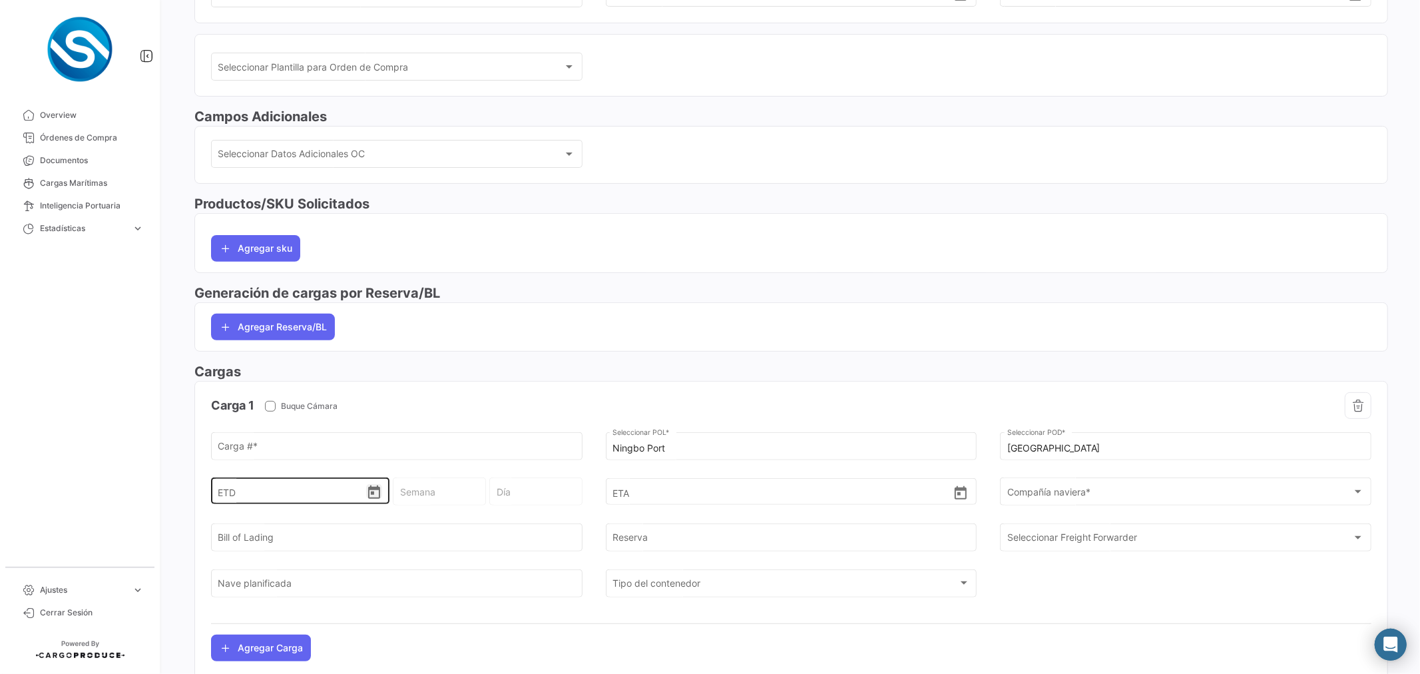
click at [370, 496] on icon "Open calendar" at bounding box center [374, 493] width 16 height 16
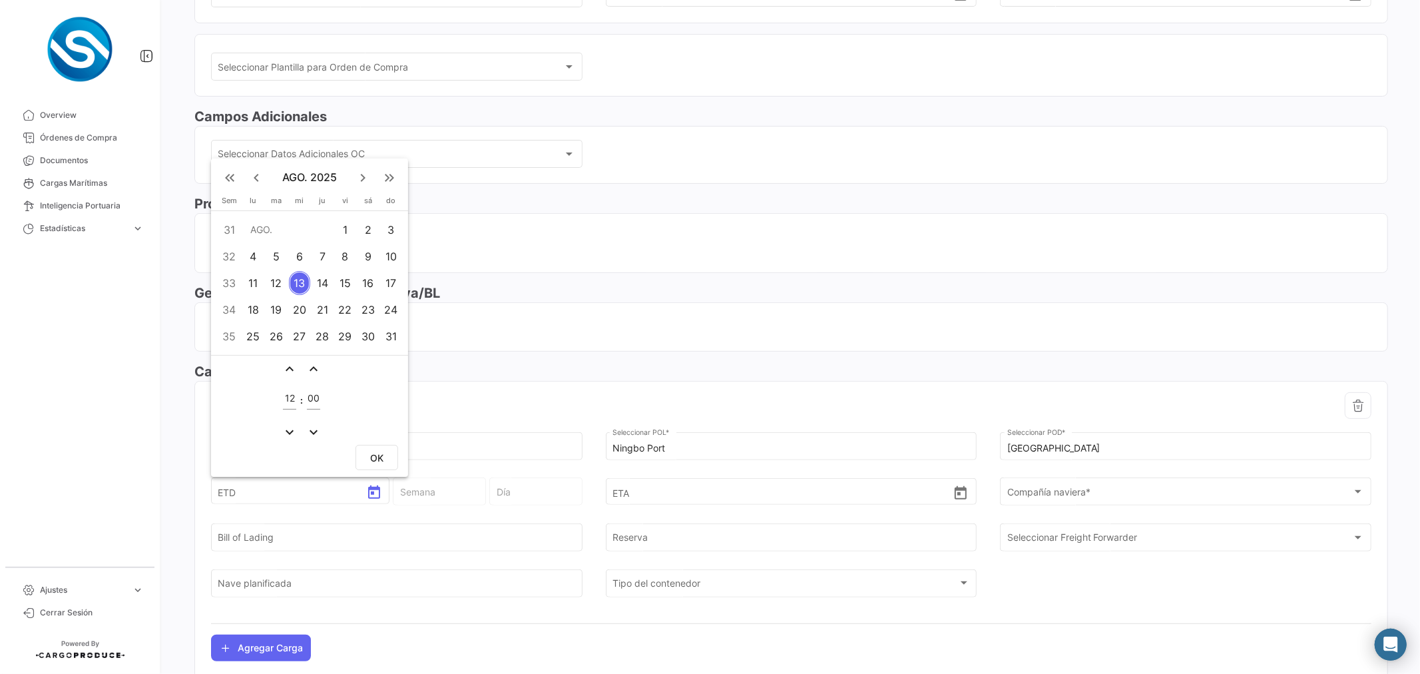
click at [395, 260] on div "10" at bounding box center [391, 256] width 21 height 24
click at [380, 457] on span "OK" at bounding box center [376, 458] width 13 height 11
type input "[DATE] 12:00"
type input "32 - 2025"
type input "[PERSON_NAME]"
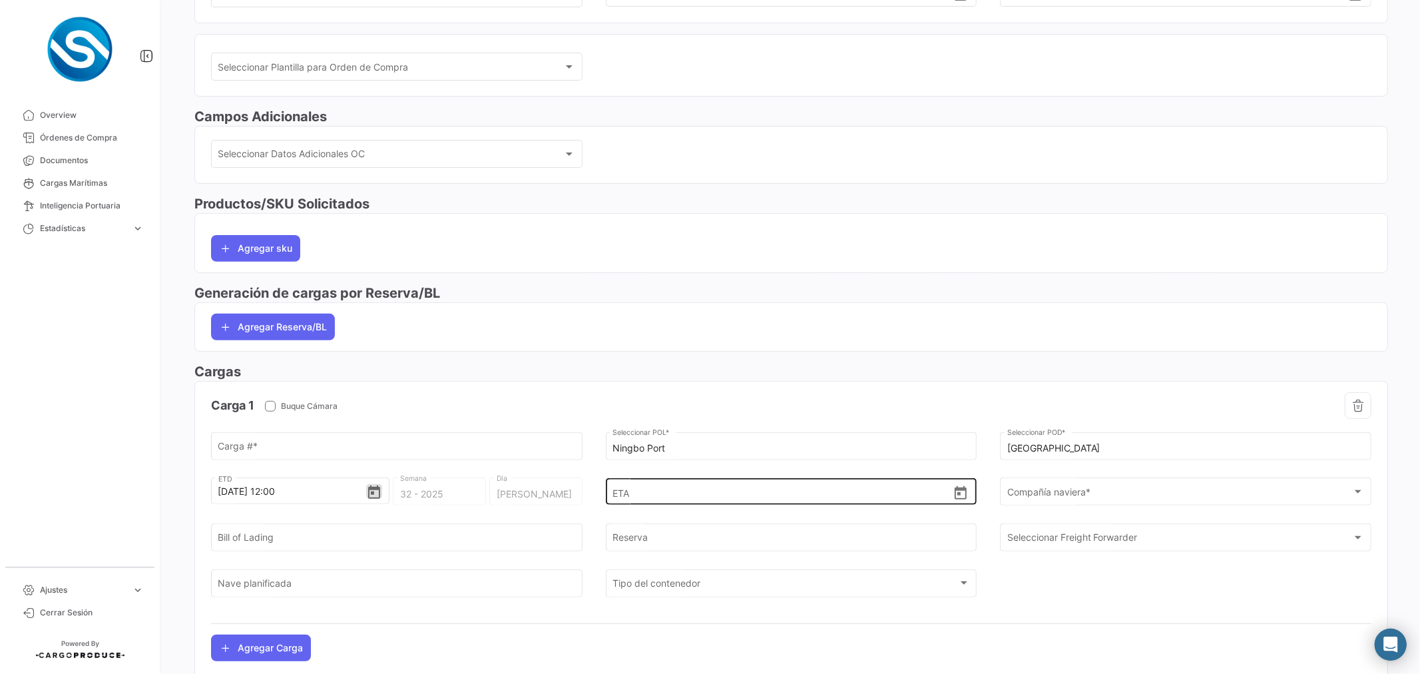
click at [956, 495] on icon "Open calendar" at bounding box center [960, 493] width 16 height 16
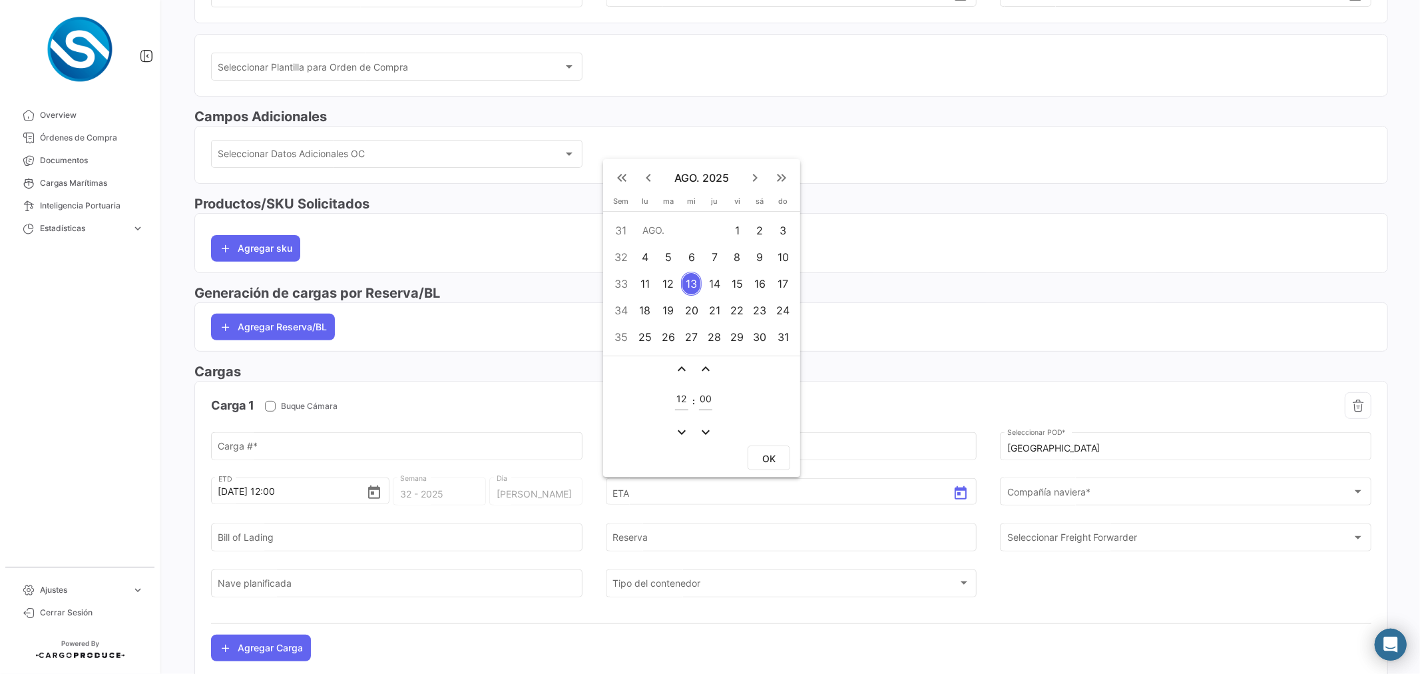
click at [759, 178] on mat-icon "keyboard_arrow_right" at bounding box center [755, 178] width 16 height 16
click at [744, 231] on div "5" at bounding box center [737, 230] width 21 height 24
click at [772, 457] on span "OK" at bounding box center [768, 458] width 13 height 11
type input "[DATE] 12:00"
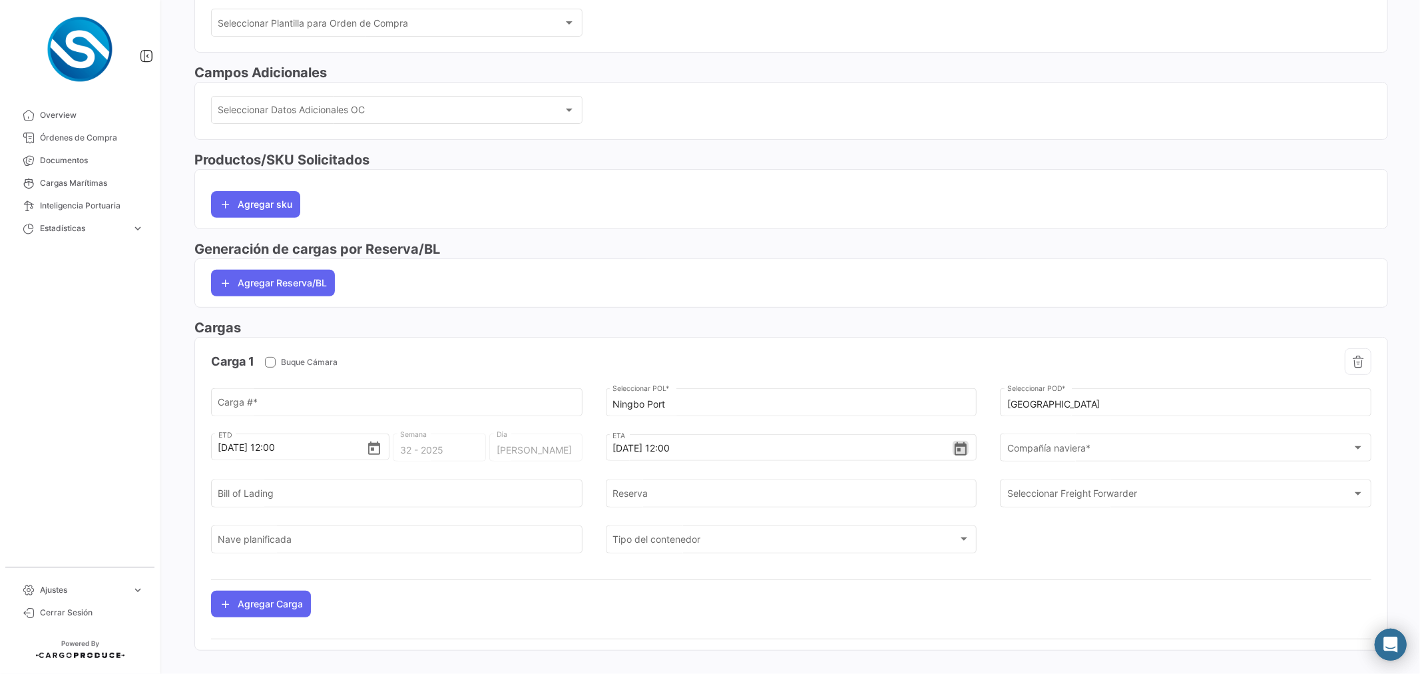
scroll to position [360, 0]
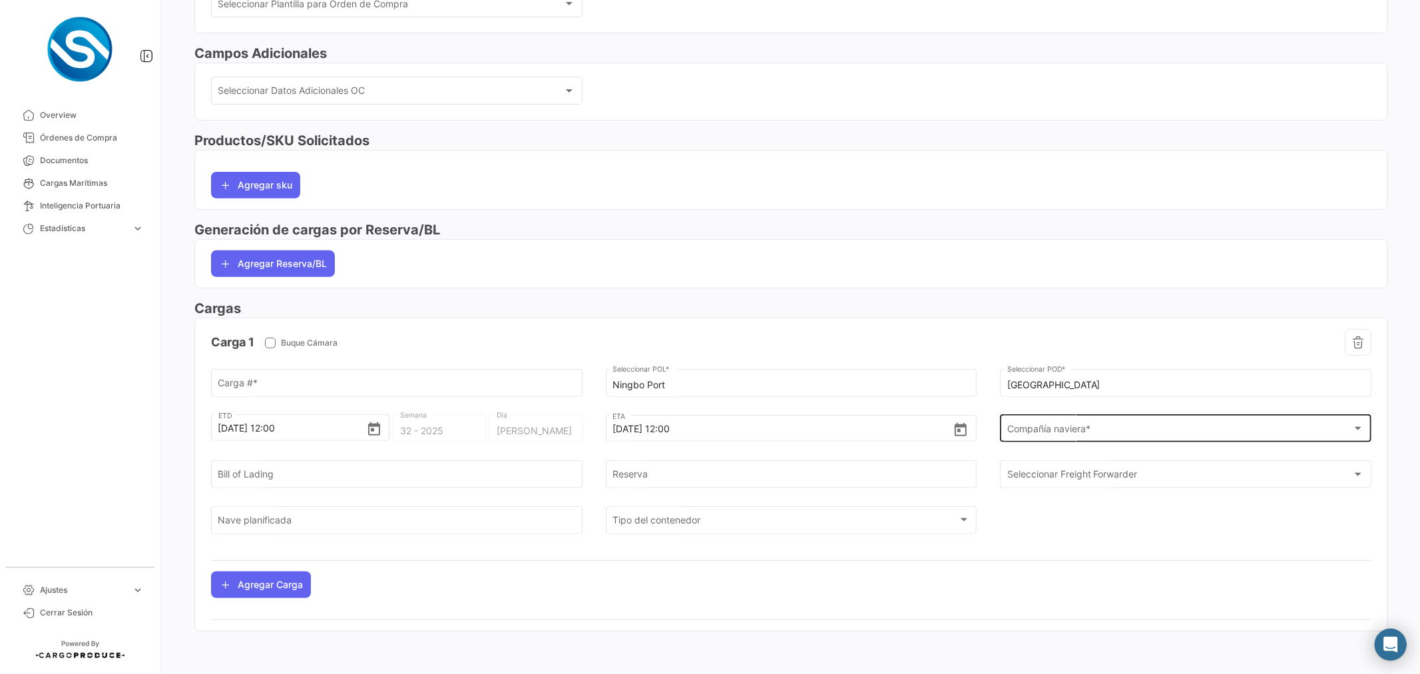
click at [1066, 420] on div "Compañía naviera * Compañía naviera *" at bounding box center [1185, 427] width 357 height 31
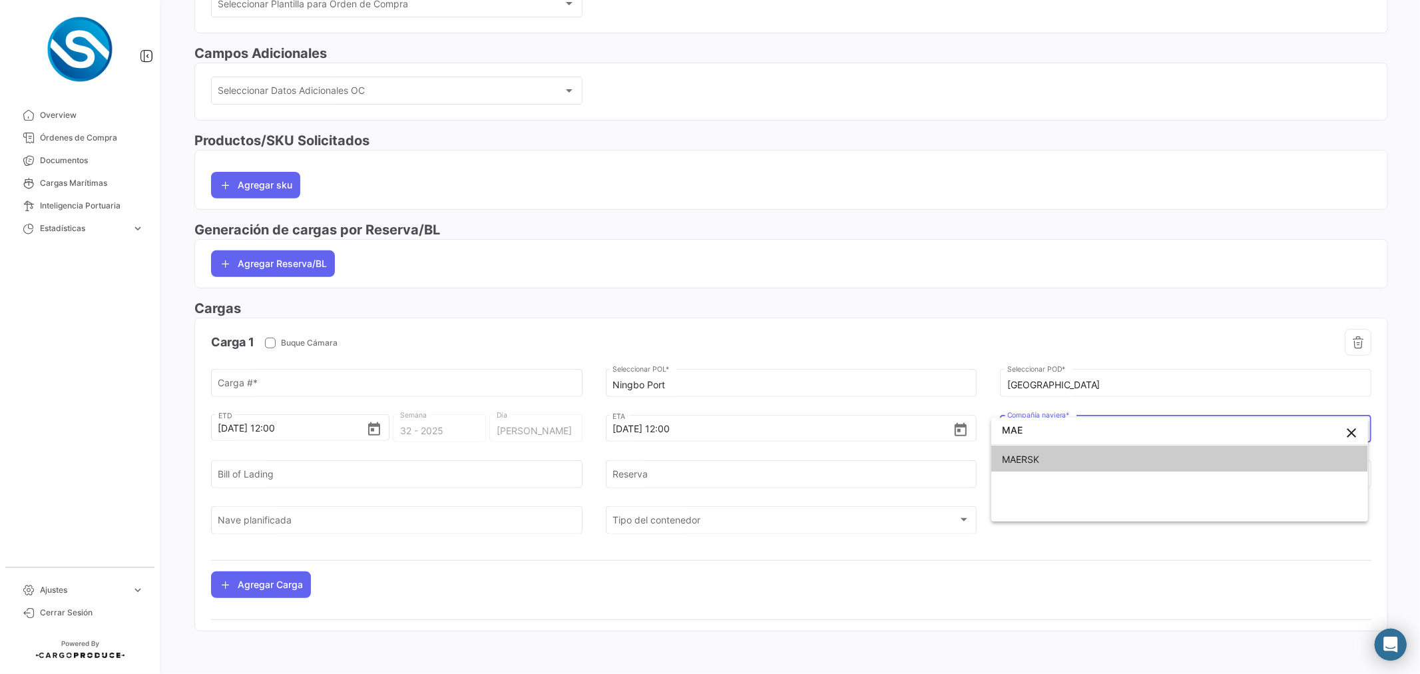
type input "MAE"
click at [1052, 459] on span "MAERSK" at bounding box center [1179, 459] width 355 height 28
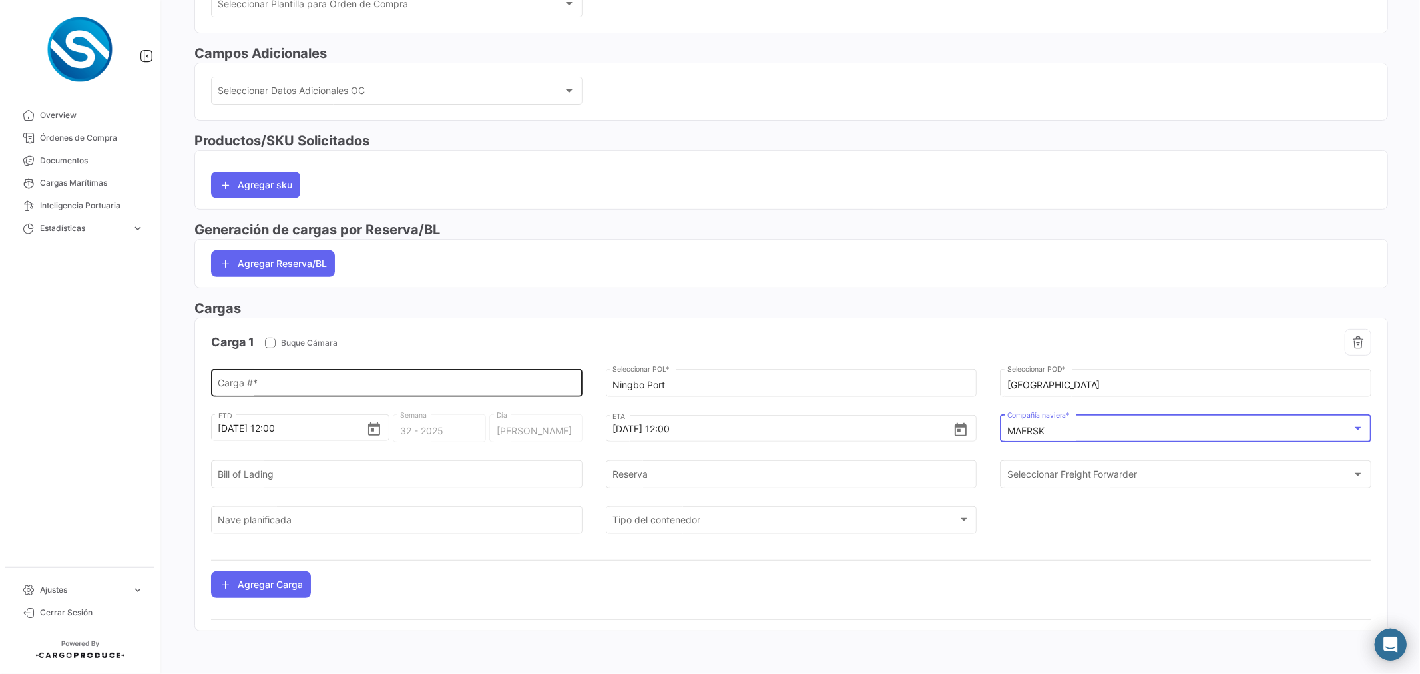
click at [358, 380] on input "Carga # *" at bounding box center [396, 384] width 357 height 11
paste input "BQ + ZF [PERSON_NAME]"
type input "BQ + ZF [PERSON_NAME]"
drag, startPoint x: 348, startPoint y: 389, endPoint x: 192, endPoint y: 382, distance: 156.5
click at [211, 383] on div "BQ + ZF [PERSON_NAME] Carga # *" at bounding box center [396, 382] width 371 height 31
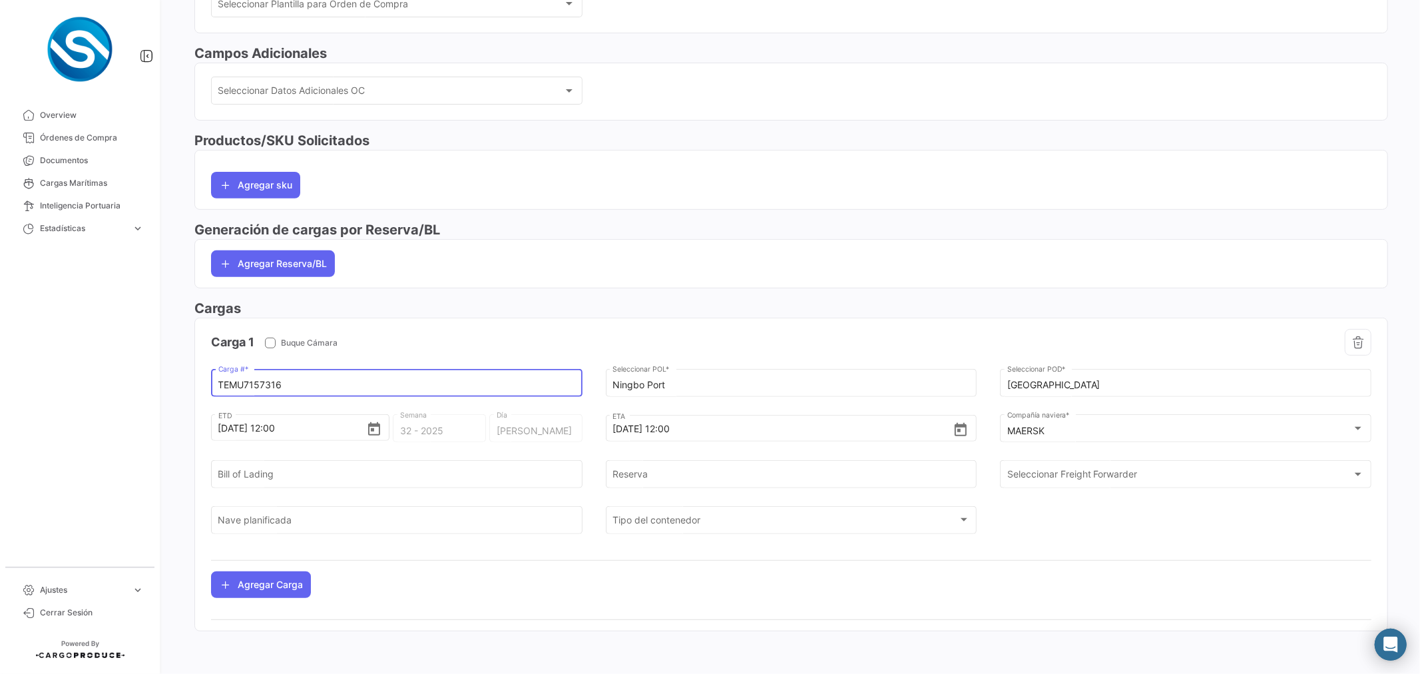
type input "TEMU7157316"
click at [1022, 426] on mat-select-trigger "MAERSK" at bounding box center [1025, 430] width 37 height 11
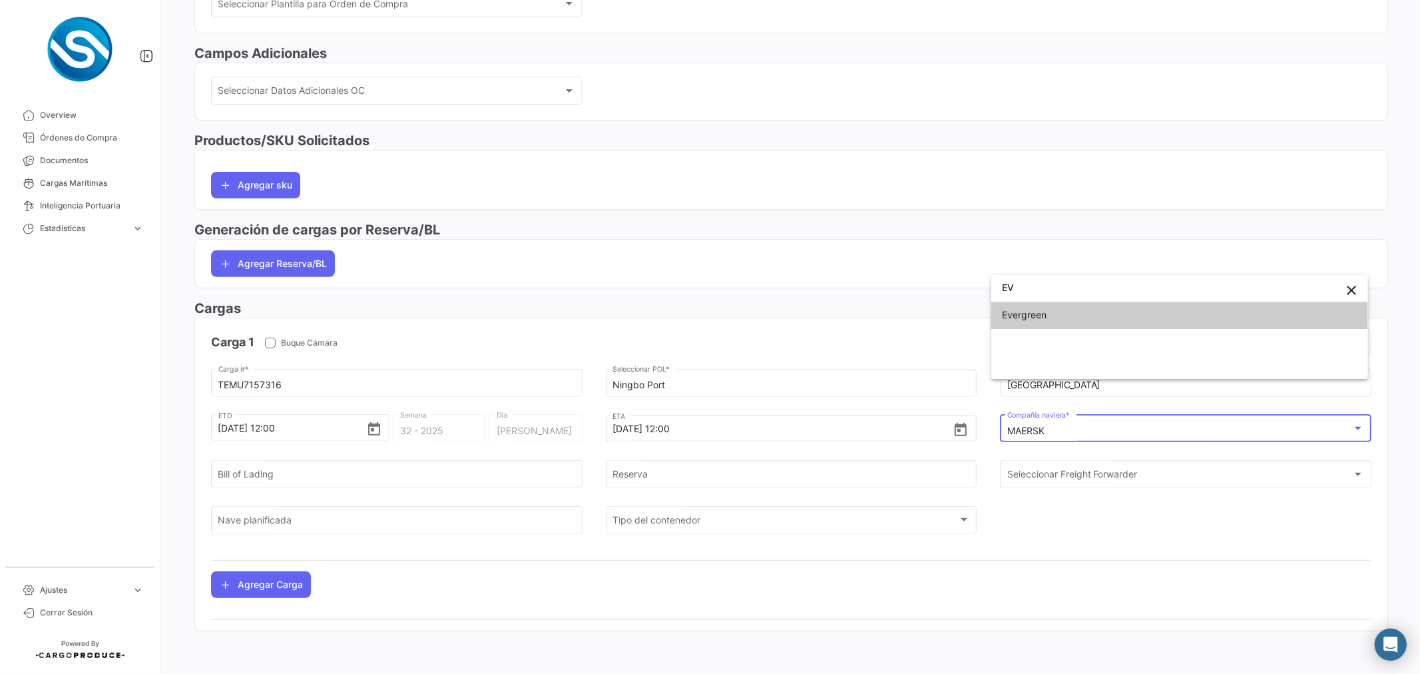
scroll to position [2, 0]
type input "EVER"
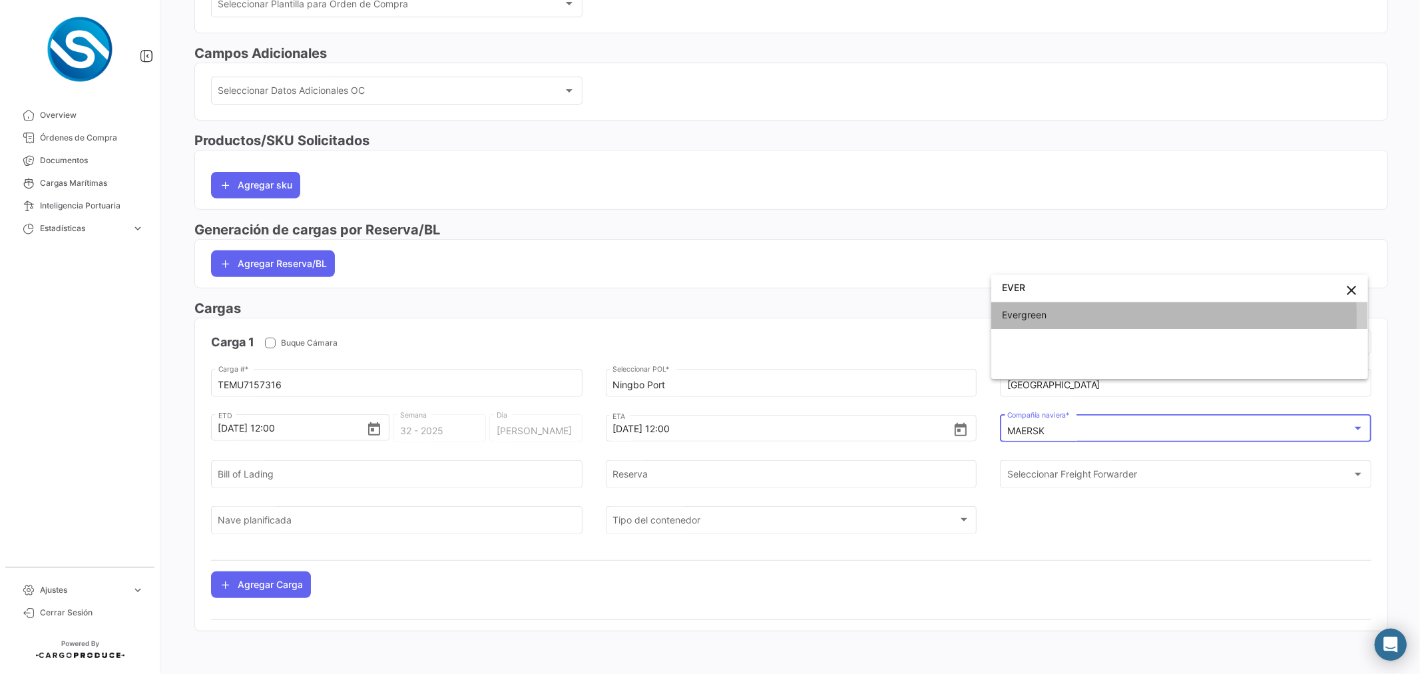
click at [1046, 317] on span "Evergreen" at bounding box center [1024, 314] width 45 height 11
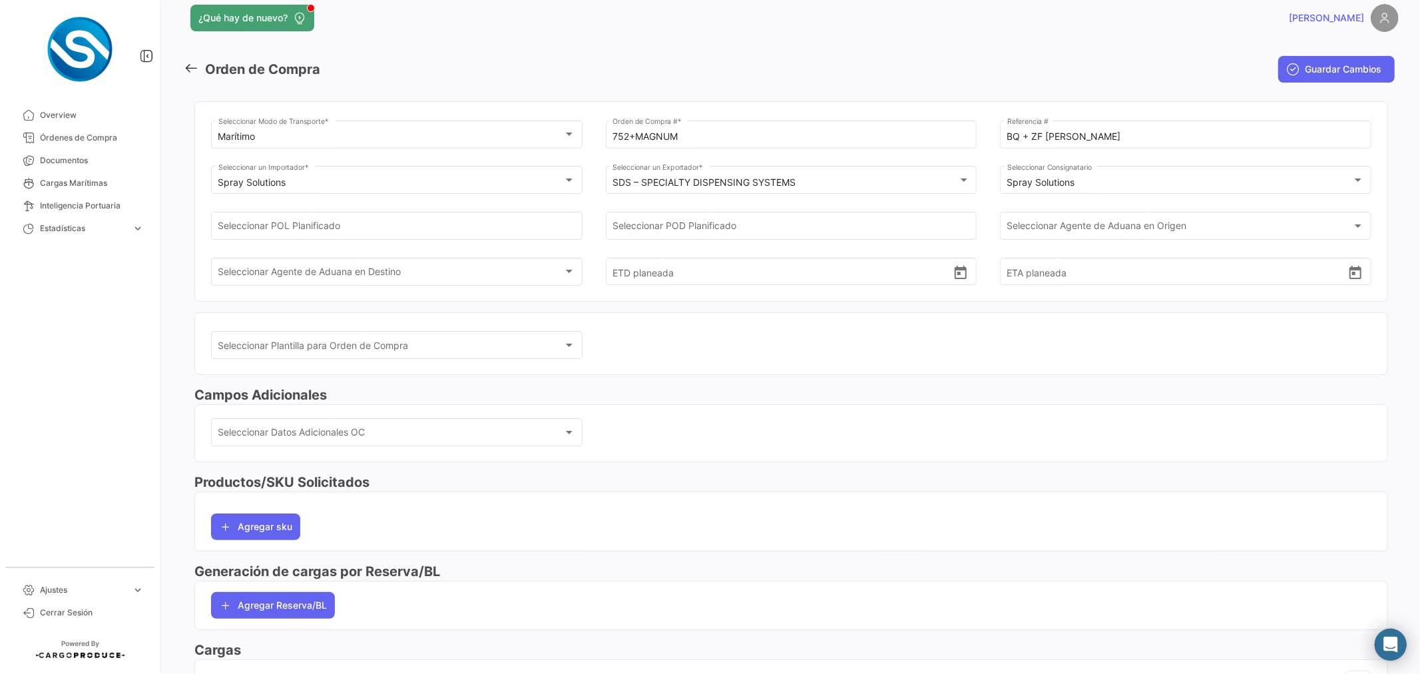
scroll to position [0, 0]
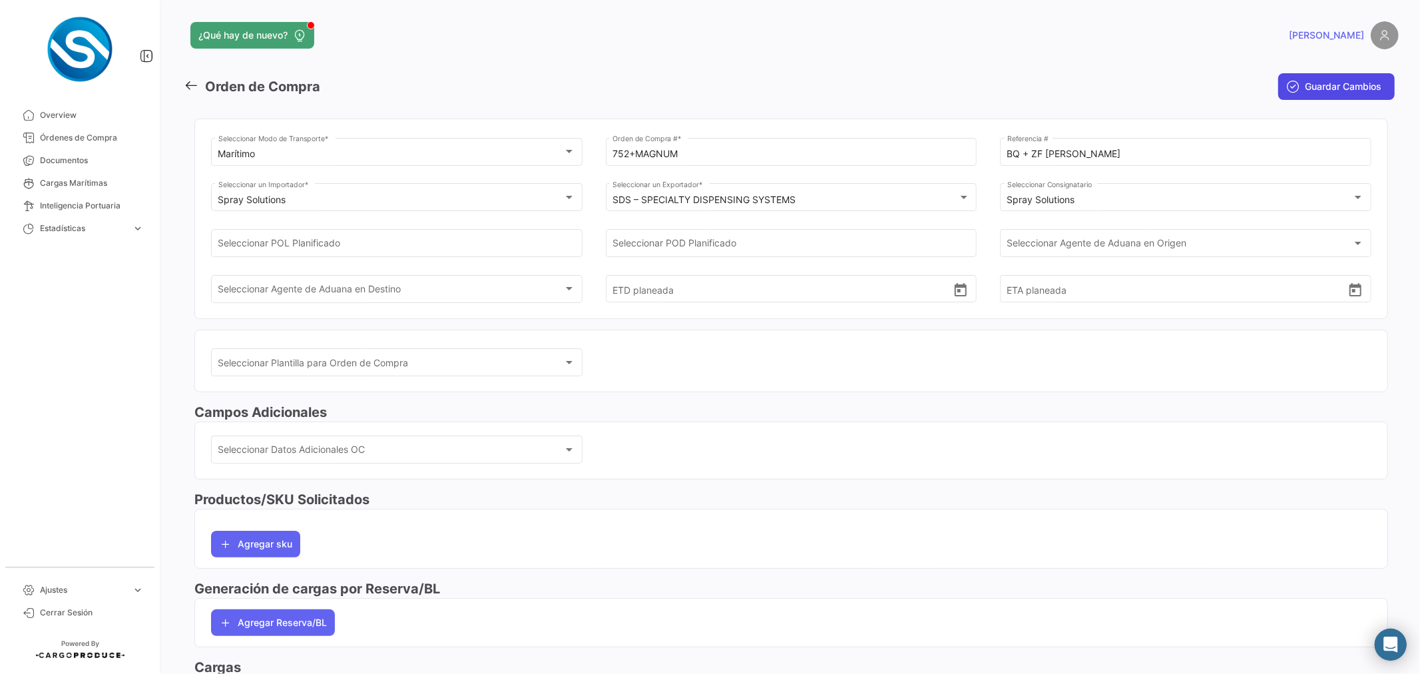
click at [1304, 91] on span "Guardar Cambios" at bounding box center [1342, 86] width 77 height 13
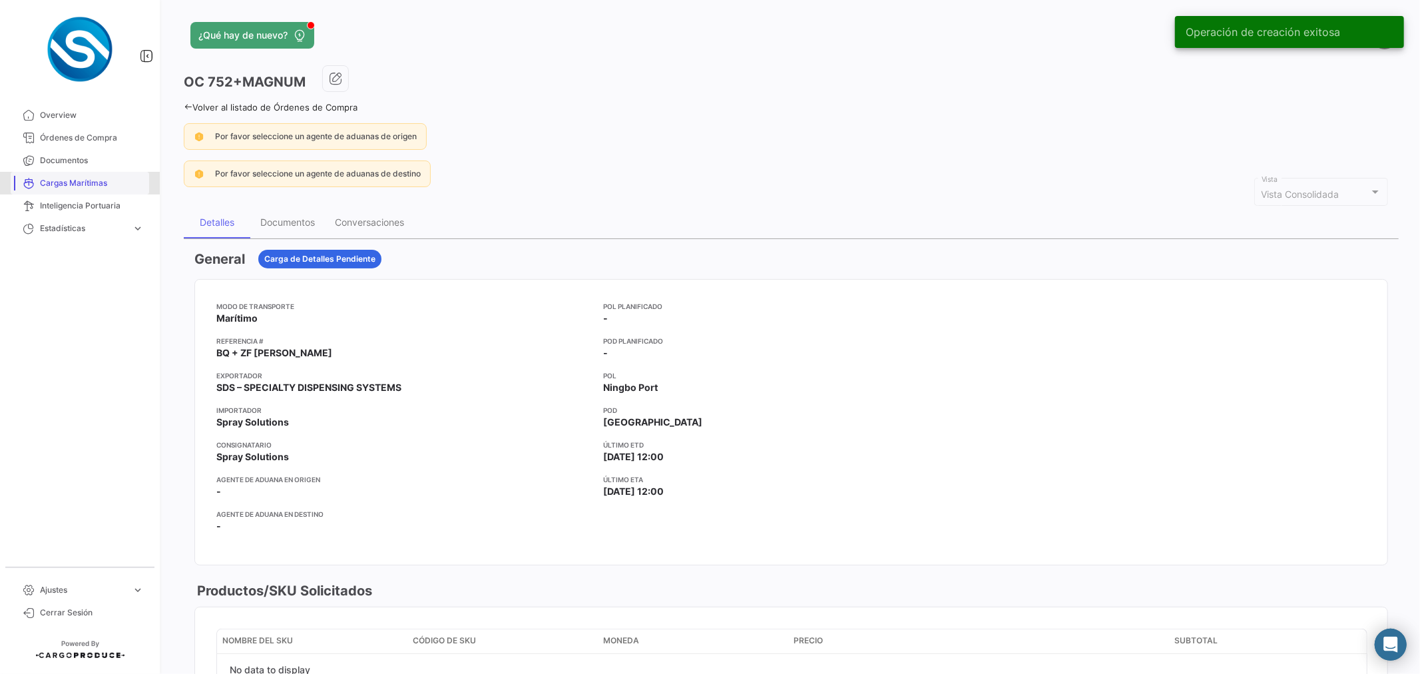
click at [89, 175] on link "Cargas Marítimas" at bounding box center [80, 183] width 138 height 23
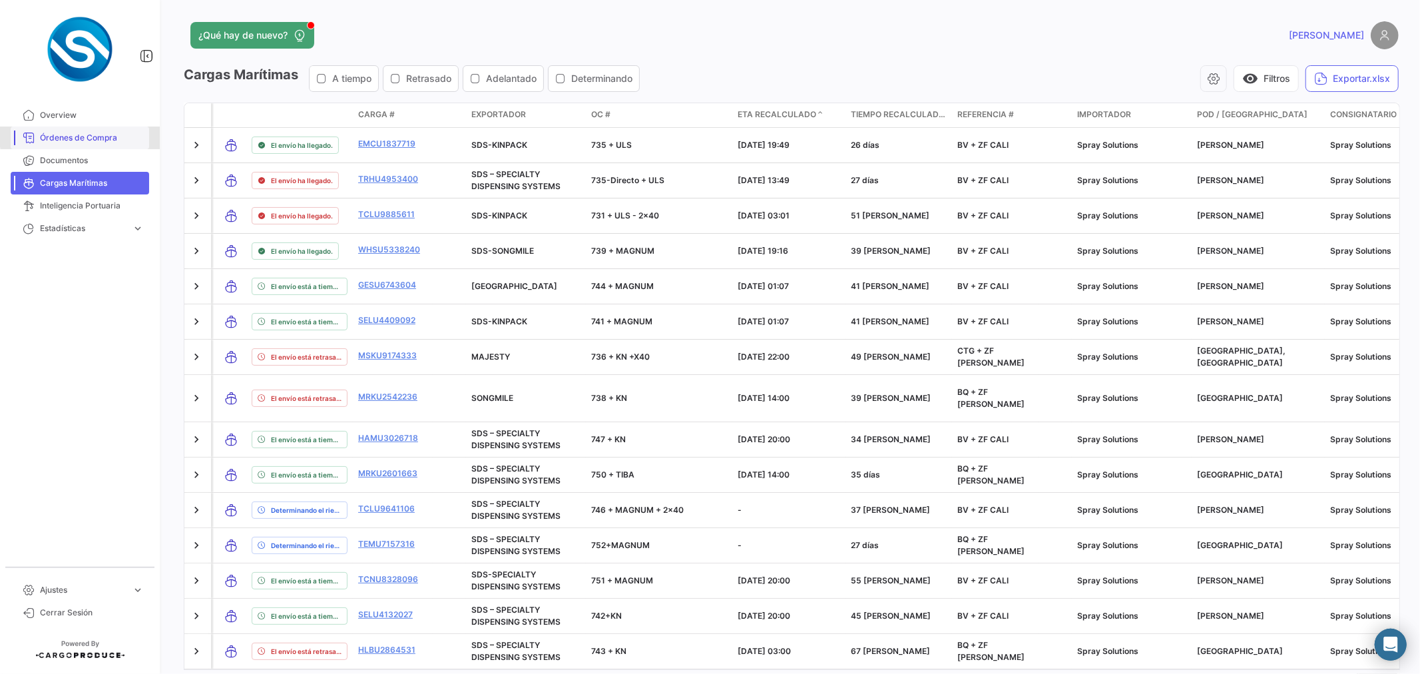
click at [87, 136] on span "Órdenes de Compra" at bounding box center [92, 138] width 104 height 12
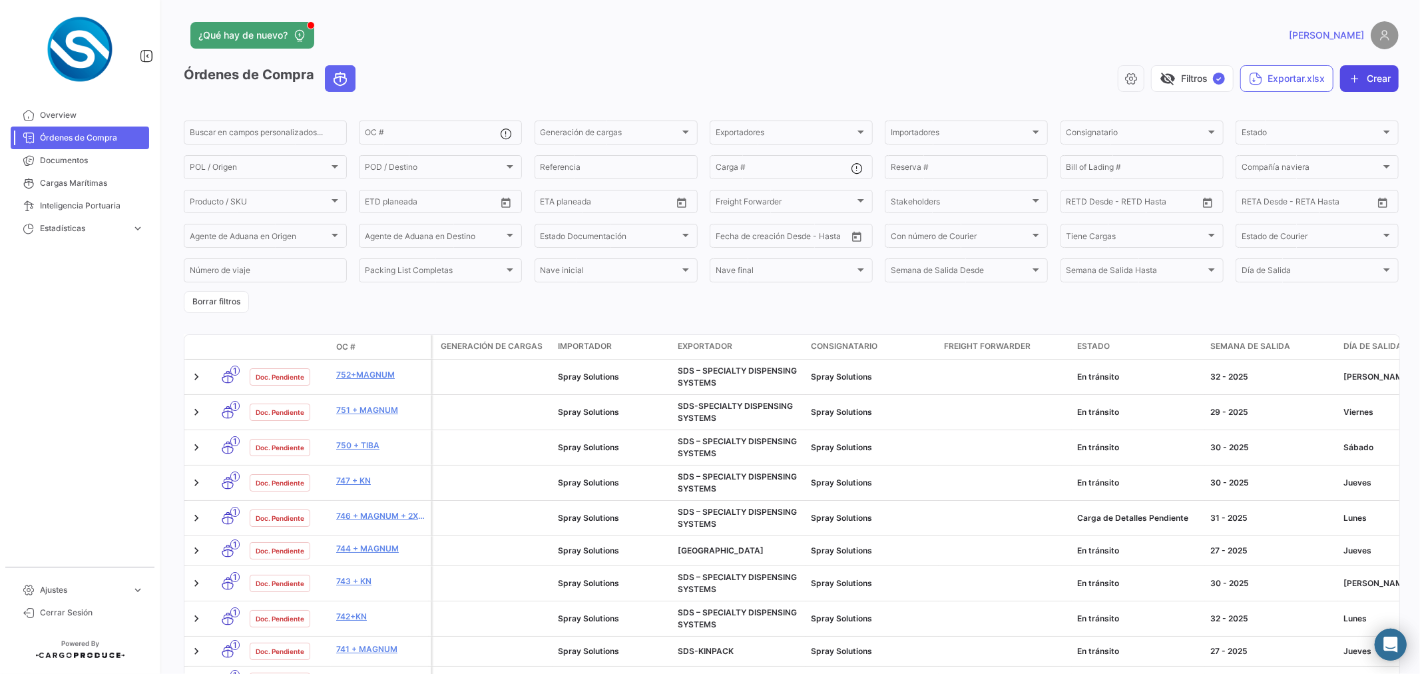
click at [1369, 72] on button "Crear" at bounding box center [1369, 78] width 59 height 27
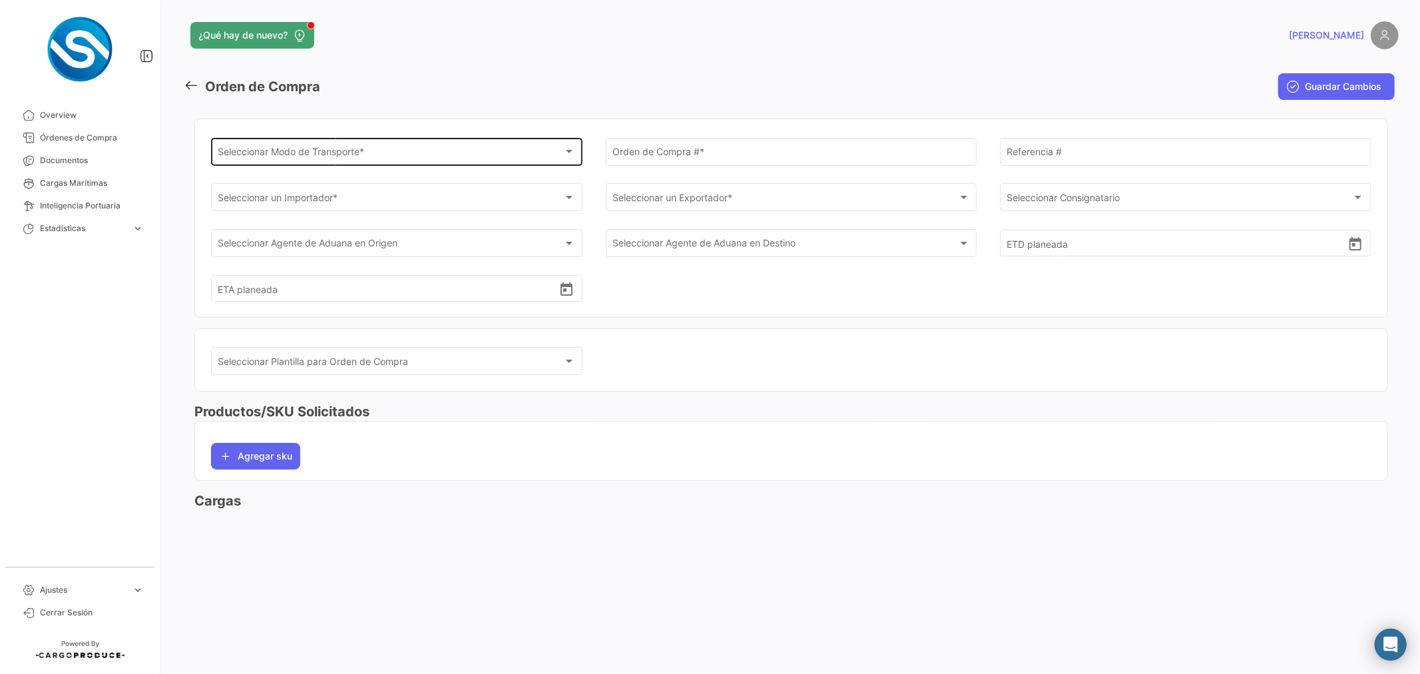
click at [529, 141] on div "Seleccionar Modo de Transporte * Seleccionar Modo de Transporte *" at bounding box center [396, 150] width 357 height 31
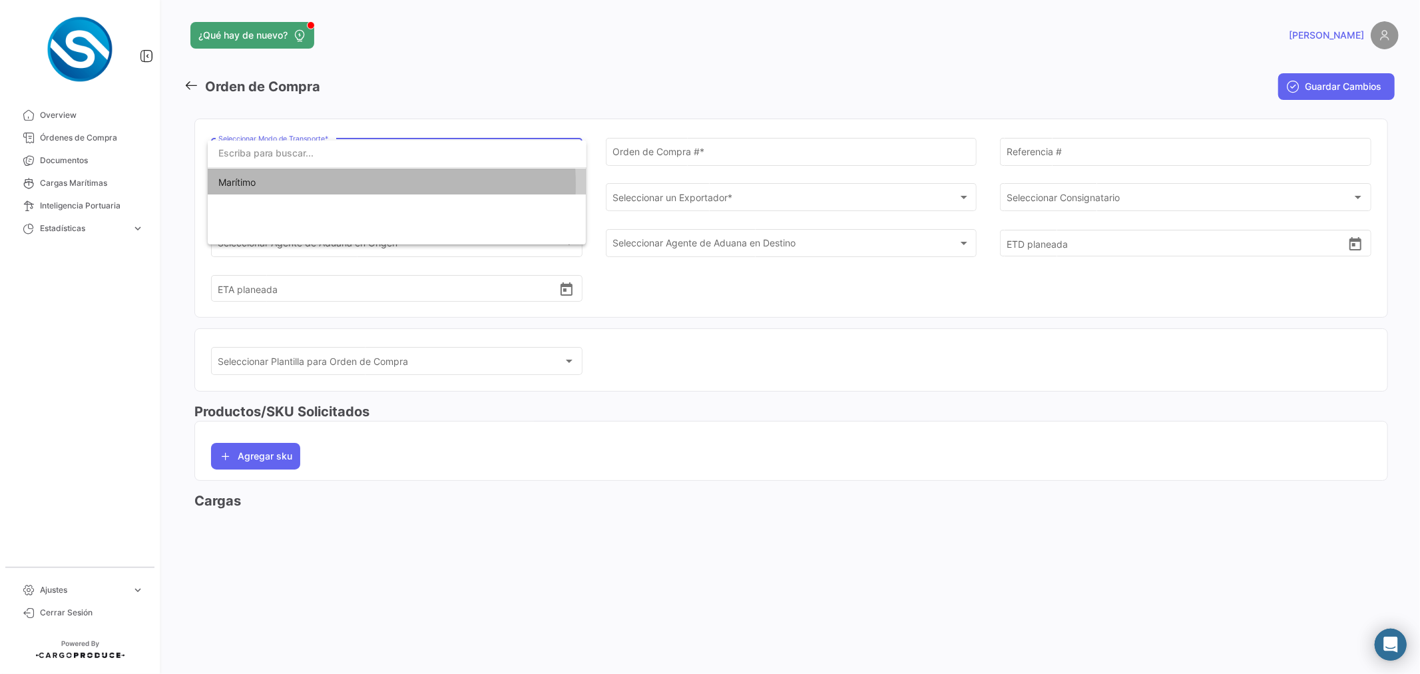
click at [309, 184] on span "Marítimo" at bounding box center [396, 182] width 357 height 28
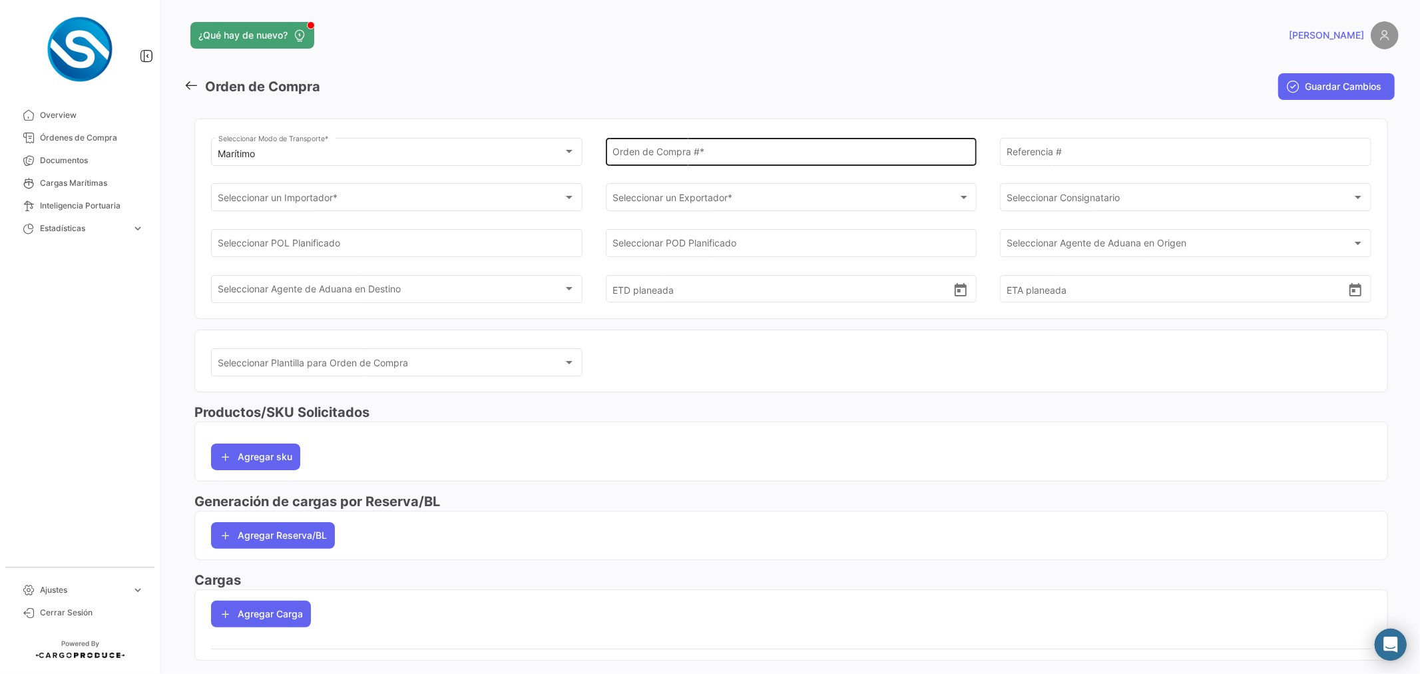
click at [684, 163] on div "Orden de Compra # *" at bounding box center [790, 150] width 357 height 31
type input "753+ULS"
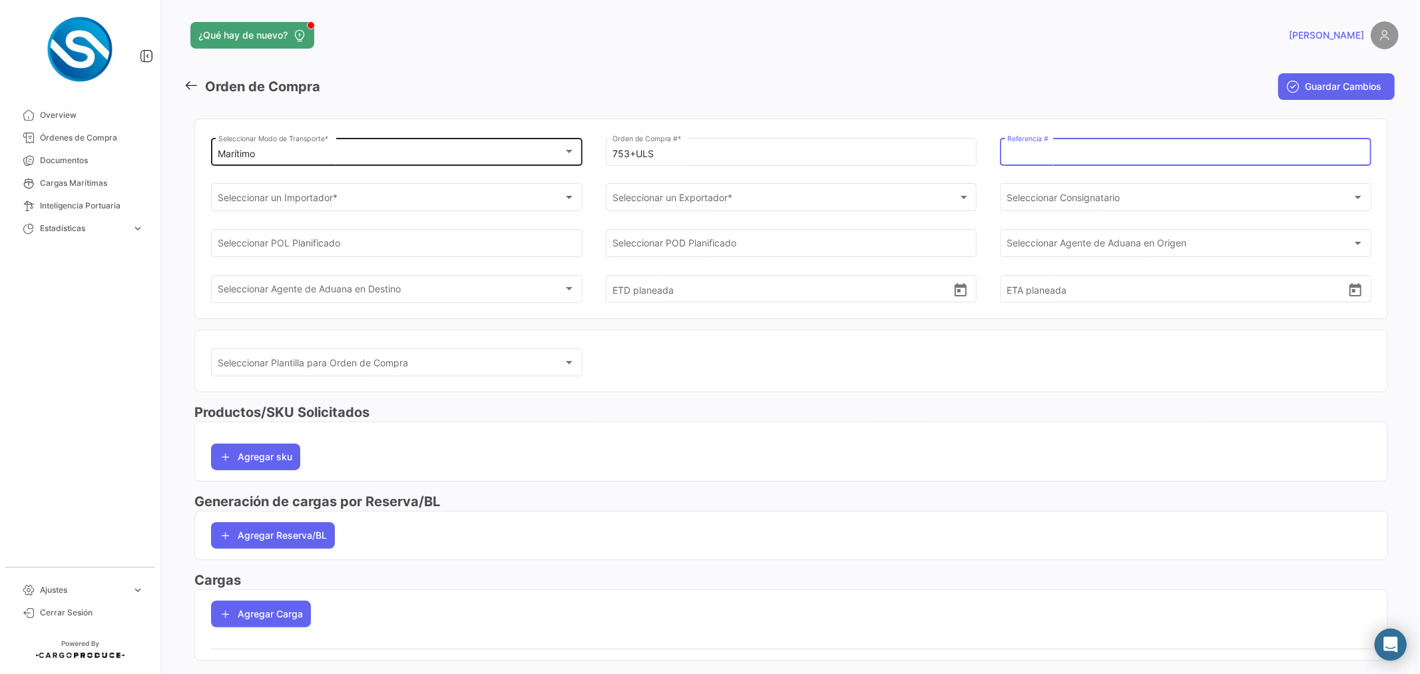
paste input "BV + ZF [PERSON_NAME]"
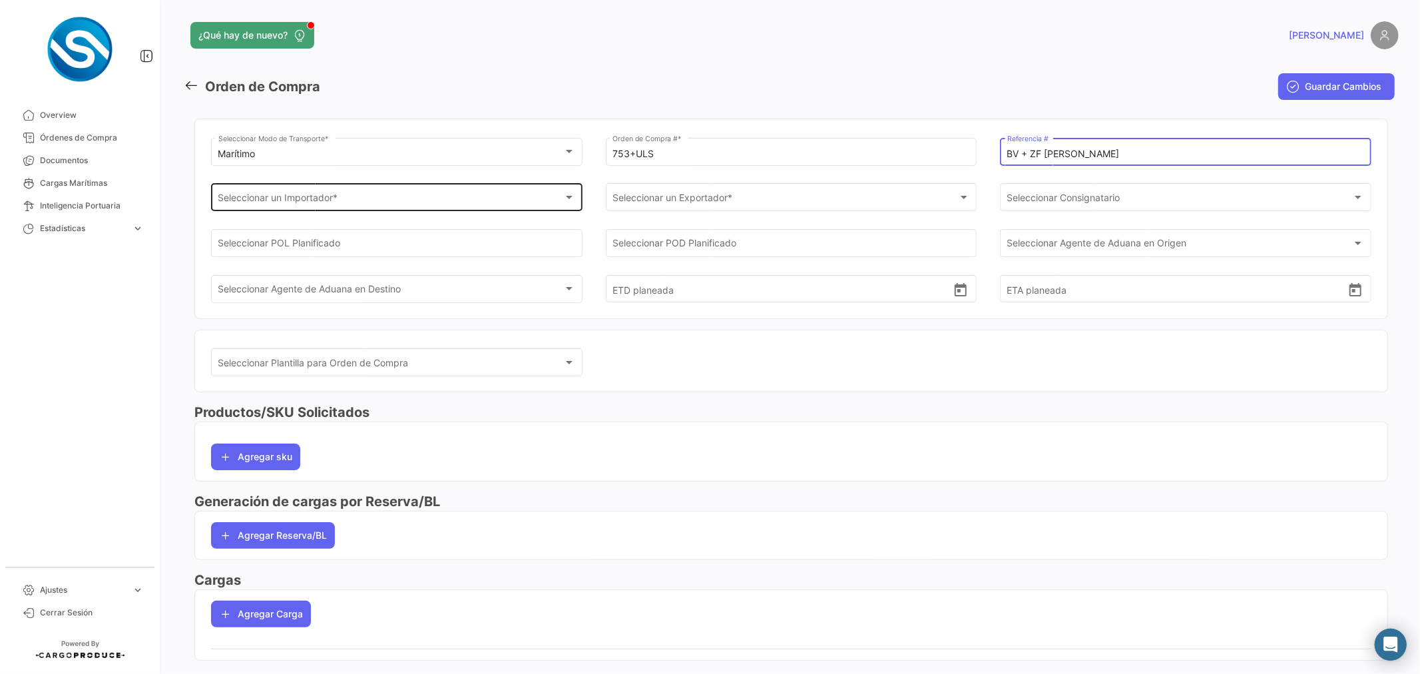
type input "BV + ZF [PERSON_NAME]"
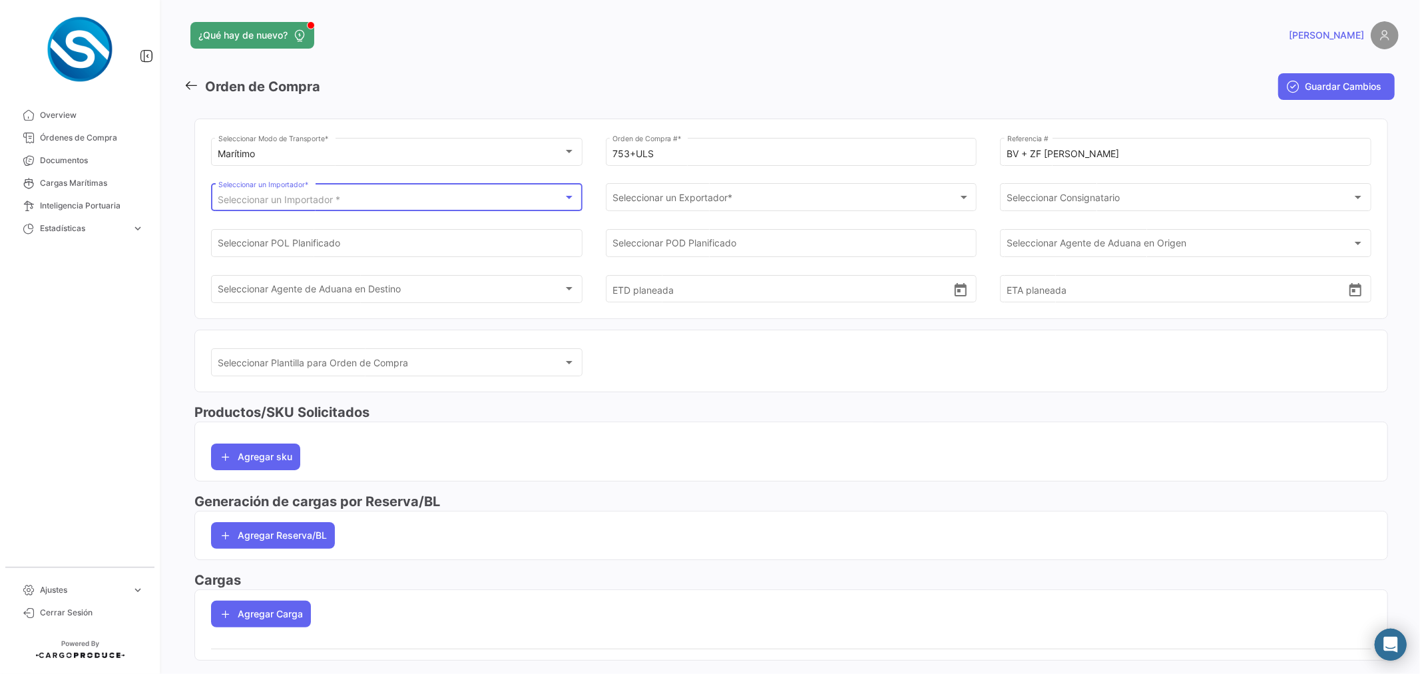
click at [528, 196] on div "Seleccionar un Importador *" at bounding box center [390, 199] width 345 height 11
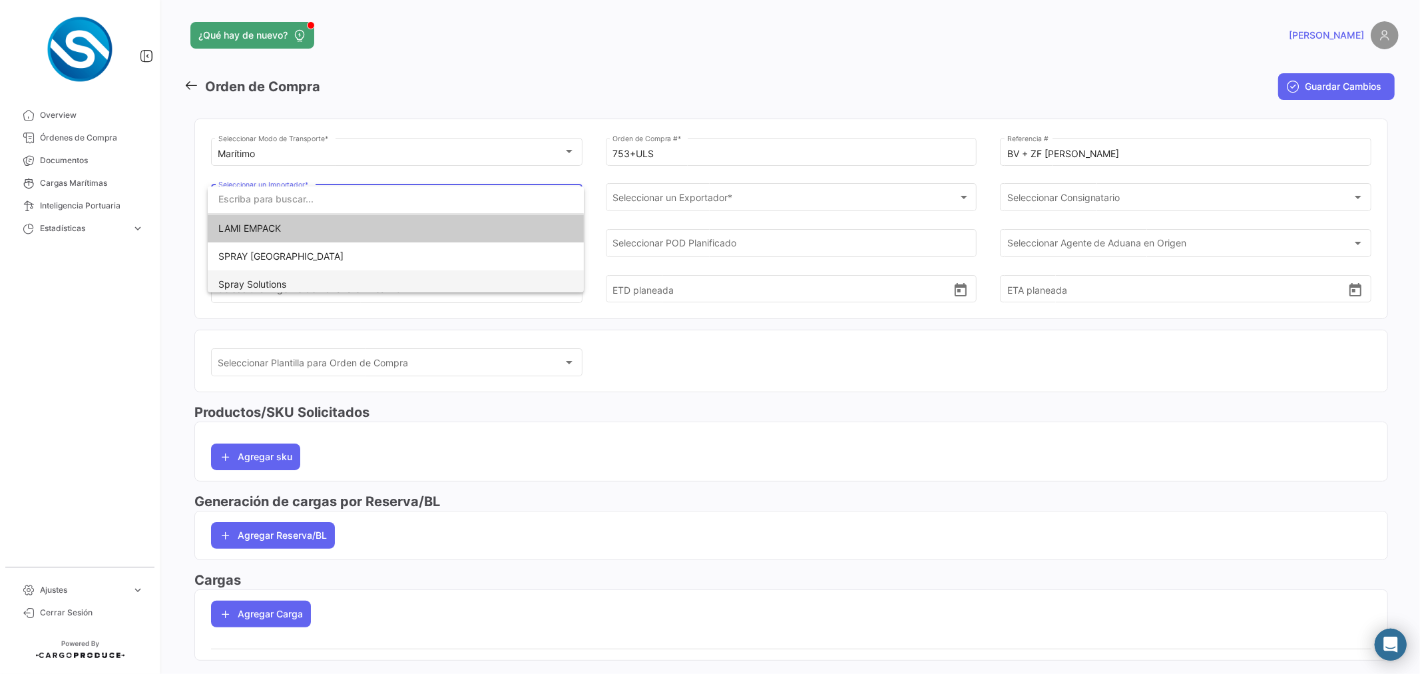
click at [271, 280] on span "Spray Solutions" at bounding box center [252, 283] width 68 height 11
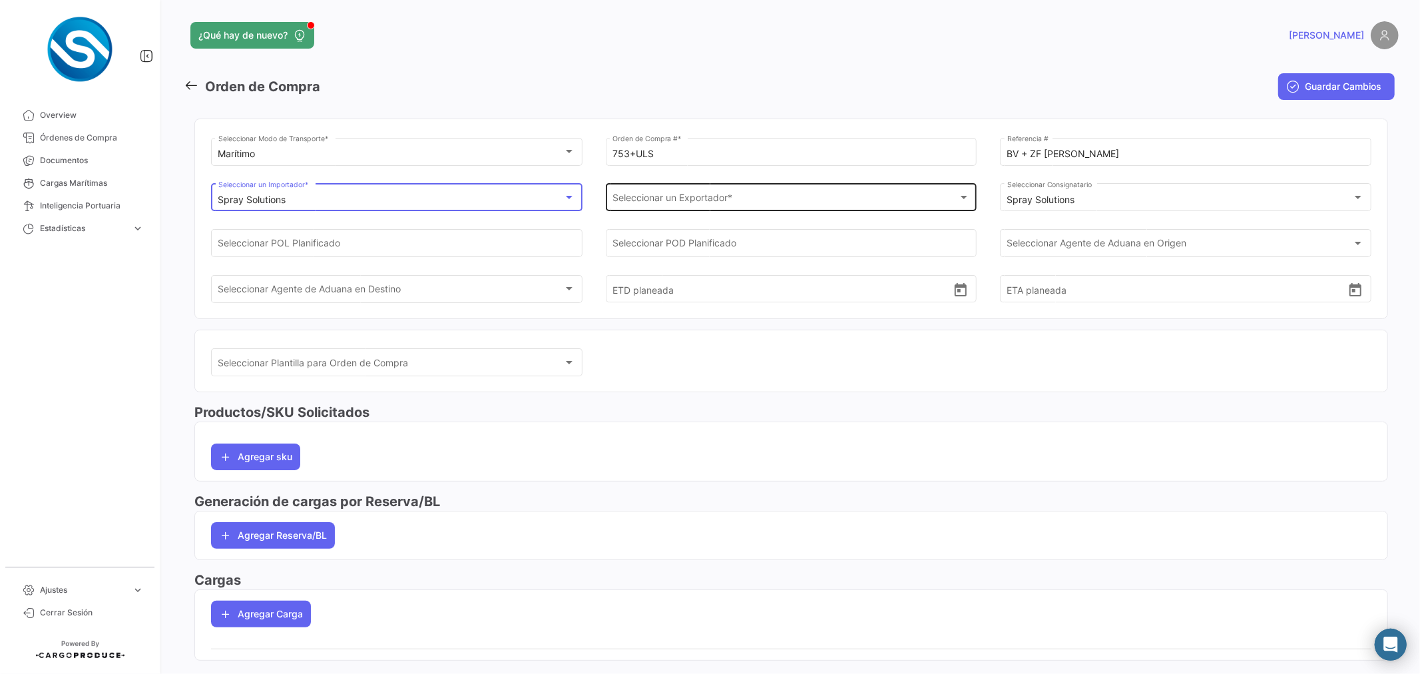
click at [646, 204] on span "Seleccionar un Exportador *" at bounding box center [784, 199] width 345 height 11
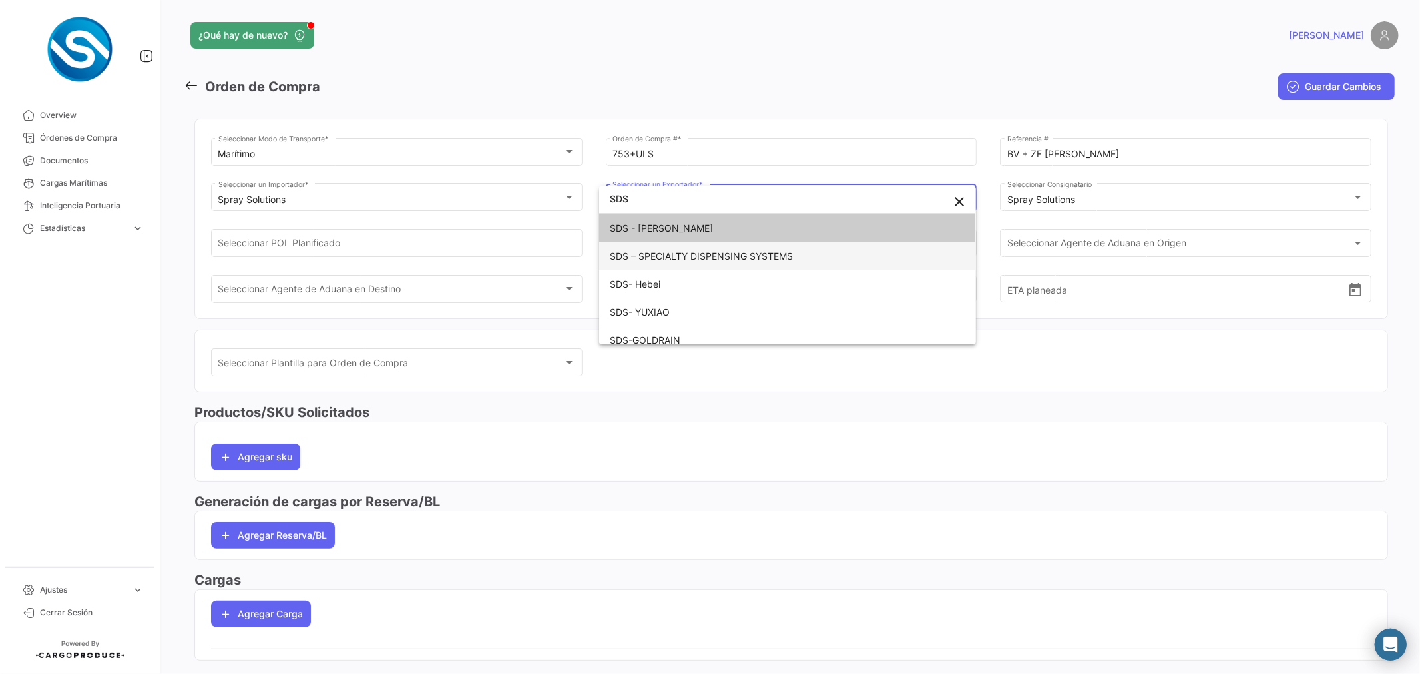
type input "SDS"
click at [678, 256] on span "SDS – SPECIALTY DISPENSING SYSTEMS" at bounding box center [701, 255] width 183 height 11
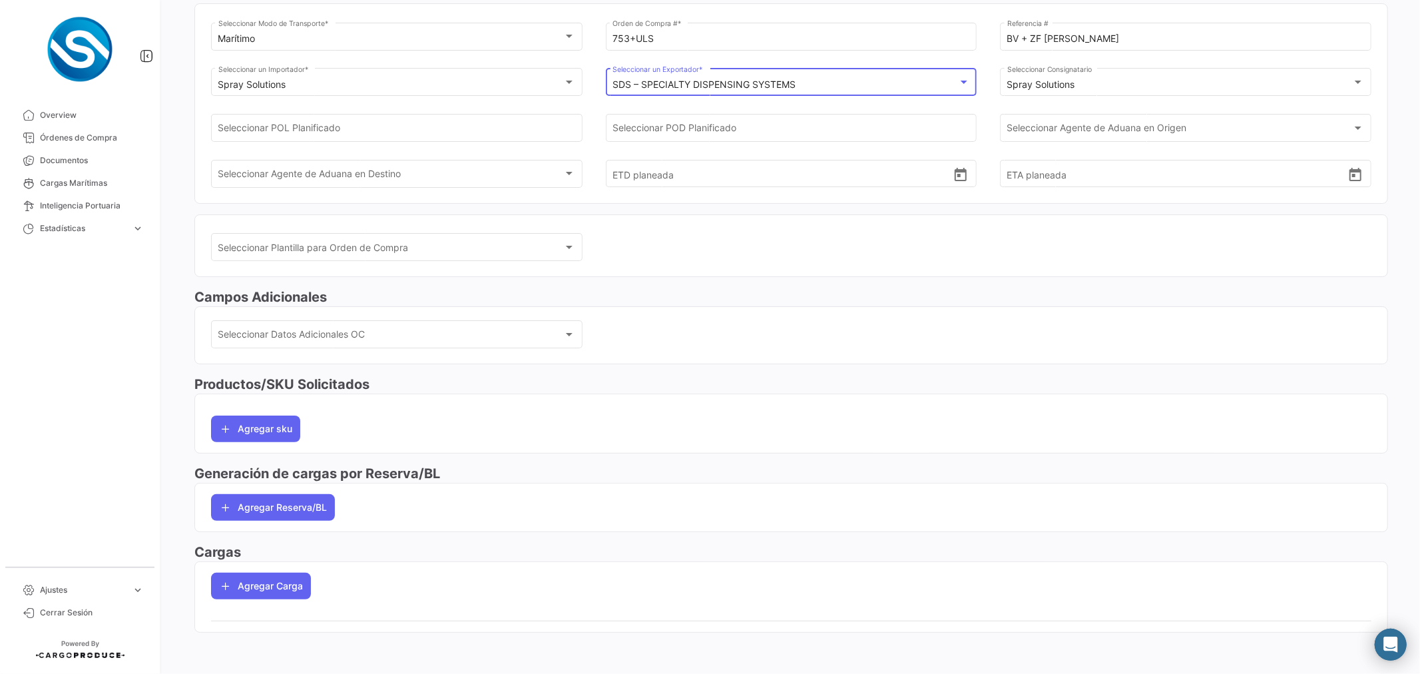
scroll to position [117, 0]
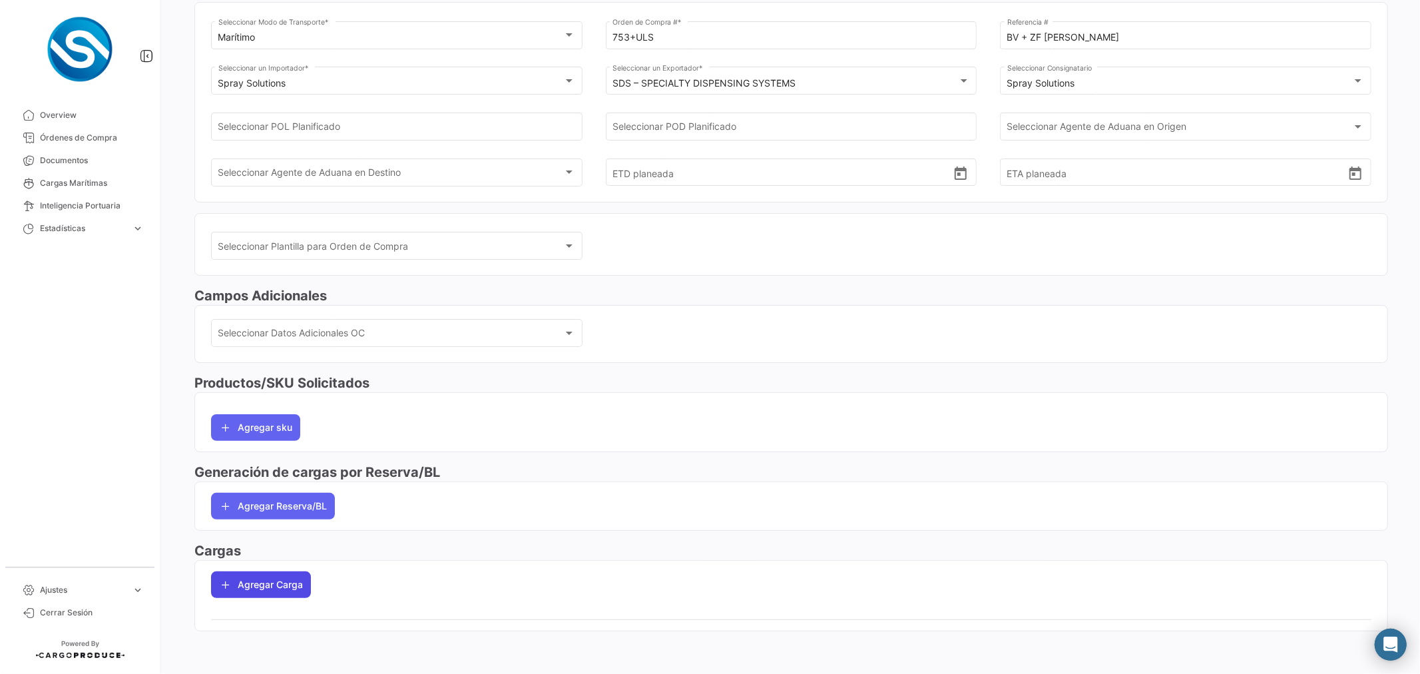
click at [231, 579] on icon "button" at bounding box center [225, 584] width 13 height 13
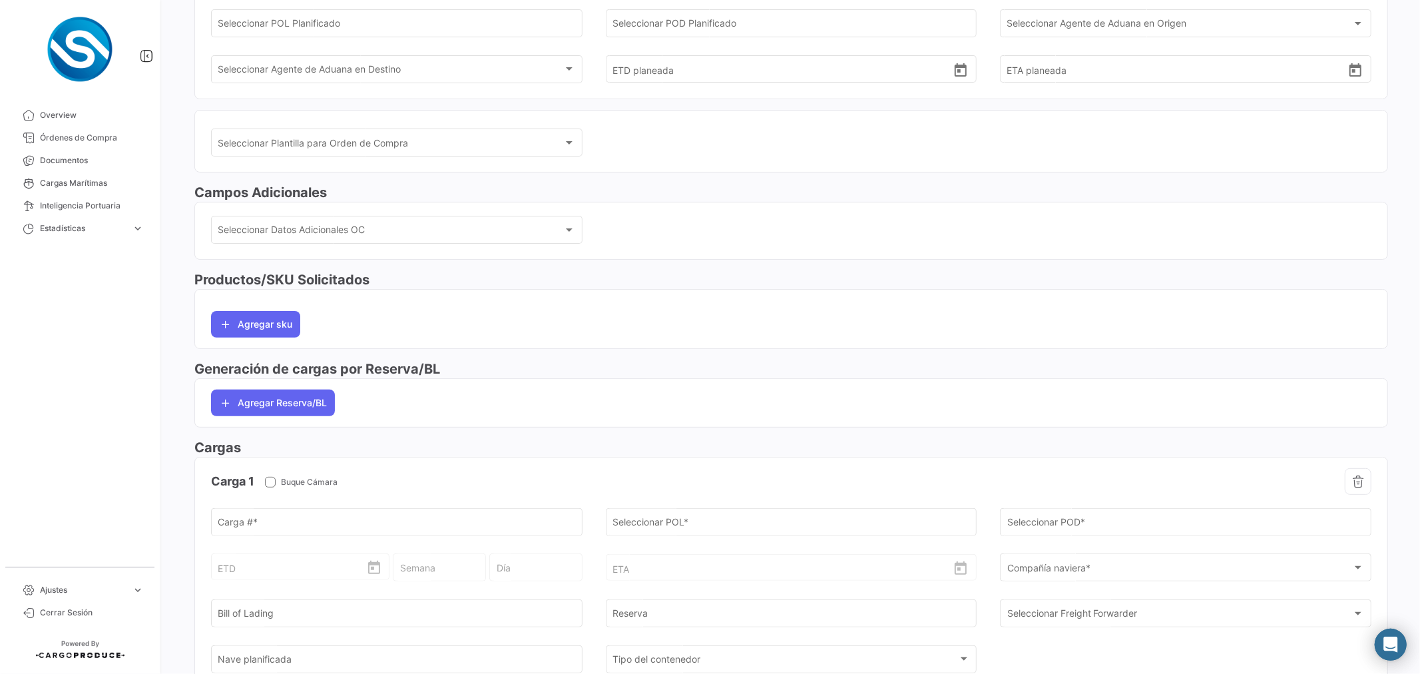
scroll to position [360, 0]
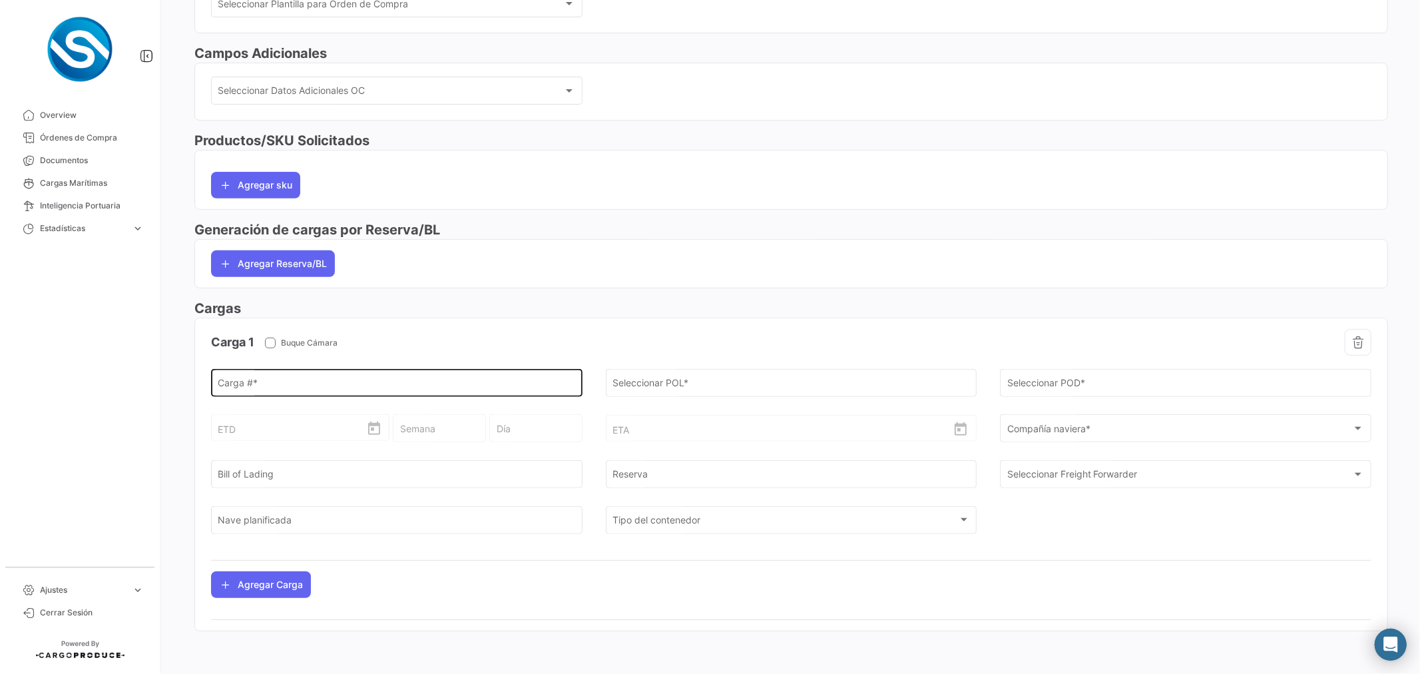
click at [401, 383] on input "Carga # *" at bounding box center [396, 384] width 357 height 11
paste input "BV + ZF [PERSON_NAME]"
type input "BV + ZF [PERSON_NAME]"
drag, startPoint x: 368, startPoint y: 395, endPoint x: 347, endPoint y: 389, distance: 22.0
click at [349, 390] on div "BV + ZF [PERSON_NAME] # * El número de contenedor es inválido. ej: AAAA1234567 …" at bounding box center [791, 457] width 1160 height 183
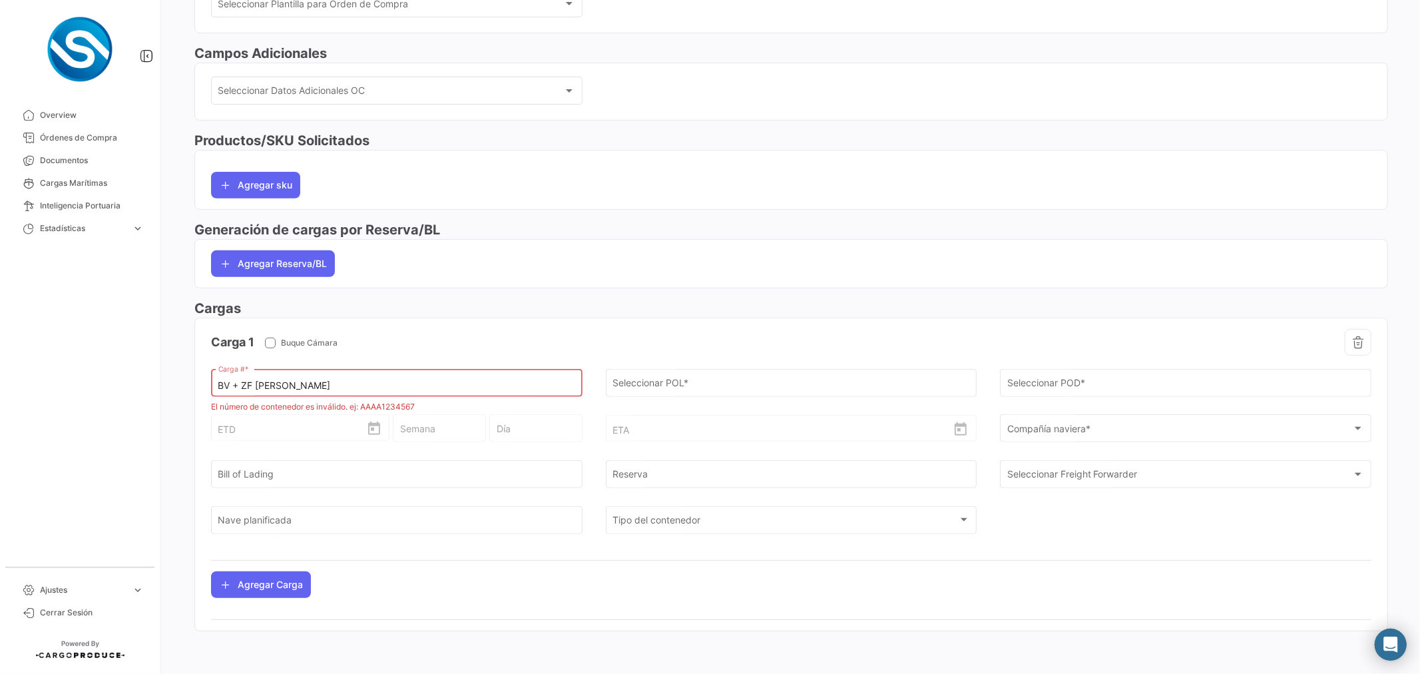
drag, startPoint x: 341, startPoint y: 387, endPoint x: 41, endPoint y: 369, distance: 301.4
click at [51, 373] on mat-sidenav-container "Overview Órdenes de Compra Documentos Cargas Marítimas Inteligencia Portuaria E…" at bounding box center [710, 337] width 1420 height 674
type input "MSKU1069012"
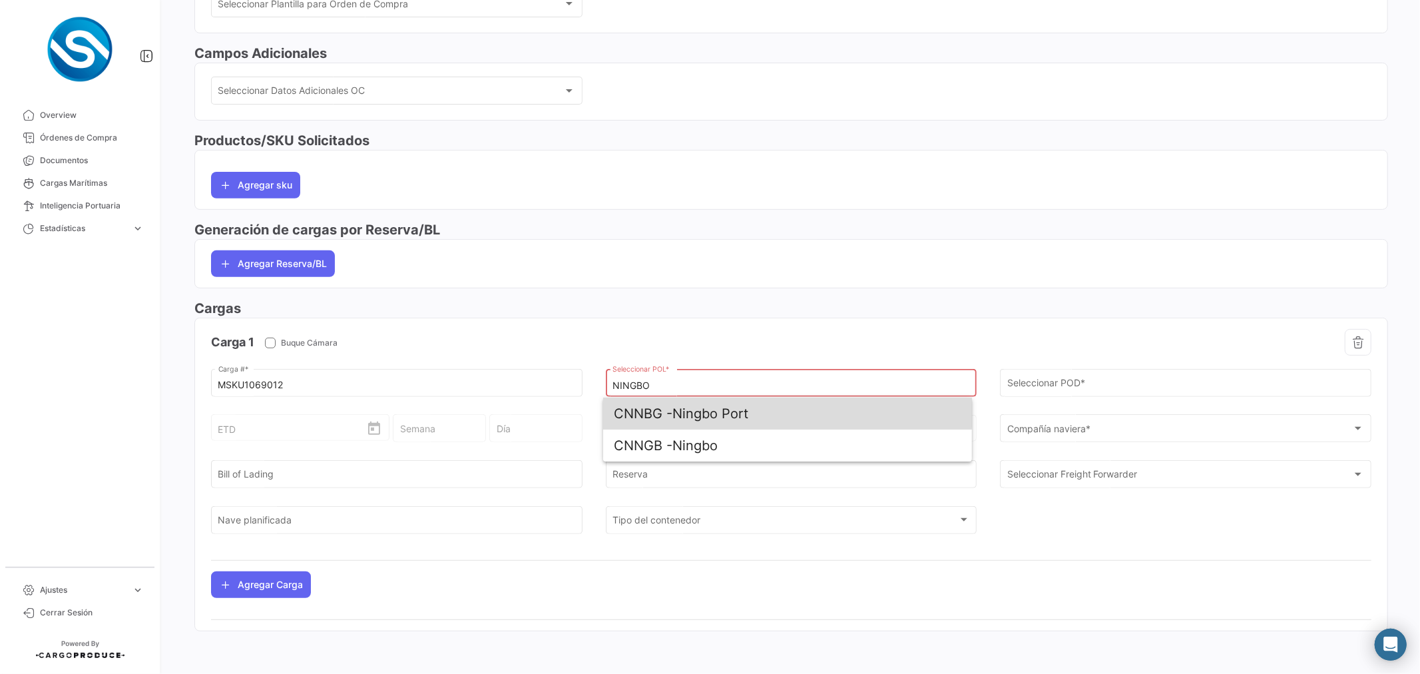
click at [660, 407] on span "CNNBG -" at bounding box center [643, 413] width 59 height 16
type input "Ningbo Port"
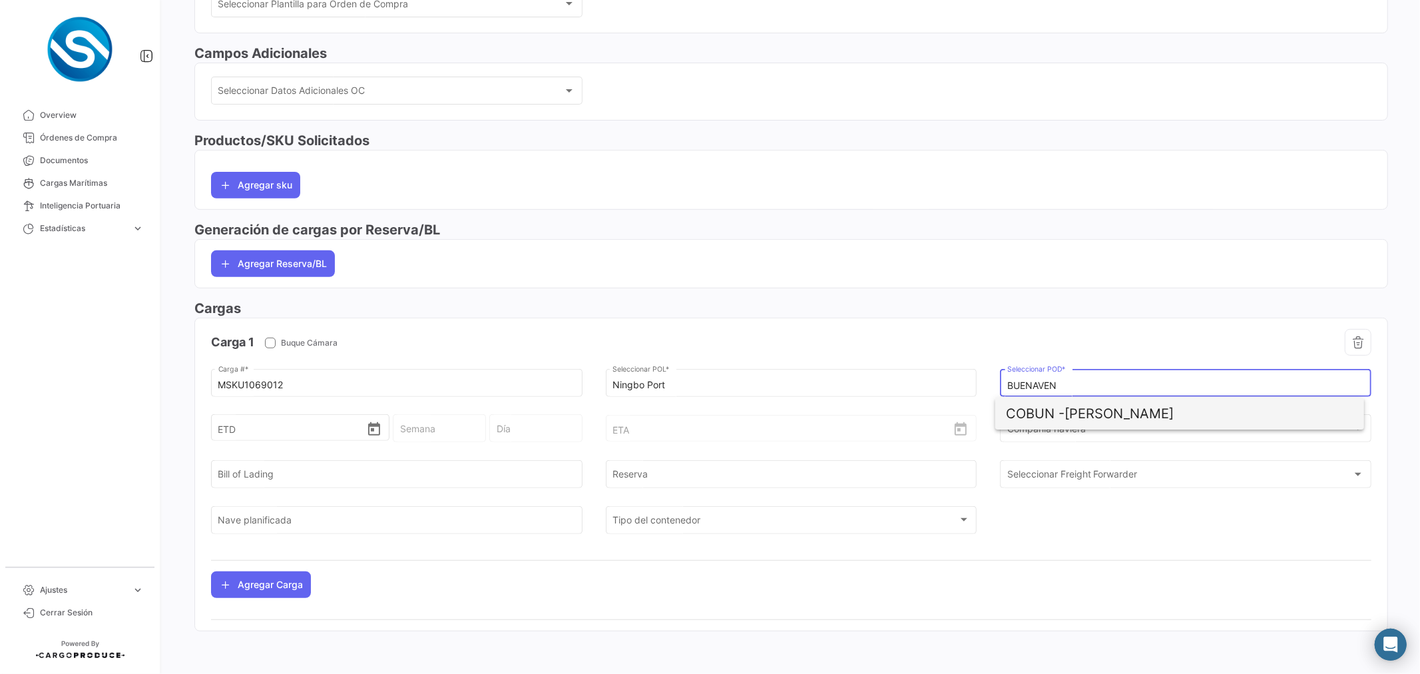
click at [1109, 406] on span "[PERSON_NAME]" at bounding box center [1179, 413] width 347 height 32
type input "[PERSON_NAME]"
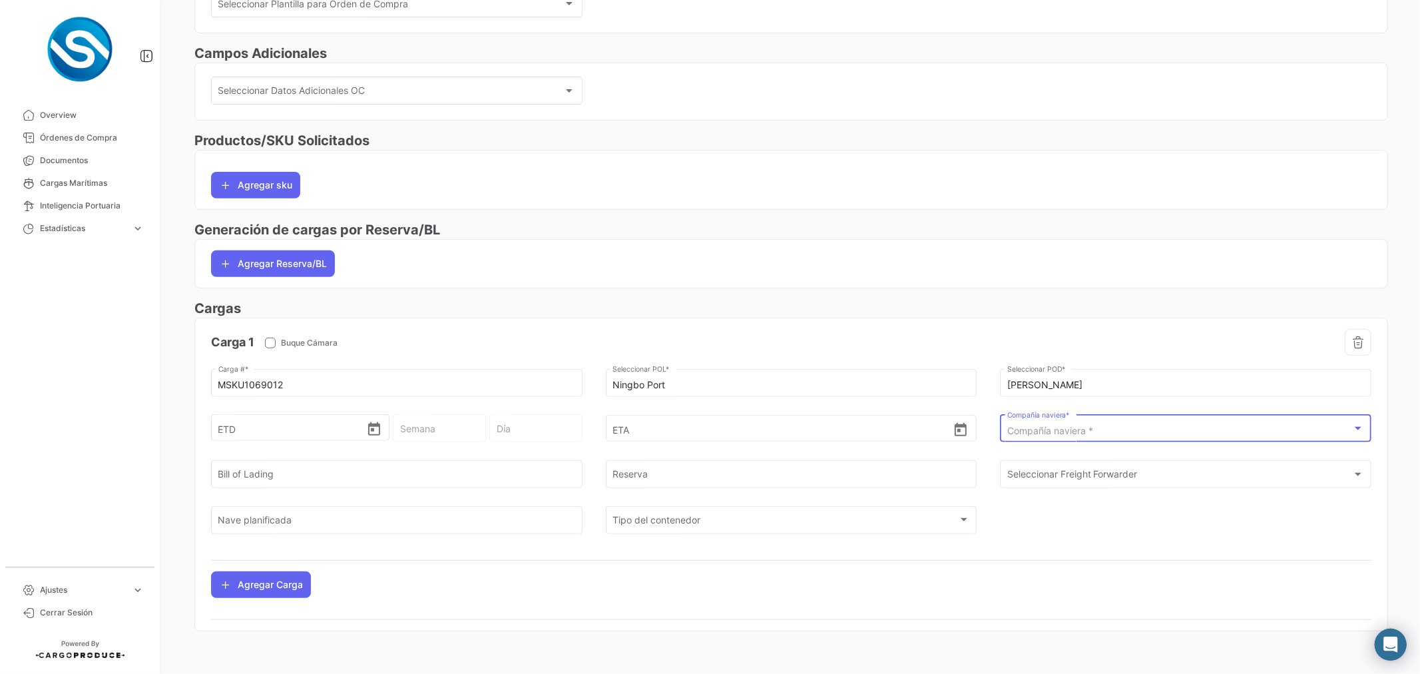
click at [1047, 433] on span "Compañía naviera *" at bounding box center [1050, 430] width 86 height 11
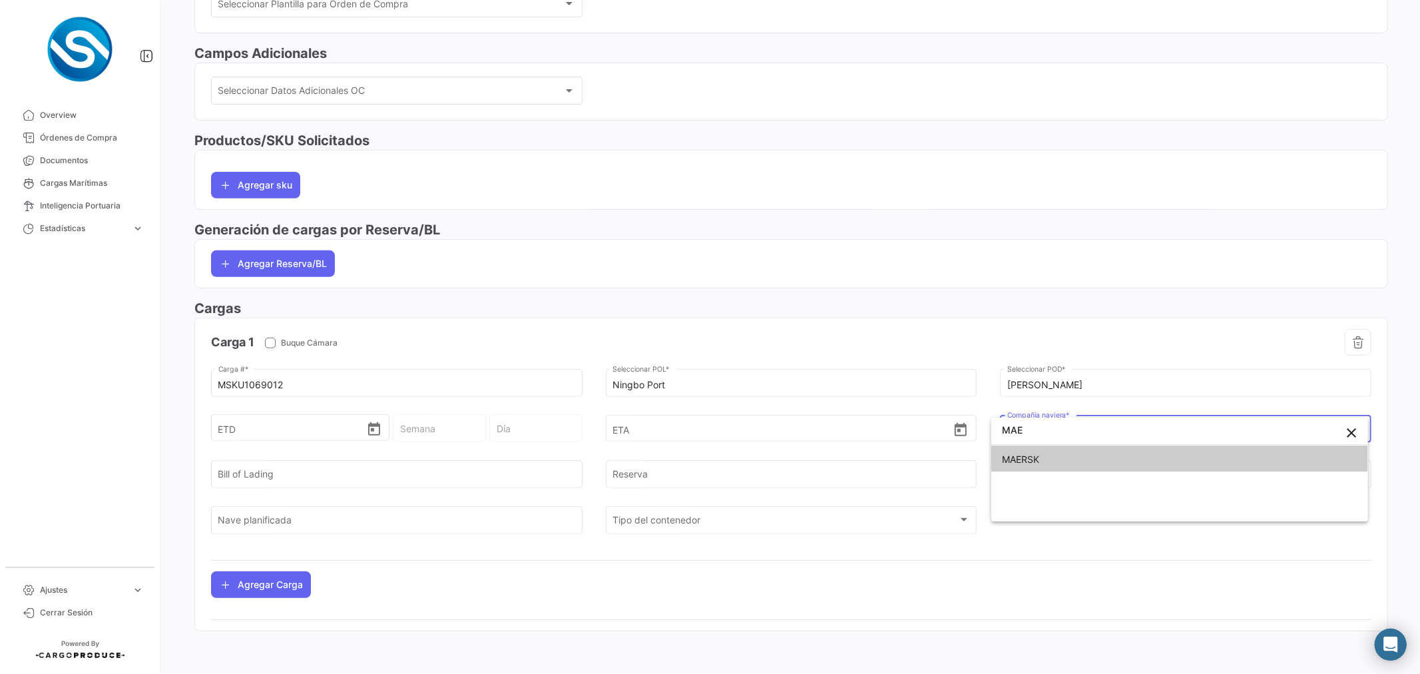
type input "MAE"
click at [1048, 450] on span "MAERSK" at bounding box center [1179, 459] width 355 height 28
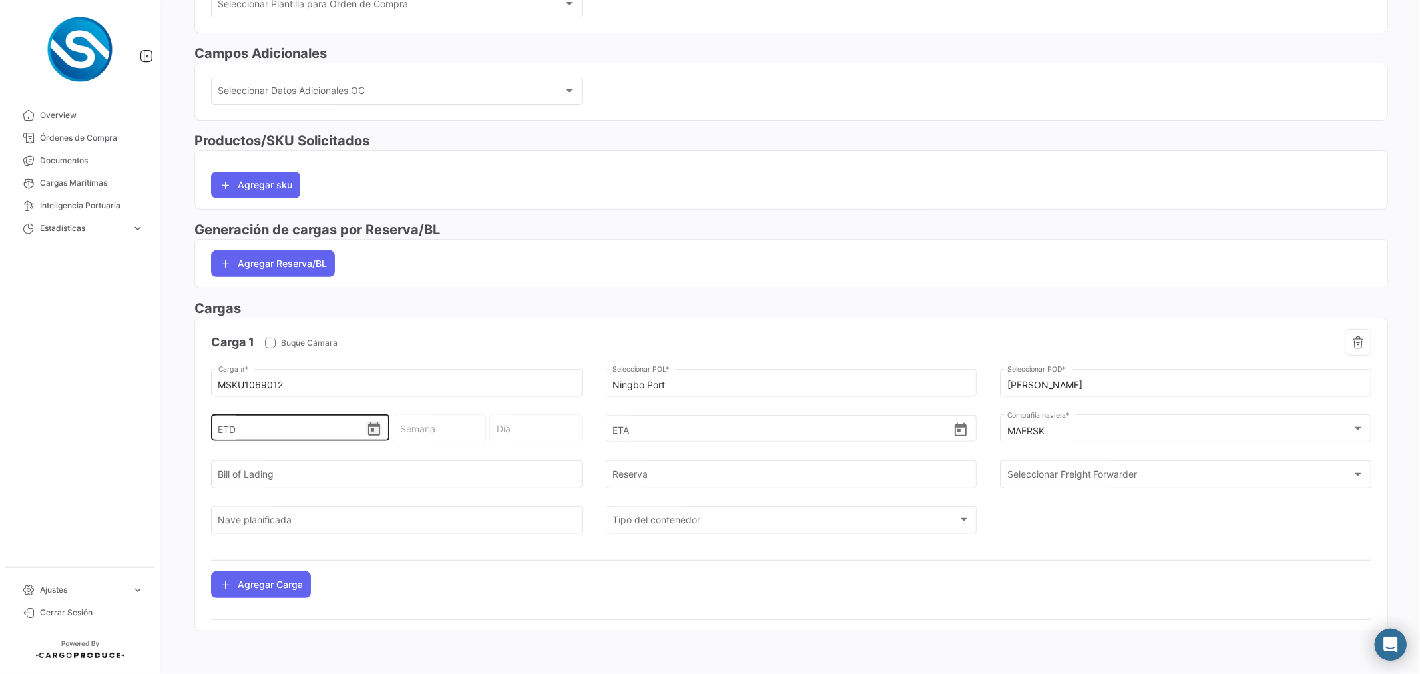
click at [373, 425] on icon "Open calendar" at bounding box center [374, 428] width 12 height 13
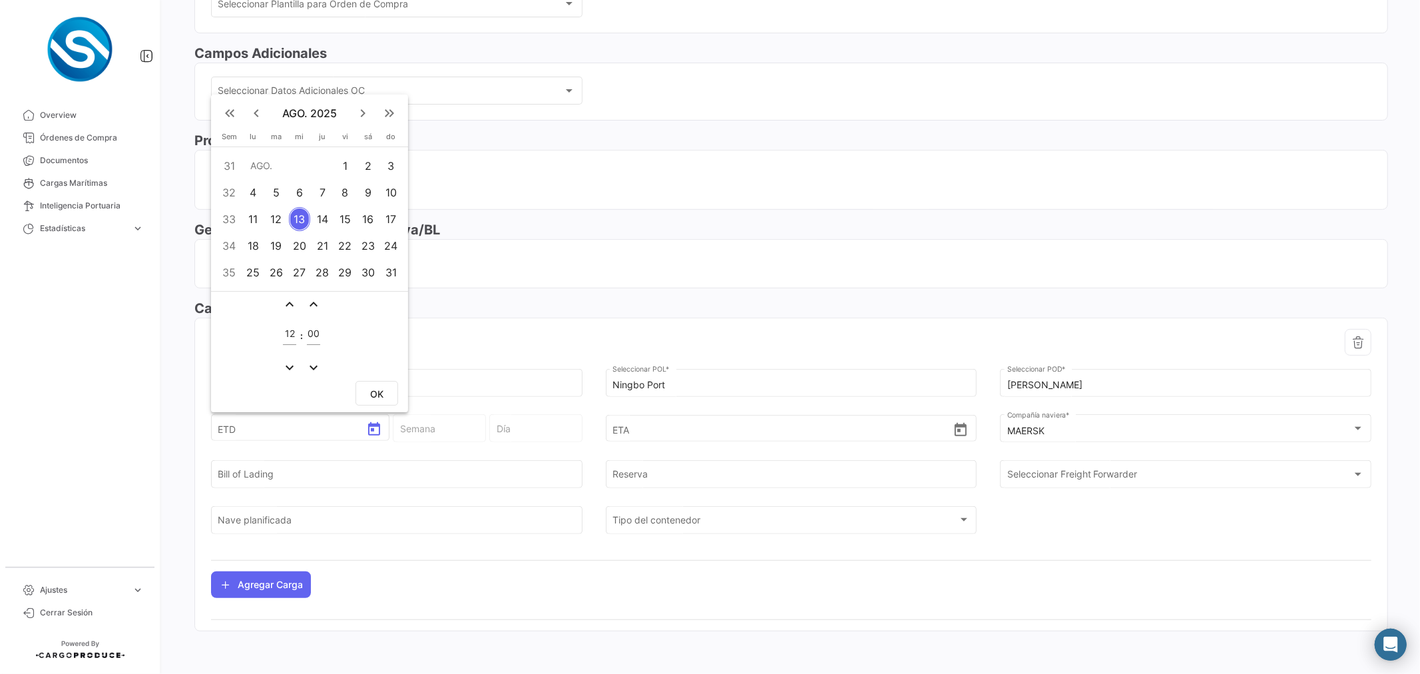
click at [369, 190] on div "9" at bounding box center [367, 192] width 21 height 24
click at [383, 391] on button "OK" at bounding box center [376, 393] width 43 height 25
type input "[DATE] 12:00"
type input "32 - 2025"
type input "Sábado"
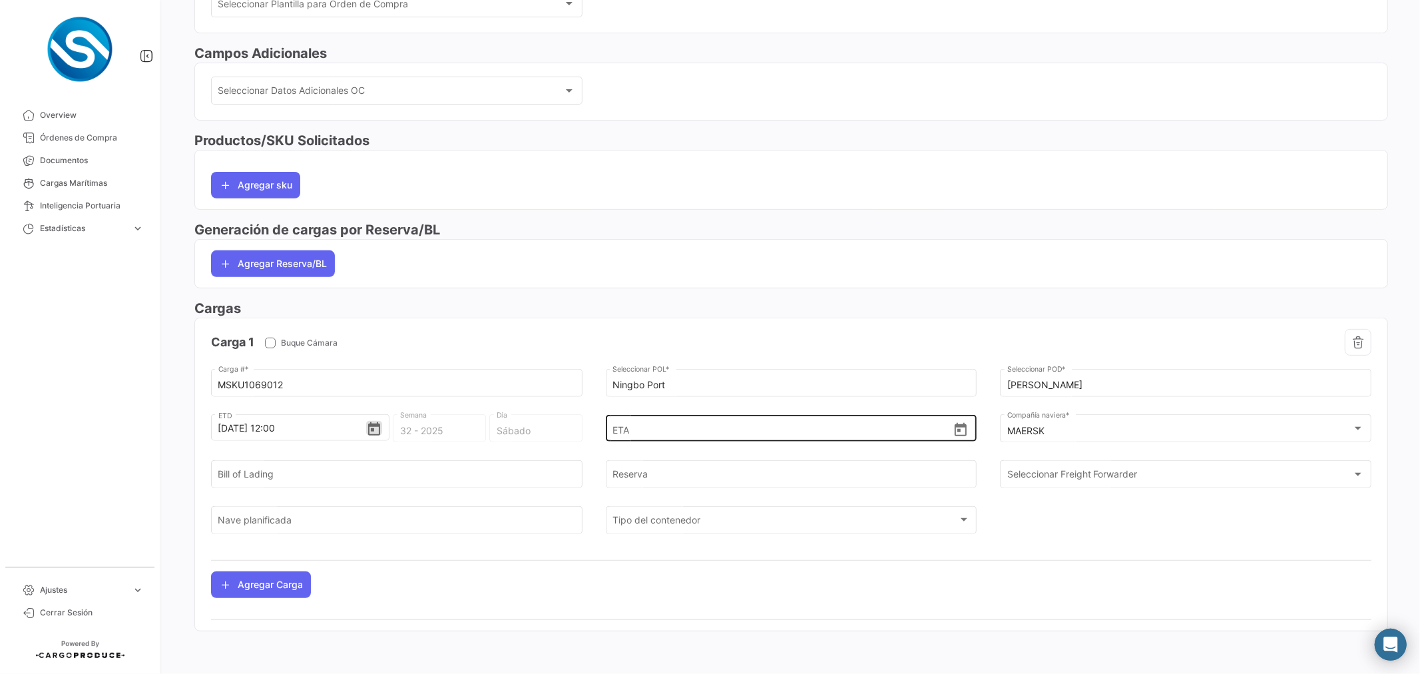
click at [957, 429] on icon "Open calendar" at bounding box center [960, 430] width 16 height 16
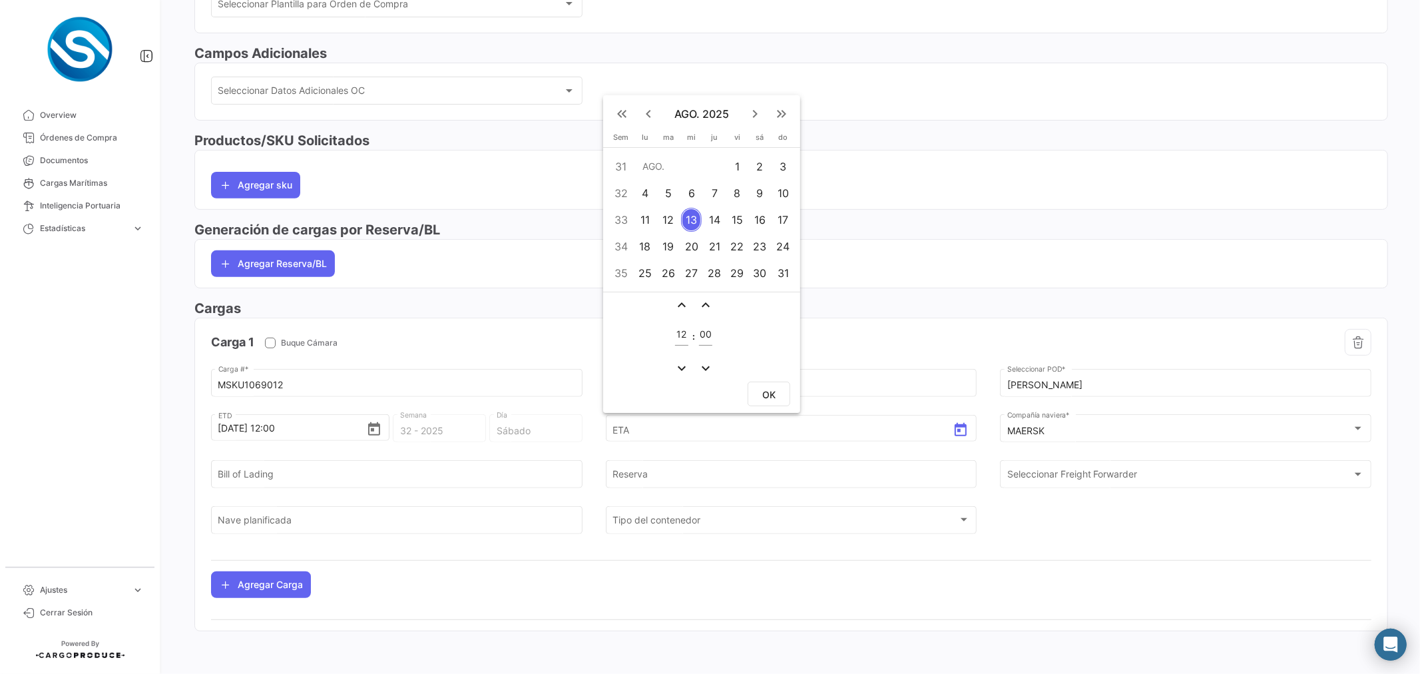
click at [753, 113] on mat-icon "keyboard_arrow_right" at bounding box center [755, 114] width 16 height 16
click at [737, 168] on div "5" at bounding box center [737, 166] width 21 height 24
click at [775, 397] on span "OK" at bounding box center [768, 394] width 13 height 11
type input "[DATE] 12:00"
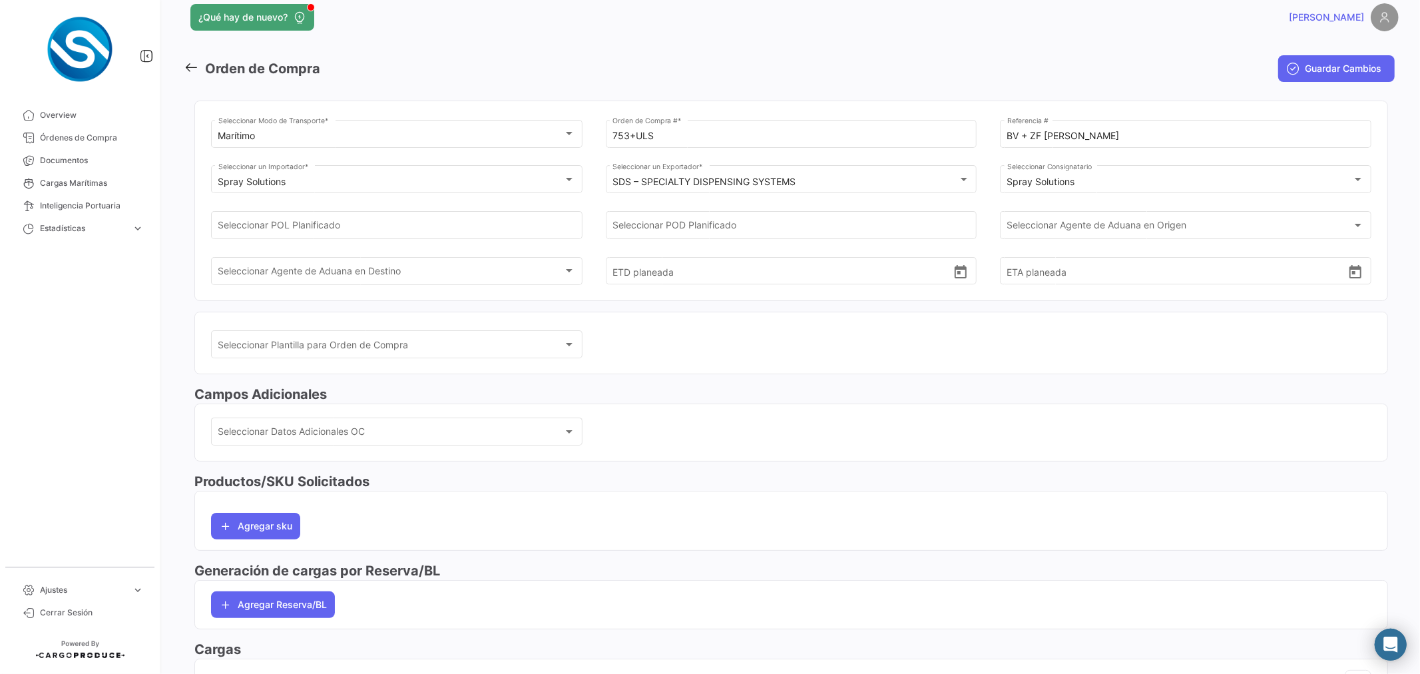
scroll to position [0, 0]
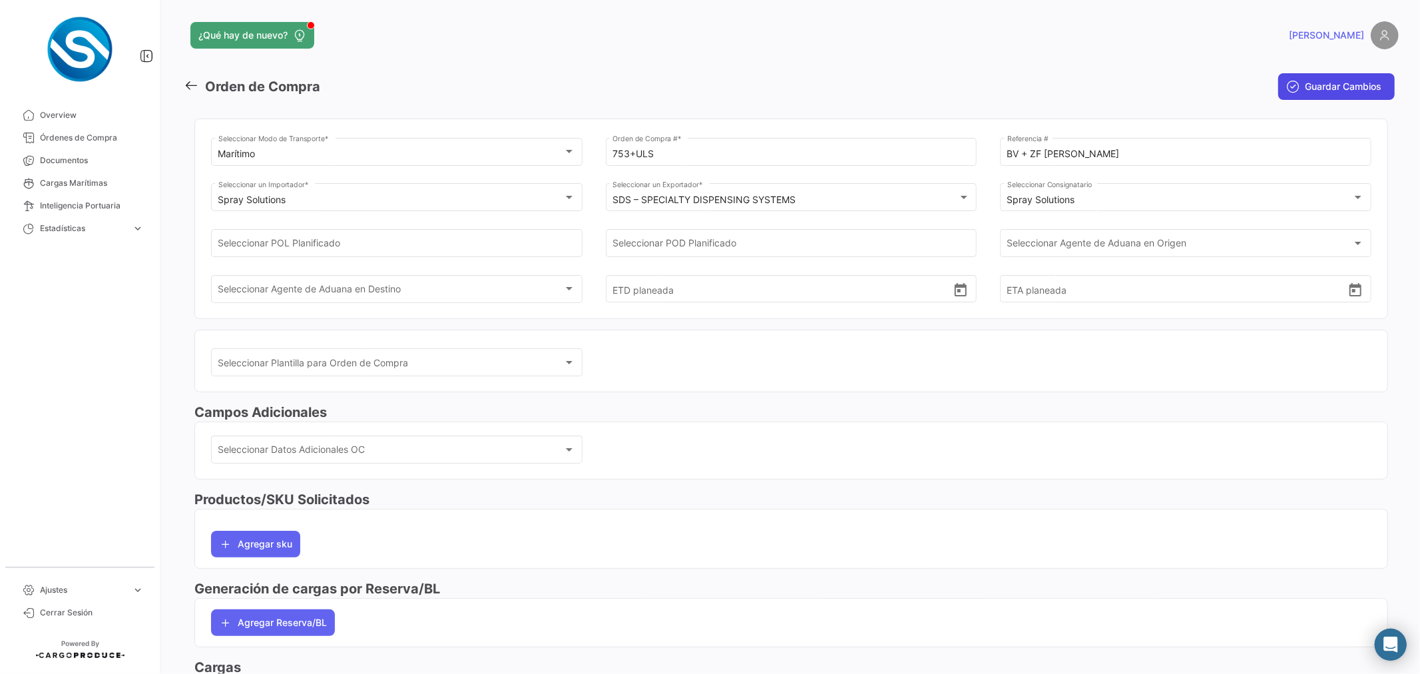
click at [1293, 85] on button "Guardar Cambios" at bounding box center [1336, 86] width 116 height 27
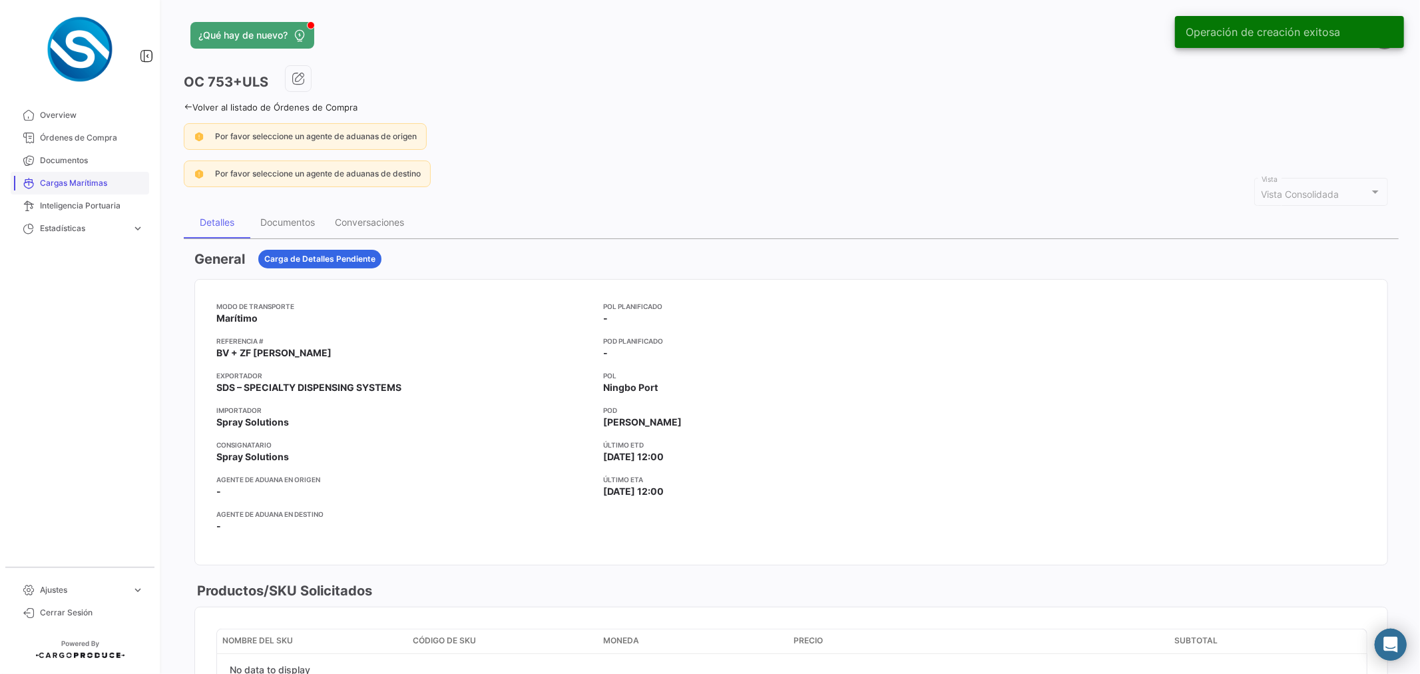
click at [107, 178] on span "Cargas Marítimas" at bounding box center [92, 183] width 104 height 12
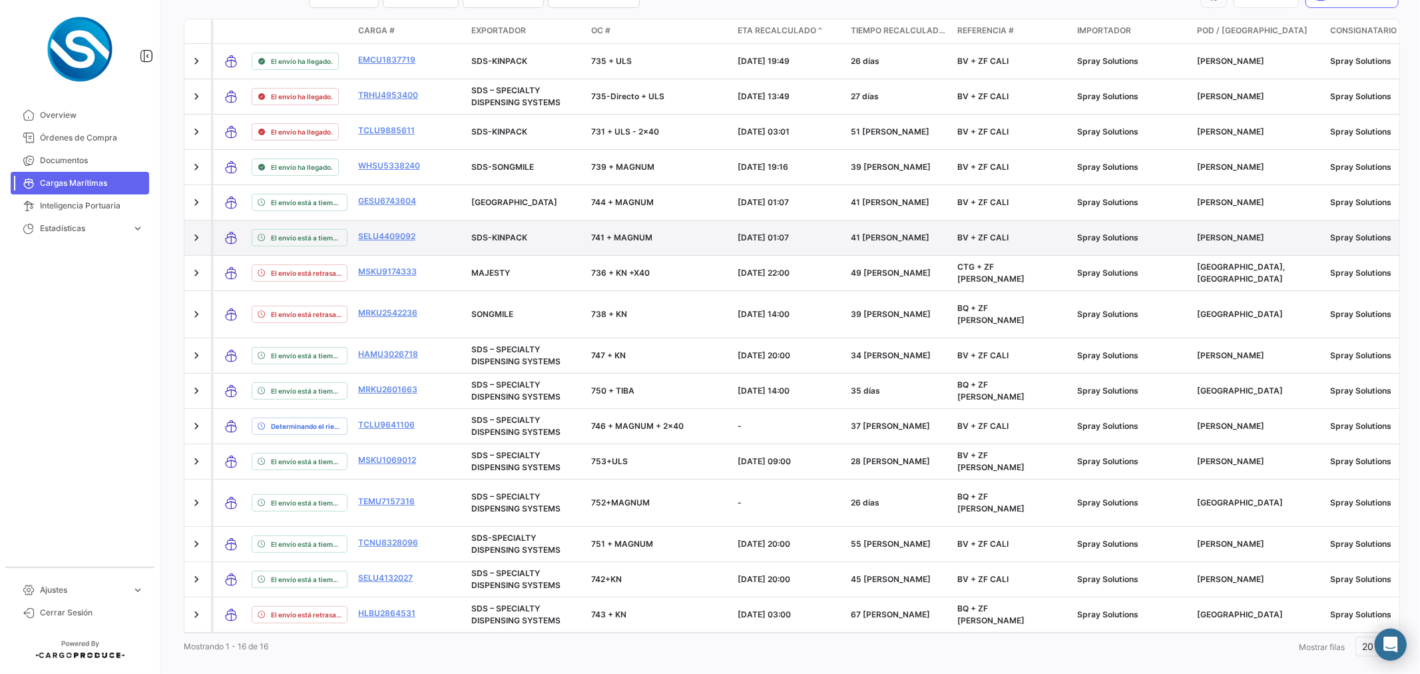
scroll to position [10, 0]
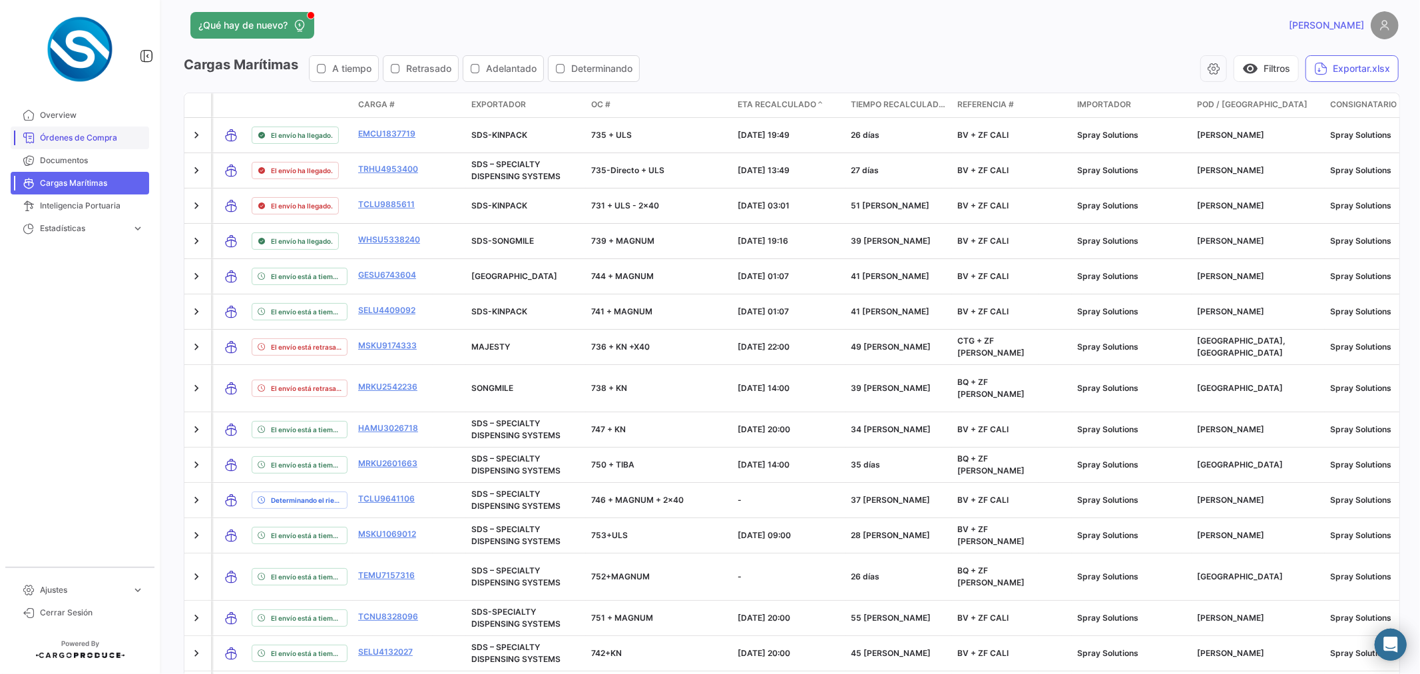
click at [69, 136] on span "Órdenes de Compra" at bounding box center [92, 138] width 104 height 12
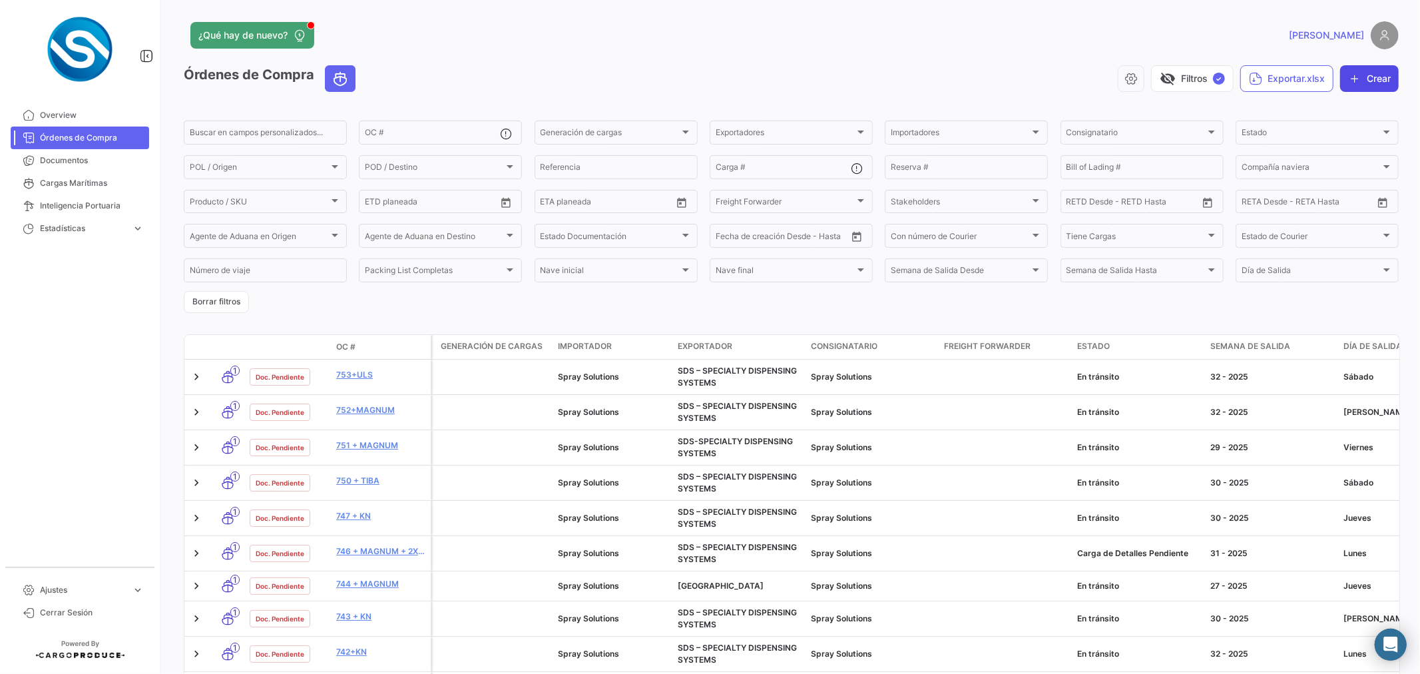
click at [1372, 83] on button "Crear" at bounding box center [1369, 78] width 59 height 27
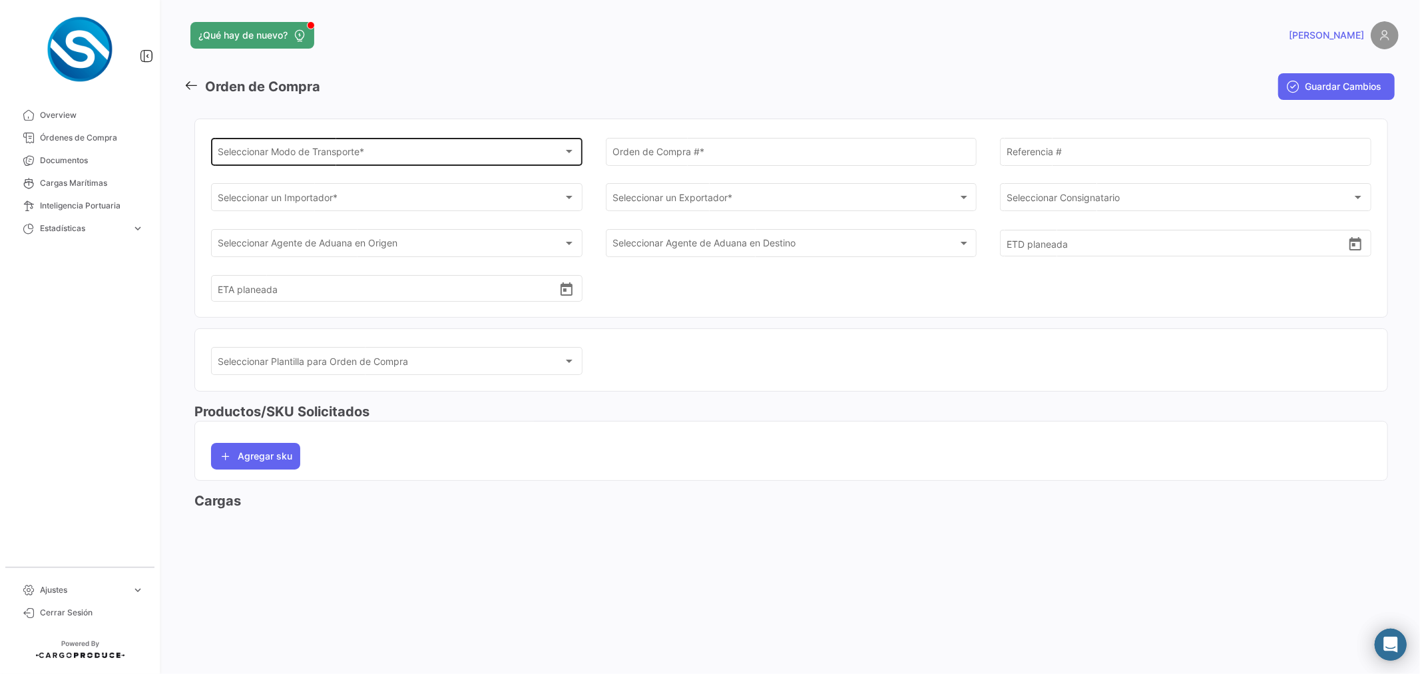
click at [385, 152] on div "Seleccionar Modo de Transporte *" at bounding box center [390, 153] width 345 height 11
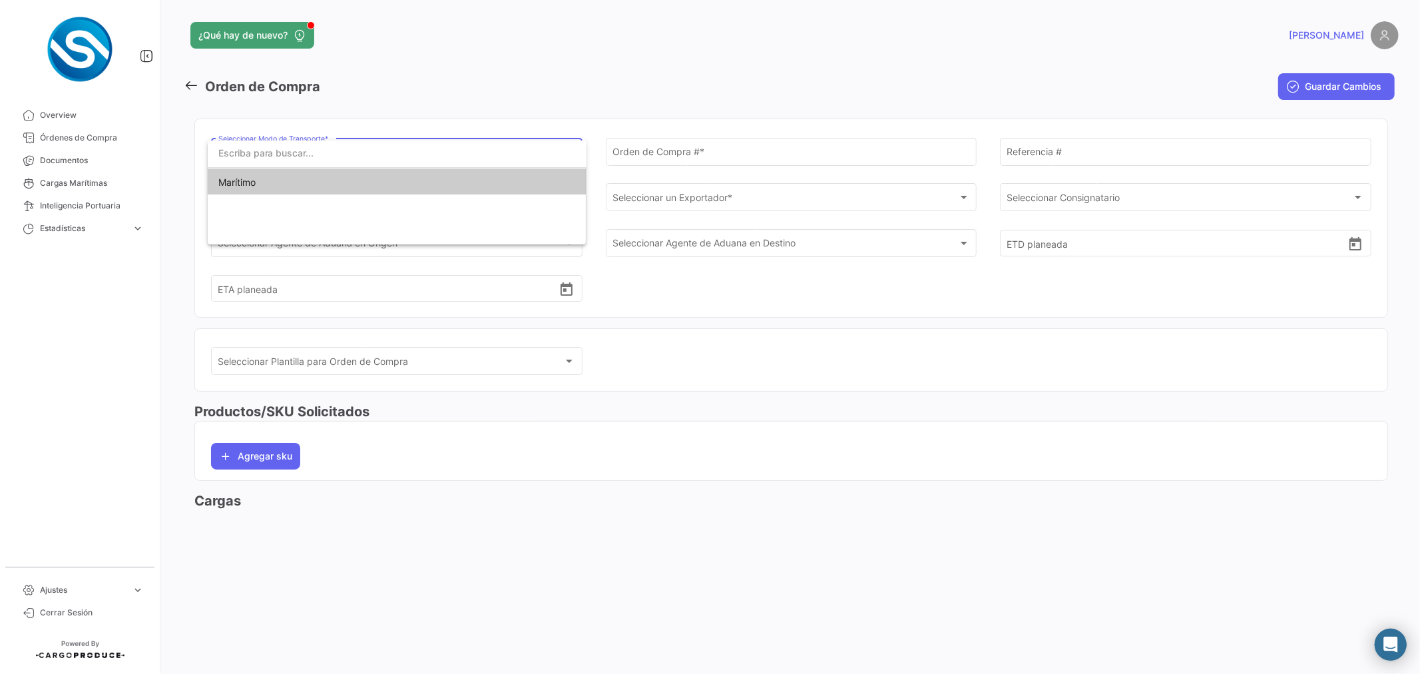
click at [290, 174] on span "Marítimo" at bounding box center [396, 182] width 357 height 28
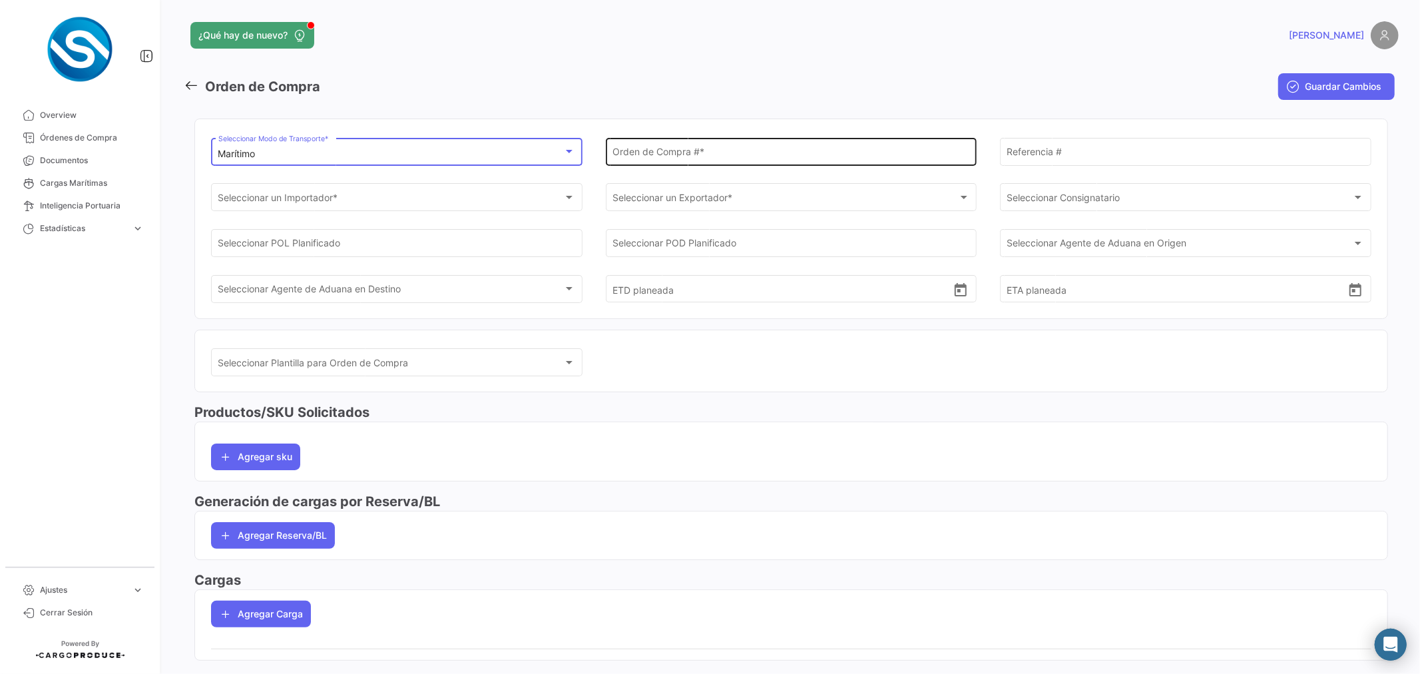
click at [646, 158] on input "Orden de Compra # *" at bounding box center [790, 153] width 357 height 11
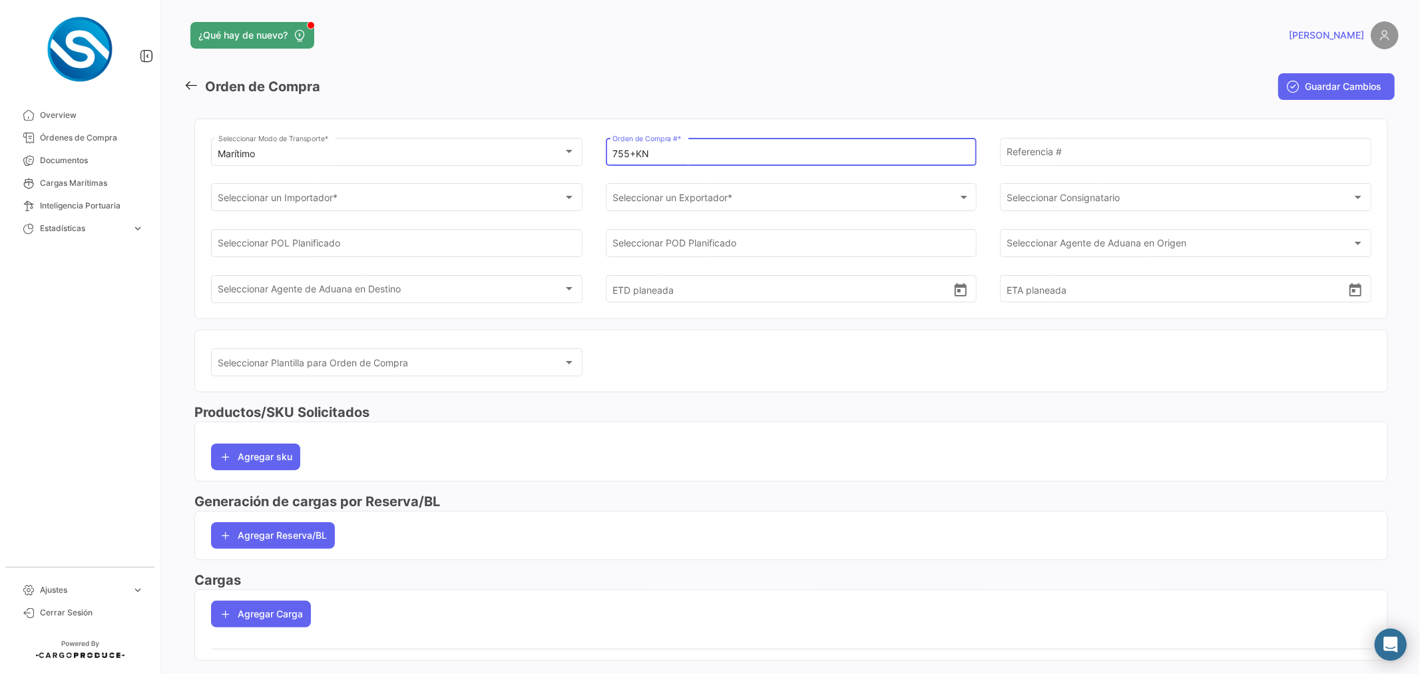
type input "755+KN"
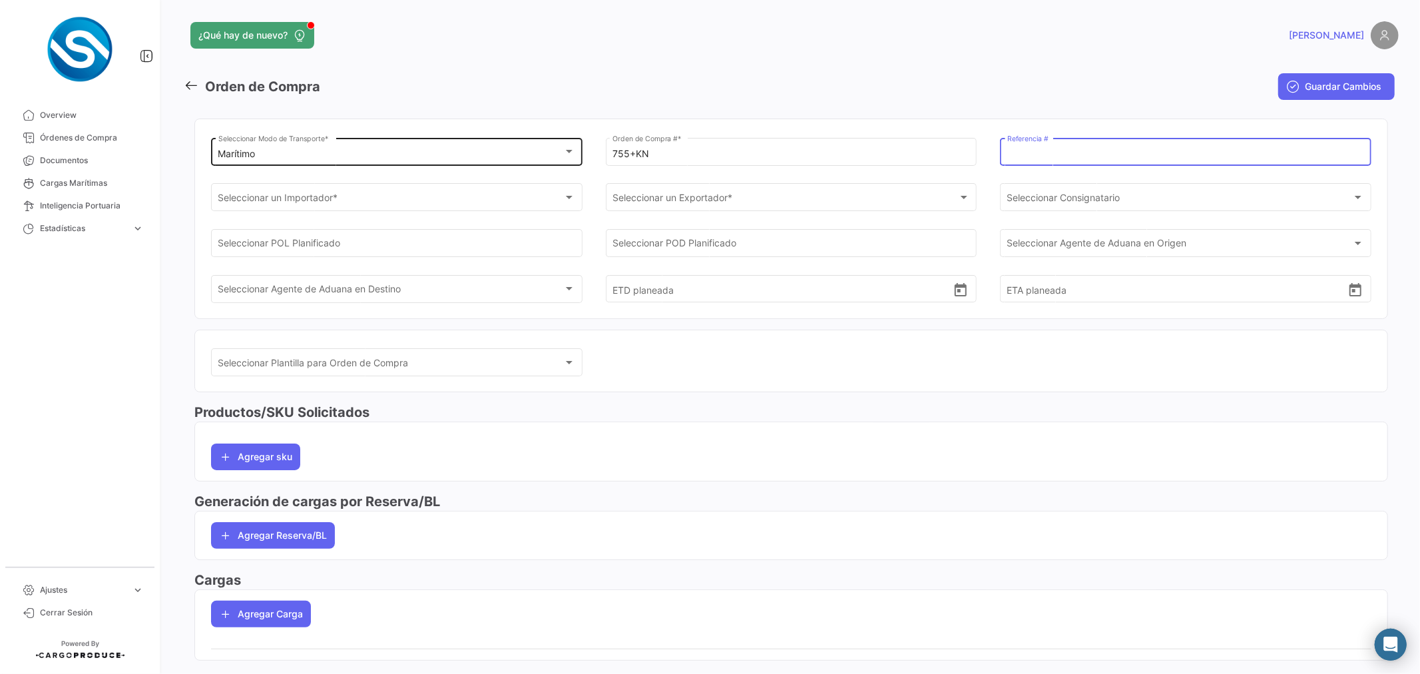
paste input "BQ + ZF [PERSON_NAME]"
type input "BQ + ZF [PERSON_NAME]"
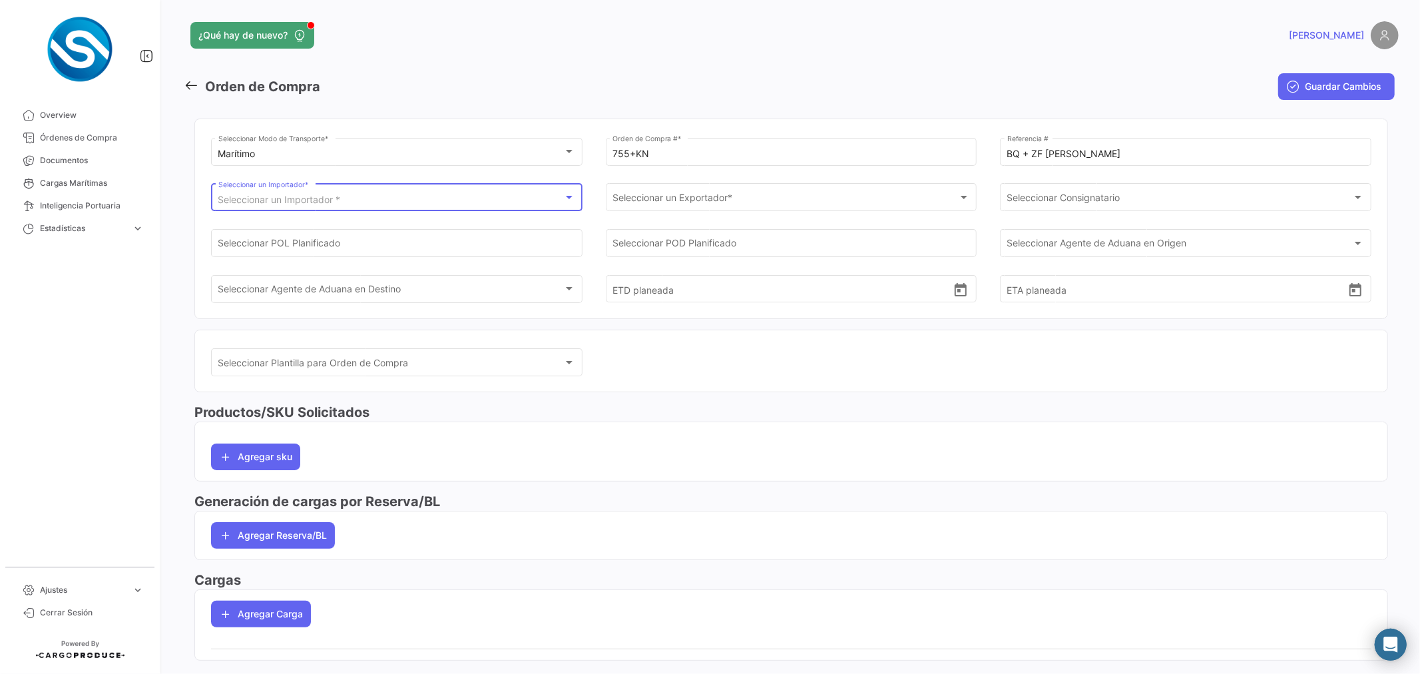
click at [347, 196] on div "Seleccionar un Importador *" at bounding box center [390, 199] width 345 height 11
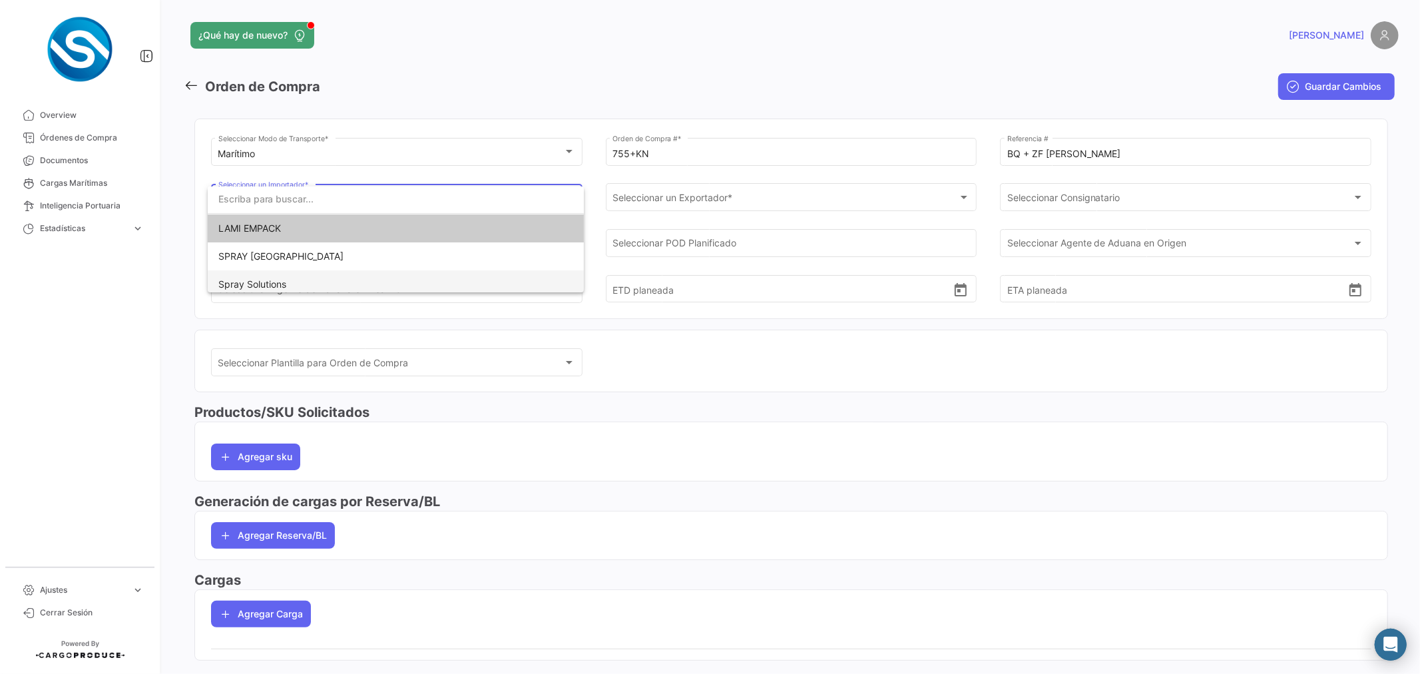
click at [305, 280] on span "Spray Solutions" at bounding box center [395, 284] width 355 height 28
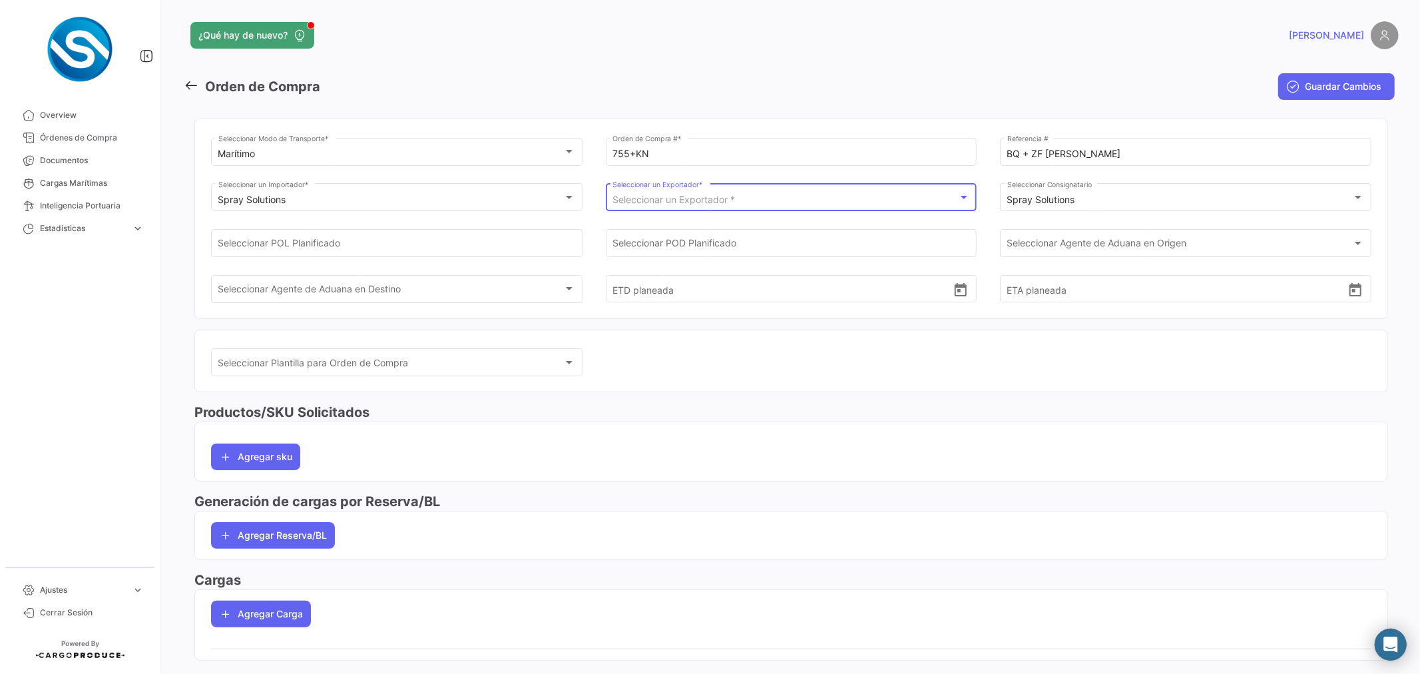
click at [622, 200] on span "Seleccionar un Exportador *" at bounding box center [673, 199] width 122 height 11
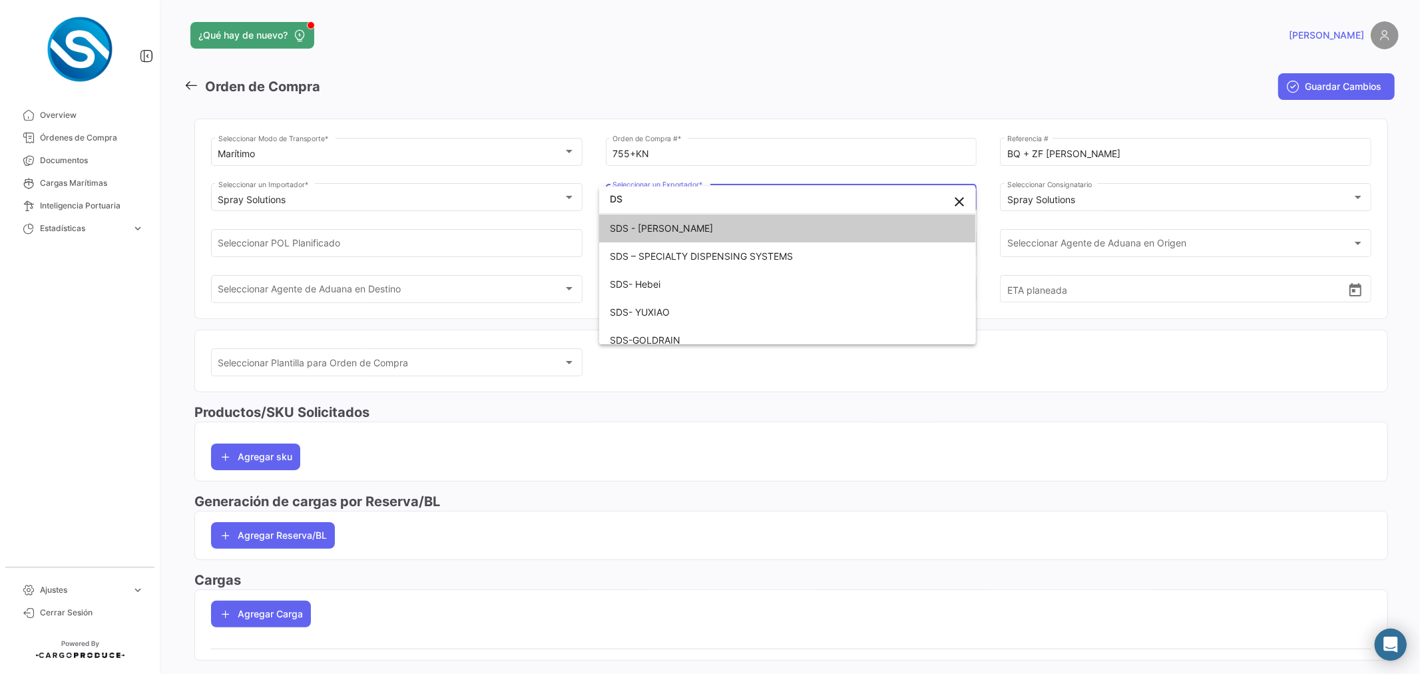
drag, startPoint x: 632, startPoint y: 202, endPoint x: 533, endPoint y: 200, distance: 99.2
click at [533, 200] on div "DS close SDS - NINGBO YUXIAO SDS – SPECIALTY DISPENSING SYSTEMS SDS- Hebei SDS-…" at bounding box center [710, 337] width 1420 height 674
type input "DS"
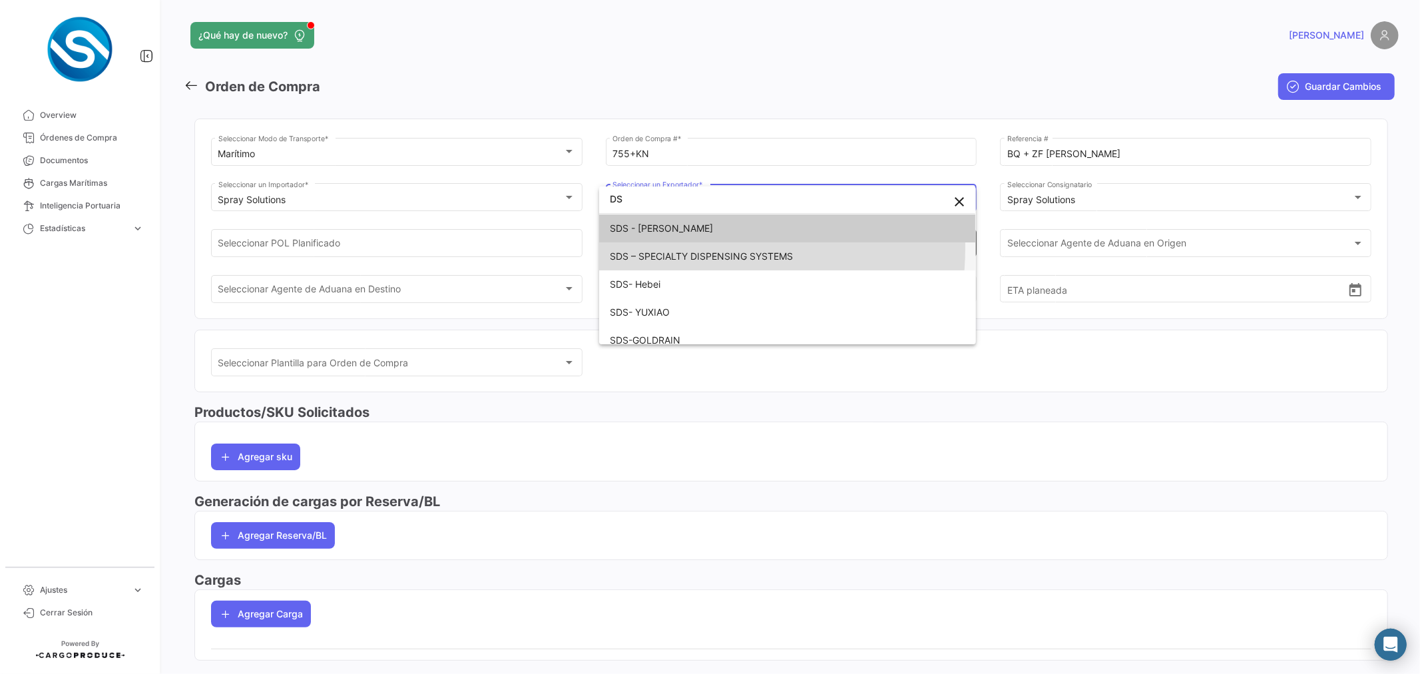
click at [669, 249] on span "SDS – SPECIALTY DISPENSING SYSTEMS" at bounding box center [787, 256] width 355 height 28
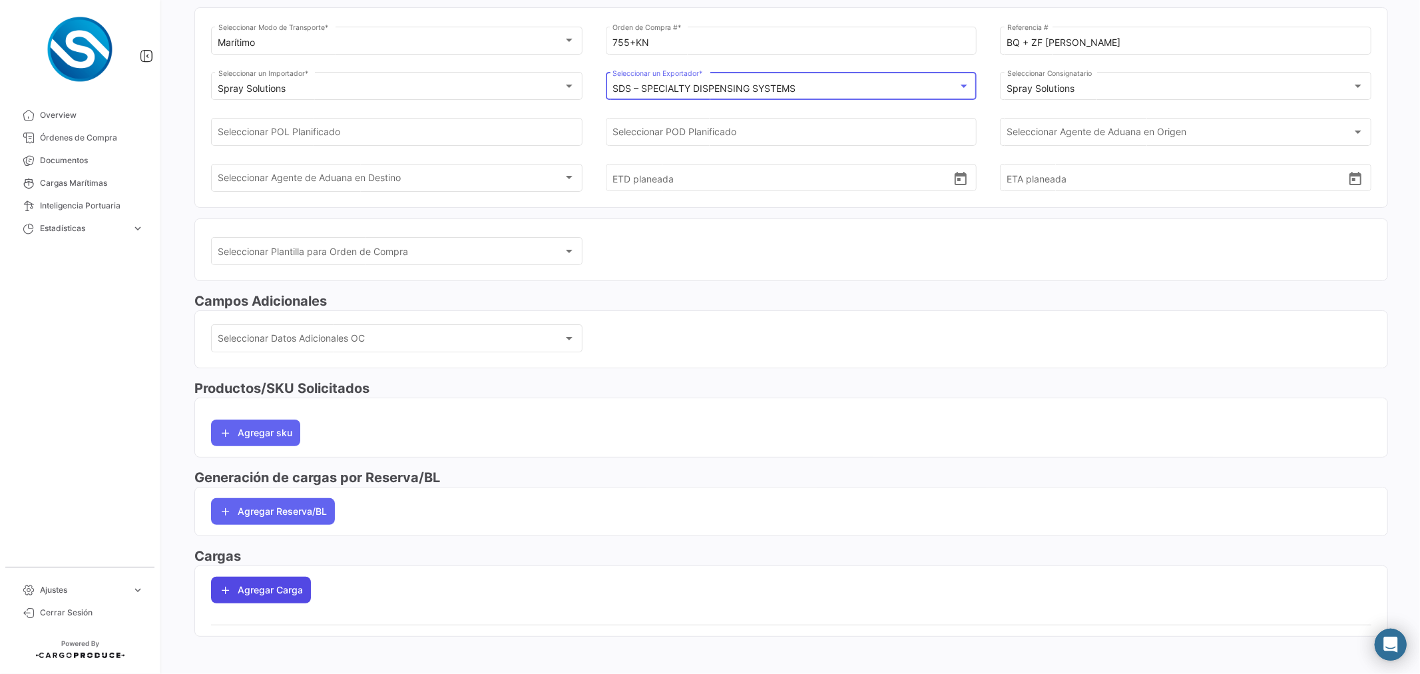
scroll to position [117, 0]
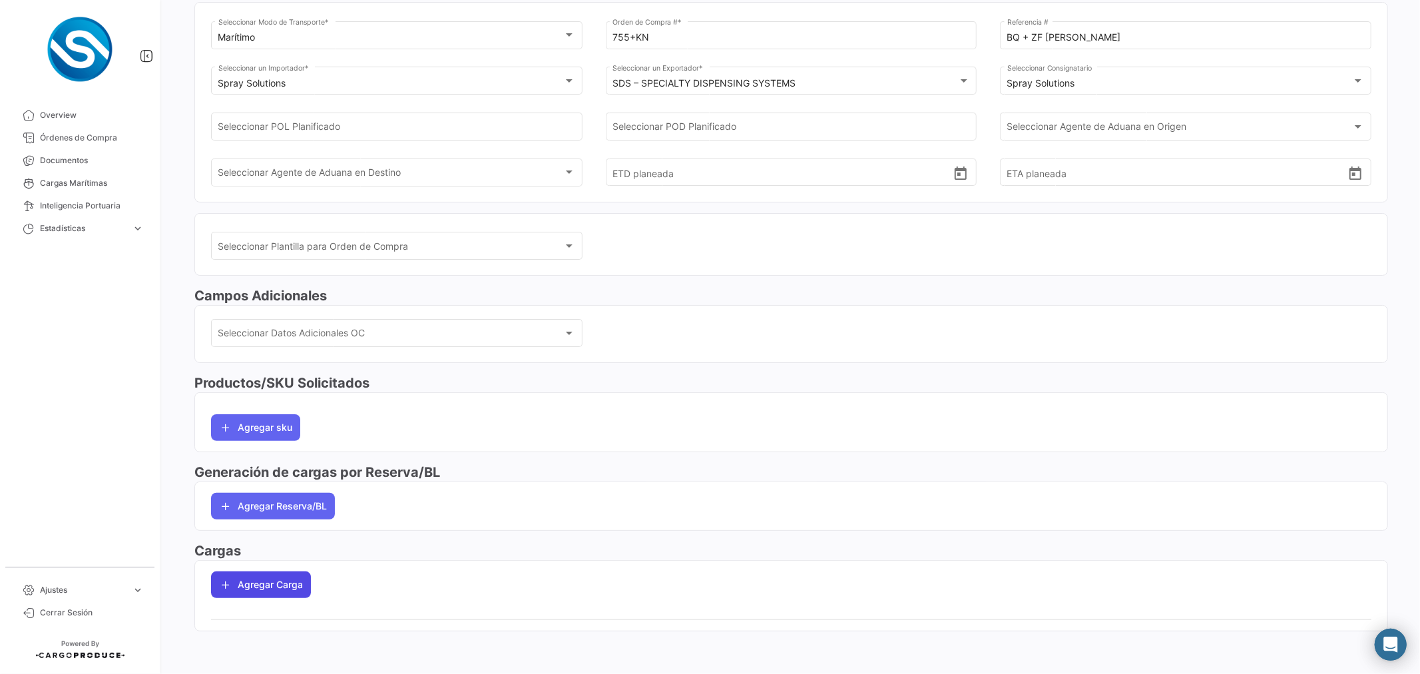
click at [263, 586] on button "Agregar Carga" at bounding box center [261, 584] width 100 height 27
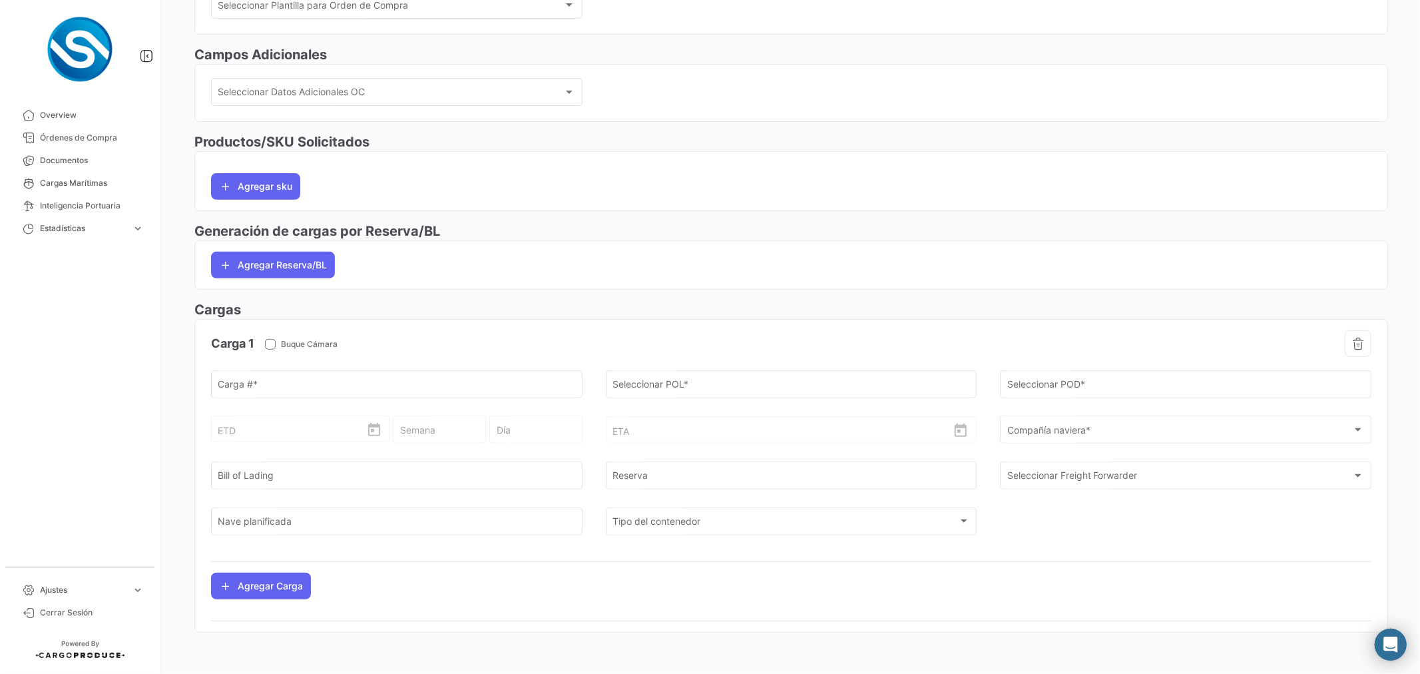
scroll to position [360, 0]
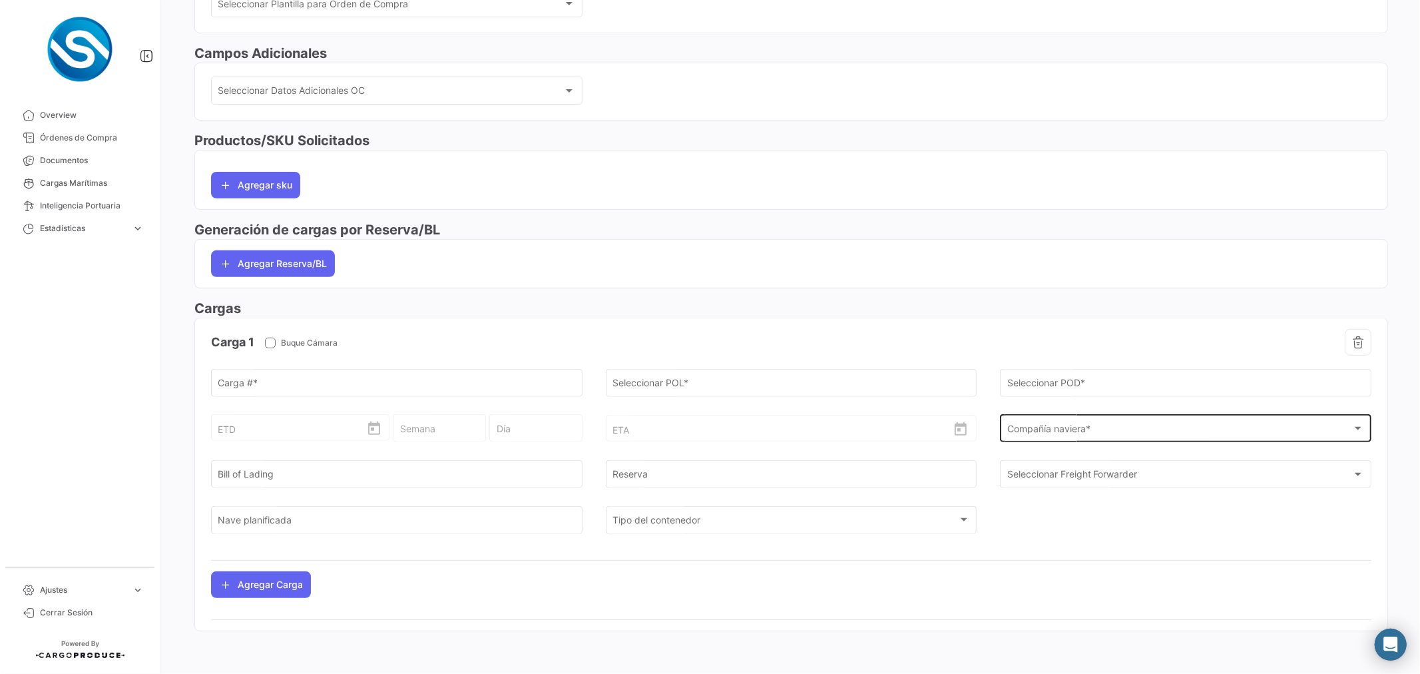
click at [1041, 424] on div "Compañía naviera * Compañía naviera *" at bounding box center [1185, 427] width 357 height 31
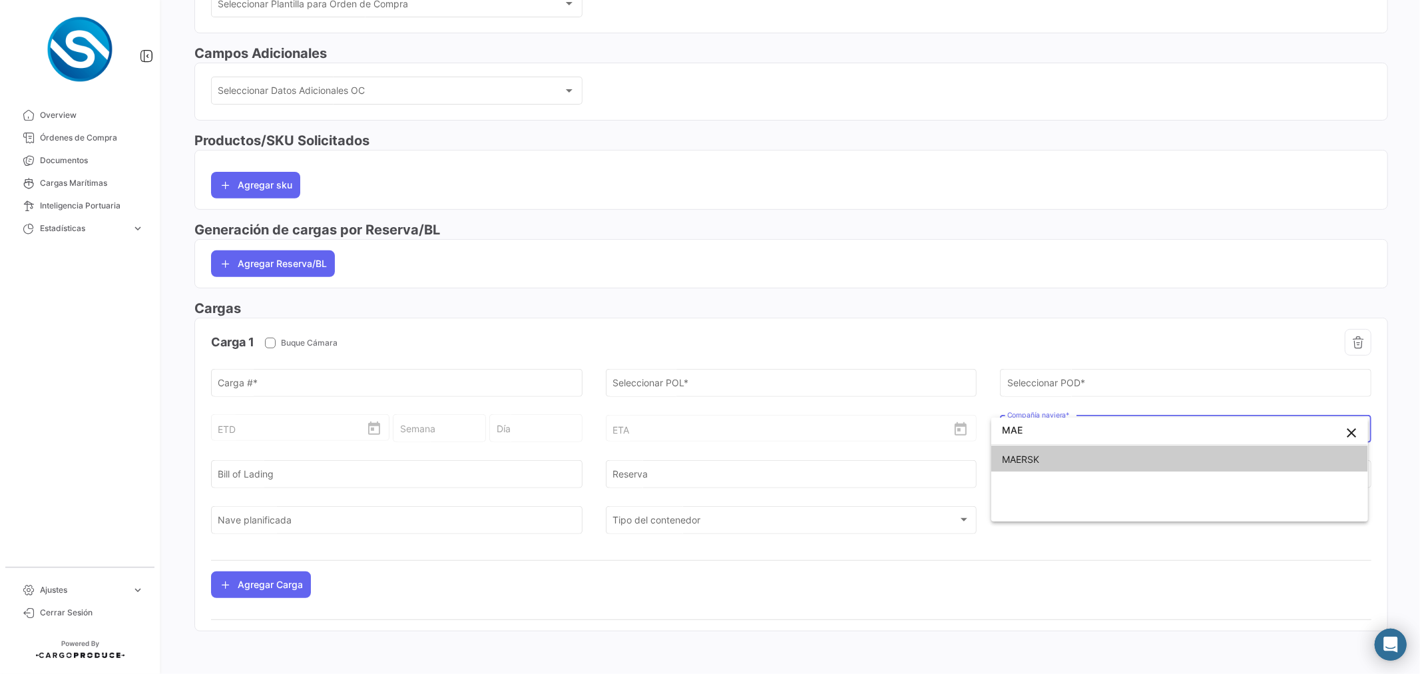
type input "MAE"
click at [1036, 456] on span "MAERSK" at bounding box center [1020, 458] width 37 height 11
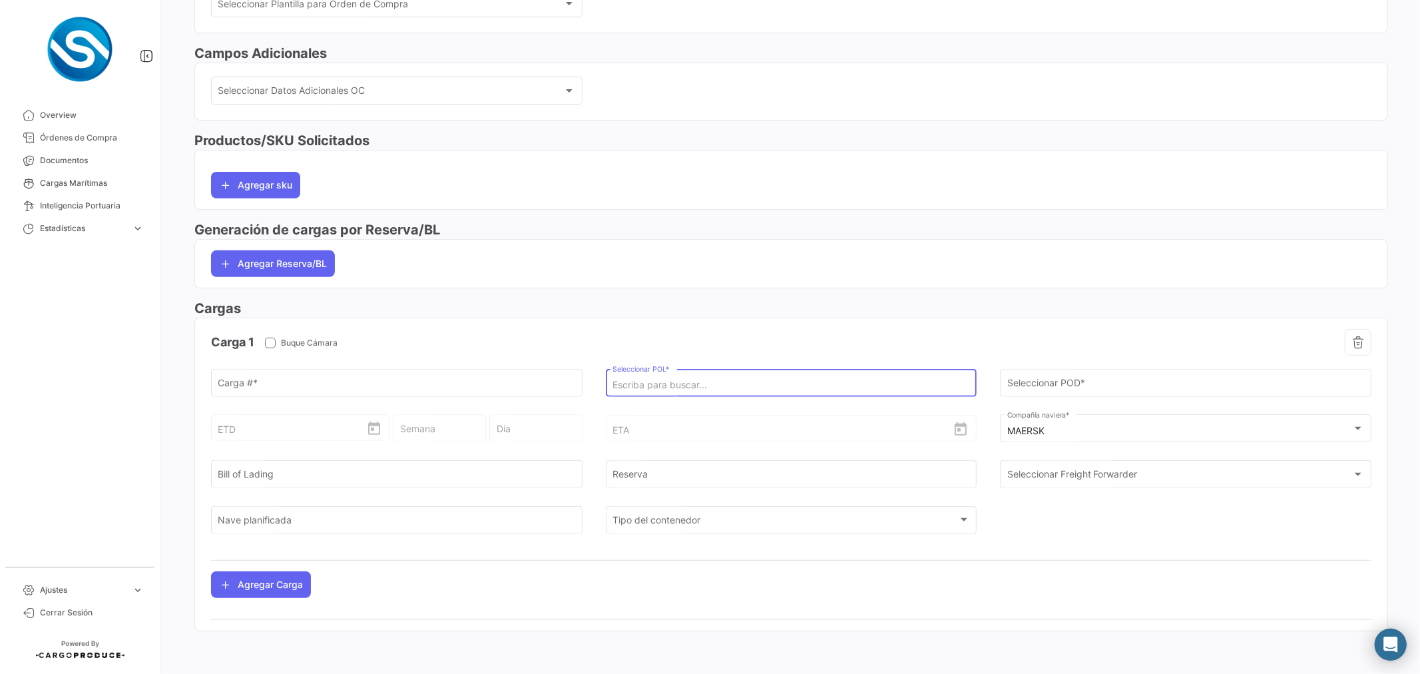
click at [646, 380] on input "Seleccionar POL *" at bounding box center [790, 384] width 357 height 11
click at [623, 385] on input "Seleccionar POL *" at bounding box center [790, 385] width 357 height 11
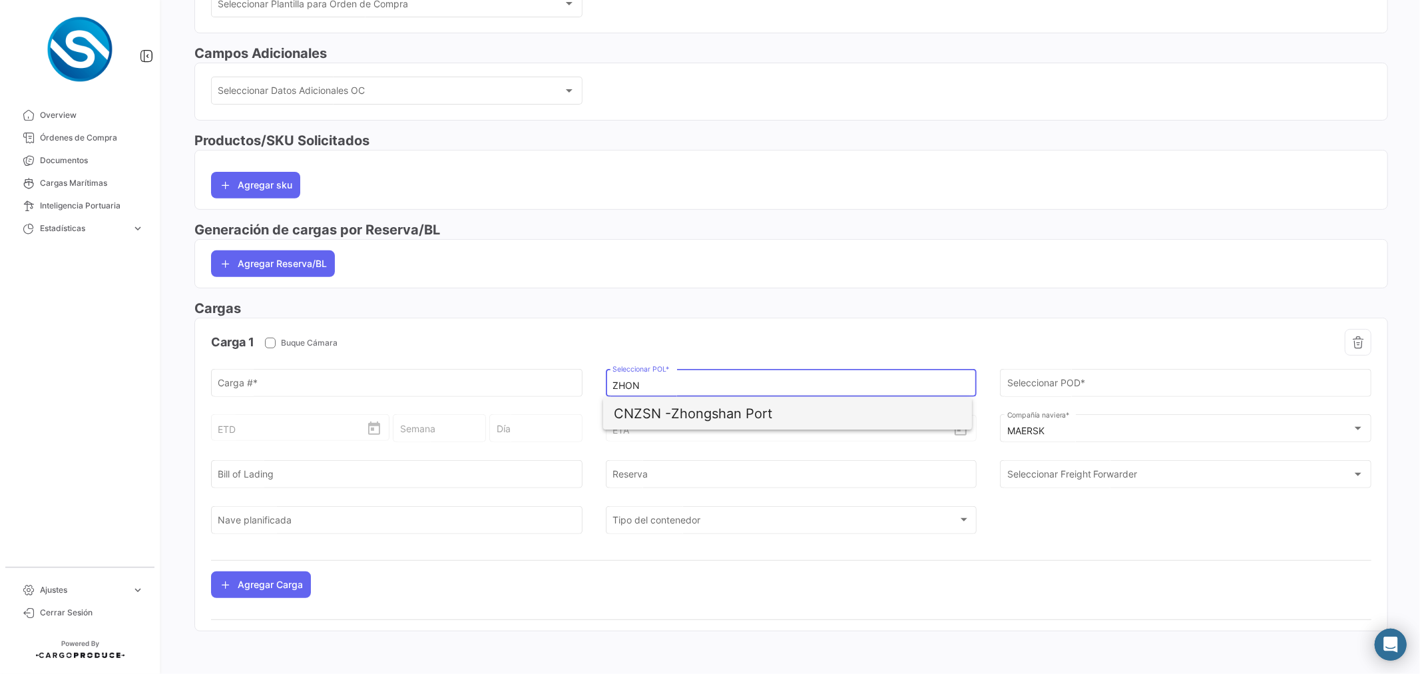
click at [667, 413] on span "CNZSN -" at bounding box center [642, 413] width 57 height 16
type input "Zhongshan Port"
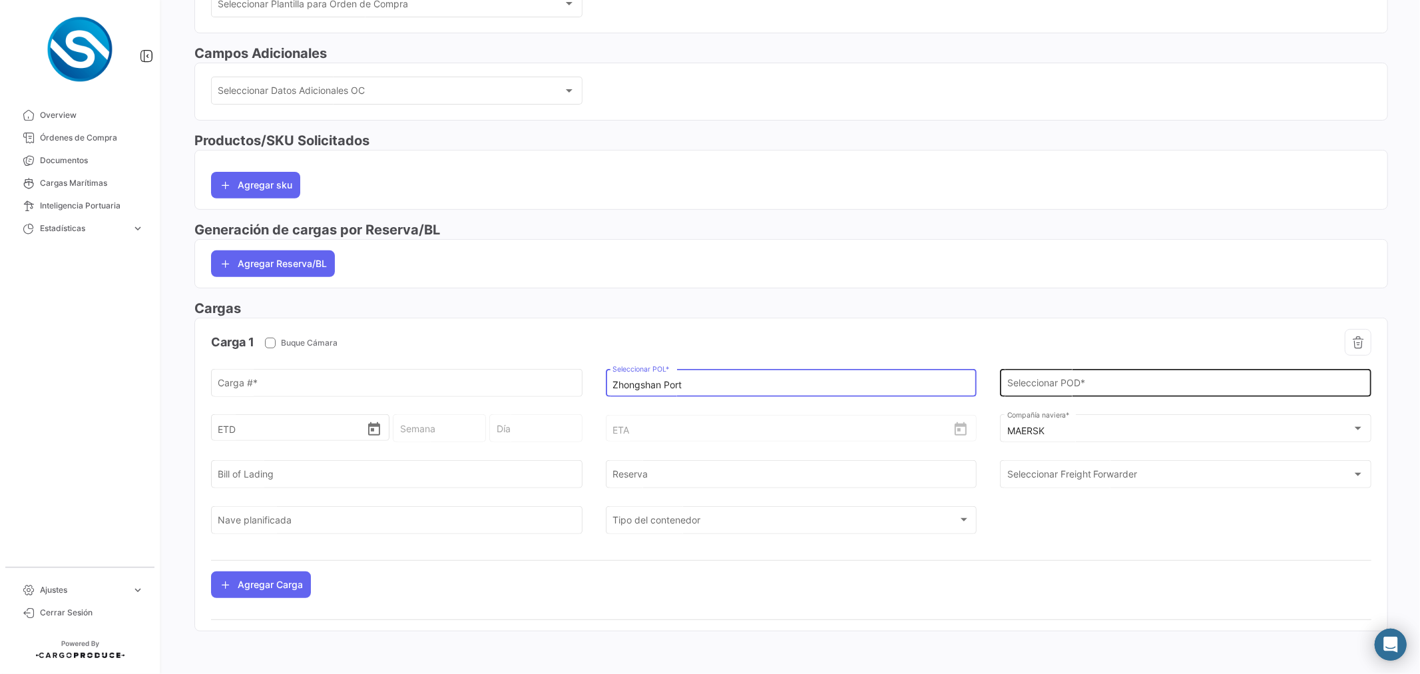
click at [1026, 383] on input "Seleccionar POD *" at bounding box center [1185, 384] width 357 height 11
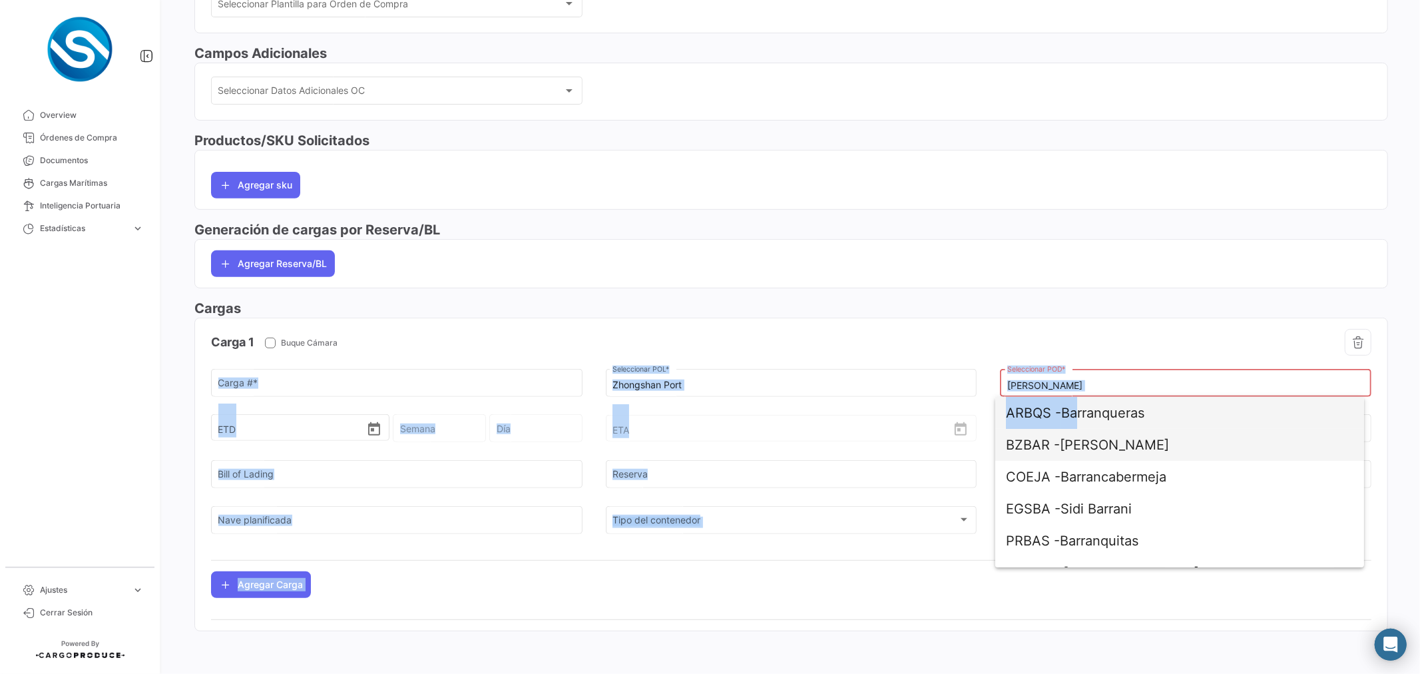
drag, startPoint x: 1075, startPoint y: 413, endPoint x: 1208, endPoint y: 454, distance: 139.4
click at [1212, 429] on div "ARBQS - Barranqueras [GEOGRAPHIC_DATA] - [PERSON_NAME][GEOGRAPHIC_DATA] - [GEOG…" at bounding box center [1179, 482] width 369 height 170
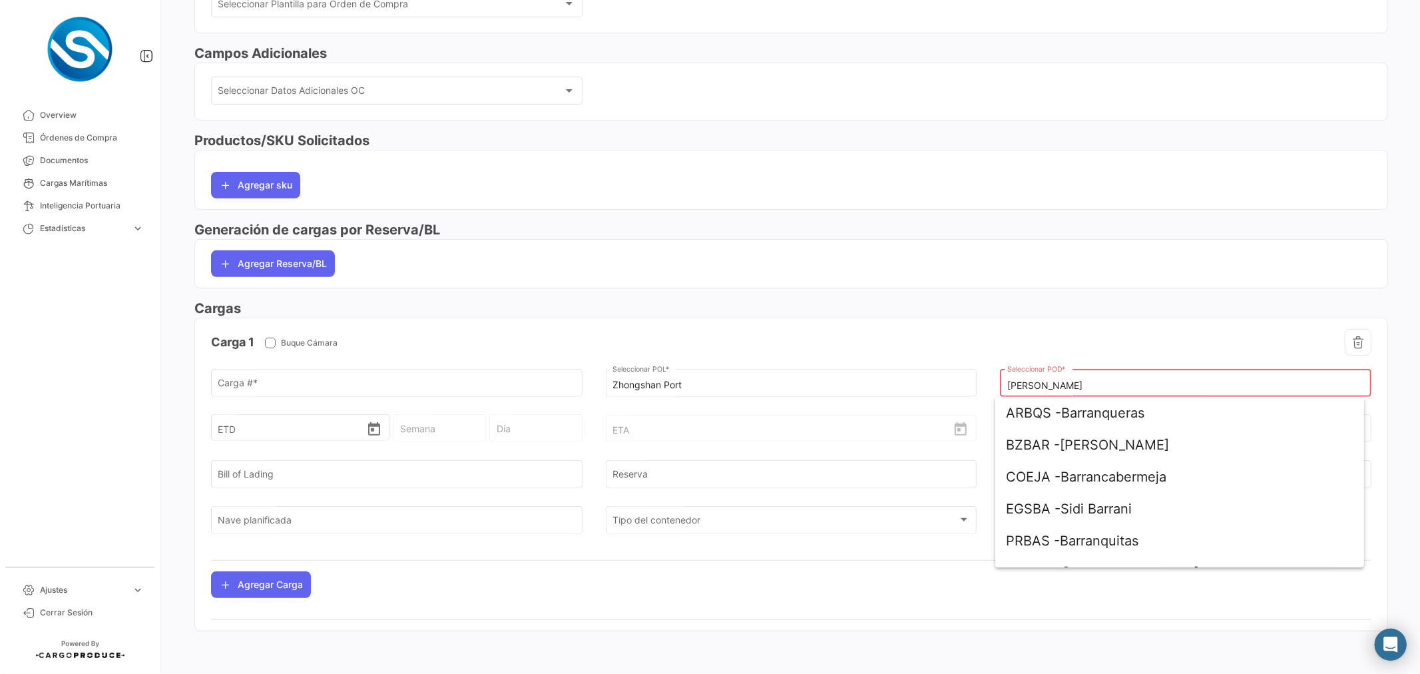
click at [1084, 384] on input "[PERSON_NAME]" at bounding box center [1185, 385] width 357 height 11
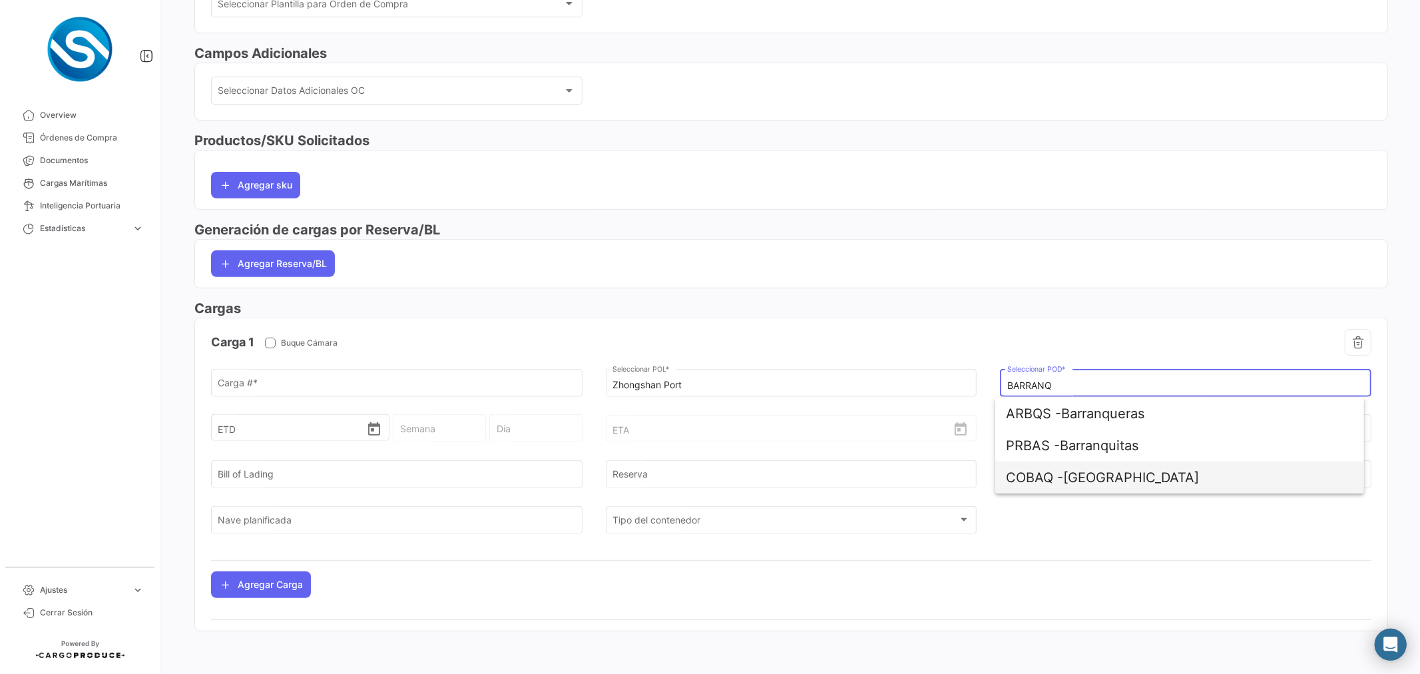
click at [1109, 479] on span "COBAQ - [GEOGRAPHIC_DATA]" at bounding box center [1179, 477] width 347 height 32
type input "[GEOGRAPHIC_DATA]"
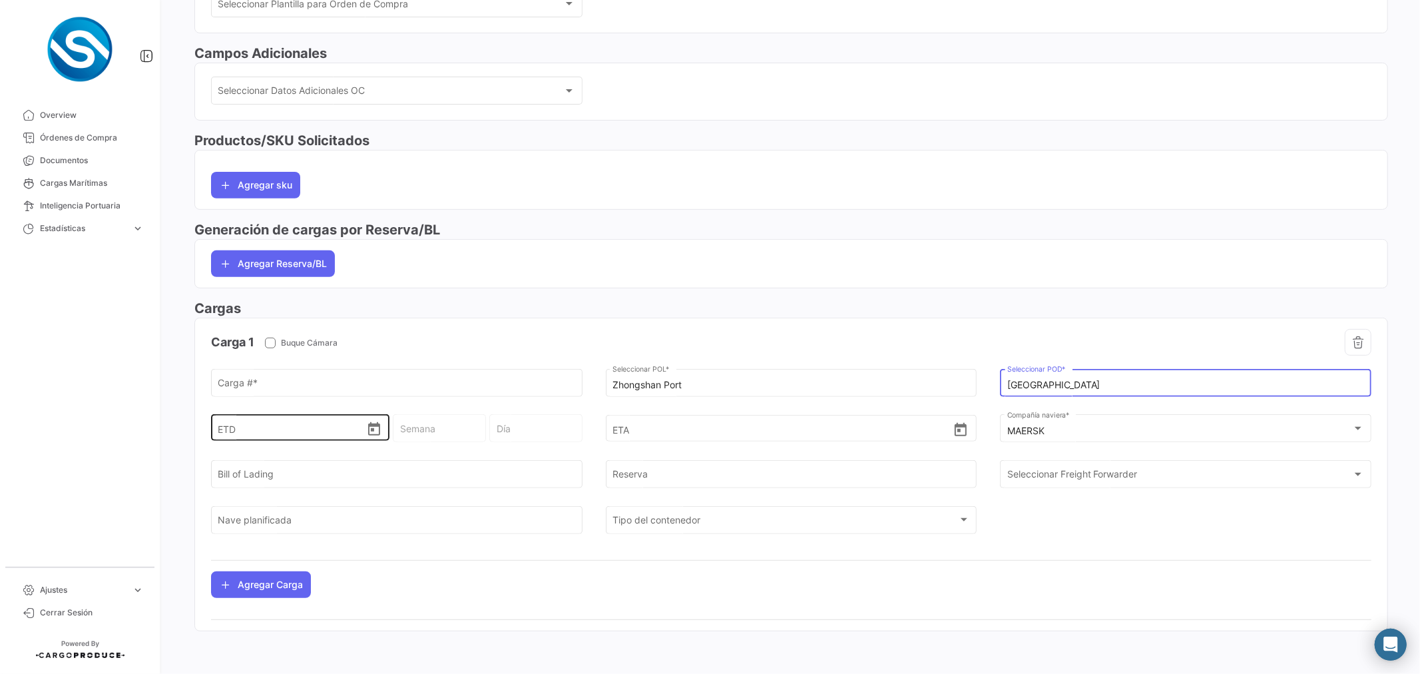
click at [377, 431] on icon "Open calendar" at bounding box center [374, 429] width 16 height 16
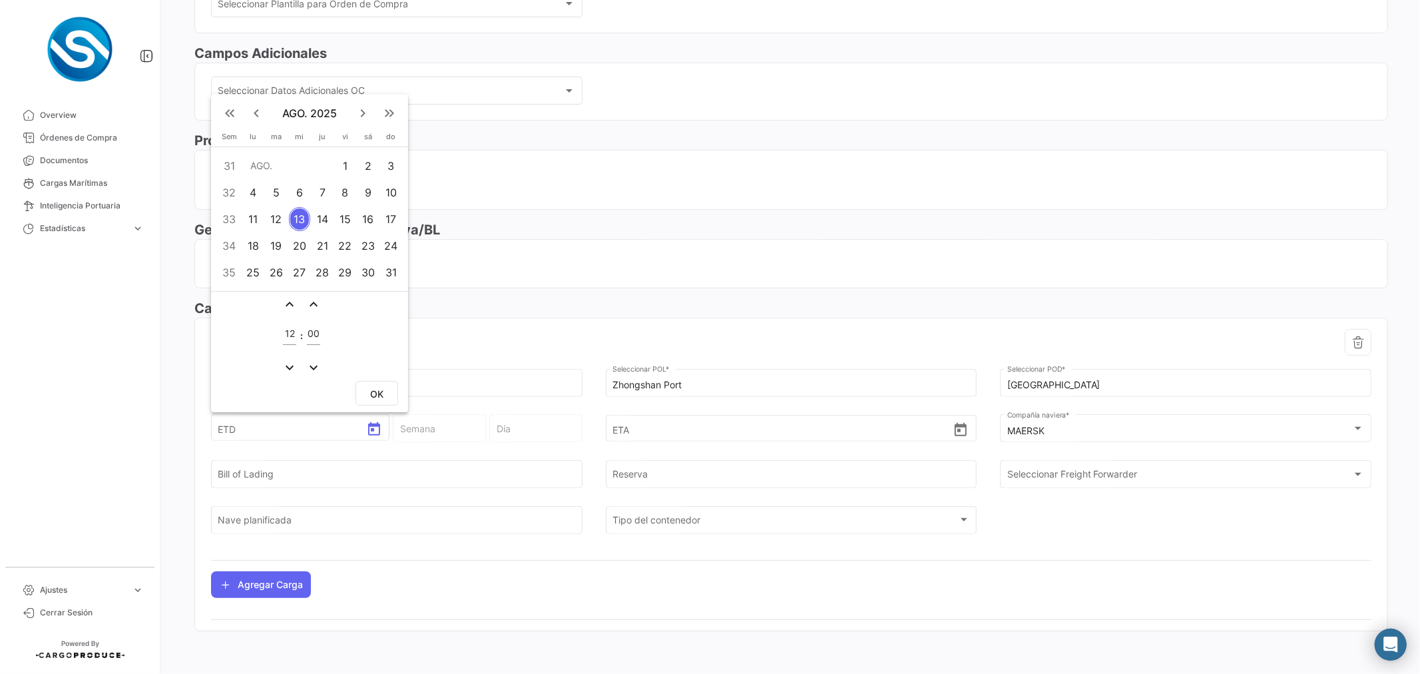
drag, startPoint x: 297, startPoint y: 193, endPoint x: 307, endPoint y: 198, distance: 11.0
click at [297, 192] on div "6" at bounding box center [299, 192] width 21 height 24
click at [378, 397] on span "OK" at bounding box center [376, 393] width 13 height 11
type input "[DATE] 12:00"
type input "32 - 2025"
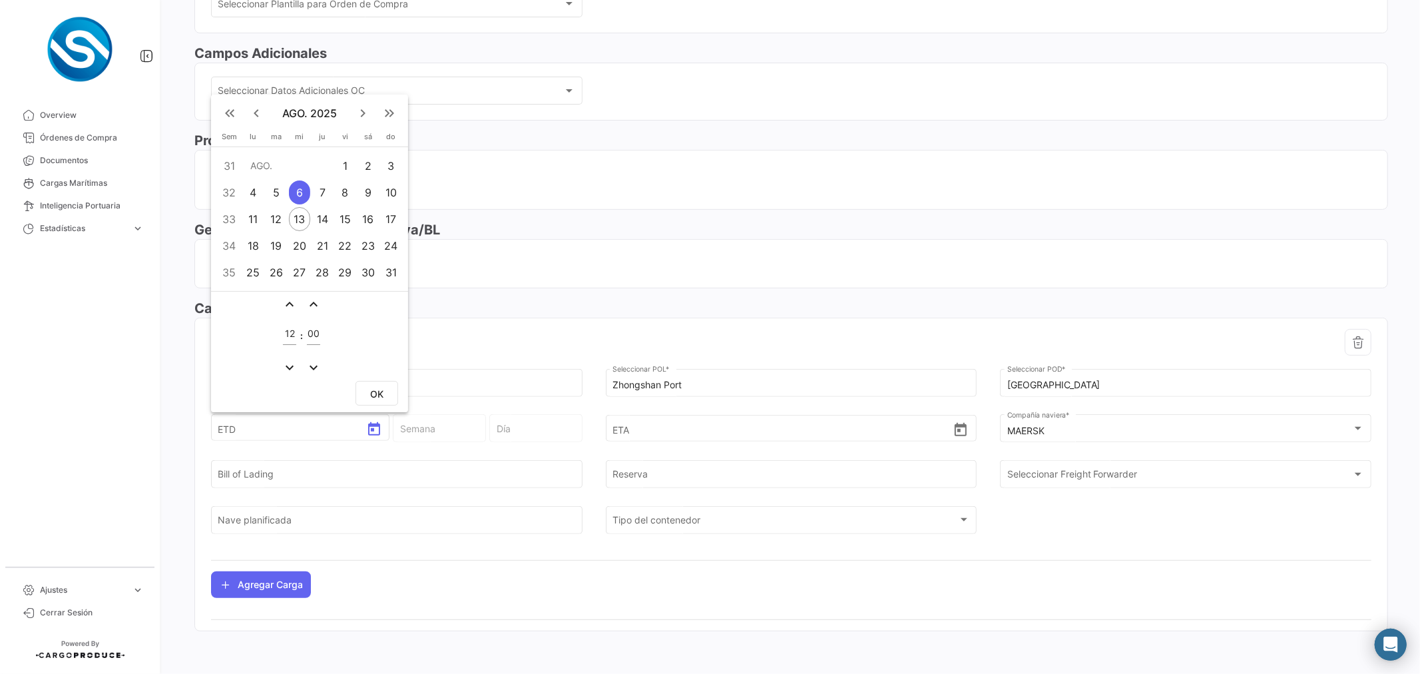
type input "Miércoles"
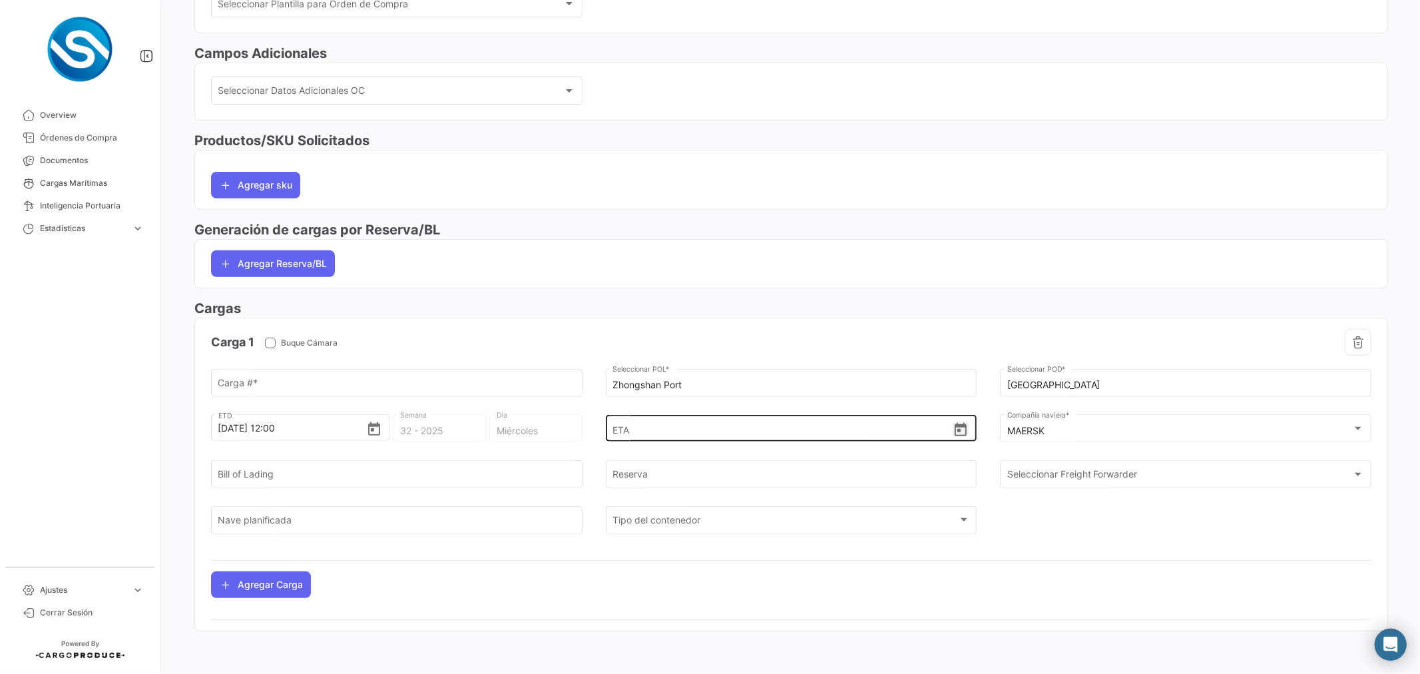
click at [952, 431] on icon "Open calendar" at bounding box center [960, 430] width 16 height 16
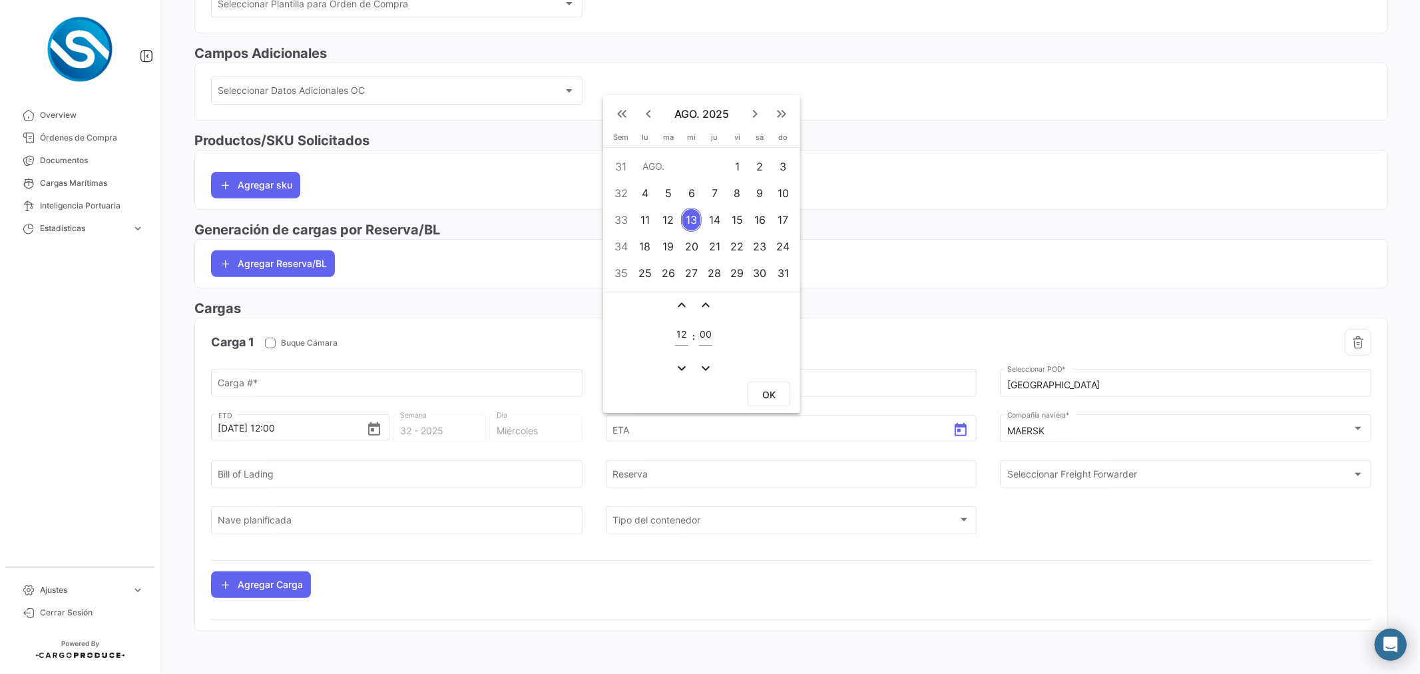
click at [754, 113] on mat-icon "keyboard_arrow_right" at bounding box center [755, 114] width 16 height 16
click at [739, 220] on div "19" at bounding box center [737, 220] width 21 height 24
click at [775, 403] on button "OK" at bounding box center [768, 393] width 43 height 25
type input "[DATE] 12:00"
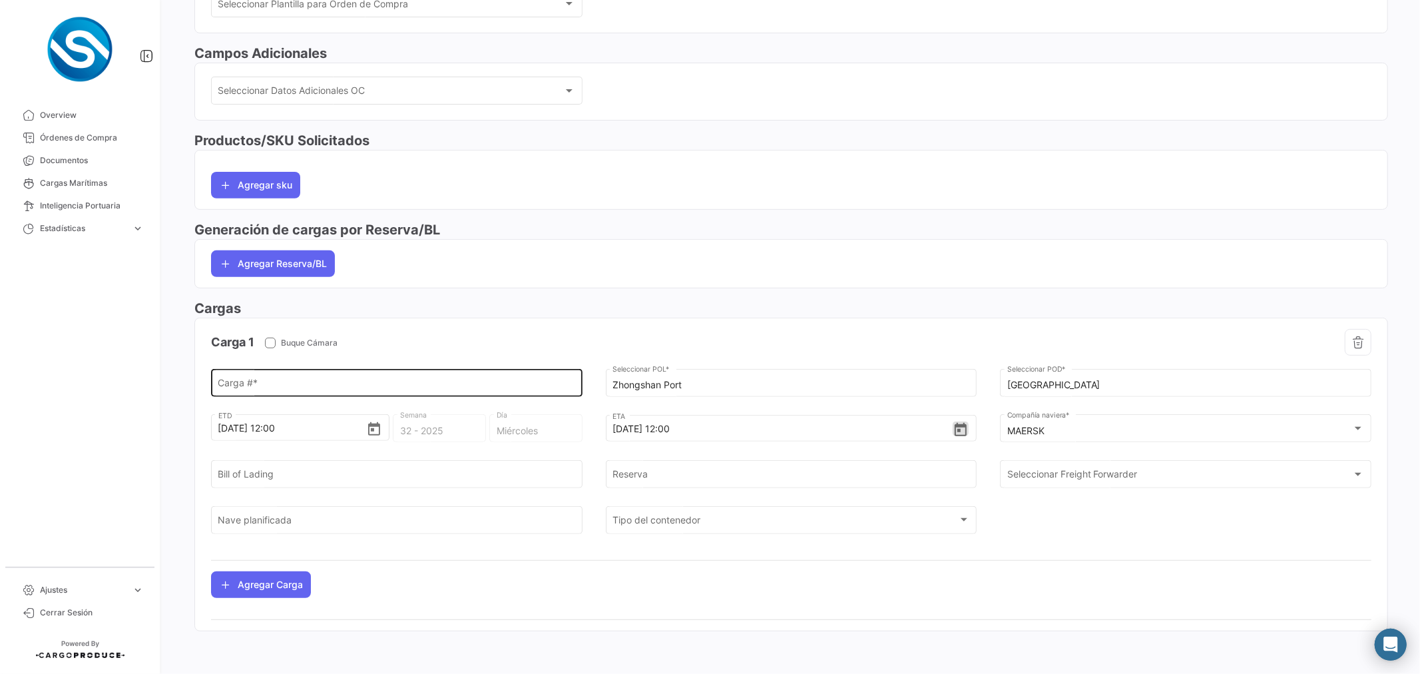
click at [366, 384] on input "Carga # *" at bounding box center [396, 384] width 357 height 11
paste input "BQ + ZF [PERSON_NAME]"
type input "BQ + ZF [PERSON_NAME]"
drag, startPoint x: 351, startPoint y: 390, endPoint x: 29, endPoint y: 411, distance: 322.8
click at [50, 411] on mat-sidenav-container "Overview Órdenes de Compra Documentos Cargas Marítimas Inteligencia Portuaria E…" at bounding box center [710, 337] width 1420 height 674
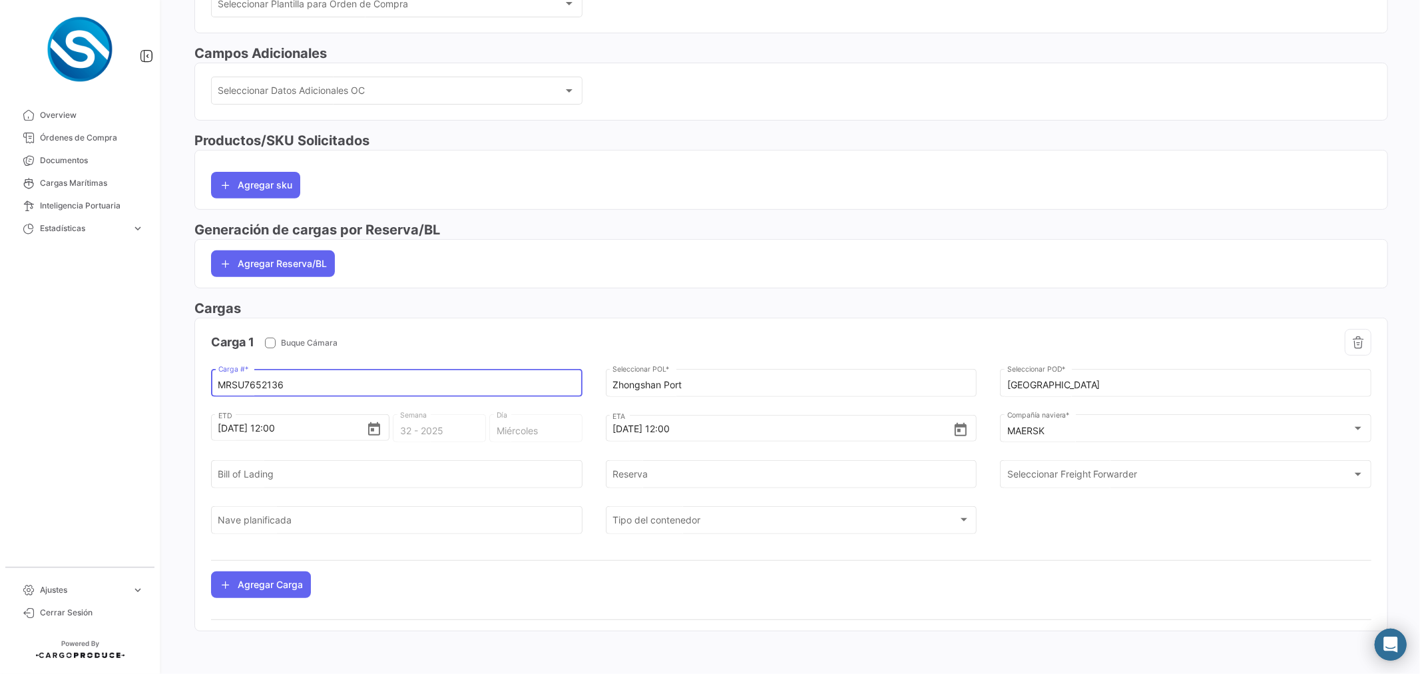
type input "MRSU7652136"
click at [597, 282] on mat-card "Agregar Reserva/BL" at bounding box center [790, 263] width 1193 height 49
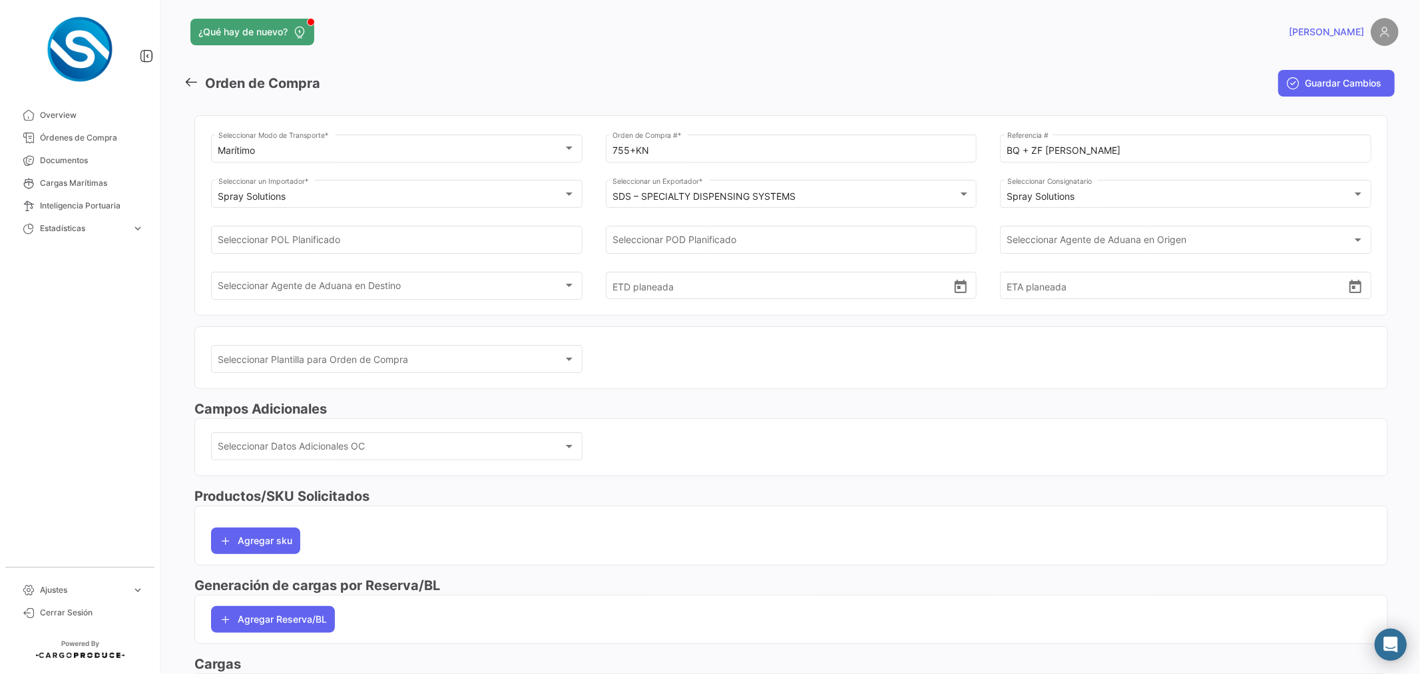
scroll to position [0, 0]
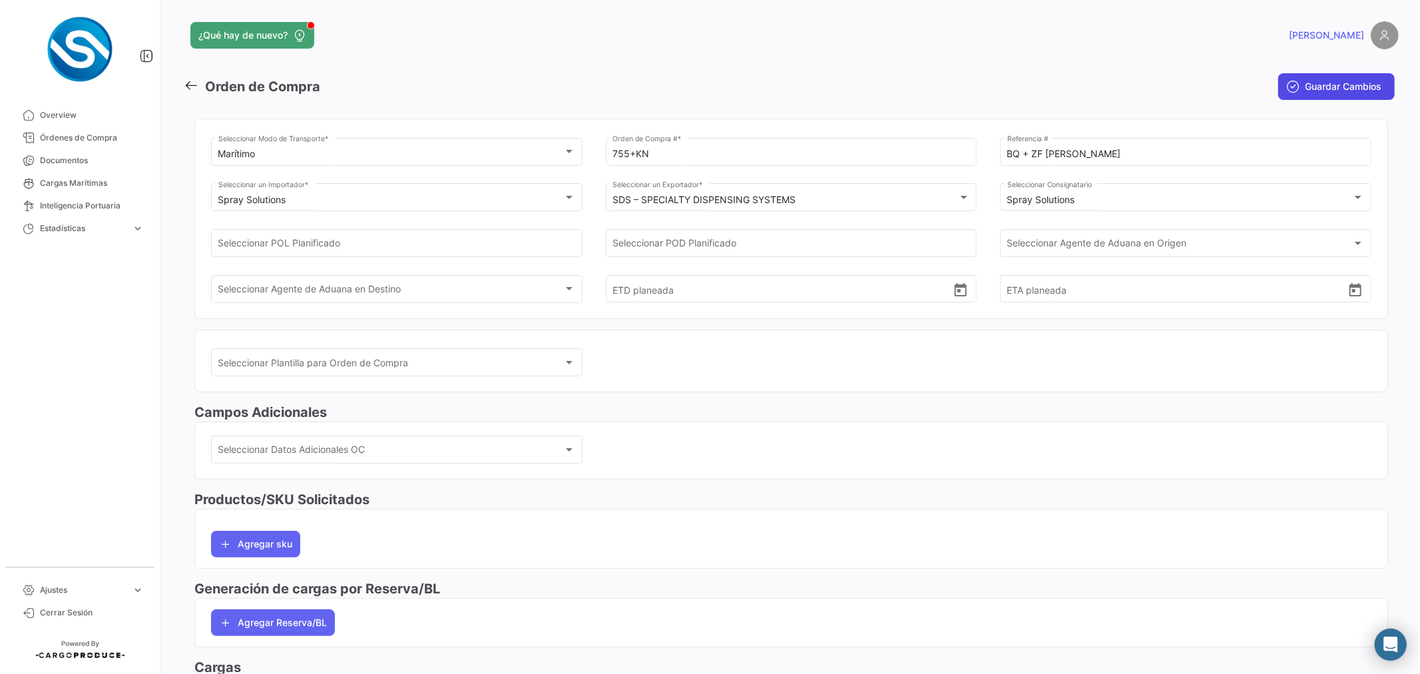
click at [1310, 89] on span "Guardar Cambios" at bounding box center [1342, 86] width 77 height 13
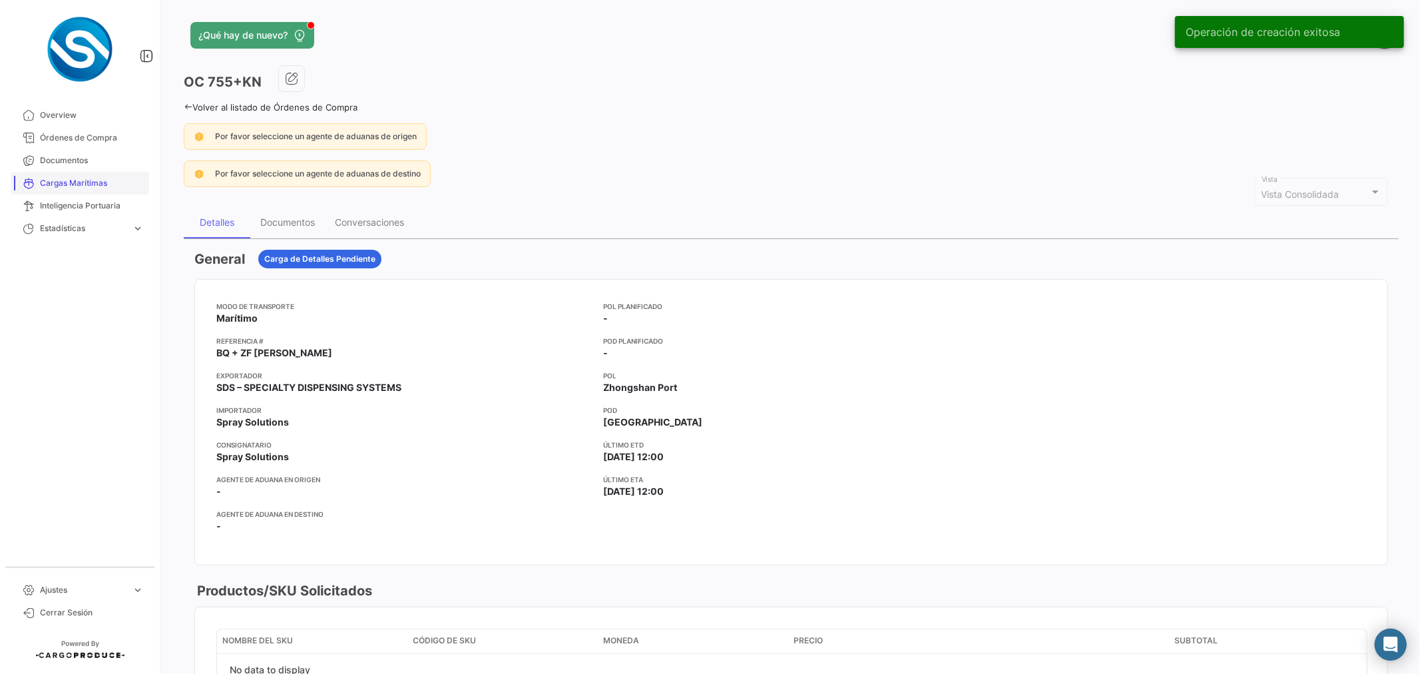
click at [100, 187] on span "Cargas Marítimas" at bounding box center [92, 183] width 104 height 12
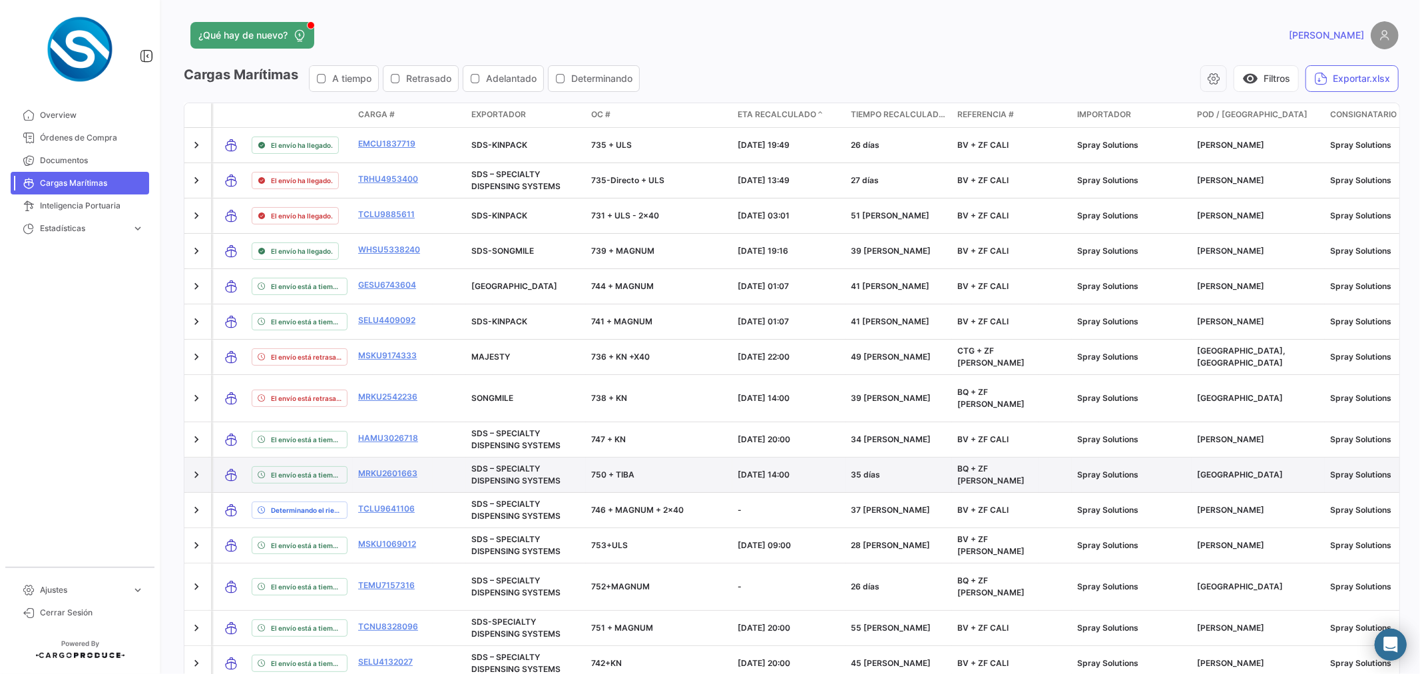
scroll to position [120, 0]
